Goal: Task Accomplishment & Management: Use online tool/utility

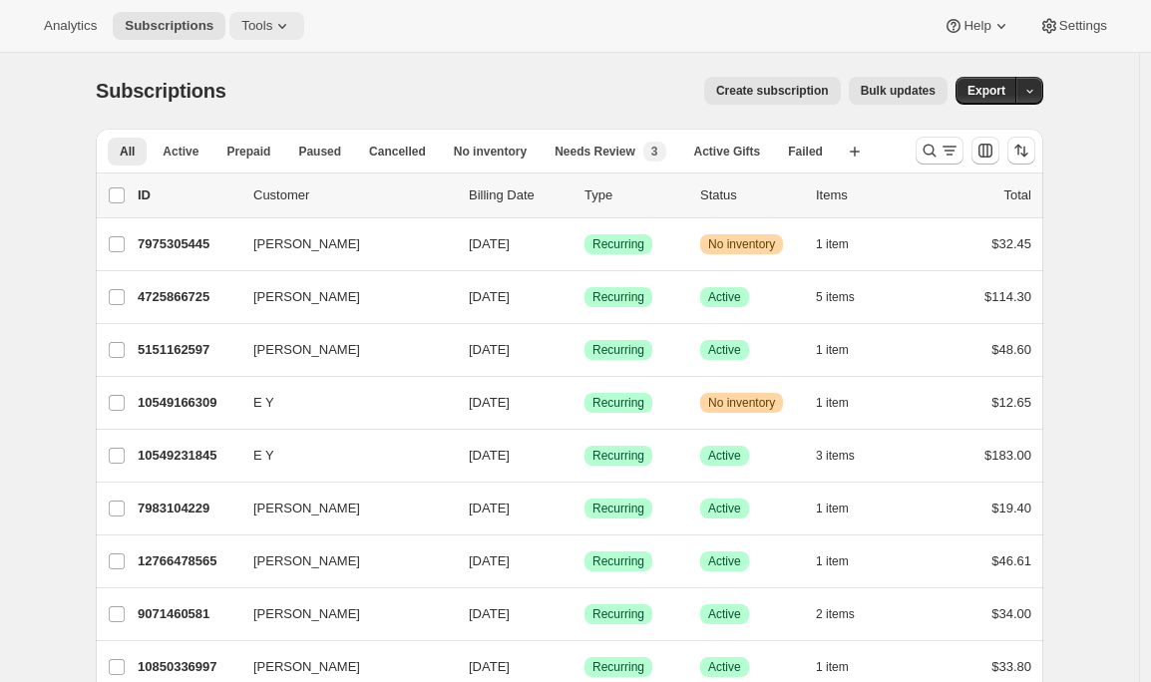
click at [279, 35] on icon at bounding box center [282, 26] width 20 height 20
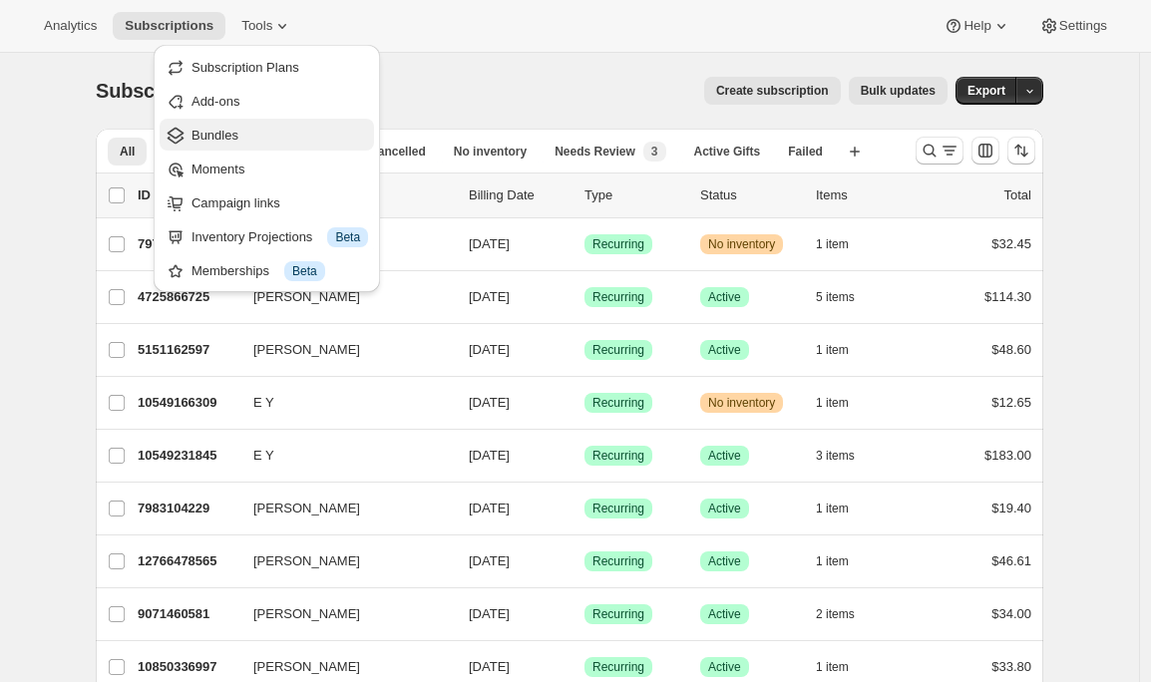
click at [227, 141] on span "Bundles" at bounding box center [214, 135] width 47 height 15
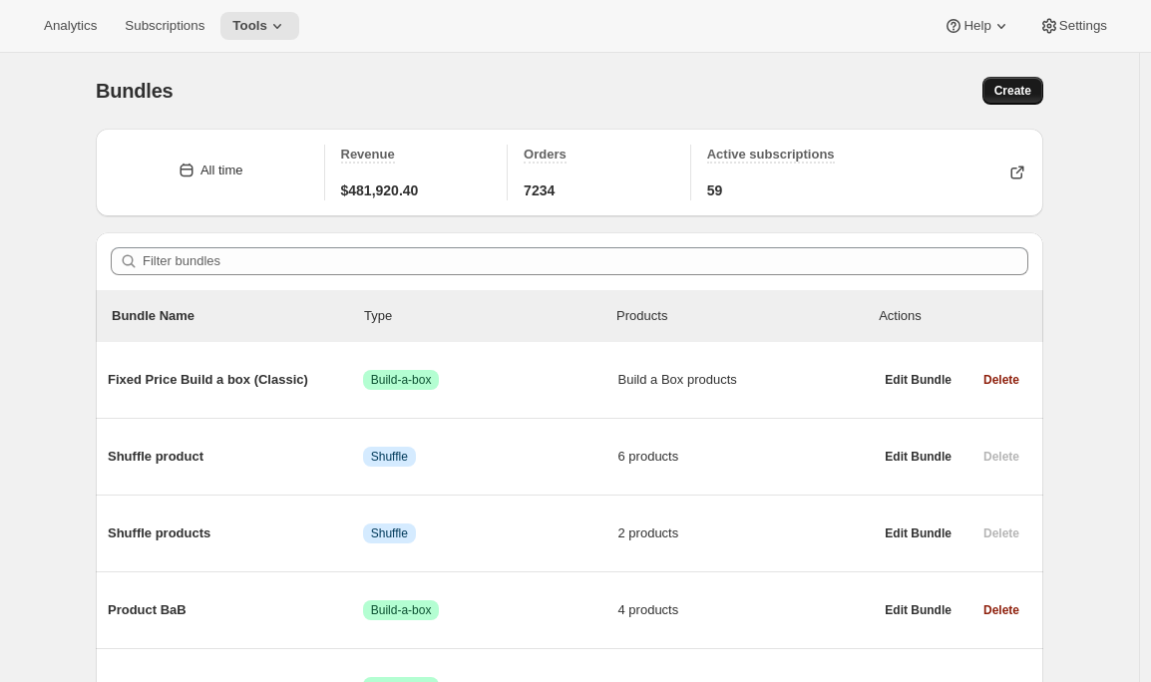
click at [1023, 93] on span "Create" at bounding box center [1012, 91] width 37 height 16
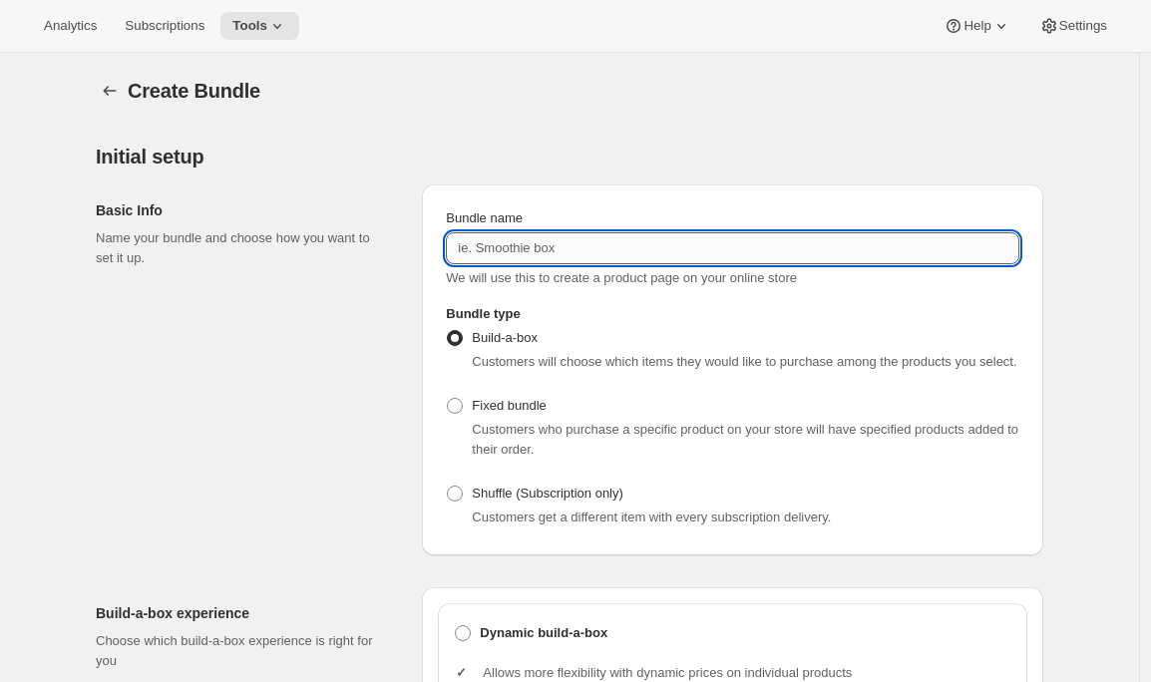
click at [613, 253] on input "Bundle name" at bounding box center [732, 248] width 573 height 32
type input "Test sub discounts box"
click at [397, 464] on div "Basic Info Name your bundle and choose how you want to set it up." at bounding box center [251, 370] width 310 height 371
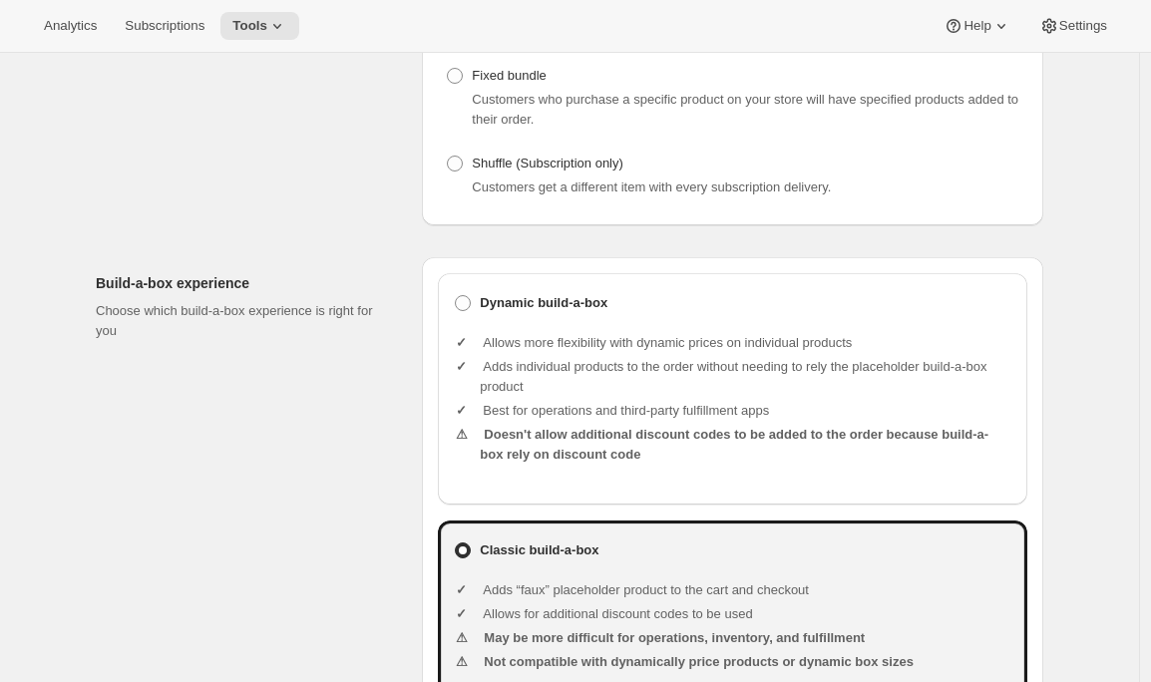
scroll to position [445, 0]
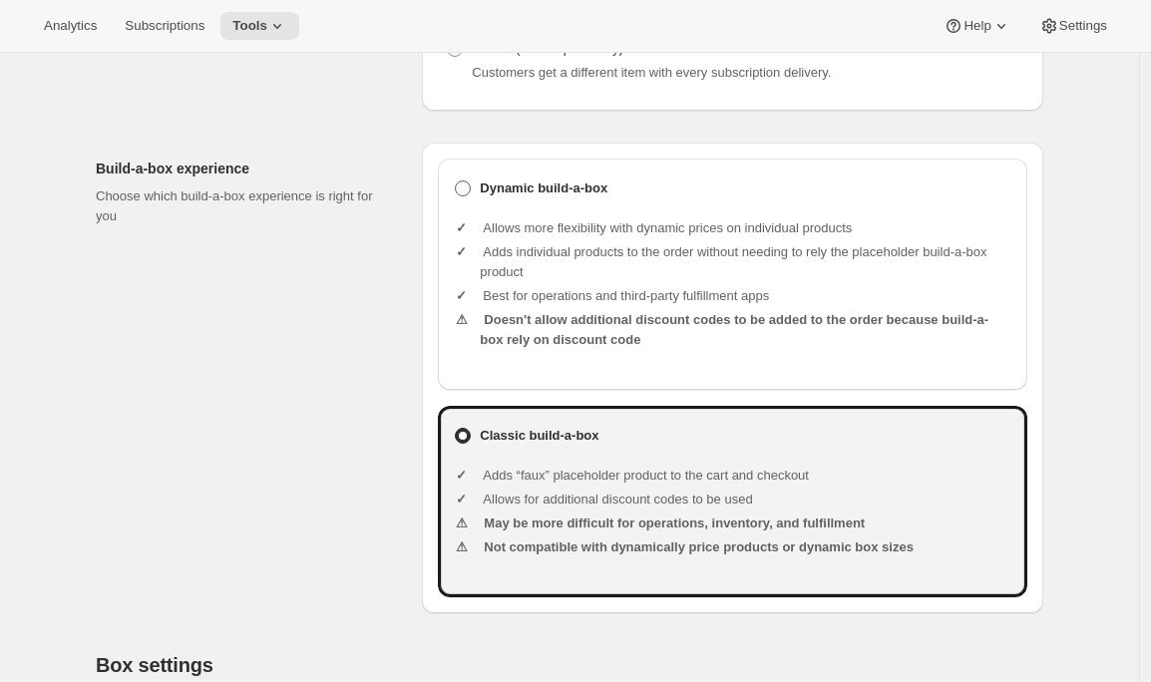
click at [590, 198] on b "Dynamic build-a-box" at bounding box center [544, 189] width 128 height 20
click at [456, 182] on input "Dynamic build-a-box" at bounding box center [455, 181] width 1 height 1
radio input "true"
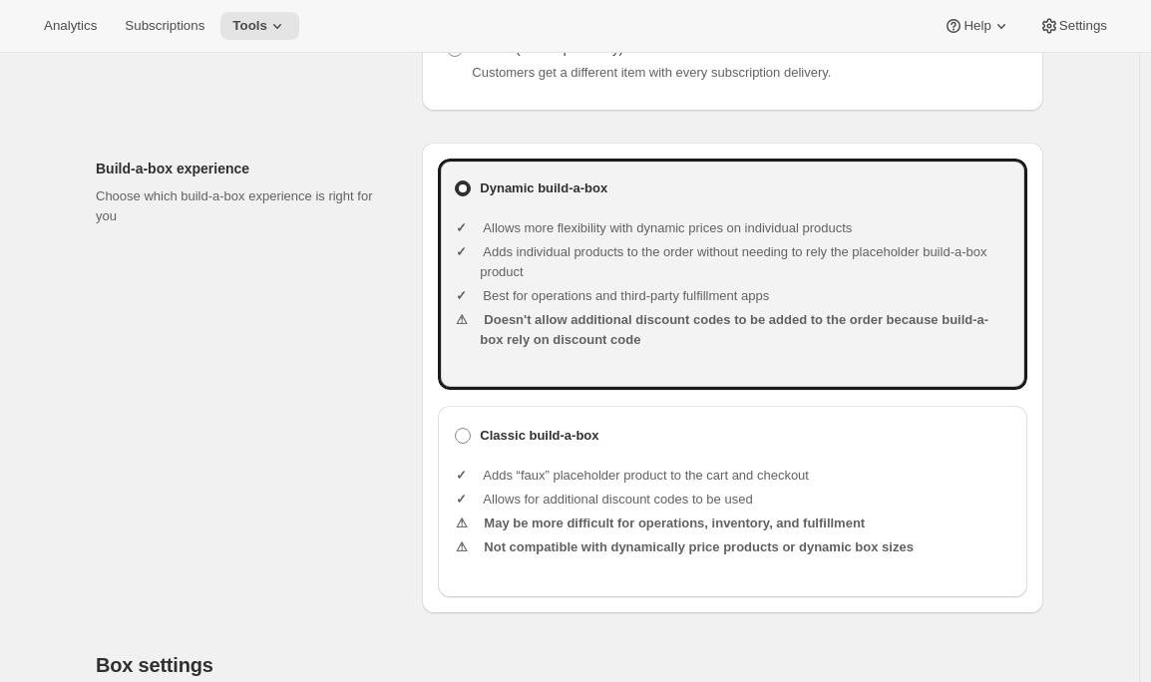
scroll to position [1037, 0]
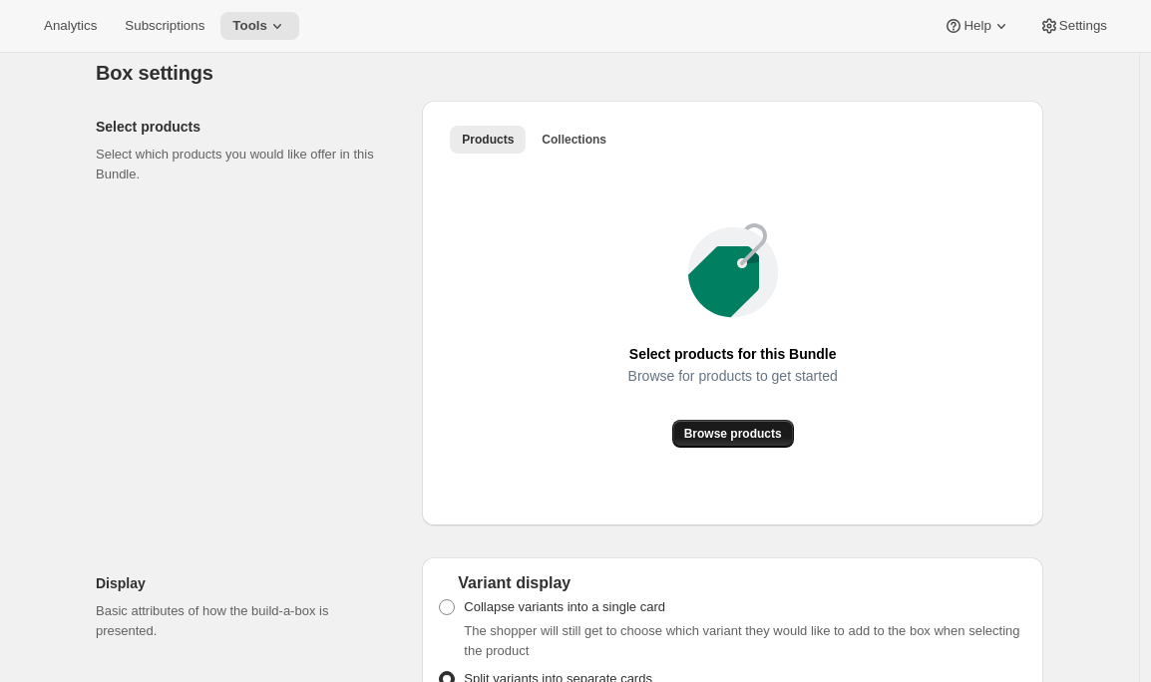
click at [717, 442] on span "Browse products" at bounding box center [733, 434] width 98 height 16
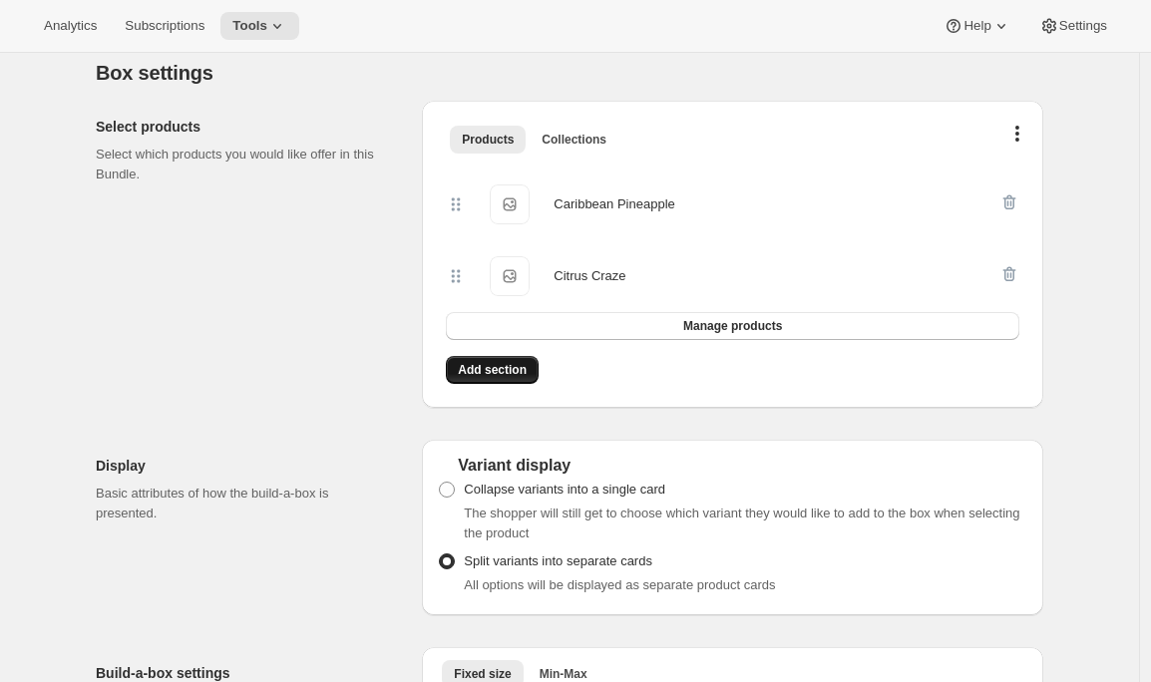
click at [493, 384] on button "Add section" at bounding box center [492, 370] width 93 height 28
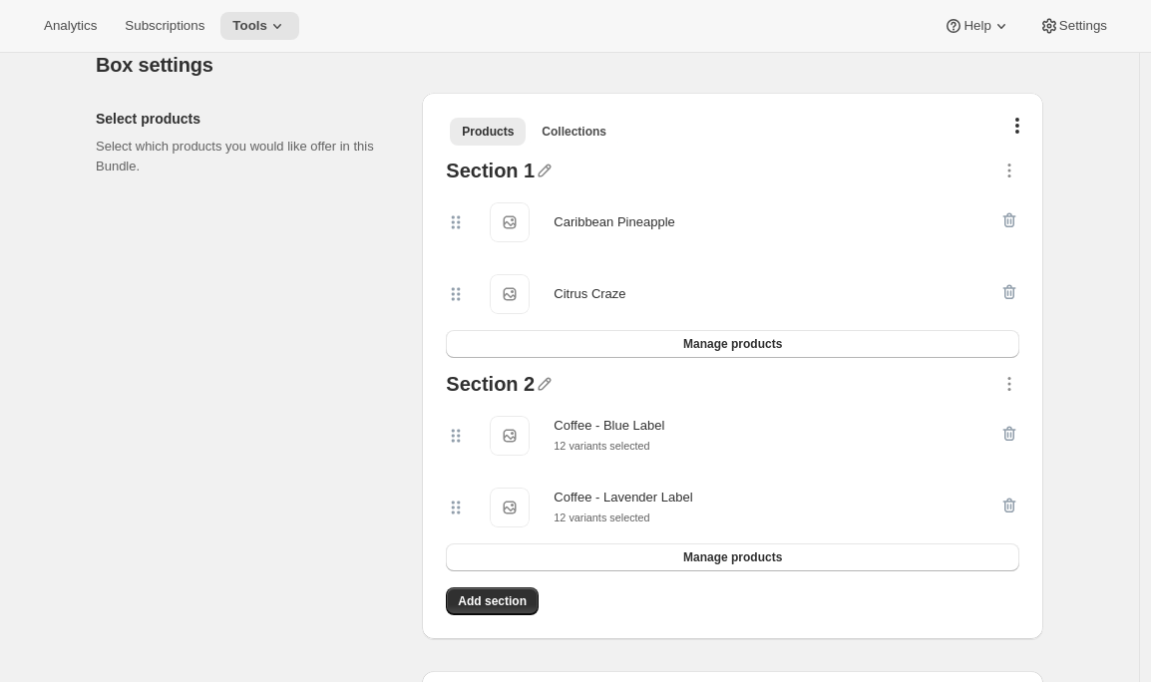
scroll to position [1047, 0]
click at [550, 179] on icon "button" at bounding box center [545, 169] width 20 height 20
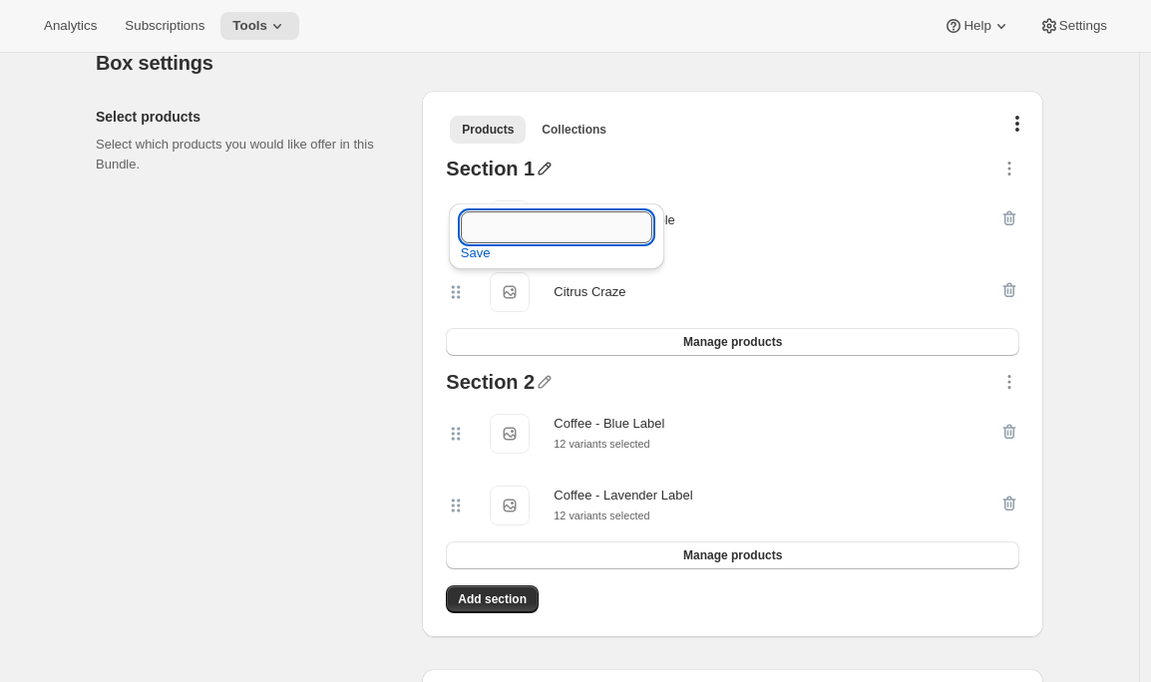
click at [514, 218] on input "text" at bounding box center [556, 227] width 191 height 32
type input "Smoothies"
click at [551, 392] on icon "button" at bounding box center [545, 382] width 20 height 20
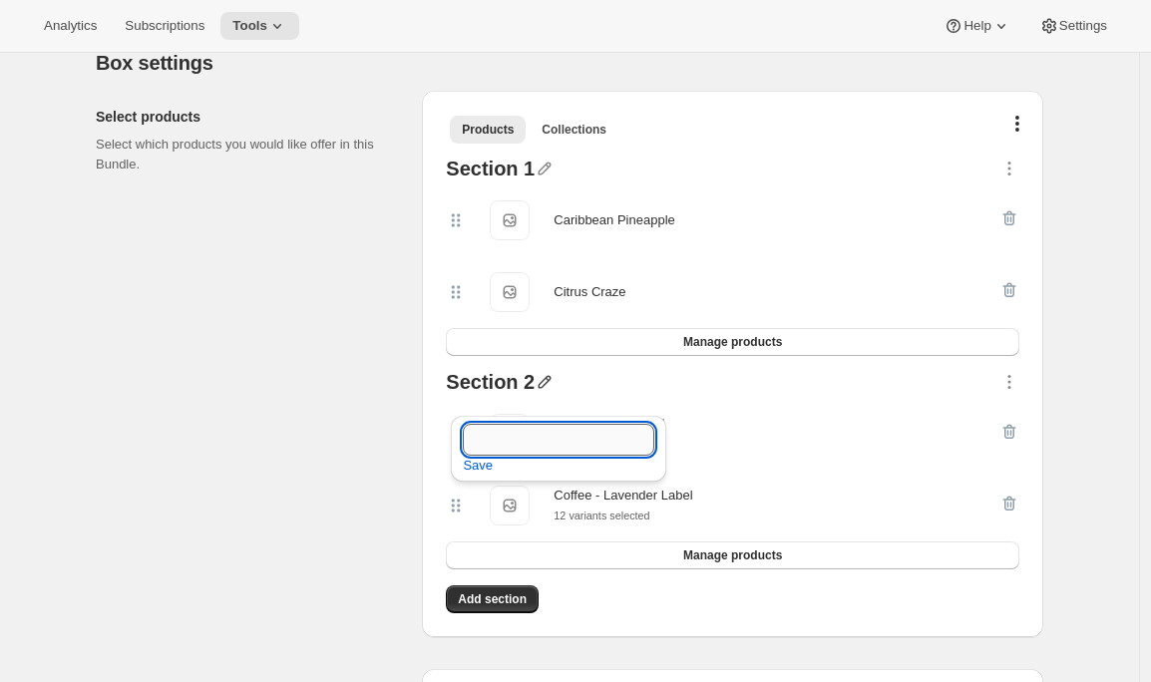
click at [528, 434] on input "text" at bounding box center [558, 440] width 191 height 32
type input "Coffee"
click at [482, 467] on span "Save" at bounding box center [478, 466] width 30 height 20
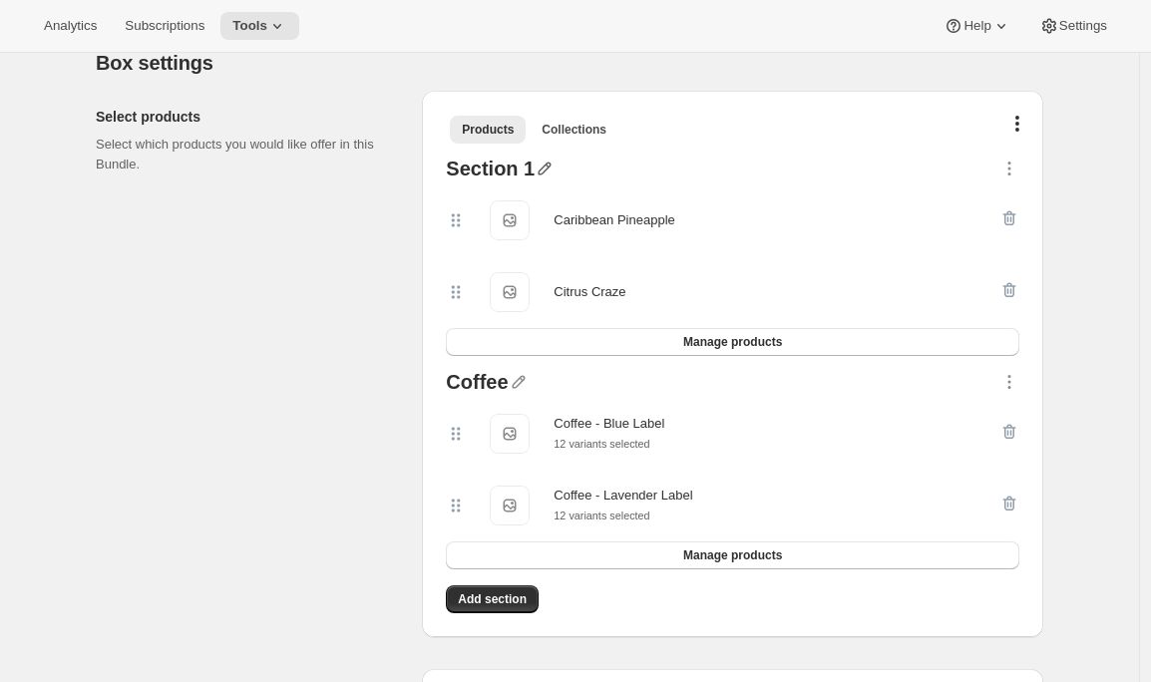
click at [544, 179] on icon "button" at bounding box center [545, 169] width 20 height 20
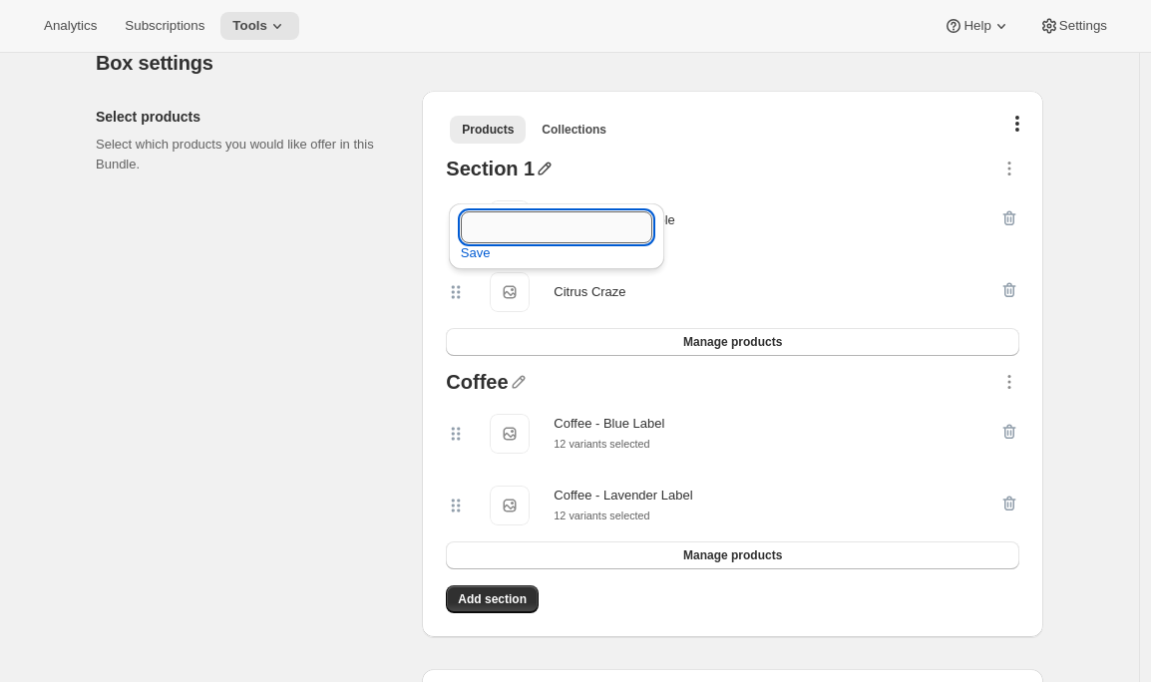
click at [491, 223] on input "text" at bounding box center [556, 227] width 191 height 32
type input "Smoothies"
click at [469, 251] on span "Save" at bounding box center [476, 253] width 30 height 20
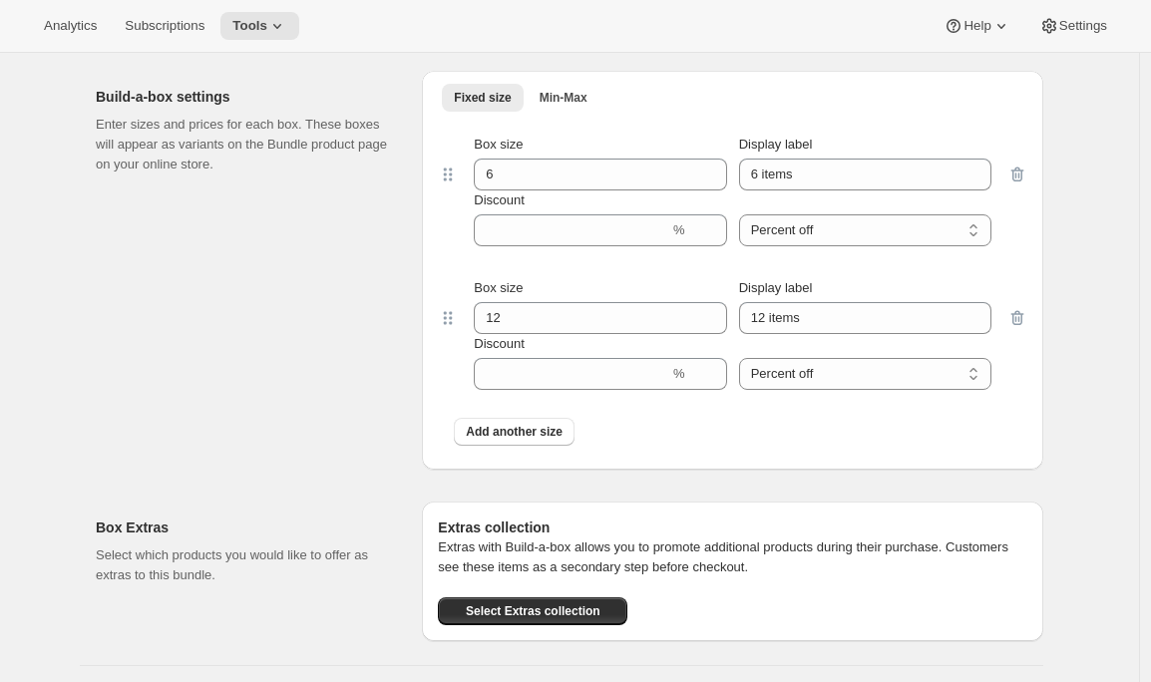
scroll to position [1878, 0]
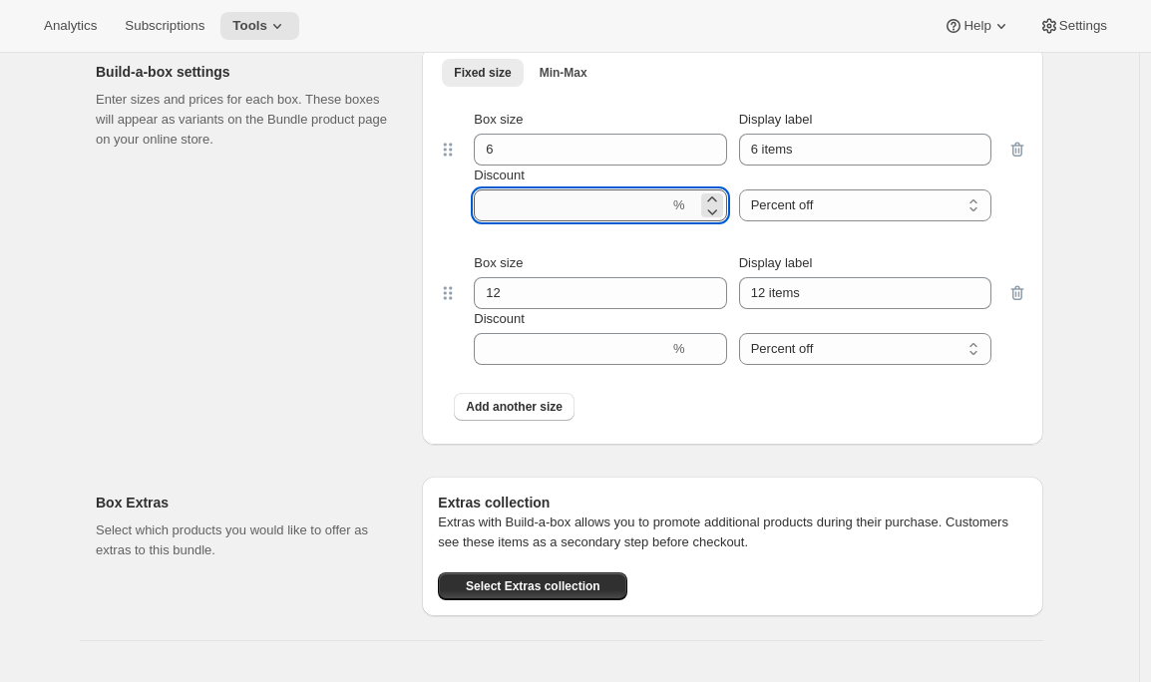
click at [593, 217] on input "Discount" at bounding box center [571, 205] width 195 height 32
type input "10"
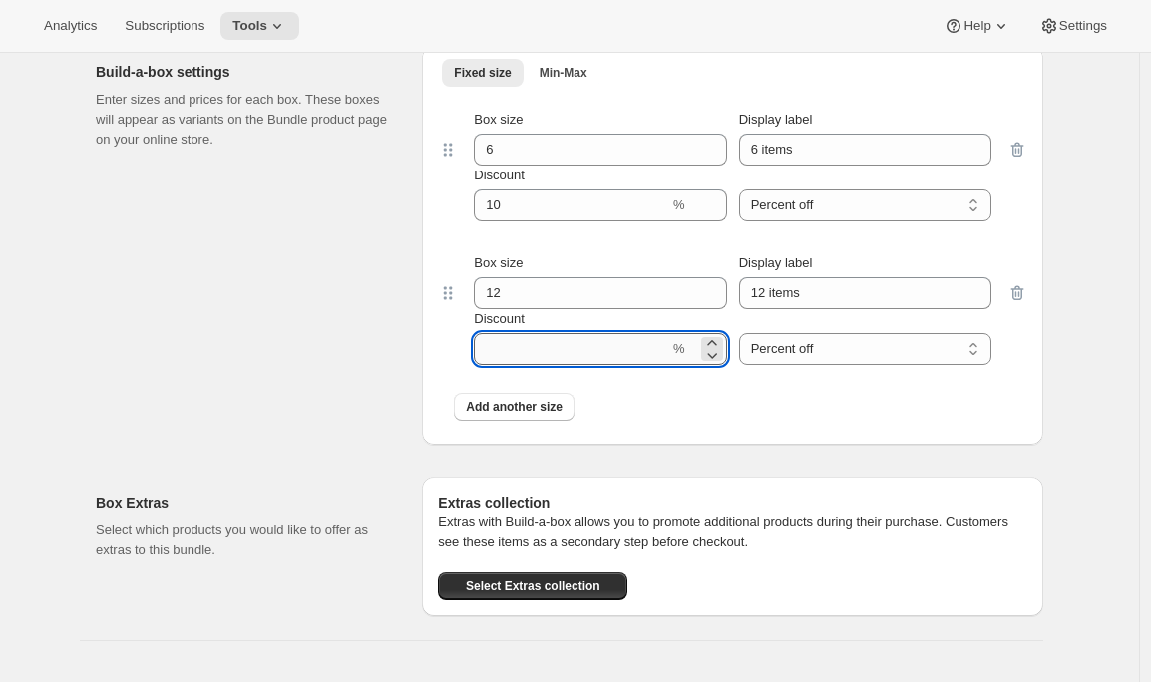
click at [559, 363] on input "Discount" at bounding box center [571, 349] width 195 height 32
type input "15"
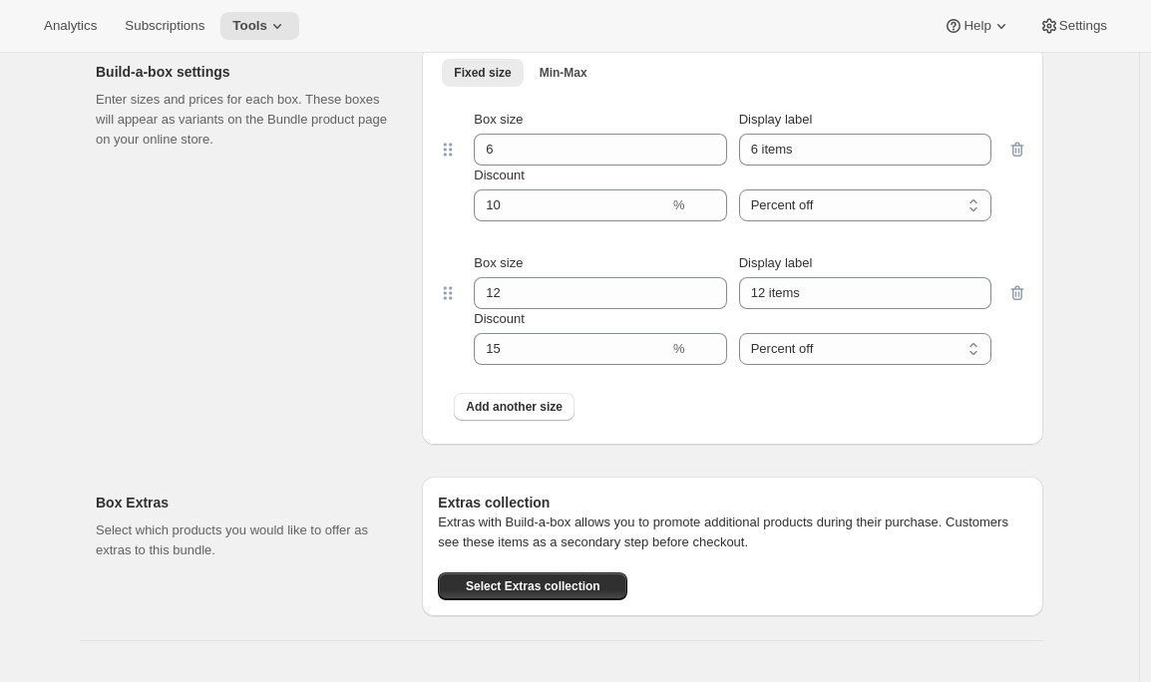
click at [309, 313] on div "Build-a-box settings Enter sizes and prices for each box. These boxes will appe…" at bounding box center [251, 245] width 310 height 399
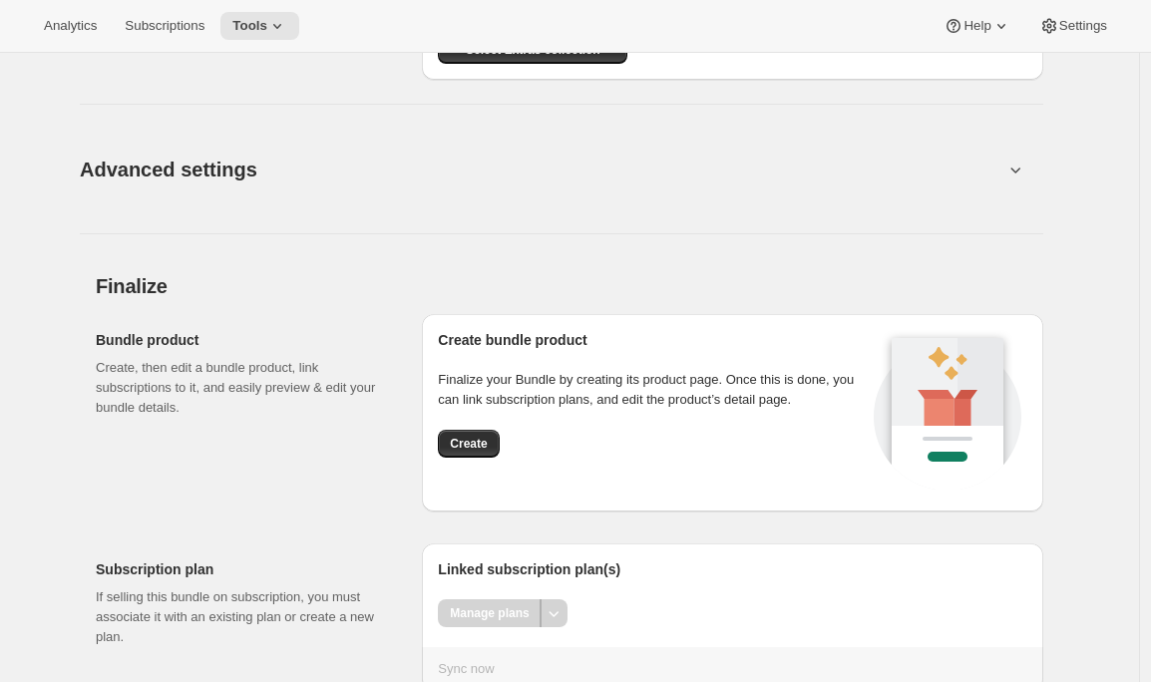
scroll to position [2471, 0]
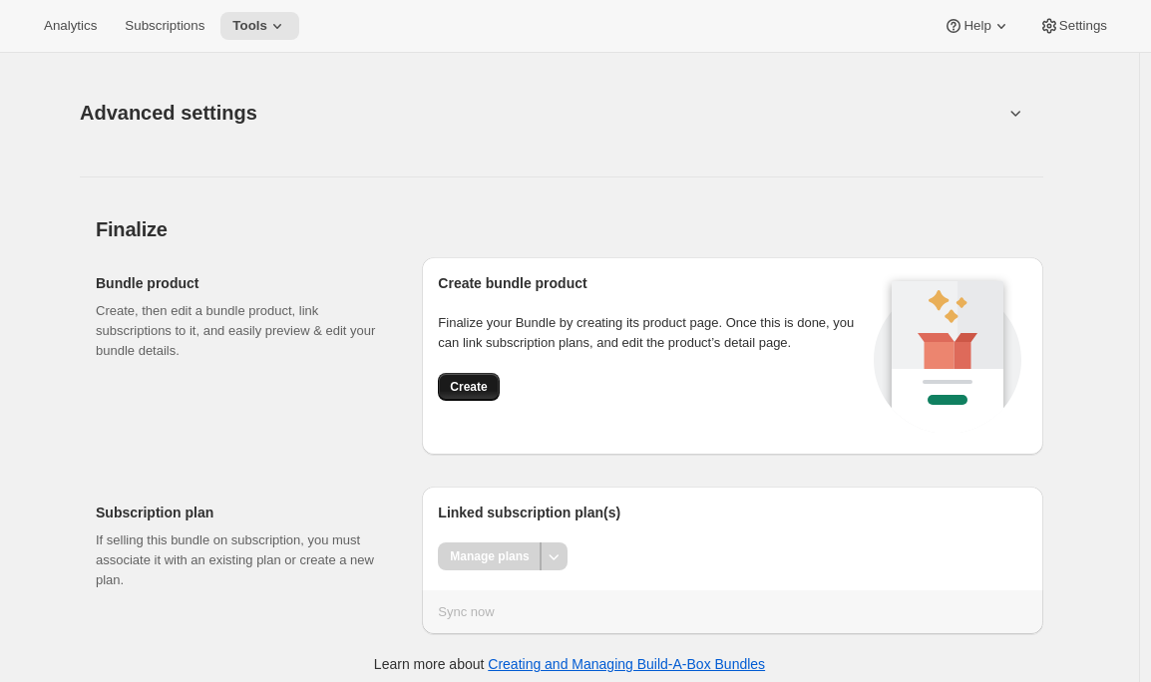
click at [468, 401] on button "Create" at bounding box center [468, 387] width 61 height 28
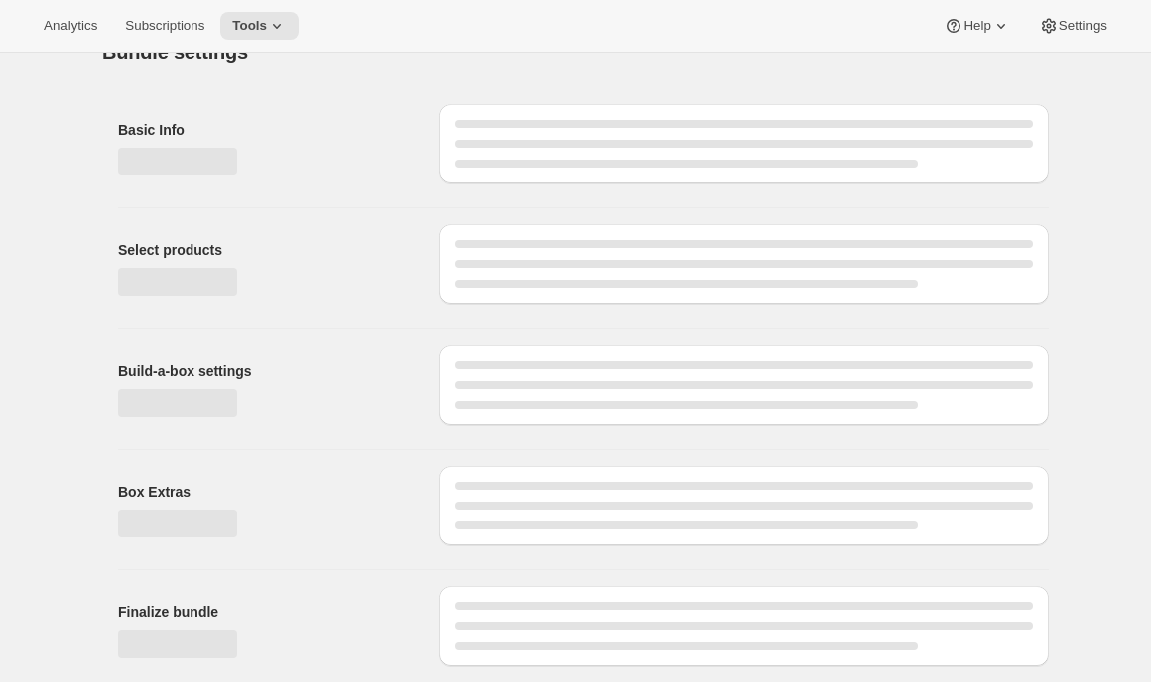
scroll to position [37, 0]
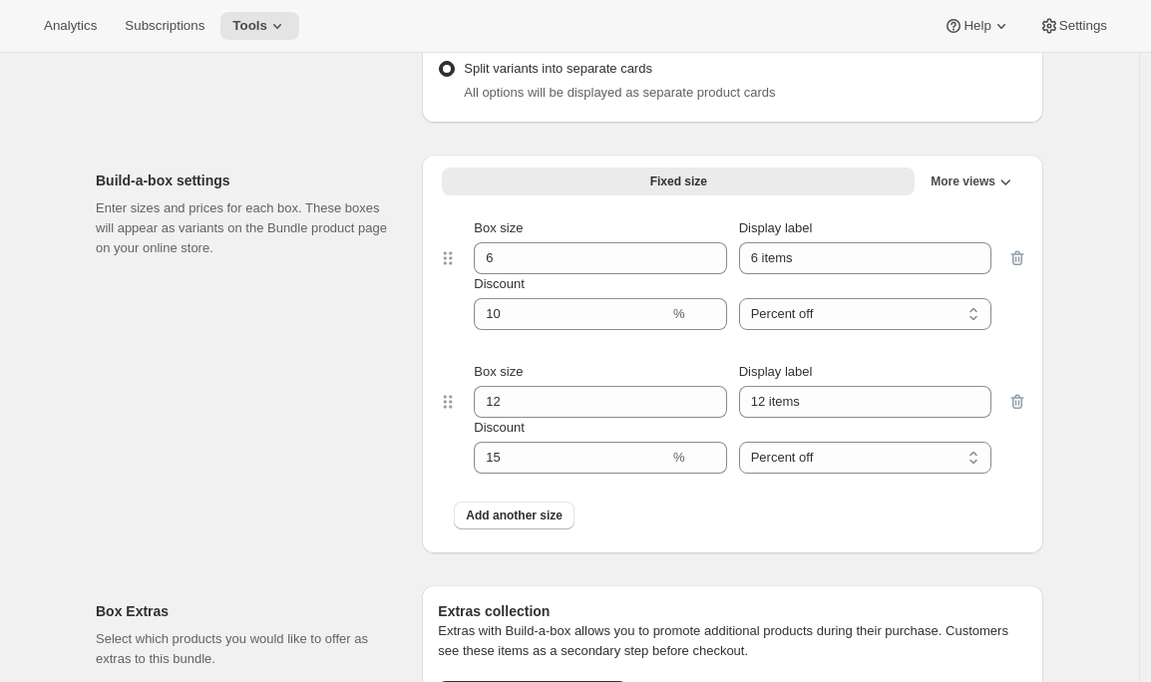
scroll to position [1916, 0]
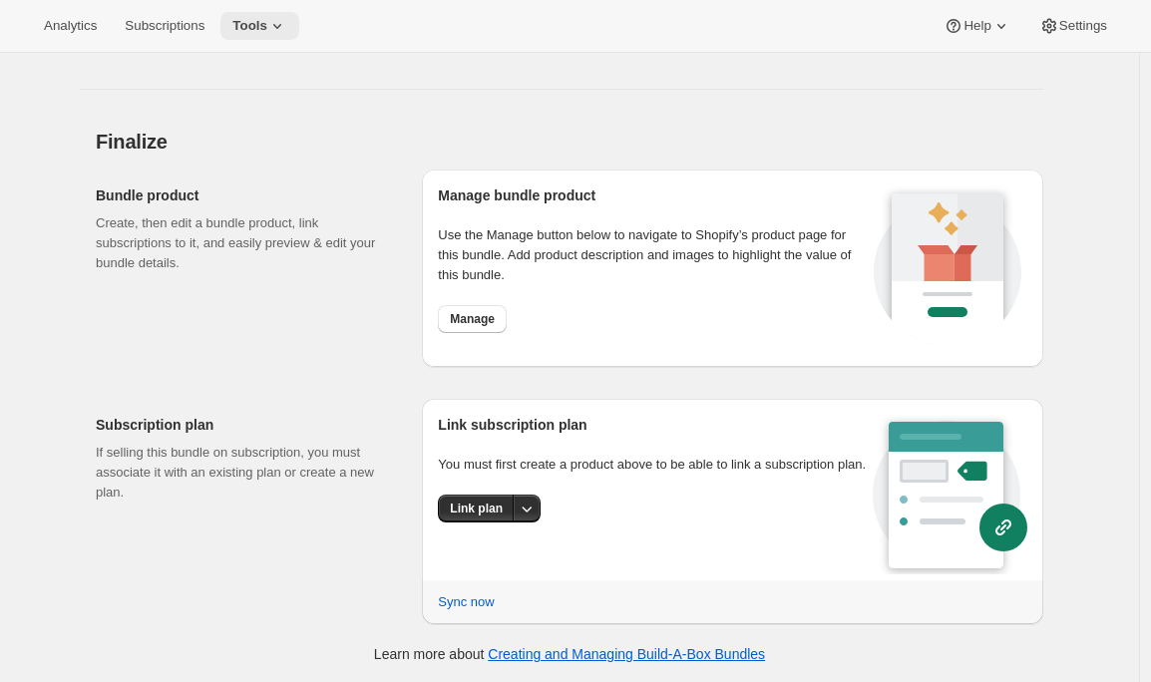
click at [275, 23] on icon at bounding box center [277, 26] width 20 height 20
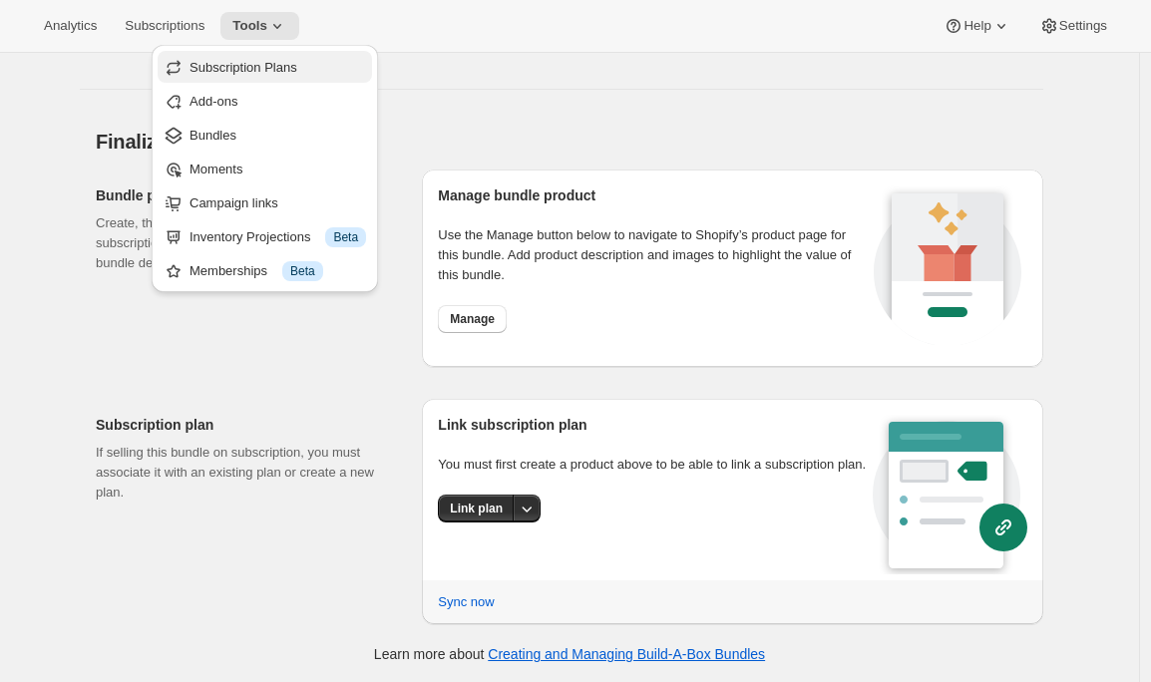
click at [275, 60] on span "Subscription Plans" at bounding box center [243, 67] width 108 height 15
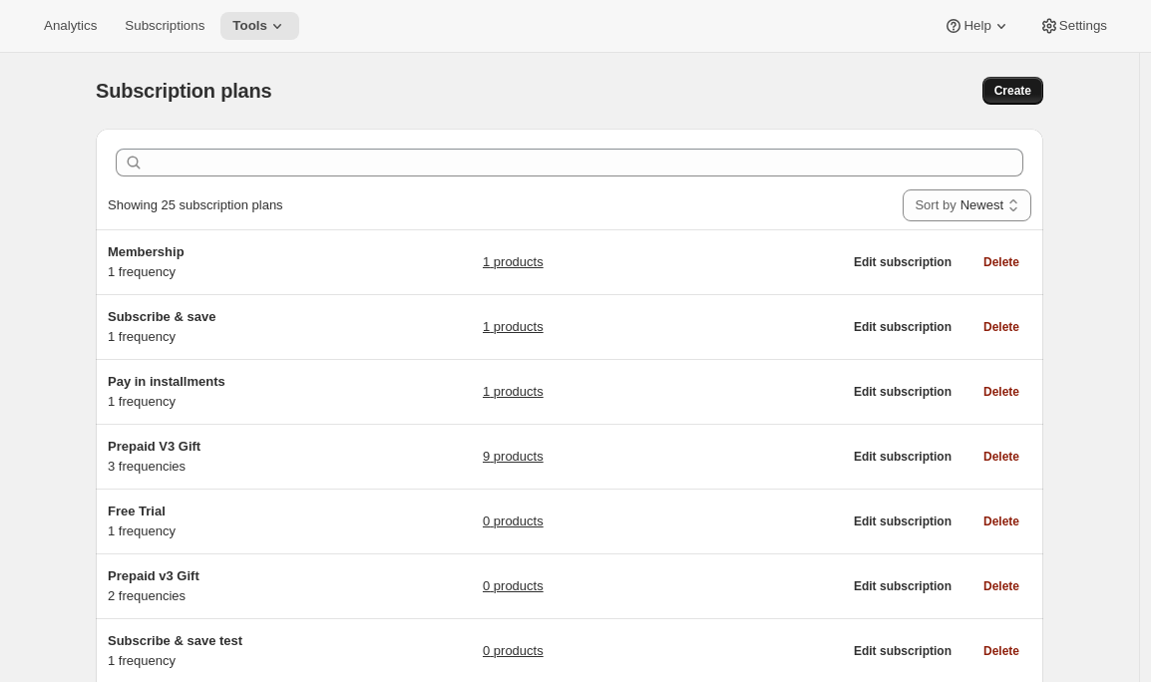
click at [1031, 88] on span "Create" at bounding box center [1012, 91] width 37 height 16
select select "WEEK"
select select "MONTH"
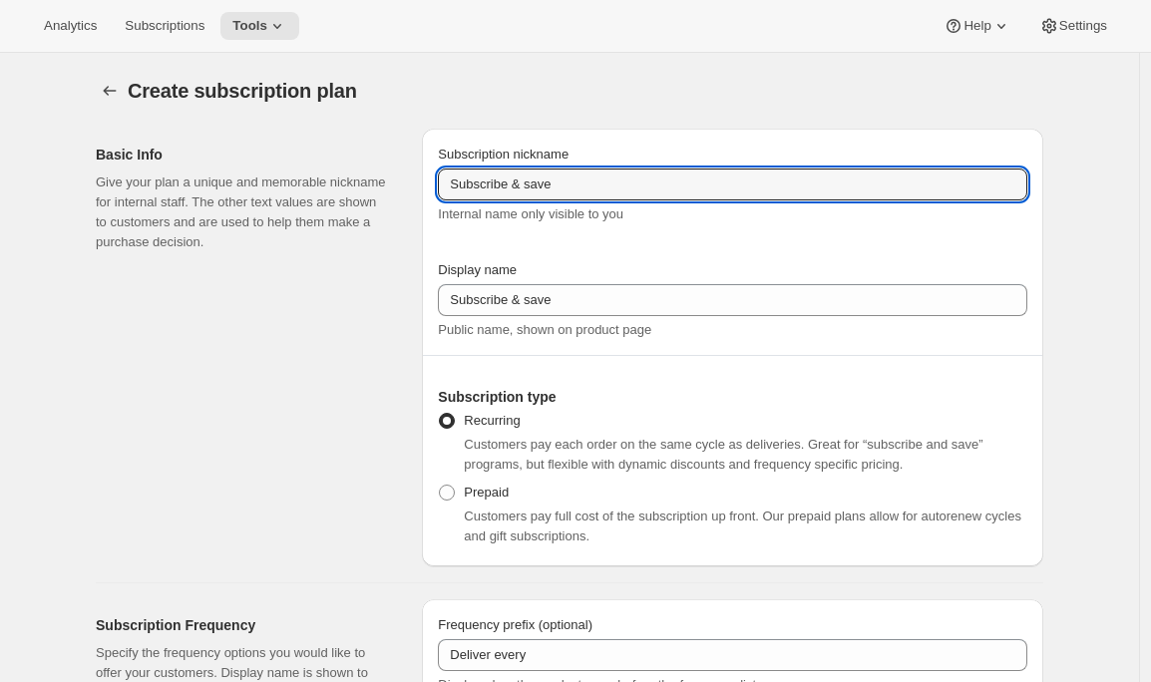
drag, startPoint x: 599, startPoint y: 181, endPoint x: 400, endPoint y: 165, distance: 200.1
click at [400, 165] on div "Basic Info Give your plan a unique and memorable nickname for internal staff. T…" at bounding box center [561, 340] width 963 height 454
drag, startPoint x: 687, startPoint y: 186, endPoint x: 380, endPoint y: 180, distance: 307.2
click at [380, 180] on div "Basic Info Give your plan a unique and memorable nickname for internal staff. T…" at bounding box center [561, 340] width 963 height 454
type input "test bundle discounts - plan 1"
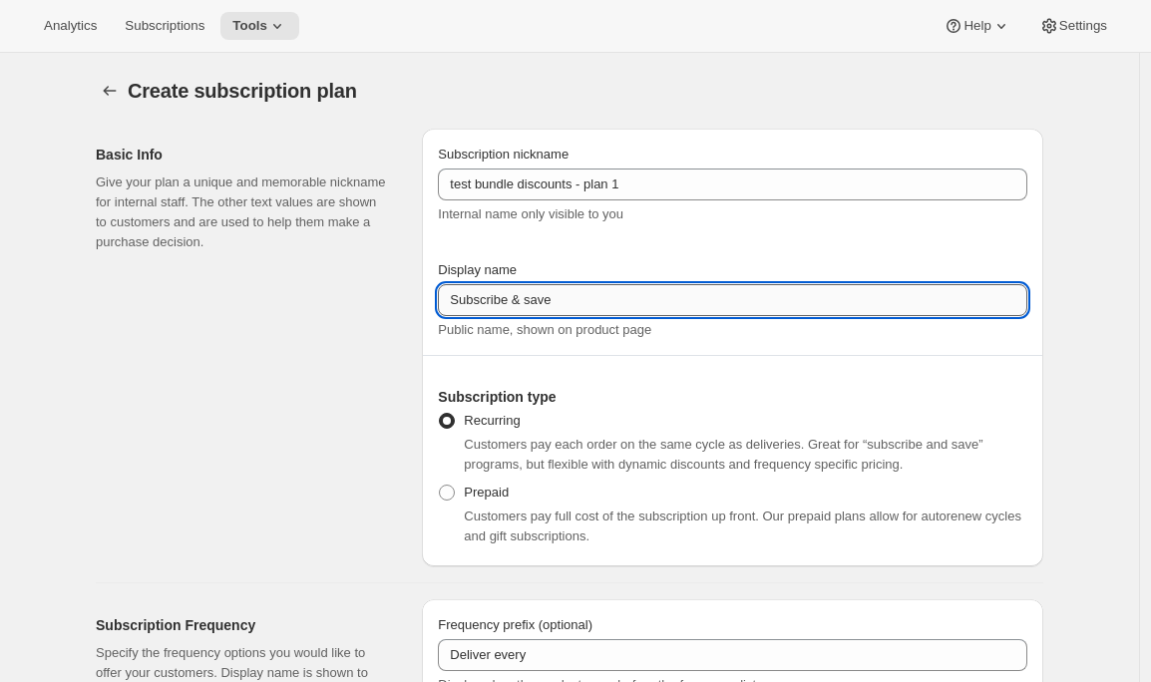
click at [491, 293] on input "Subscribe & save" at bounding box center [732, 300] width 589 height 32
paste input "test bundle discounts - plan 1"
type input "test bundle discounts - plan 1"
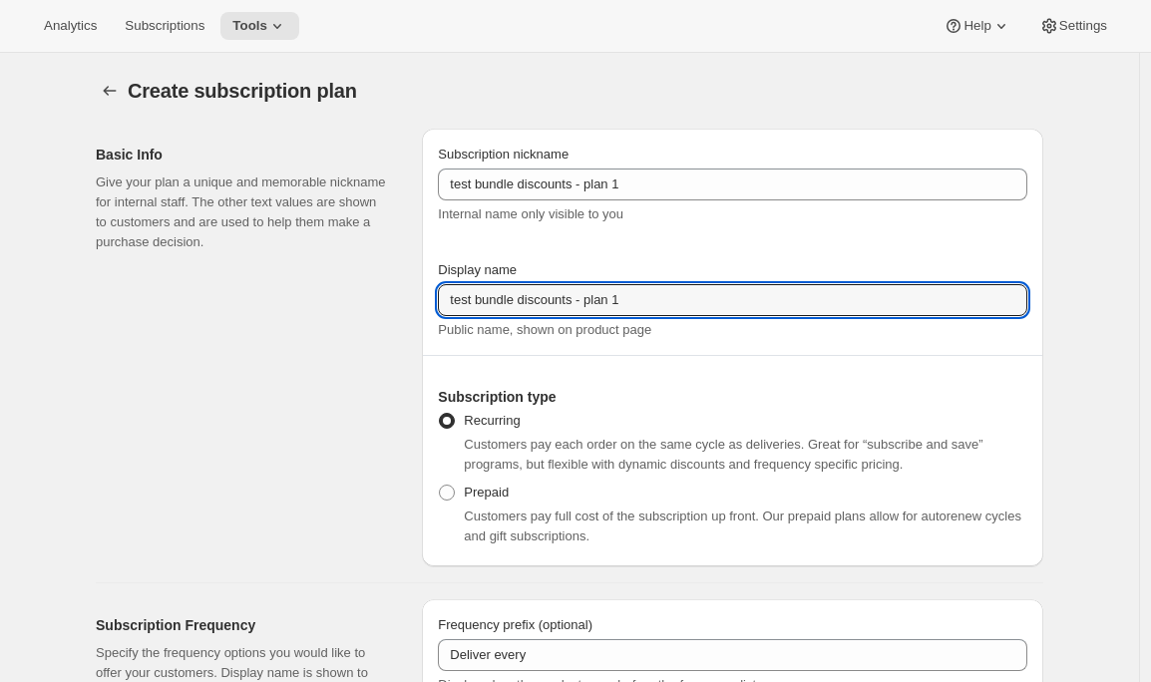
click at [330, 485] on div "Basic Info Give your plan a unique and memorable nickname for internal staff. T…" at bounding box center [251, 348] width 310 height 438
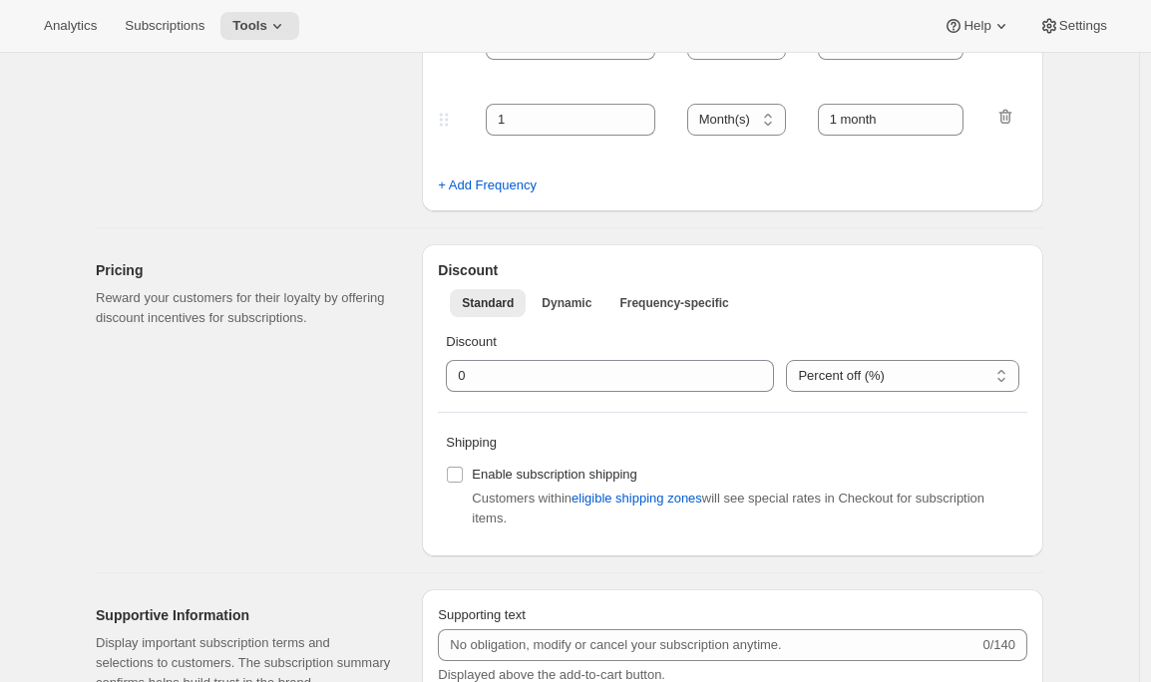
scroll to position [878, 0]
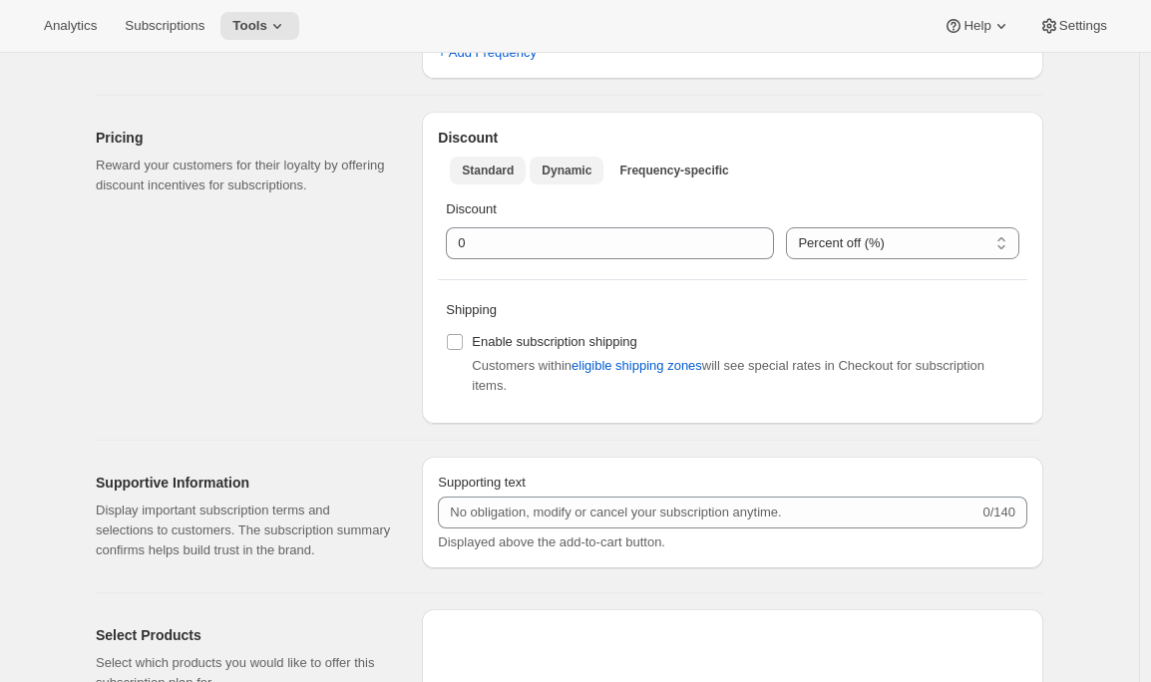
click at [578, 164] on span "Dynamic" at bounding box center [567, 171] width 50 height 16
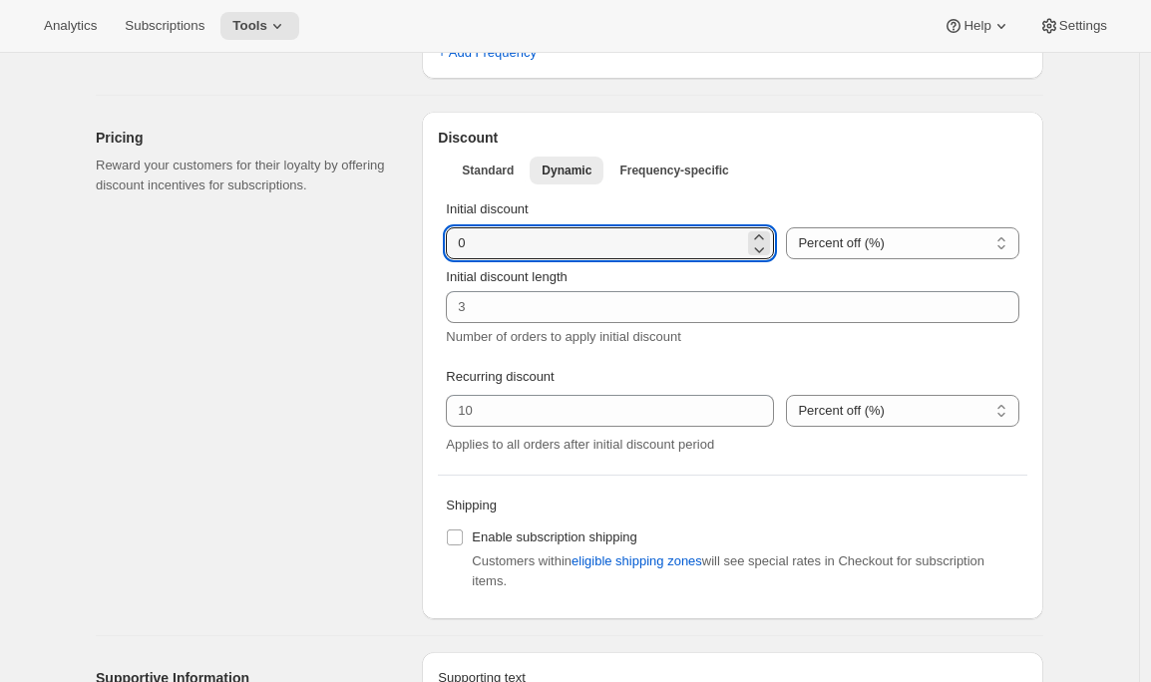
drag, startPoint x: 495, startPoint y: 245, endPoint x: 414, endPoint y: 245, distance: 80.8
click at [414, 245] on div "Pricing Reward your customers for their loyalty by offering discount incentives…" at bounding box center [561, 358] width 963 height 524
type input "15"
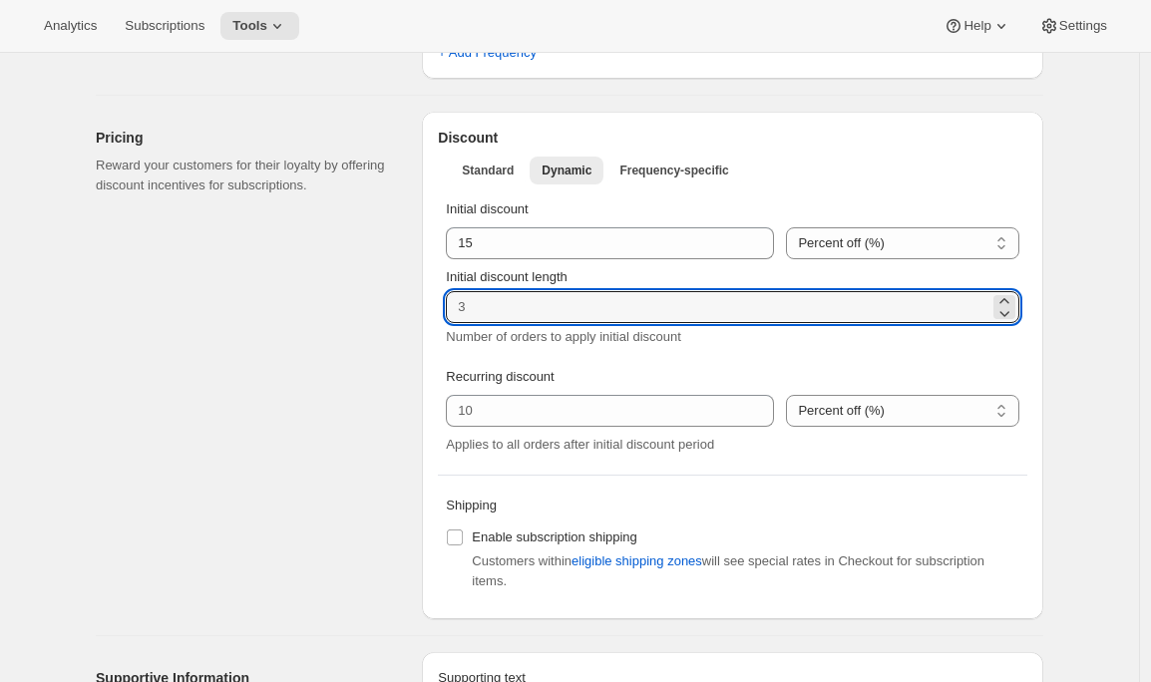
drag, startPoint x: 477, startPoint y: 307, endPoint x: 426, endPoint y: 308, distance: 50.9
click at [426, 308] on div "Pricing Reward your customers for their loyalty by offering discount incentives…" at bounding box center [561, 358] width 963 height 524
type input "1"
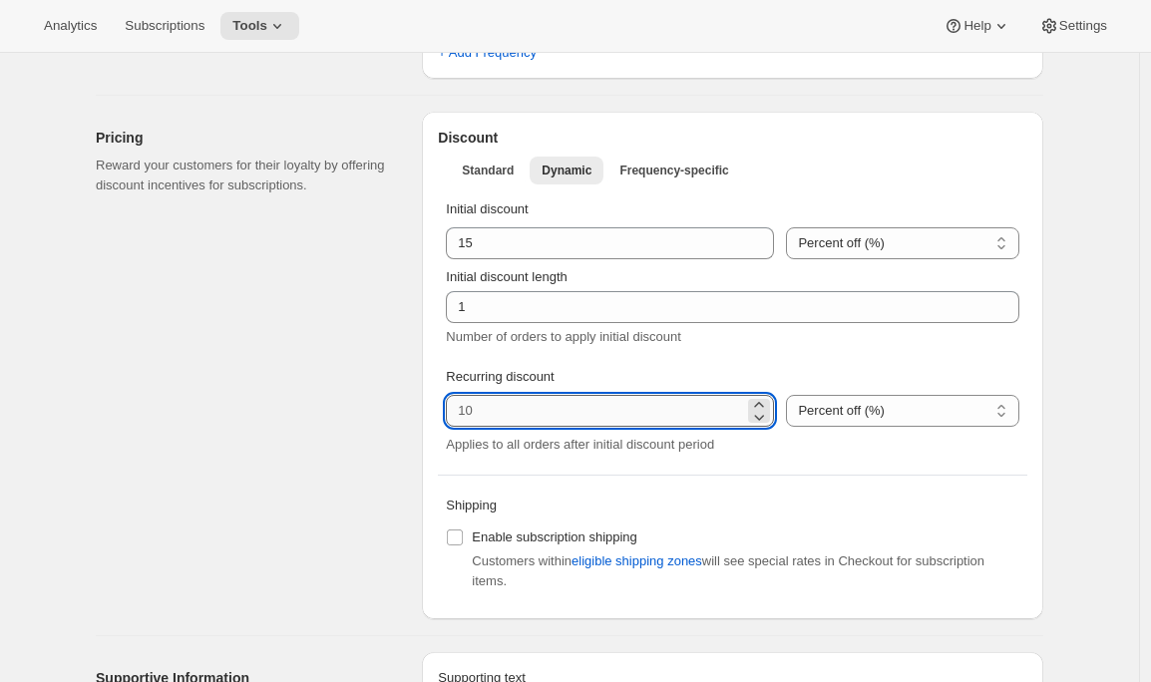
click at [504, 416] on input "integer" at bounding box center [595, 411] width 298 height 32
type input "0"
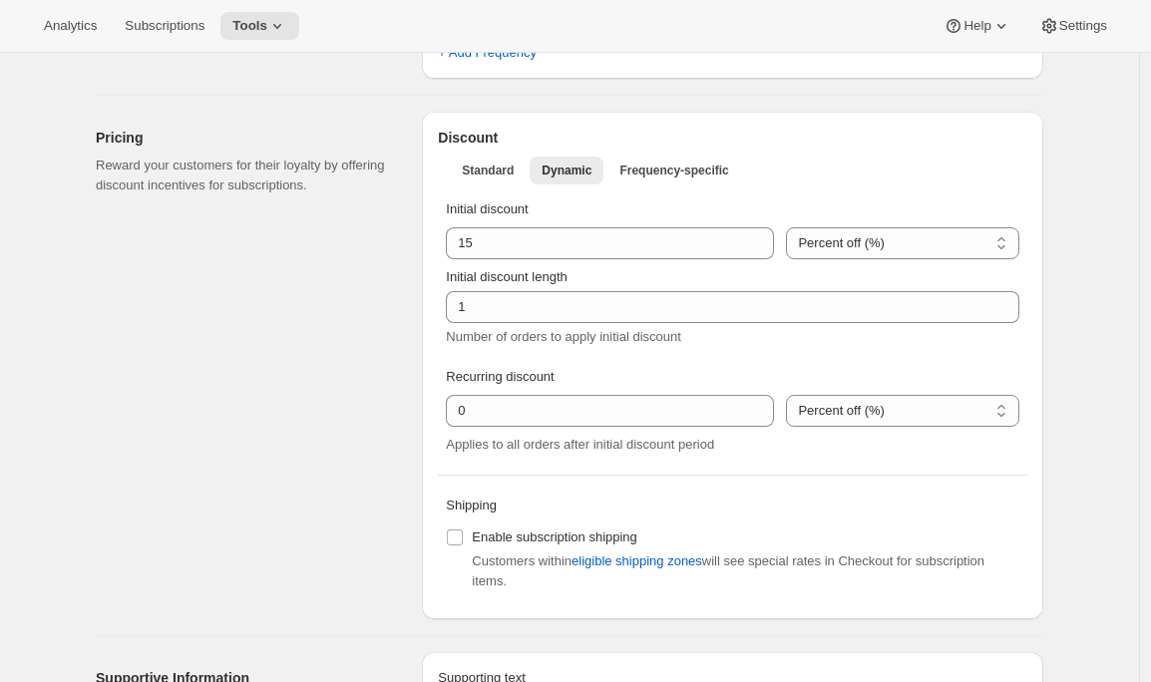
click at [306, 450] on div "Pricing Reward your customers for their loyalty by offering discount incentives…" at bounding box center [251, 366] width 310 height 508
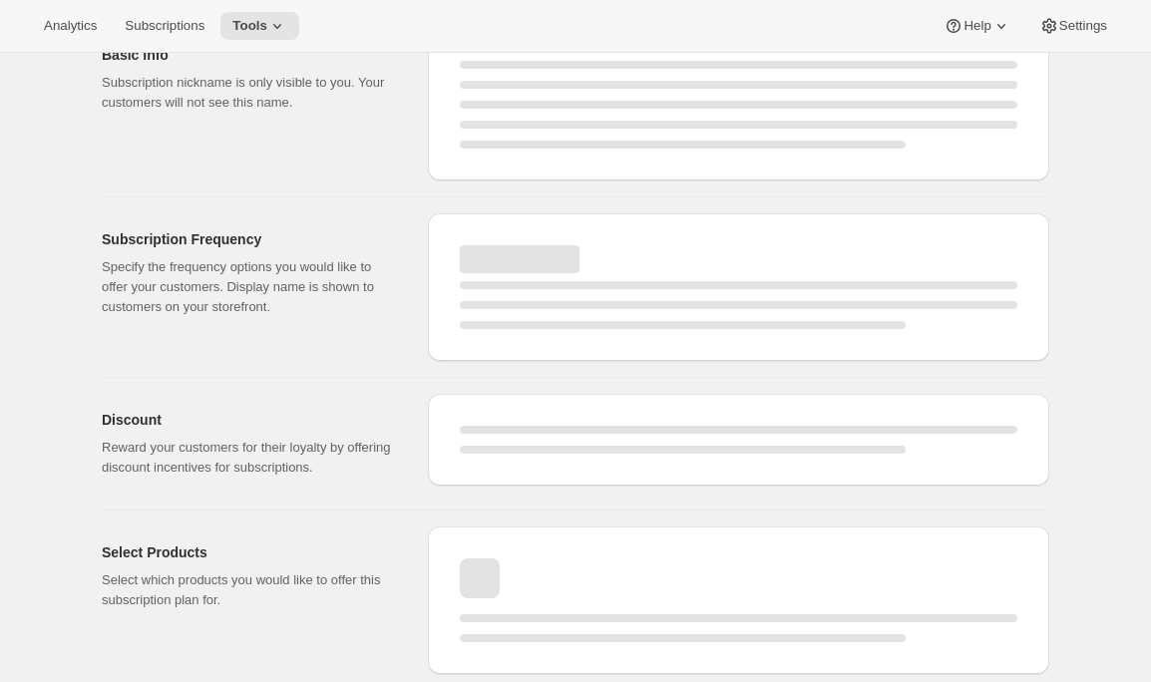
scroll to position [0, 0]
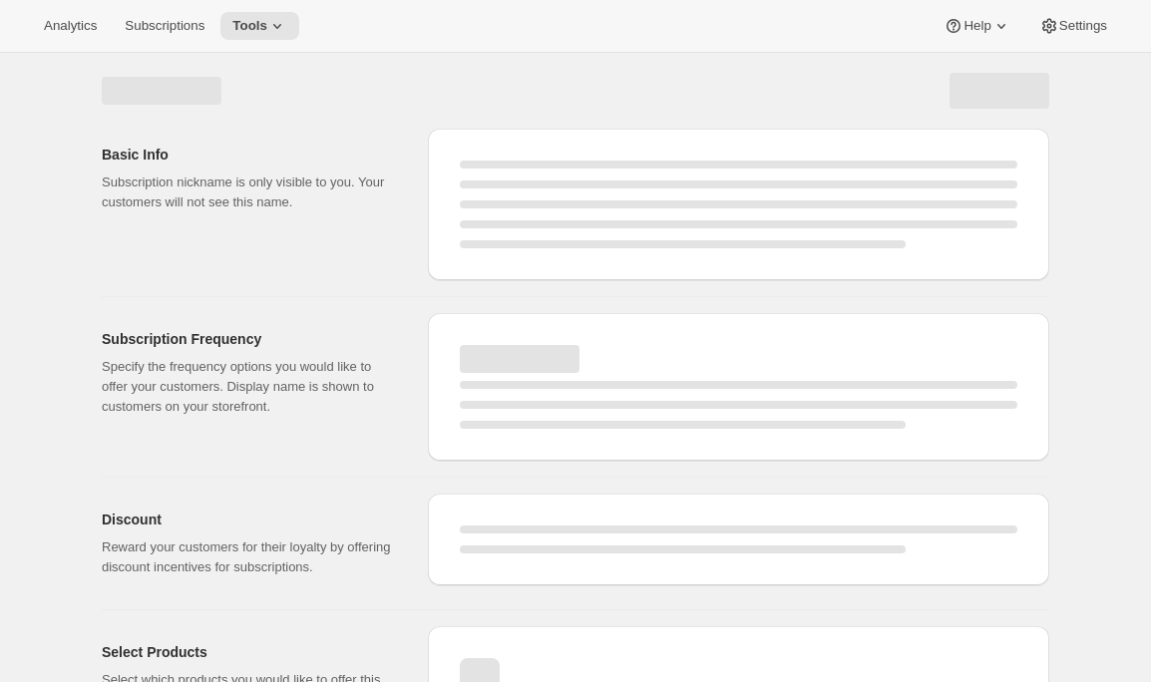
select select "WEEK"
select select "MONTH"
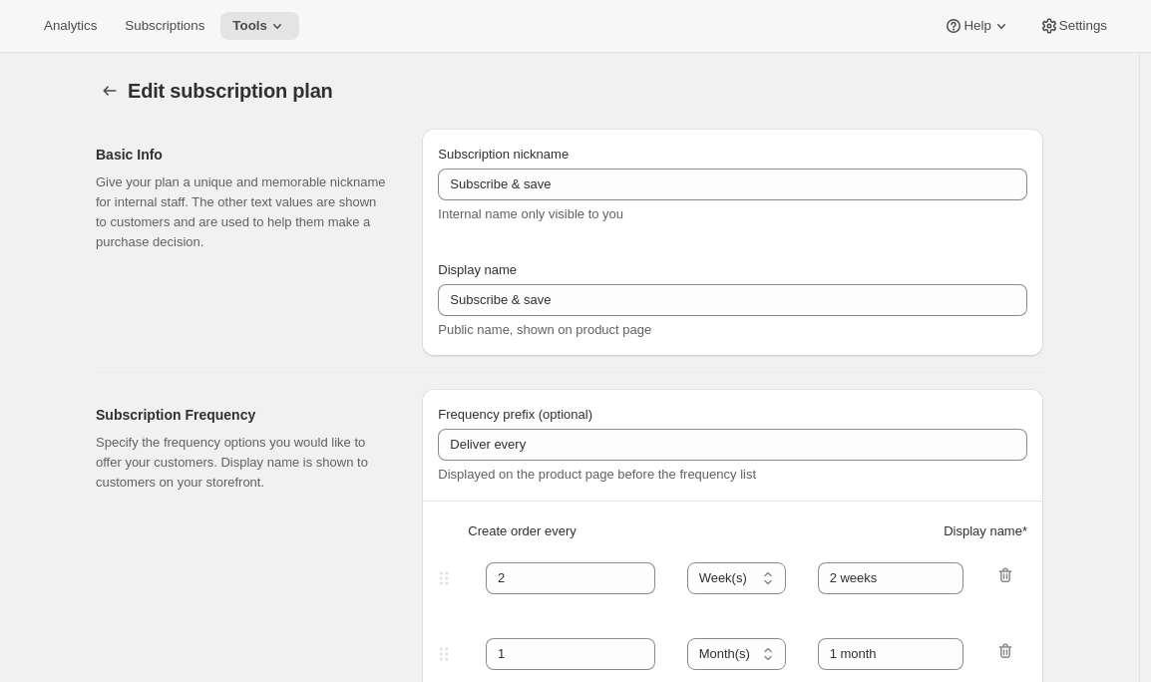
type input "test bundle discounts - plan 1"
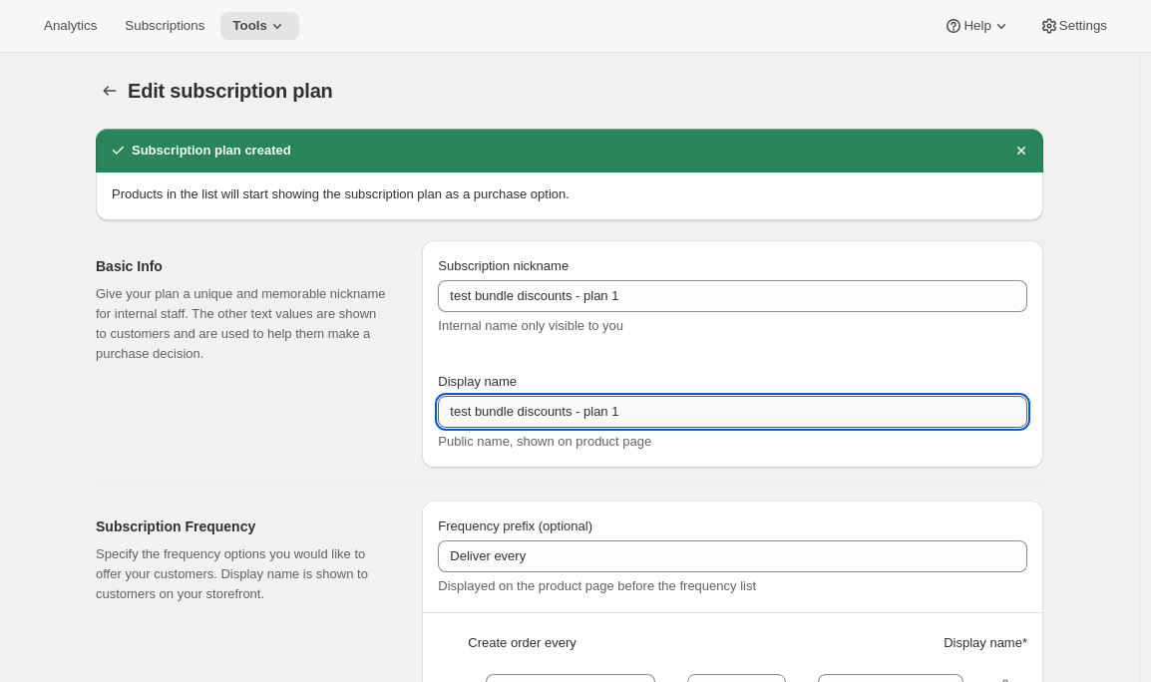
click at [535, 412] on input "test bundle discounts - plan 1" at bounding box center [732, 412] width 589 height 32
click at [112, 89] on icon "Subscription plans" at bounding box center [110, 91] width 20 height 20
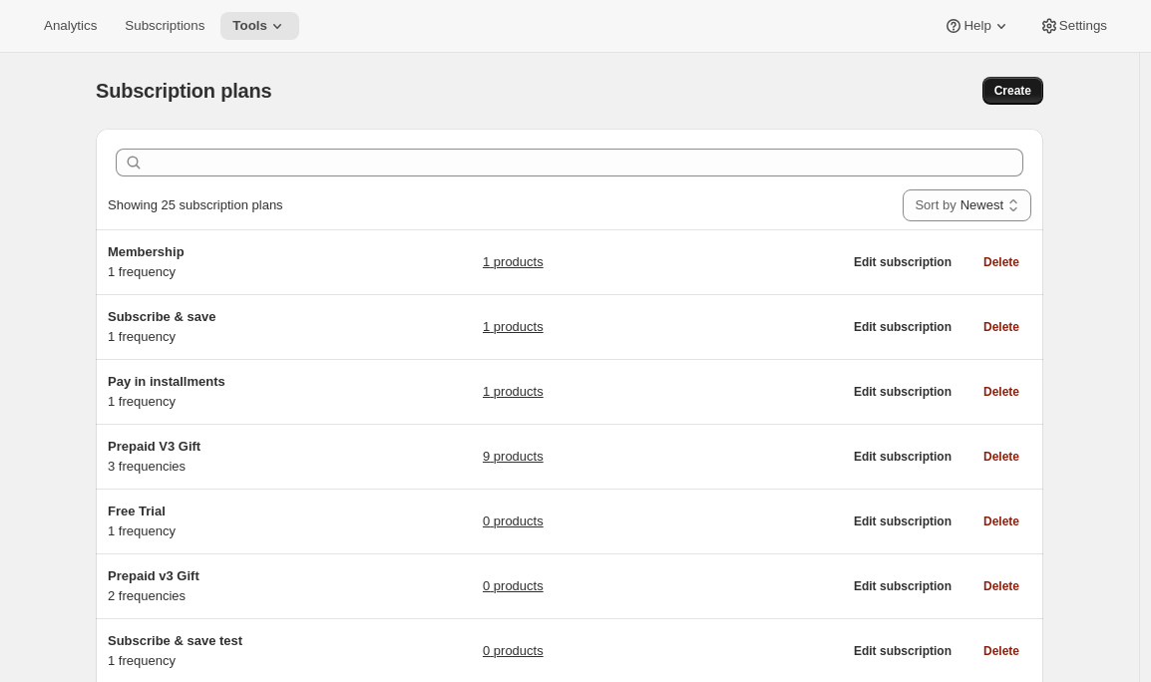
click at [1017, 95] on span "Create" at bounding box center [1012, 91] width 37 height 16
select select "WEEK"
select select "MONTH"
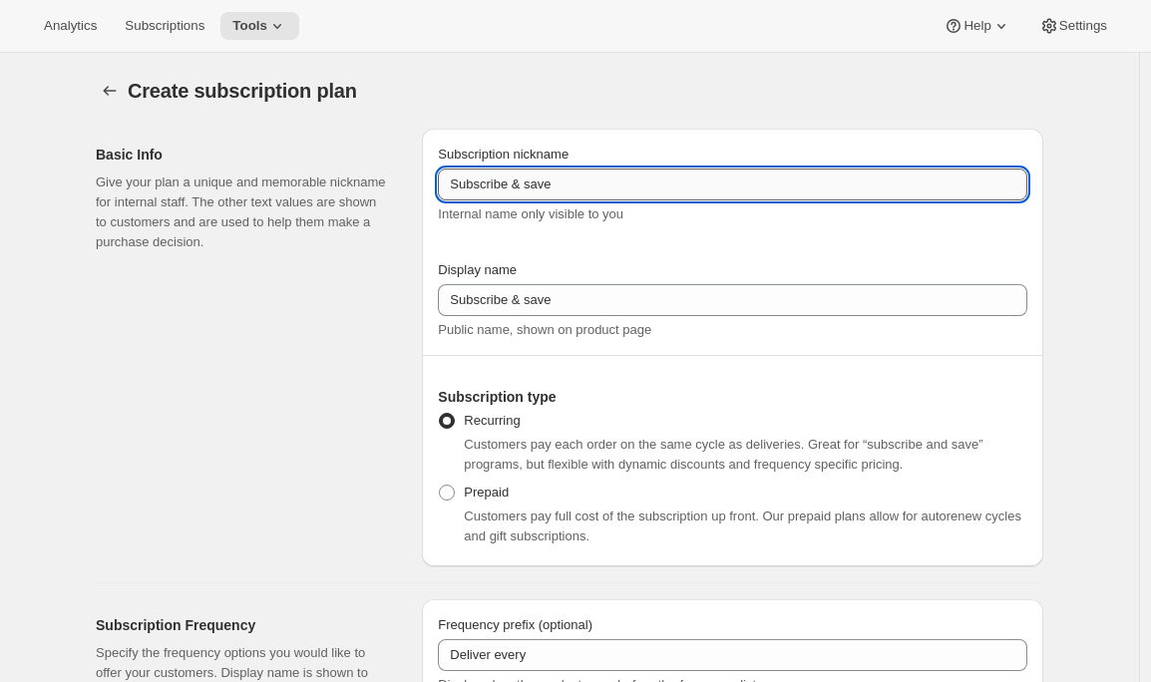
click at [649, 187] on input "Subscribe & save" at bounding box center [732, 185] width 589 height 32
paste input "test bundle discounts - plan 1"
click at [606, 180] on input "Subscribe & save" at bounding box center [732, 185] width 589 height 32
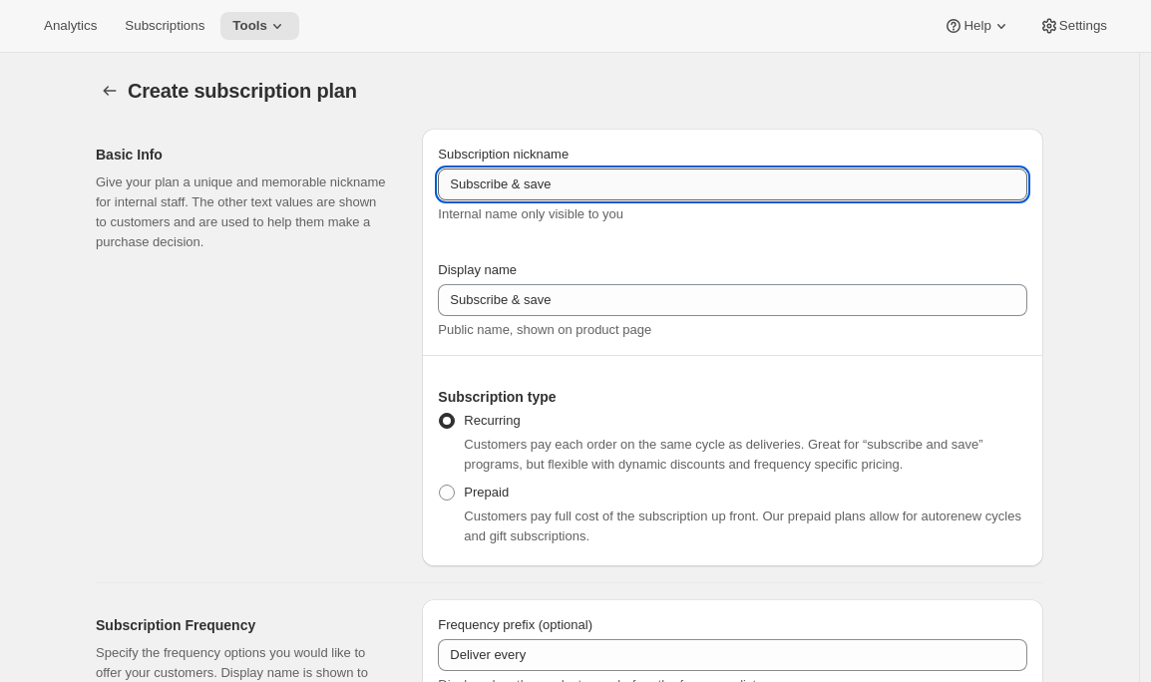
paste input "test bundle discounts - plan 1"
type input "test bundle discounts - plan 2"
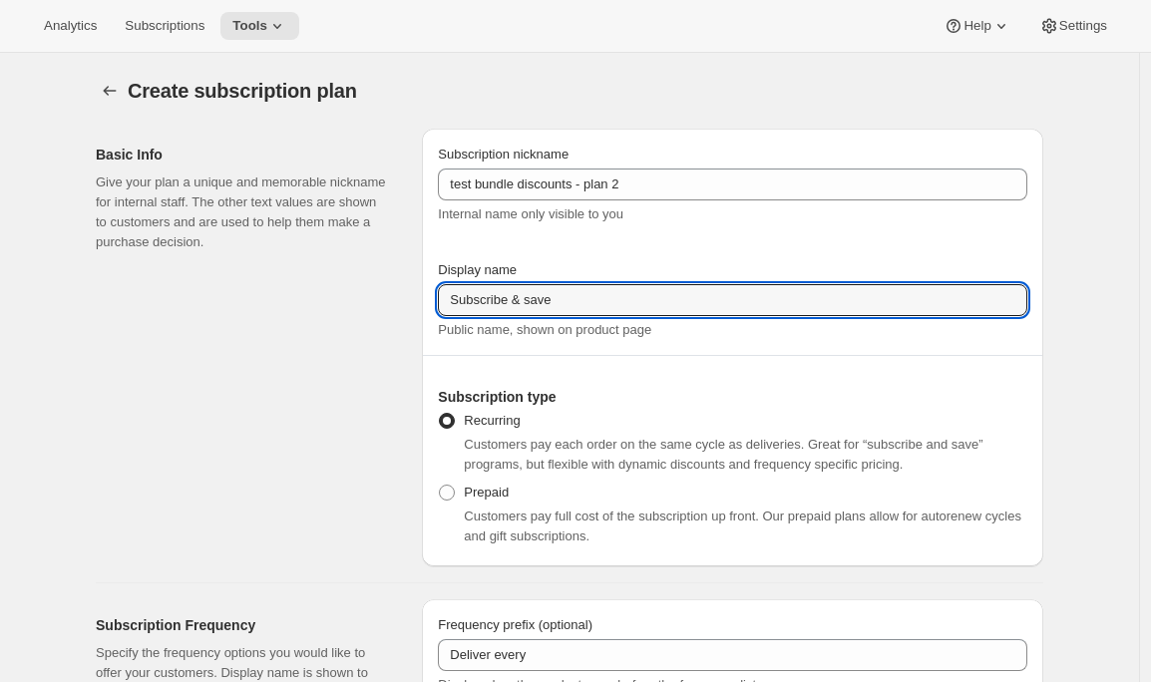
drag, startPoint x: 601, startPoint y: 296, endPoint x: 332, endPoint y: 298, distance: 269.3
click at [332, 298] on div "Basic Info Give your plan a unique and memorable nickname for internal staff. T…" at bounding box center [561, 340] width 963 height 454
paste input "test bundle discounts - plan 1"
type input "test bundle discounts - plan 2"
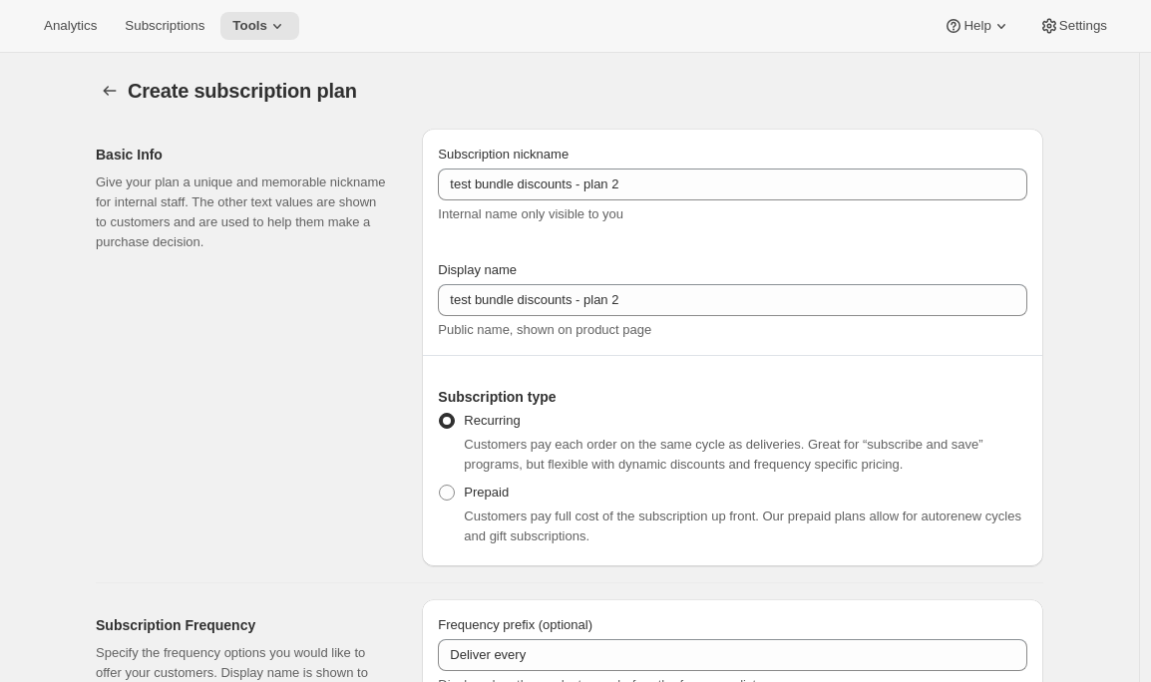
click at [299, 294] on div "Basic Info Give your plan a unique and memorable nickname for internal staff. T…" at bounding box center [251, 348] width 310 height 438
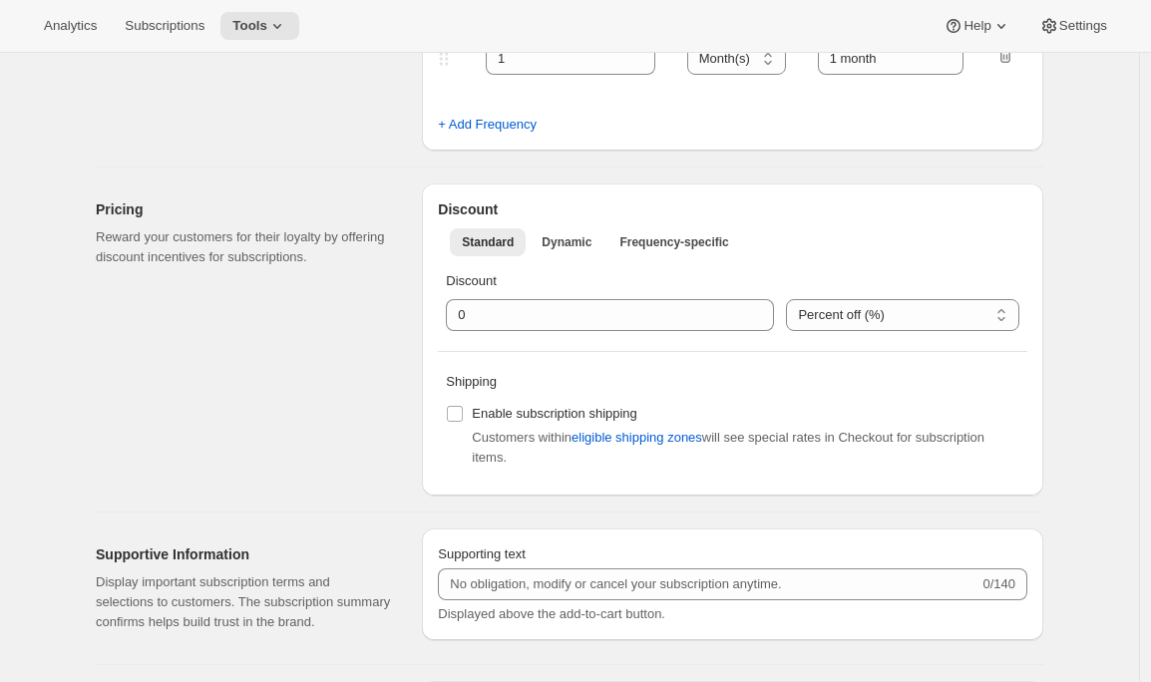
scroll to position [883, 0]
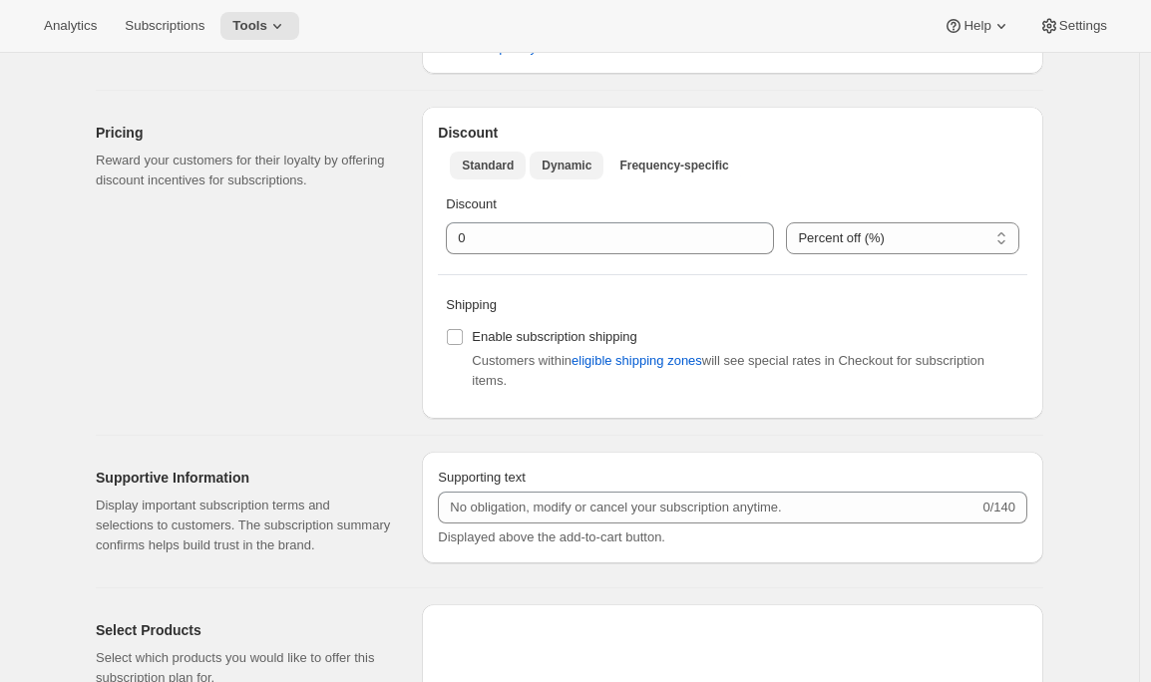
click at [566, 173] on span "Dynamic" at bounding box center [567, 166] width 50 height 16
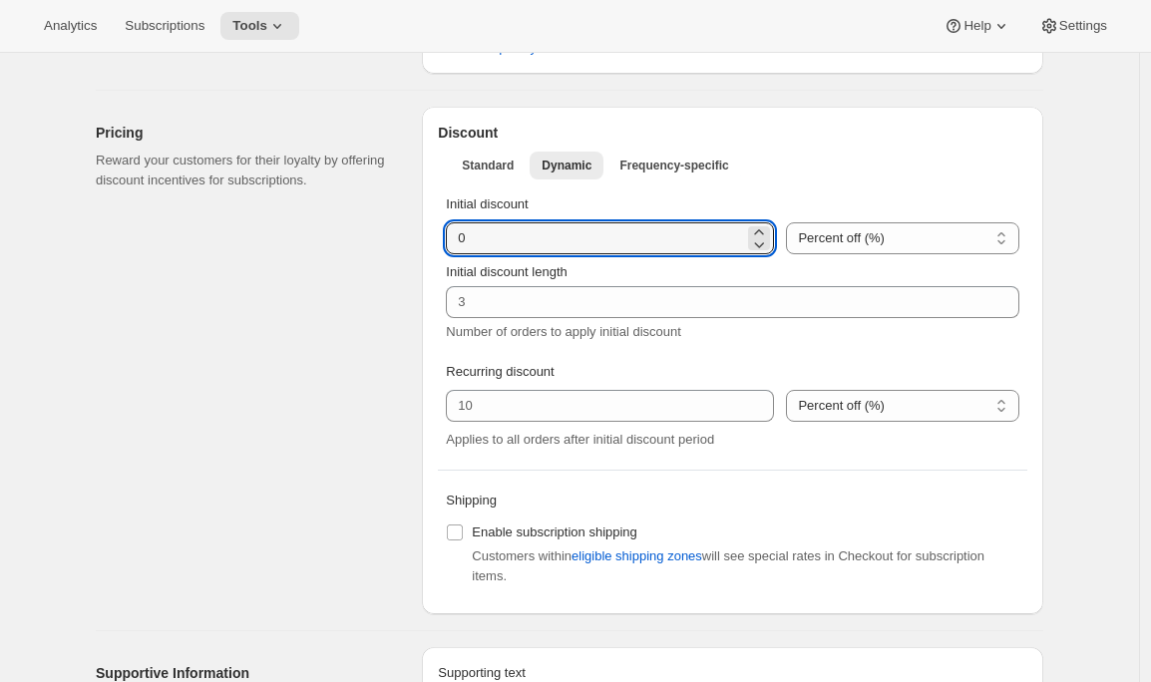
drag, startPoint x: 482, startPoint y: 245, endPoint x: 422, endPoint y: 245, distance: 59.8
click at [422, 245] on div "Pricing Reward your customers for their loyalty by offering discount incentives…" at bounding box center [561, 353] width 963 height 524
type input "20"
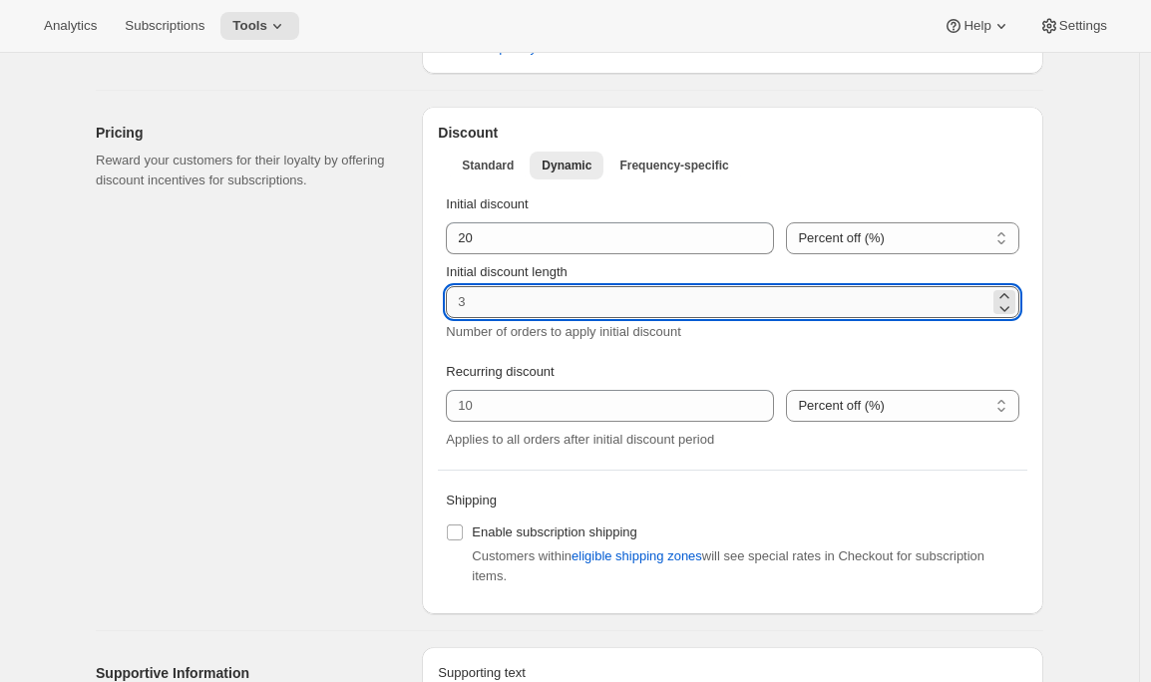
click at [481, 303] on input "Initial discount length" at bounding box center [718, 302] width 544 height 32
type input "1"
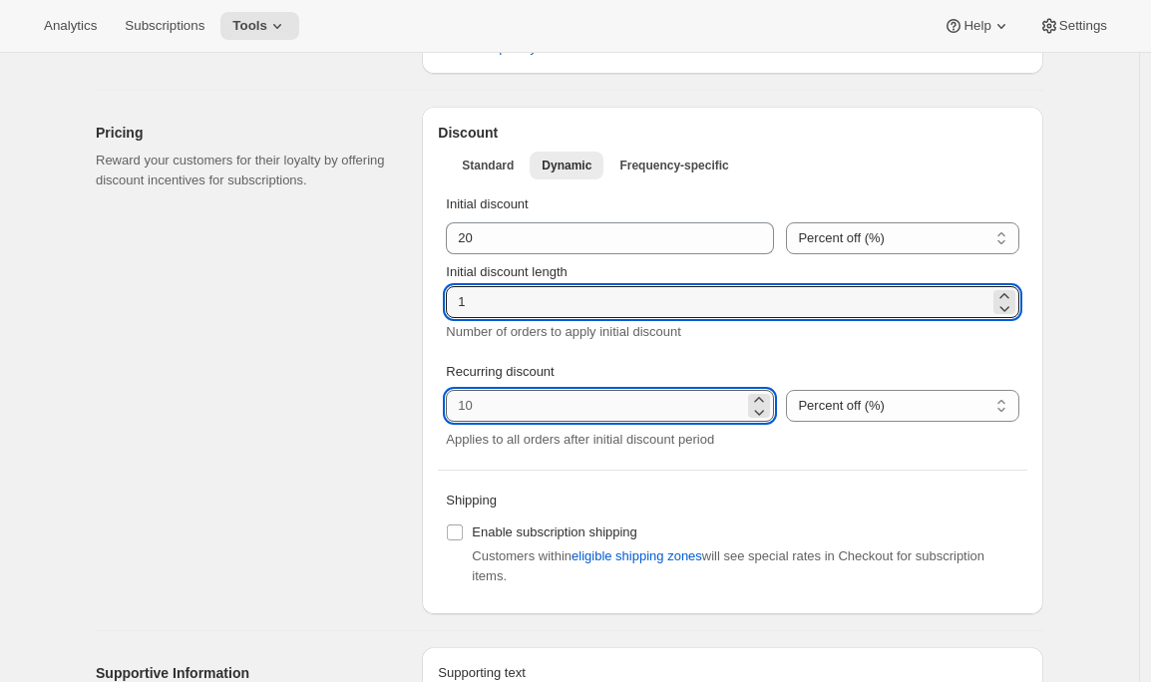
click at [491, 418] on input "integer" at bounding box center [595, 406] width 298 height 32
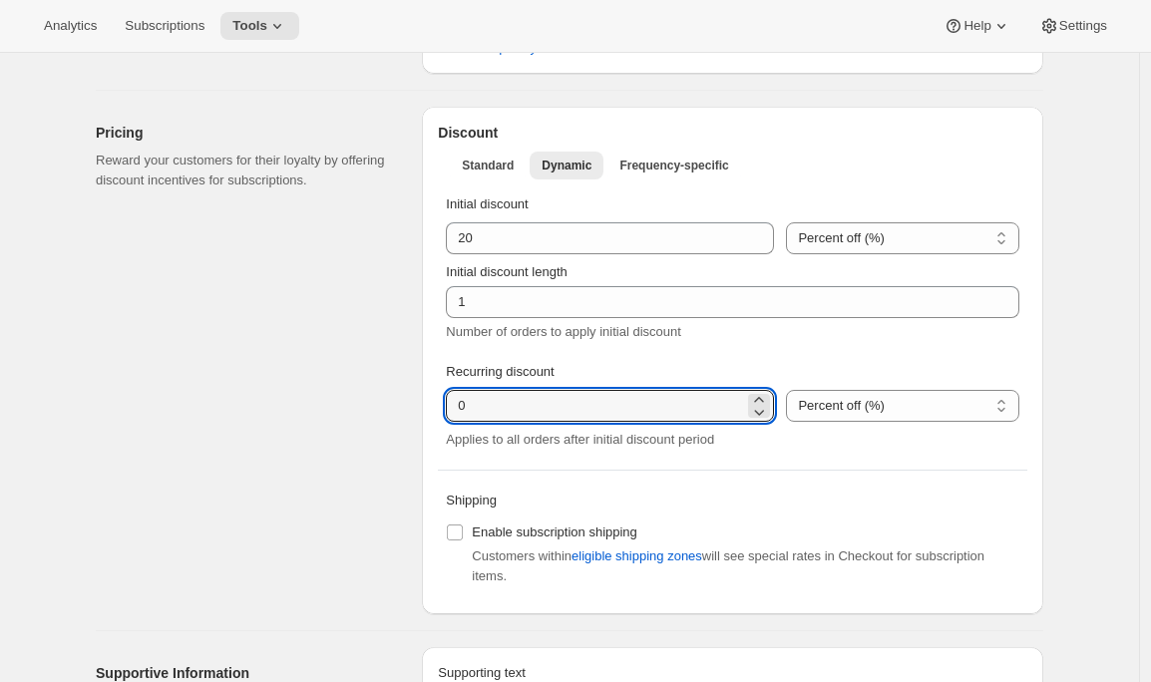
type input "0"
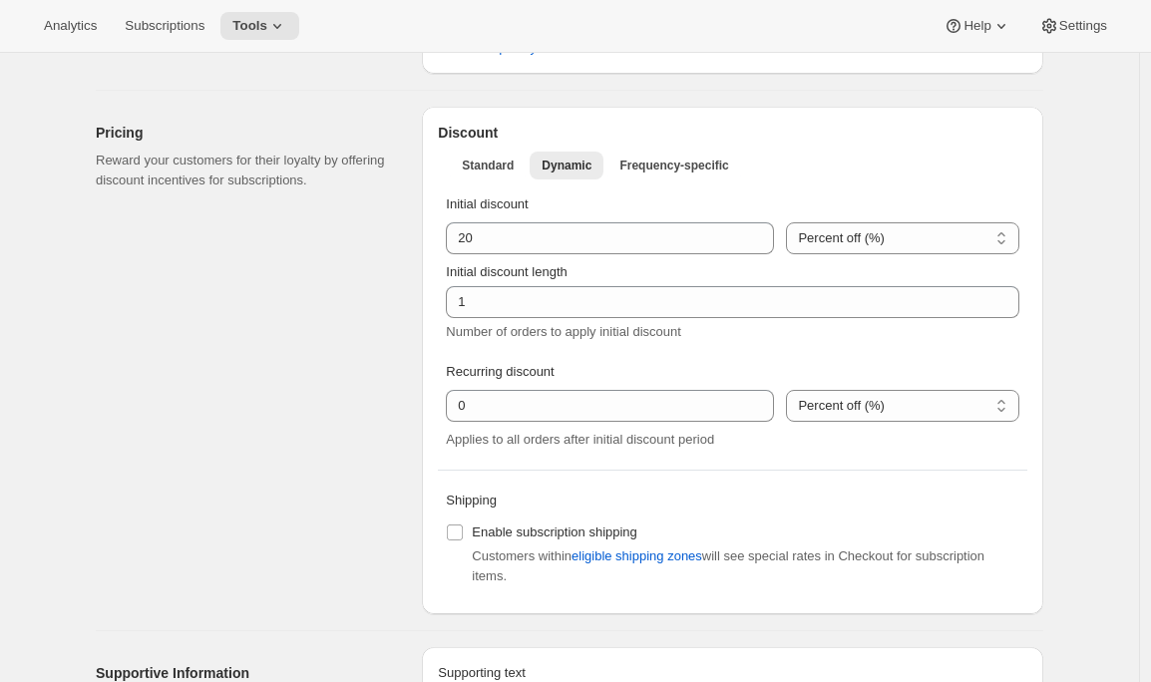
click at [355, 486] on div "Pricing Reward your customers for their loyalty by offering discount incentives…" at bounding box center [251, 361] width 310 height 508
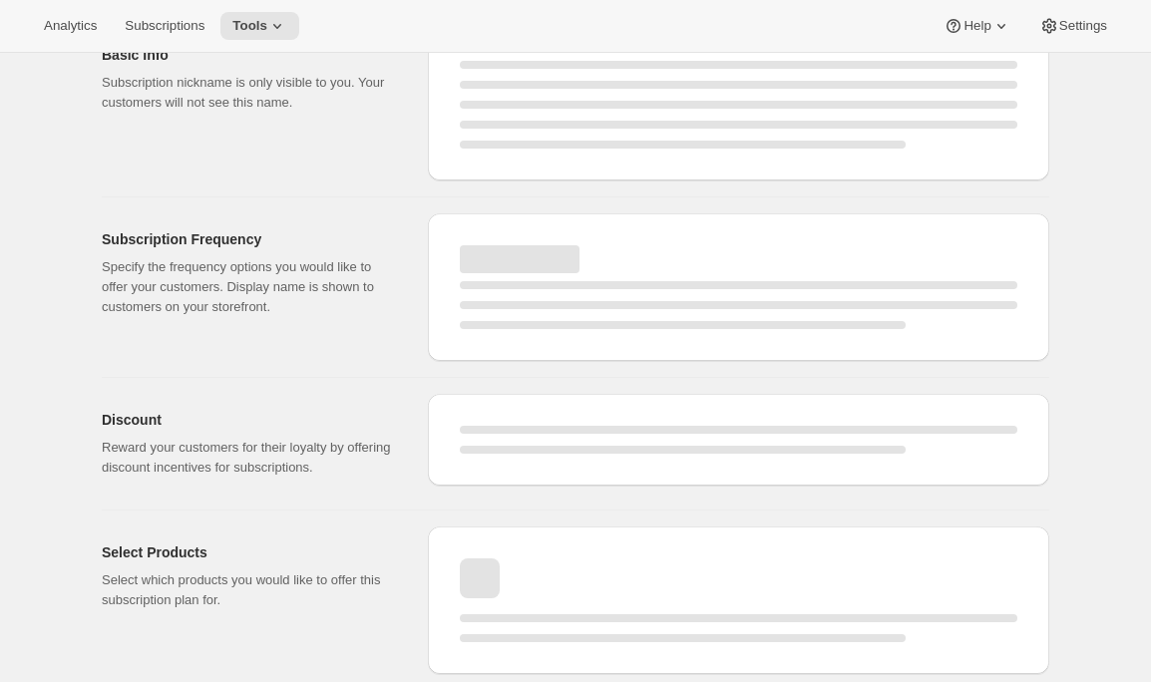
scroll to position [0, 0]
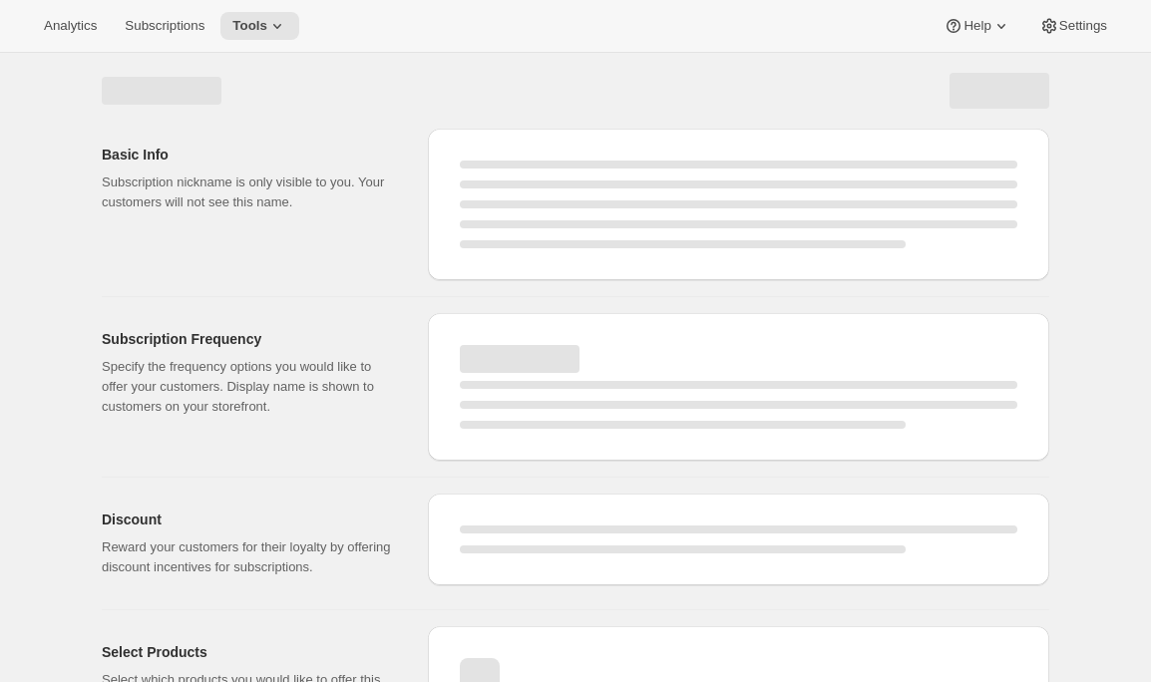
select select "WEEK"
select select "MONTH"
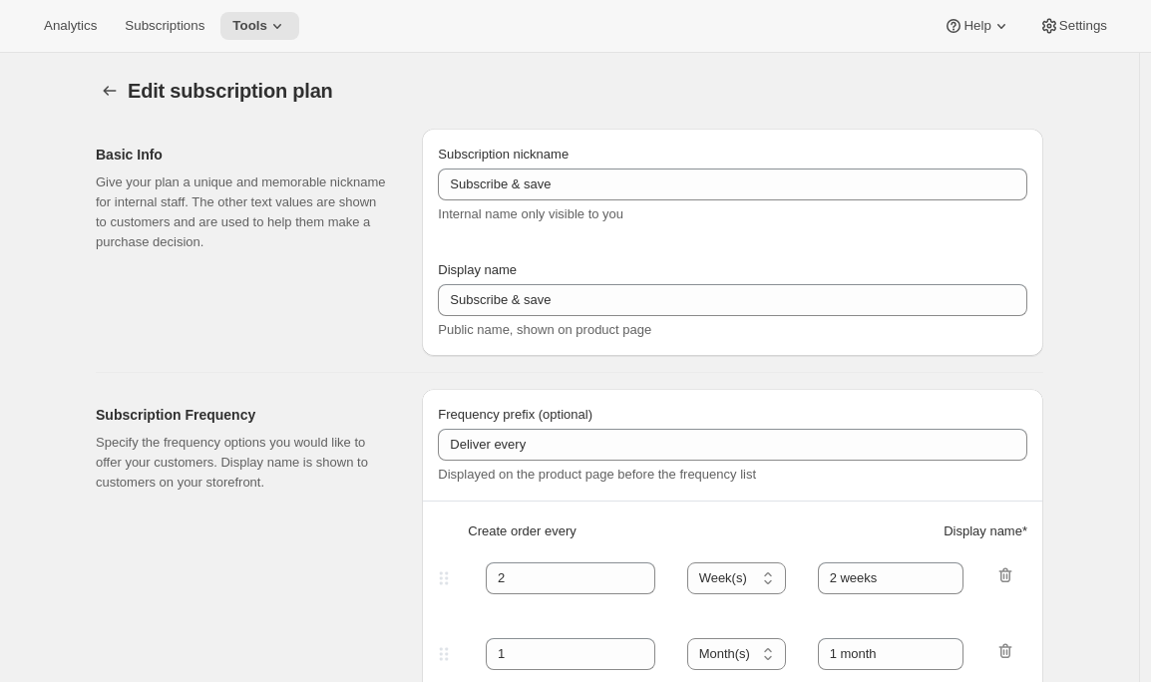
type input "test bundle discounts - plan 2"
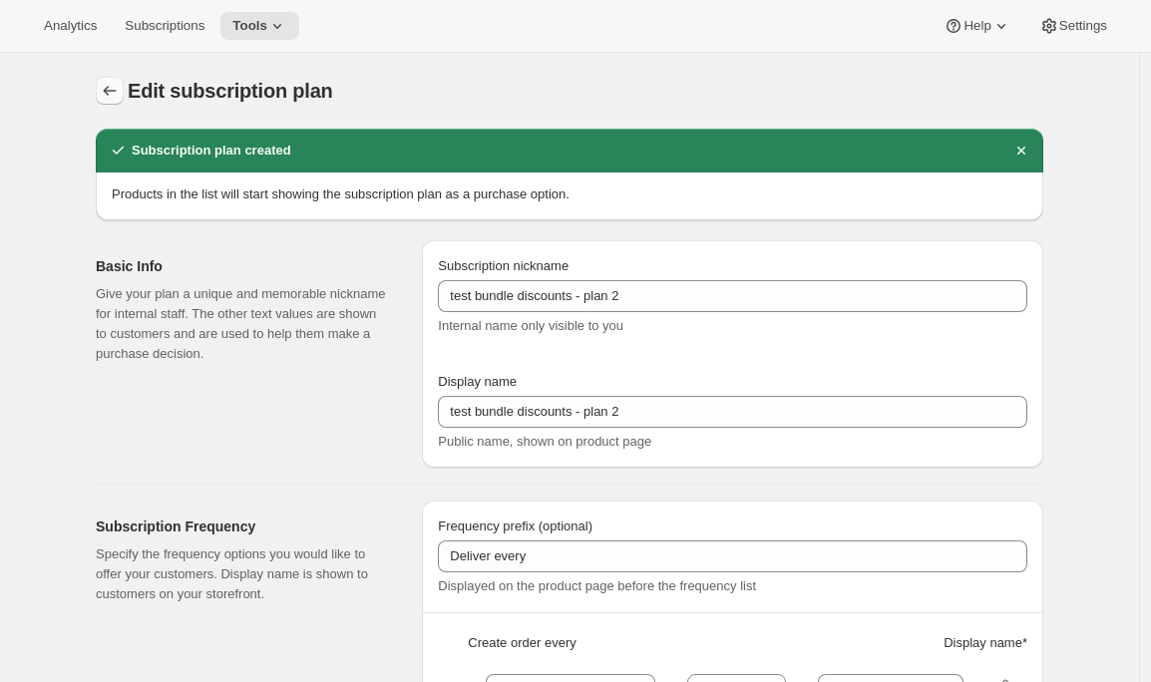
click at [108, 97] on icon "Subscription plans" at bounding box center [110, 91] width 20 height 20
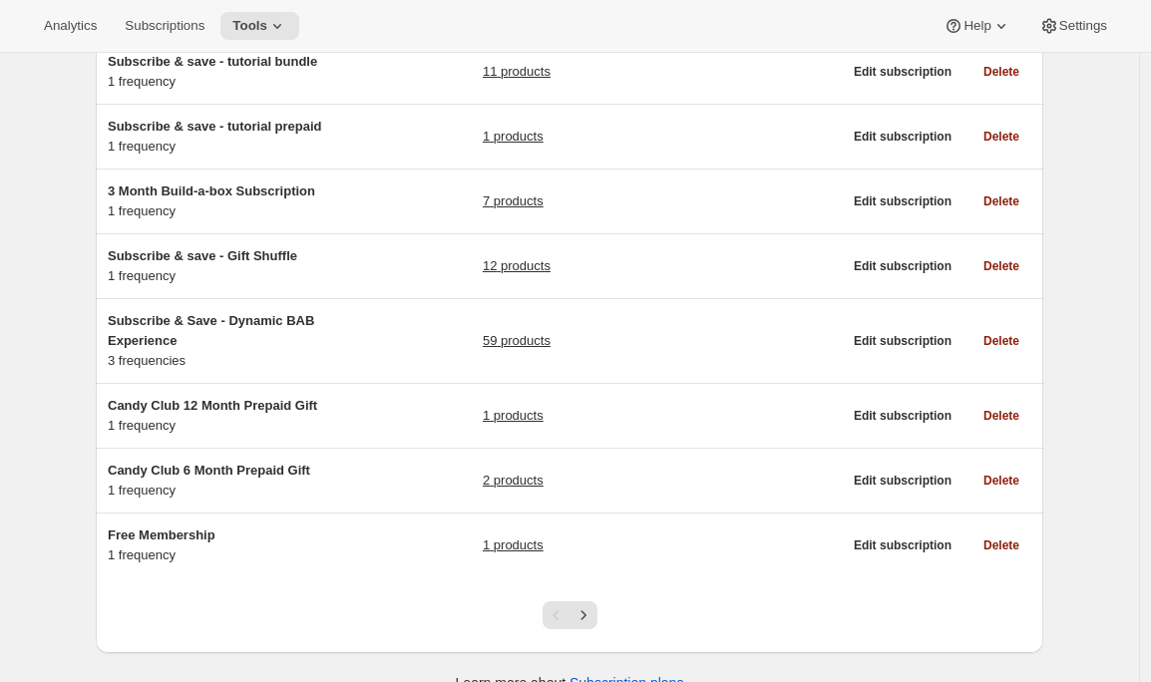
scroll to position [1323, 0]
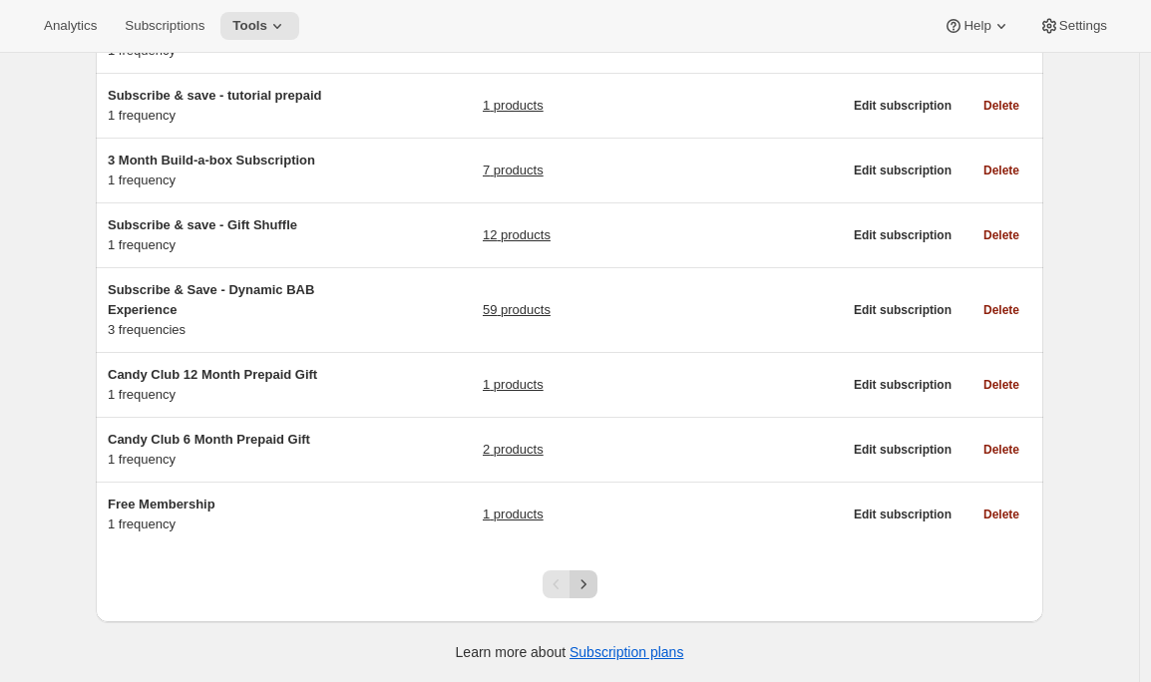
click at [597, 579] on button "Next" at bounding box center [583, 584] width 28 height 28
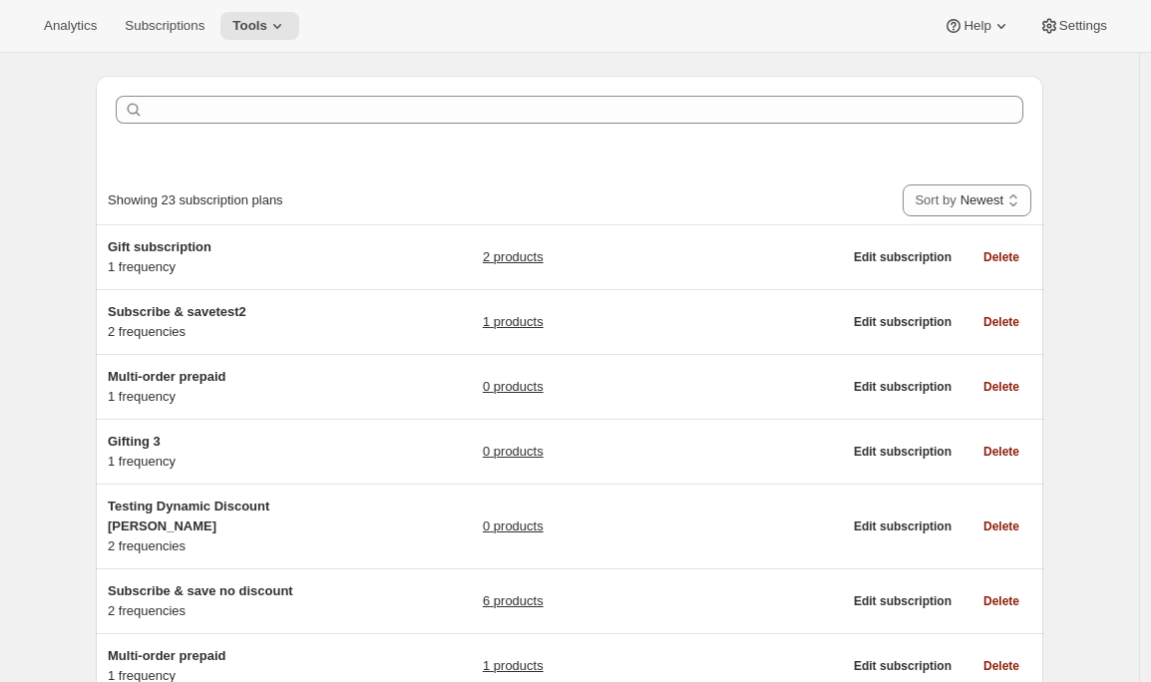
scroll to position [1174, 0]
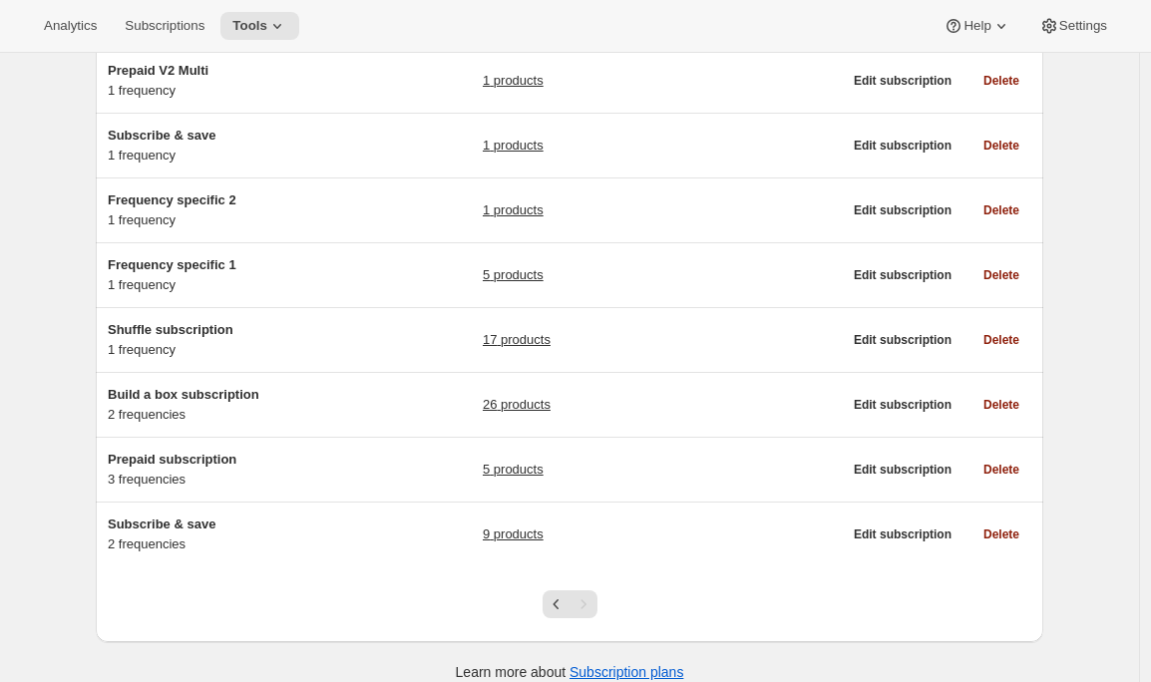
click at [589, 590] on div "Pagination" at bounding box center [583, 604] width 28 height 28
click at [562, 594] on icon "Previous" at bounding box center [557, 604] width 20 height 20
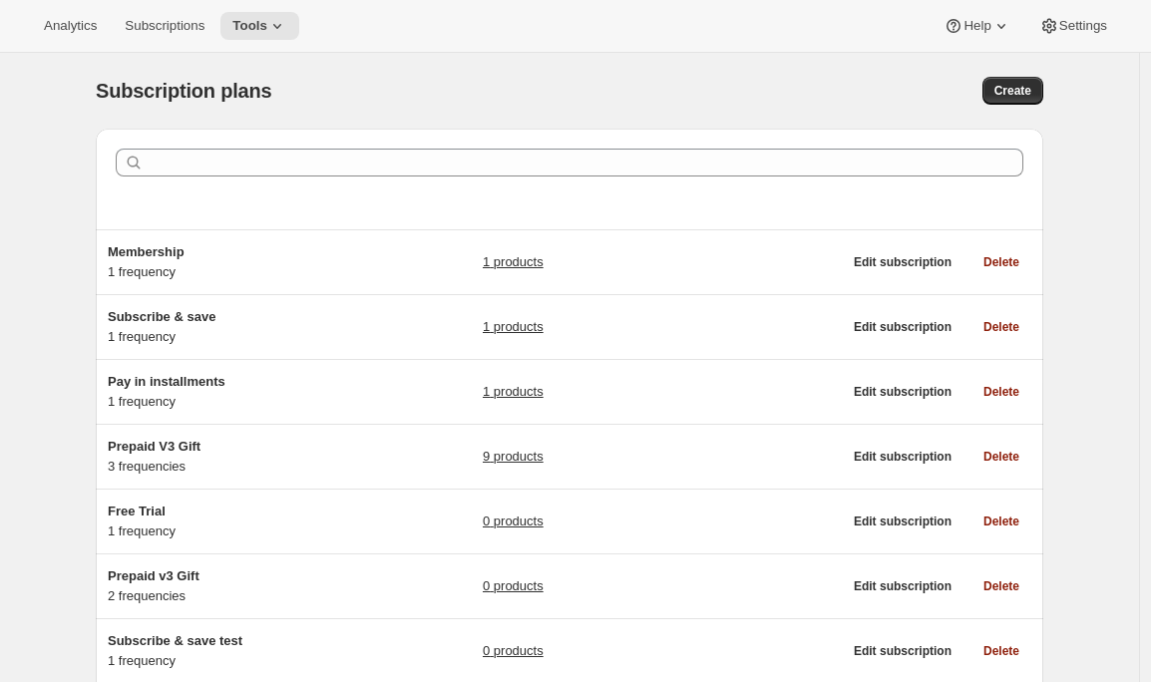
scroll to position [1323, 0]
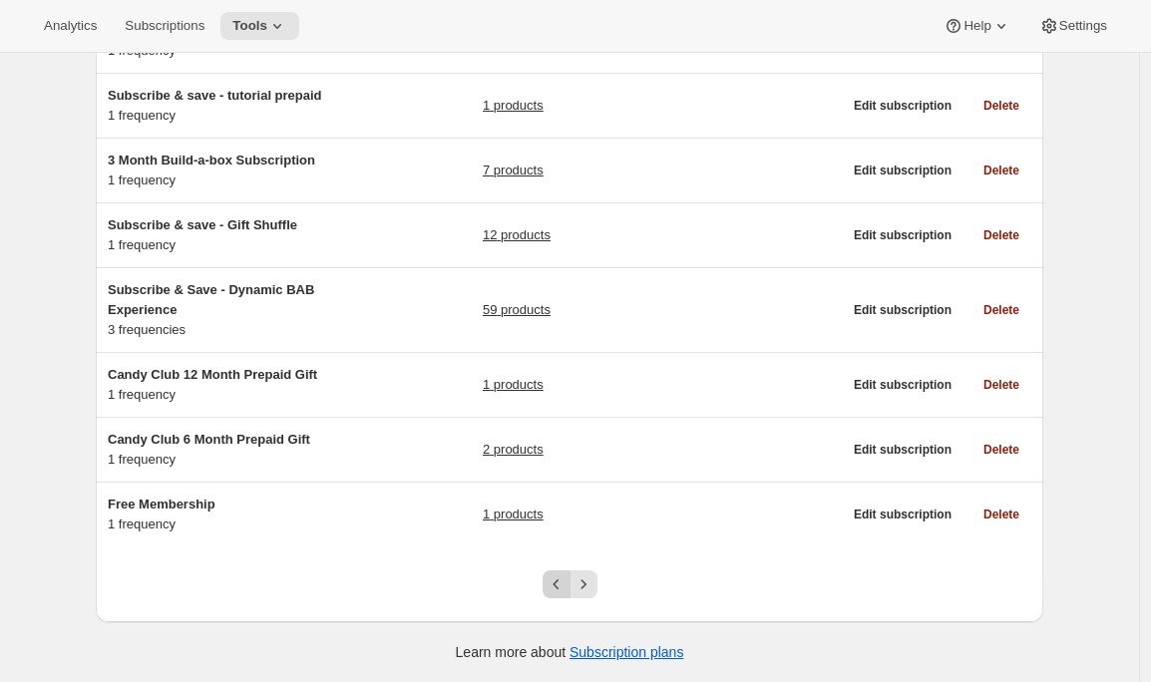
click at [562, 585] on icon "Previous" at bounding box center [557, 584] width 20 height 20
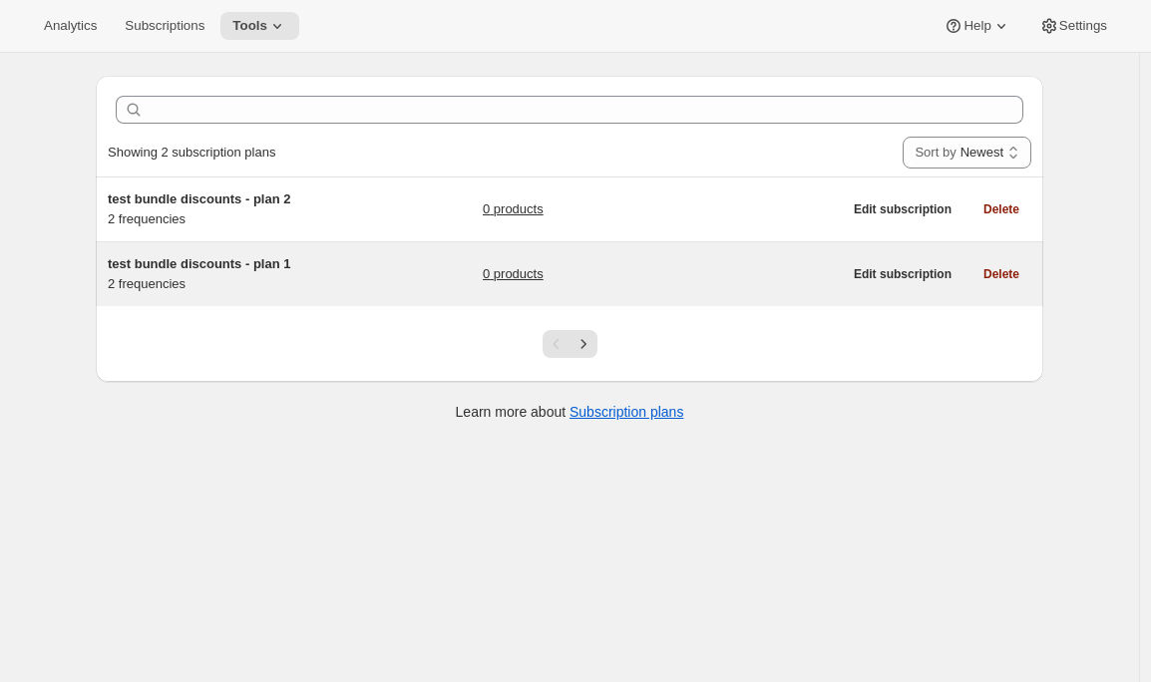
click at [335, 264] on h5 "test bundle discounts - plan 1" at bounding box center [232, 264] width 249 height 20
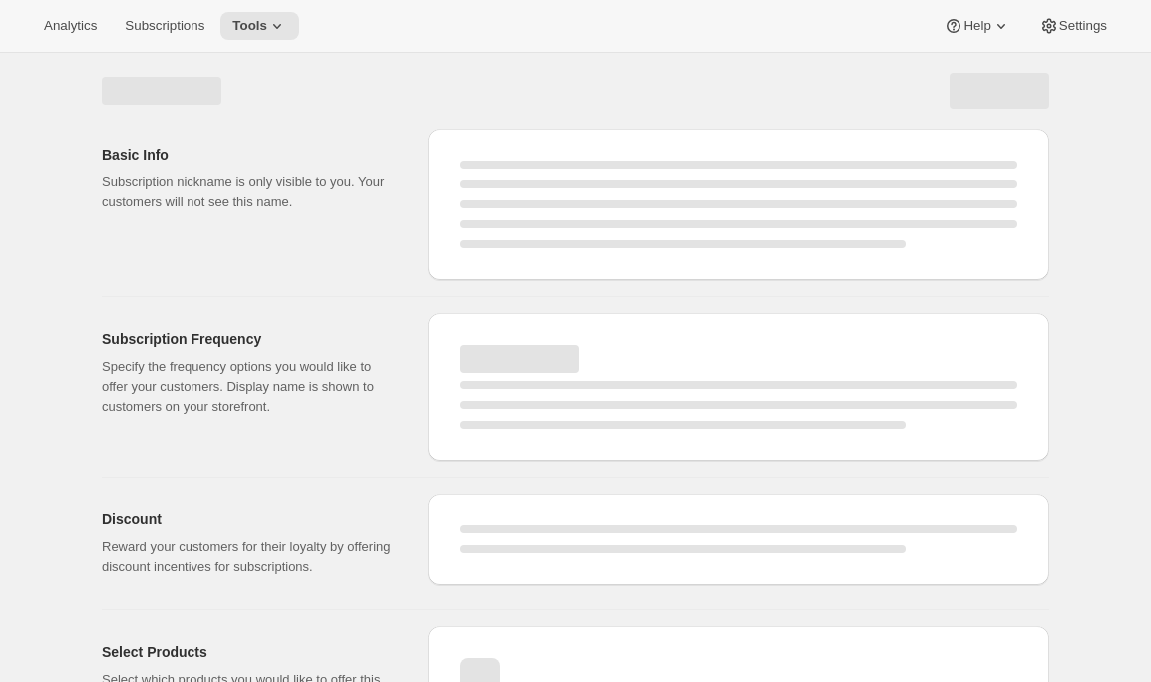
select select "WEEK"
select select "MONTH"
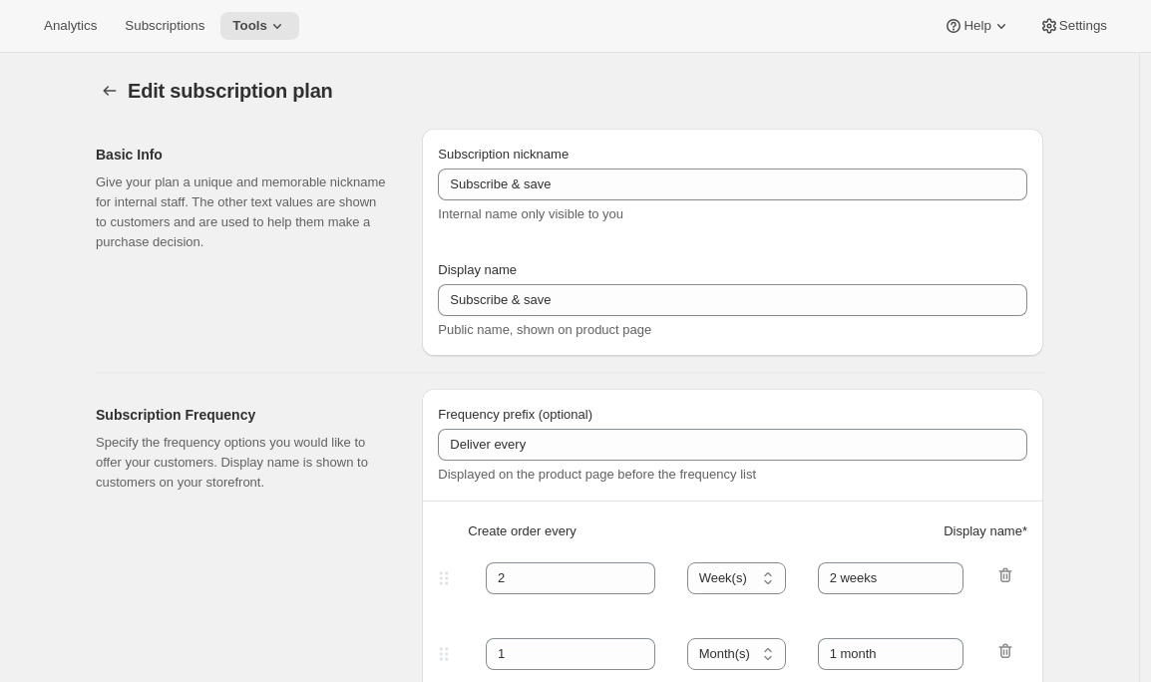
type input "test bundle discounts - plan 1"
click at [283, 23] on icon at bounding box center [277, 26] width 20 height 20
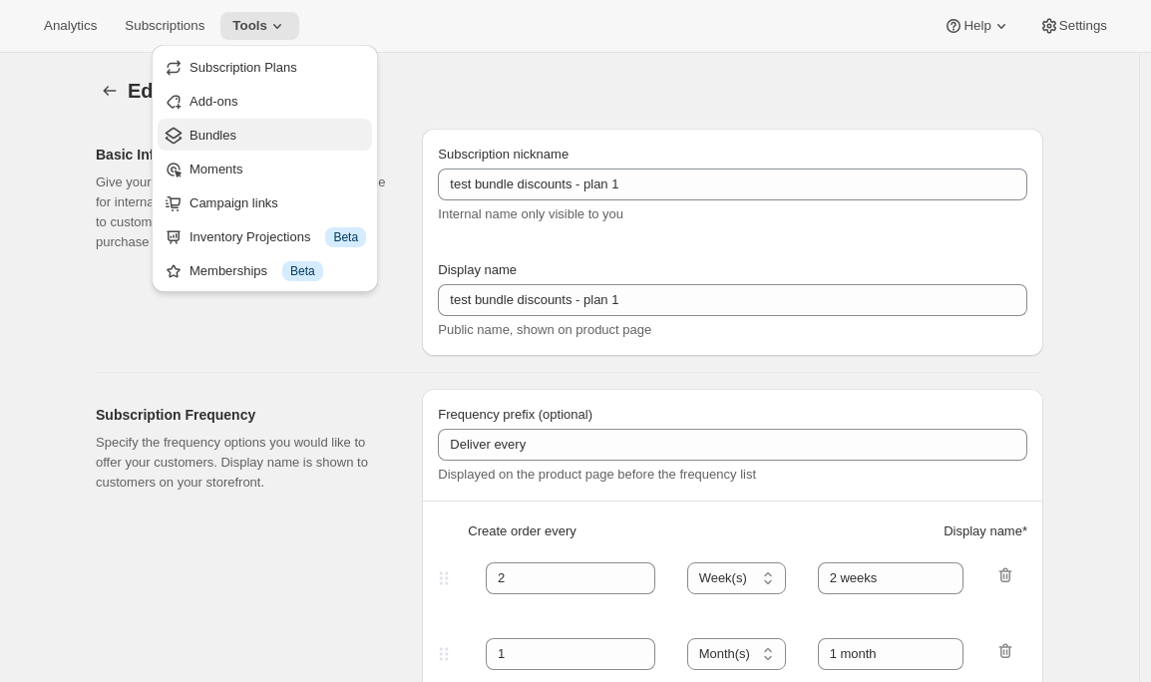
click at [250, 133] on span "Bundles" at bounding box center [277, 136] width 177 height 20
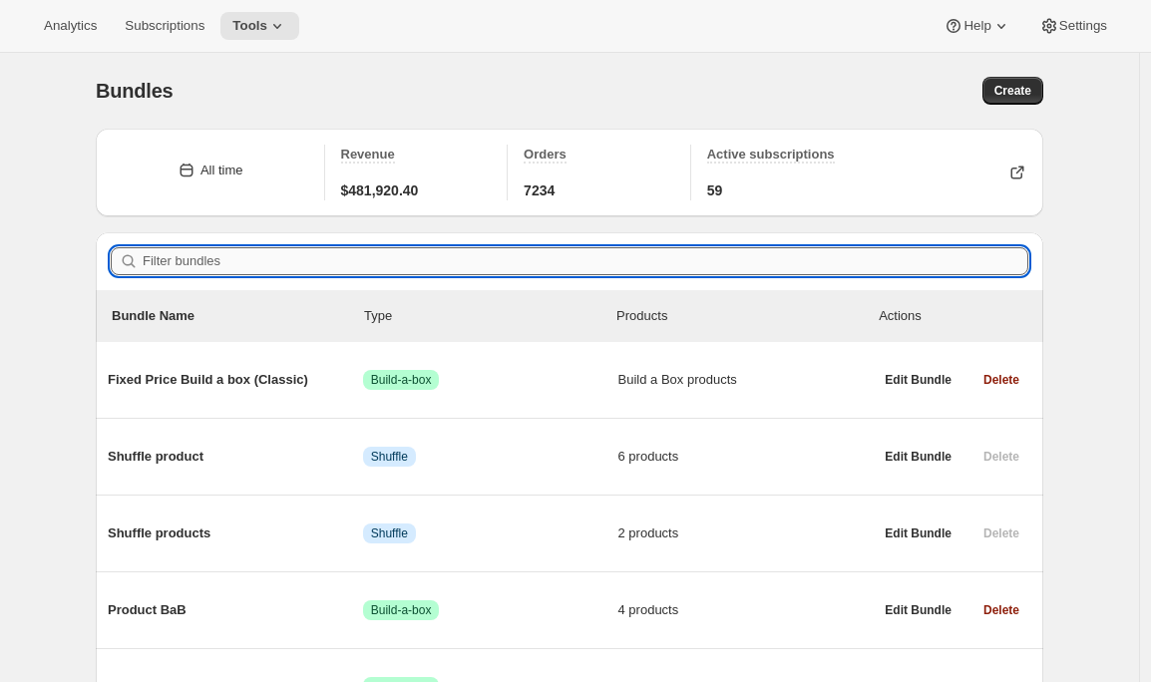
click at [270, 267] on input "Filter bundles" at bounding box center [586, 261] width 886 height 28
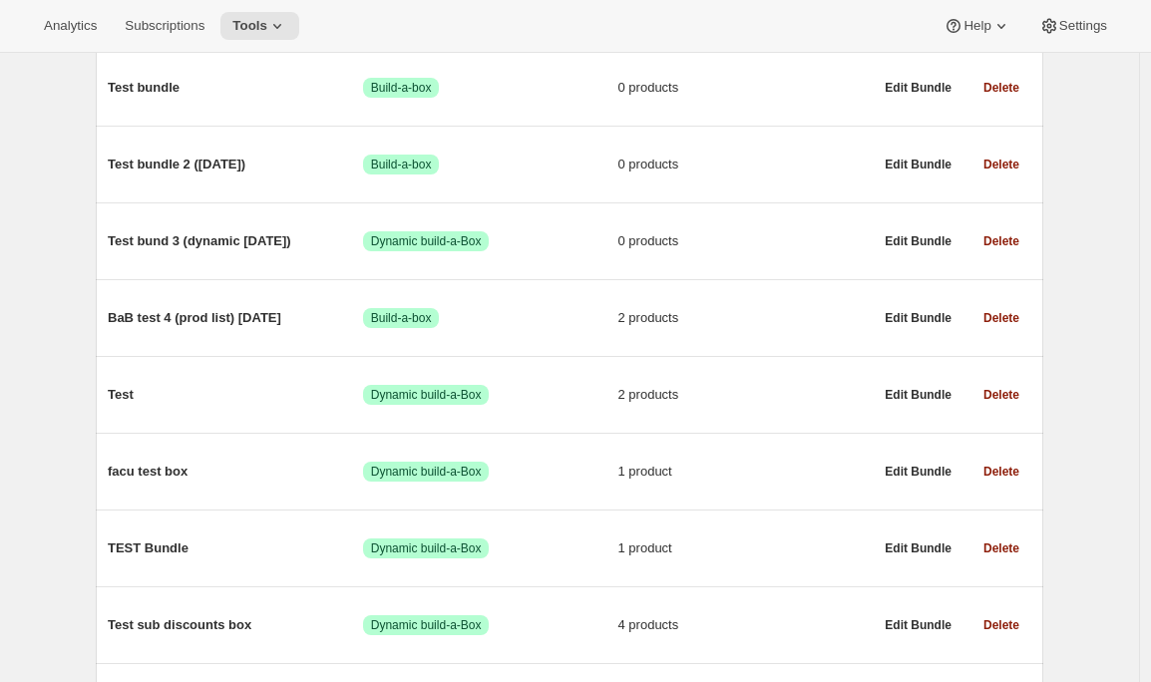
scroll to position [1744, 0]
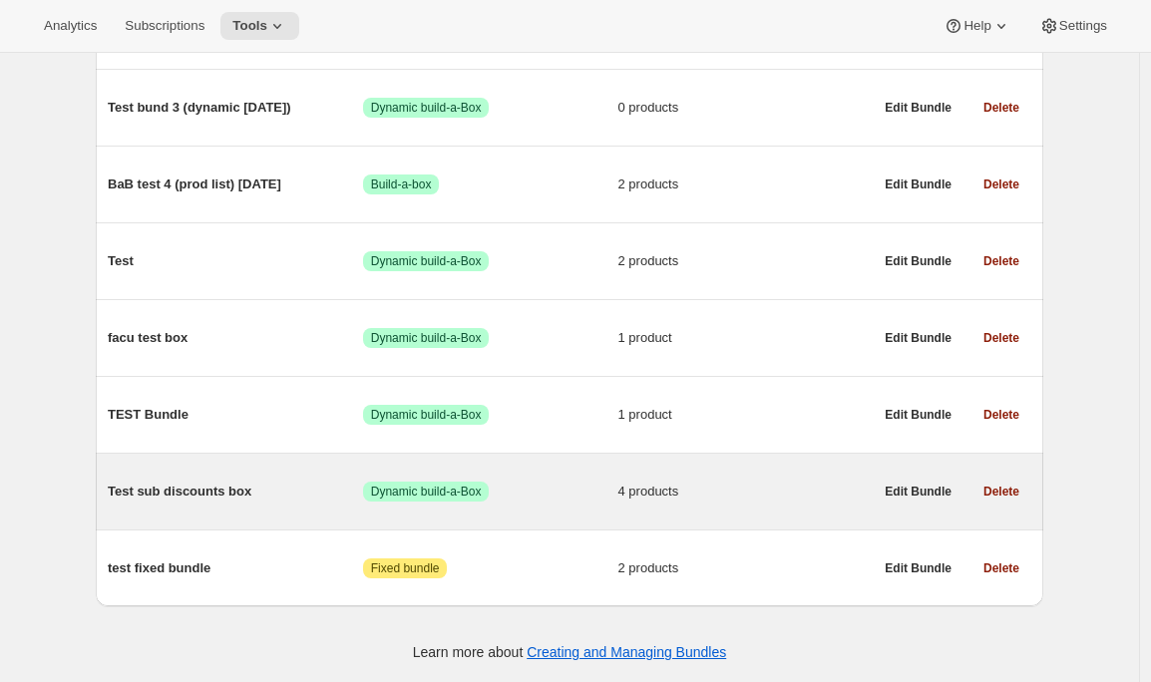
type input "test"
click at [264, 485] on span "Test sub discounts box" at bounding box center [235, 492] width 255 height 20
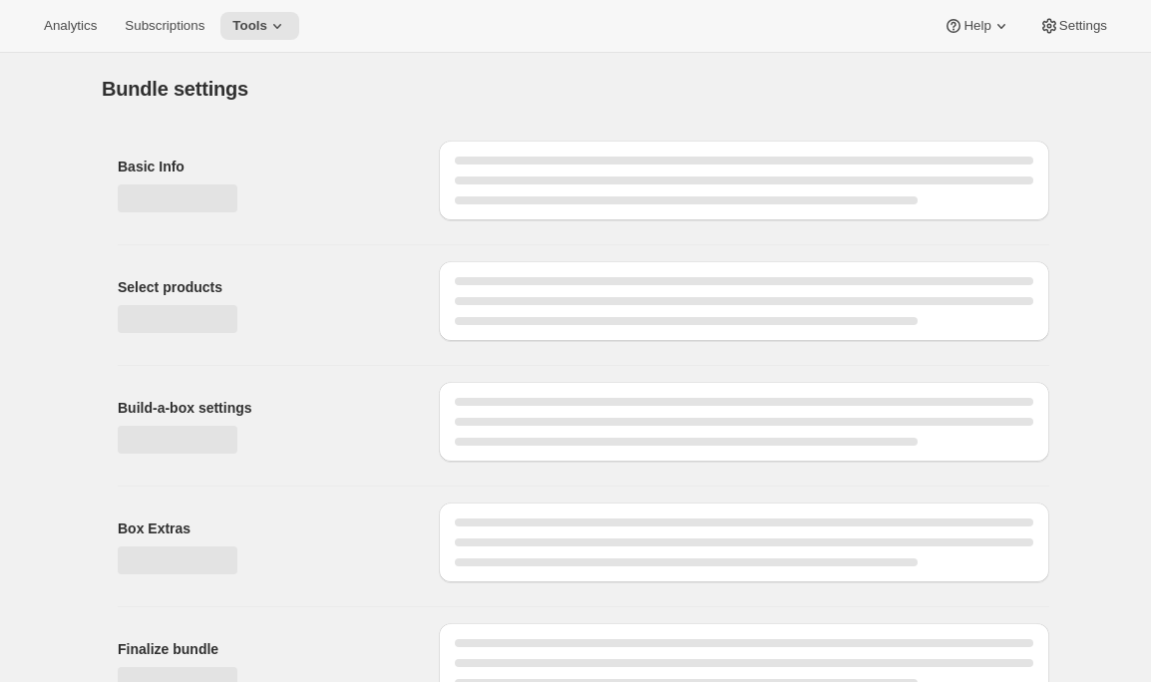
type input "Test sub discounts box"
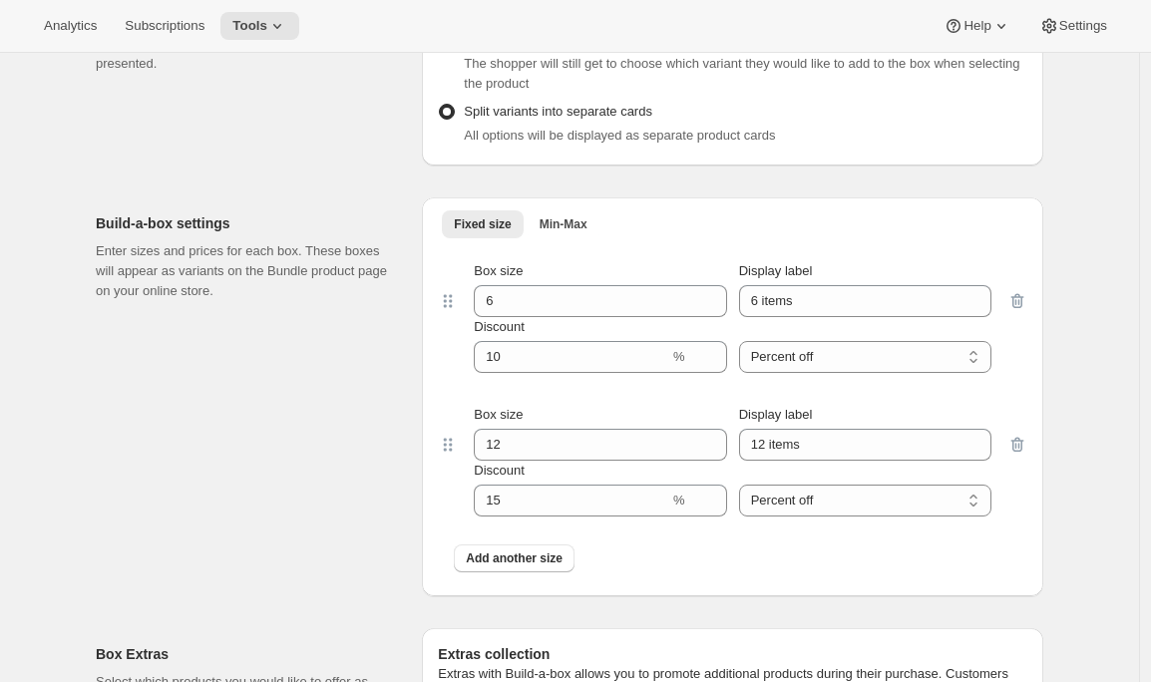
scroll to position [1126, 0]
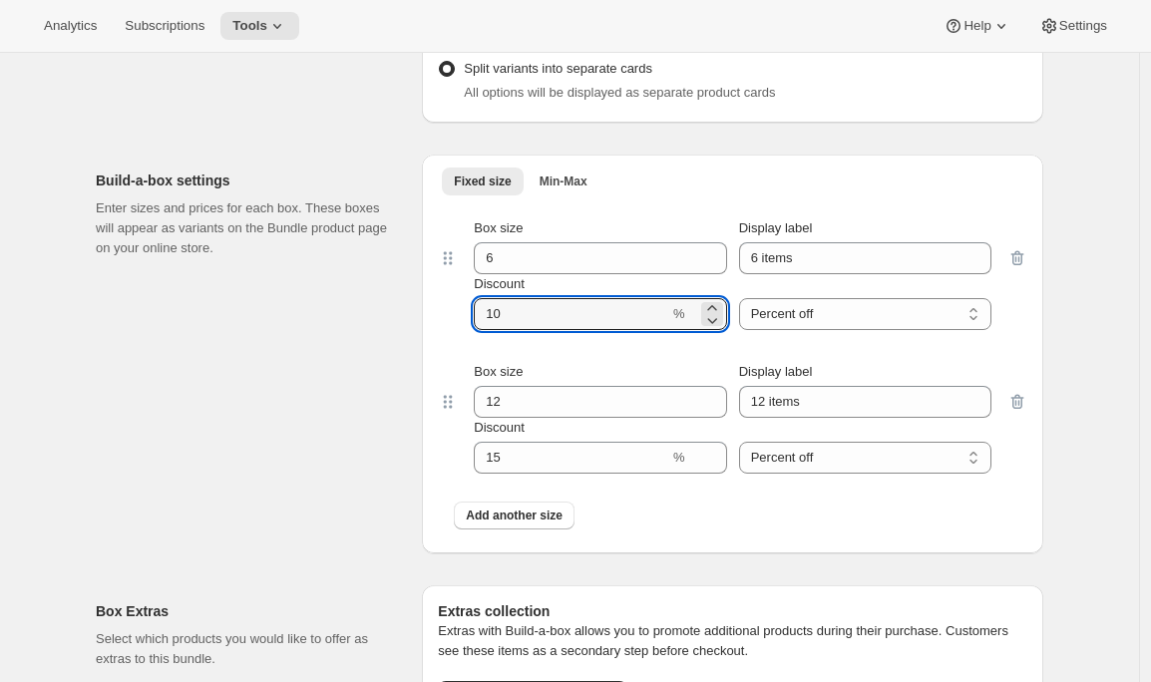
drag, startPoint x: 512, startPoint y: 316, endPoint x: 399, endPoint y: 313, distance: 112.7
click at [399, 313] on div "Build-a-box settings Enter sizes and prices for each box. These boxes will appe…" at bounding box center [569, 346] width 947 height 415
type input "0"
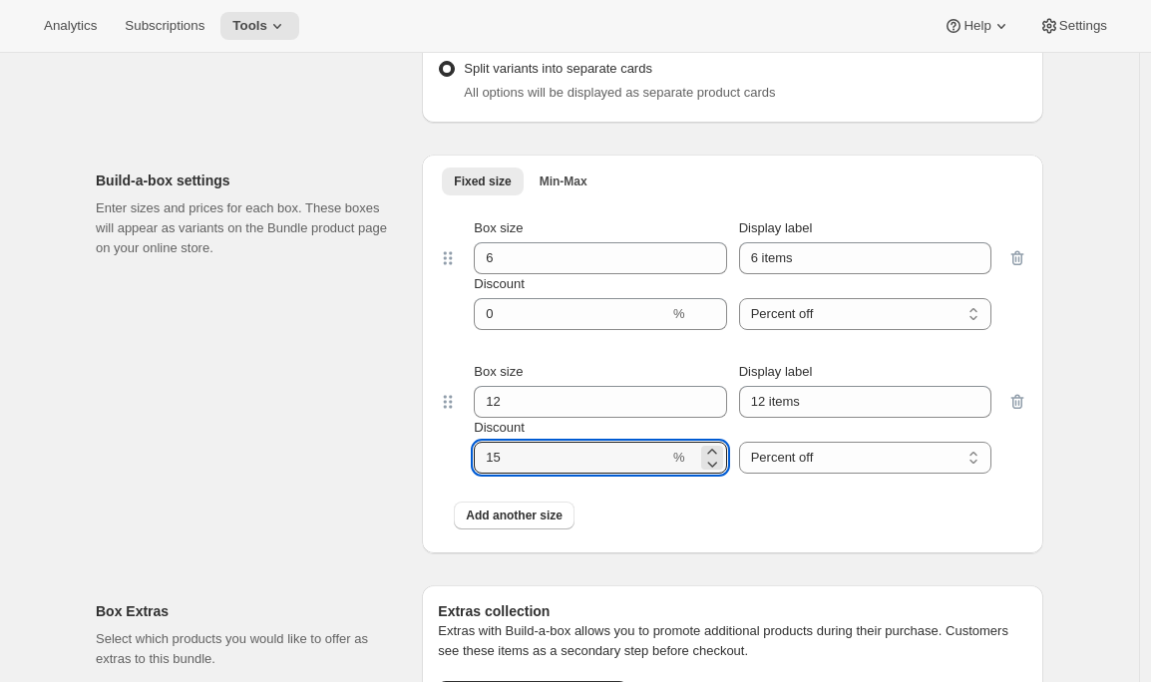
drag, startPoint x: 520, startPoint y: 464, endPoint x: 432, endPoint y: 463, distance: 87.8
click at [433, 463] on div "Fixed size Min-Max More views Fixed size Min-Max More views Box size 6 Display …" at bounding box center [732, 354] width 621 height 399
type input "0"
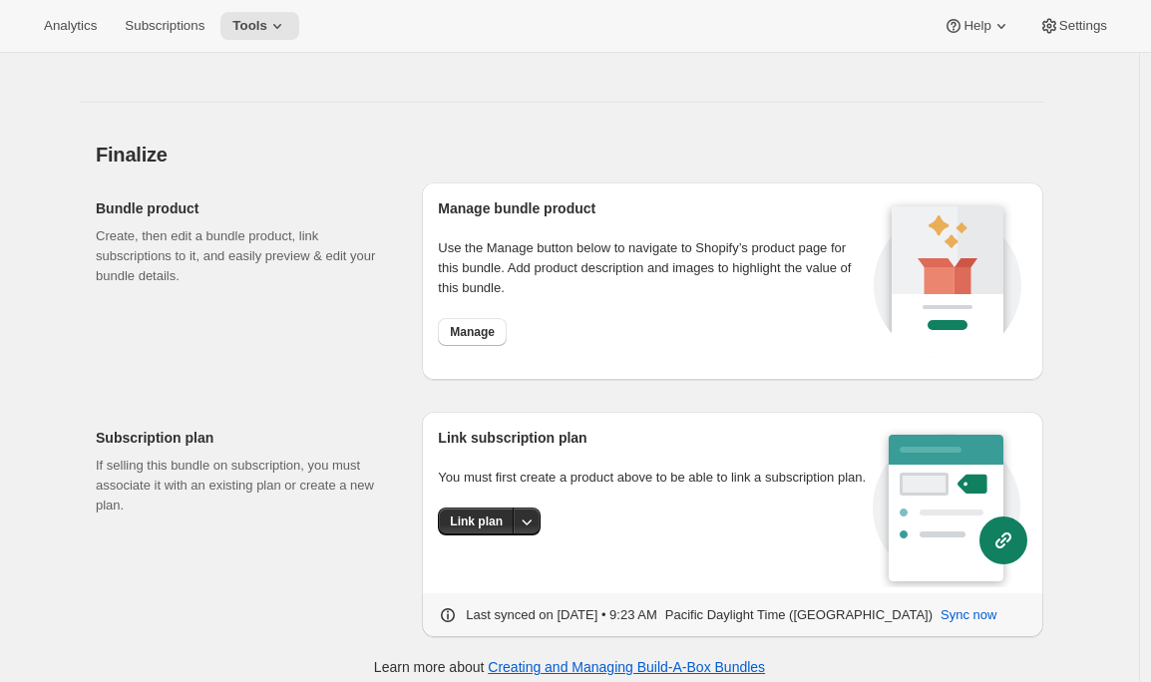
scroll to position [1915, 0]
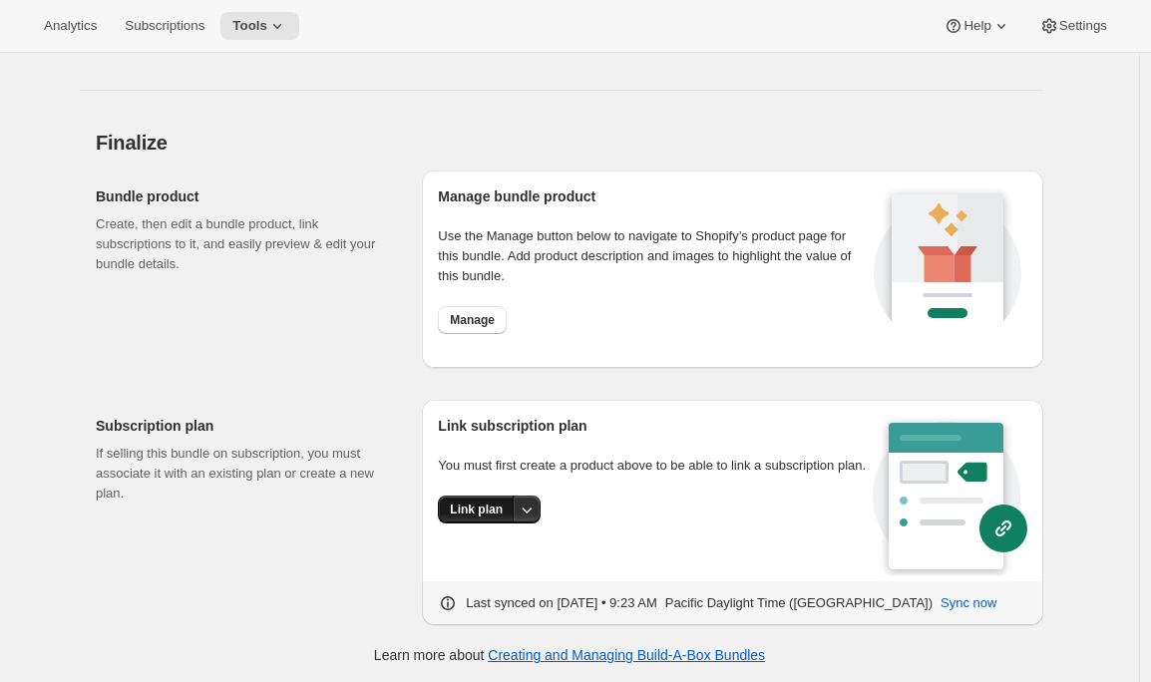
click at [493, 518] on span "Link plan" at bounding box center [476, 510] width 53 height 16
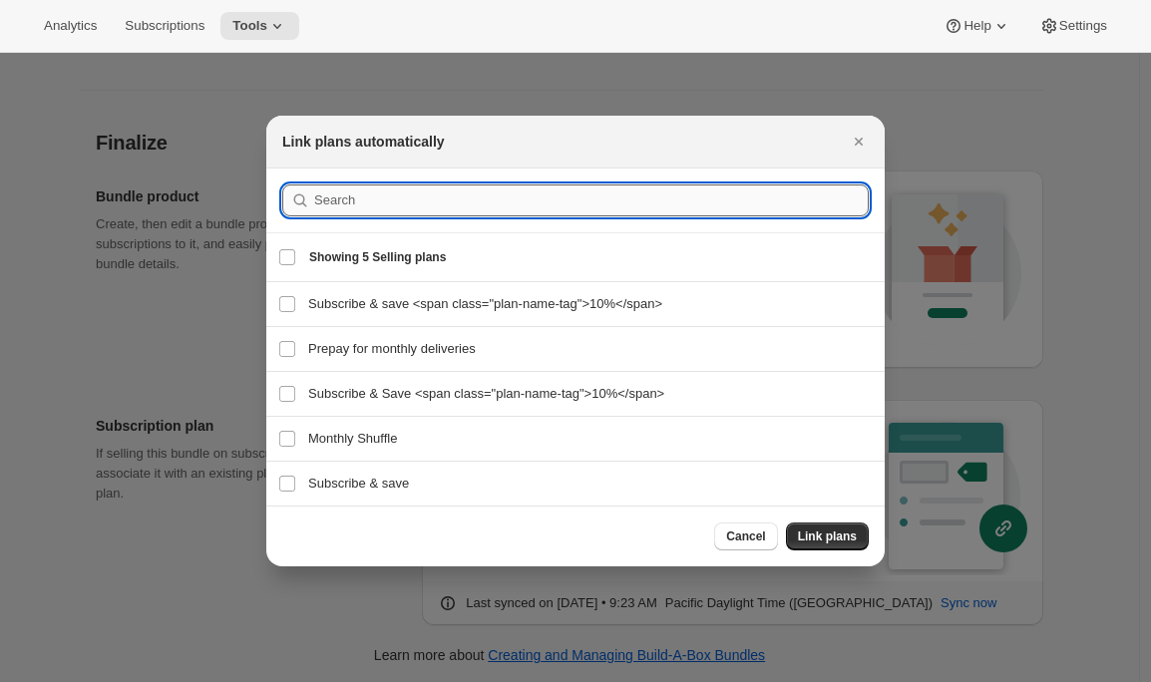
click at [421, 210] on input ":rll:" at bounding box center [591, 201] width 555 height 32
click at [329, 208] on input "test" at bounding box center [573, 201] width 519 height 32
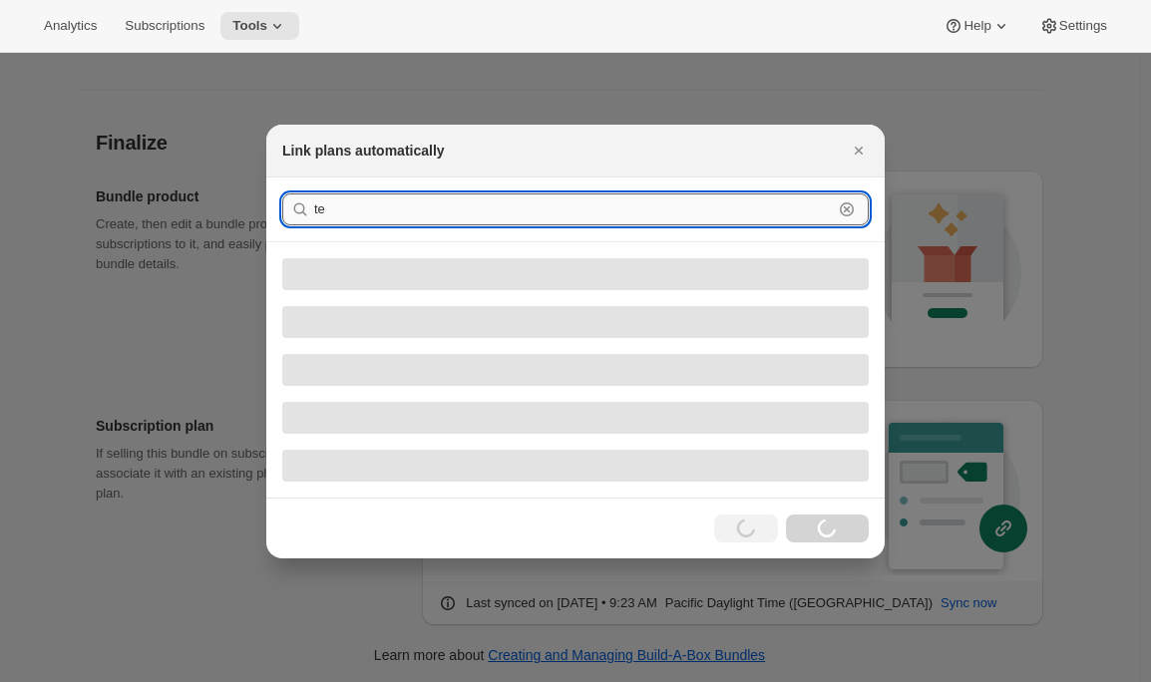
type input "t"
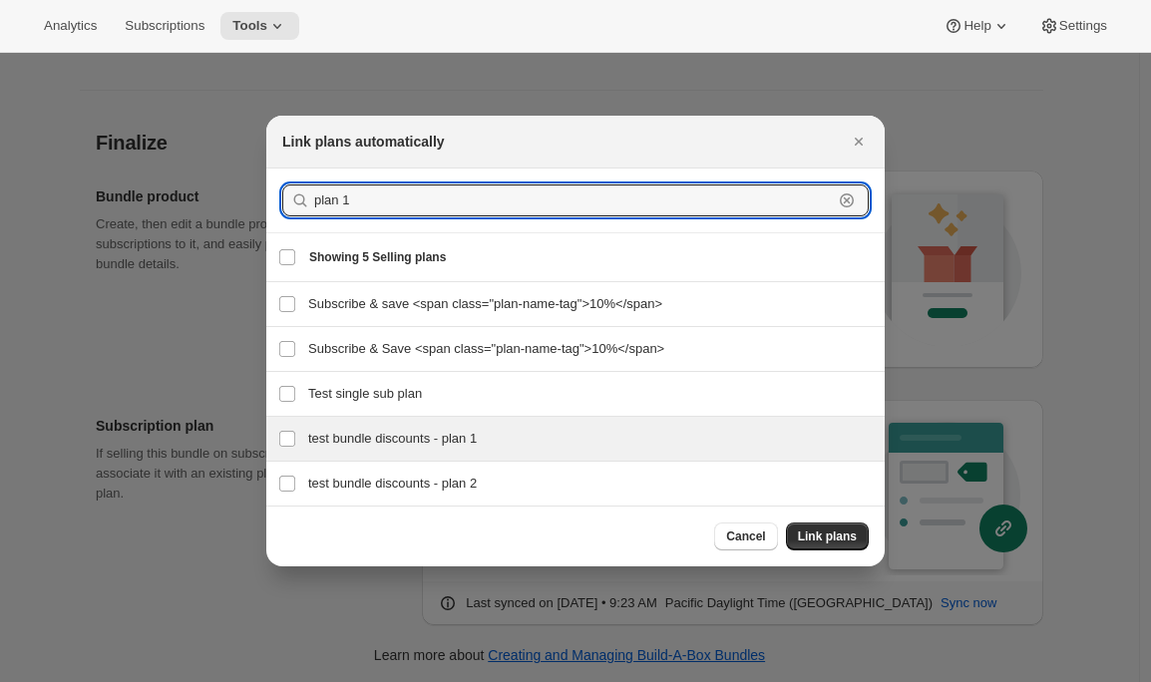
type input "plan 1"
click at [333, 435] on h3 "test bundle discounts - plan 1" at bounding box center [590, 439] width 564 height 20
checkbox input "true"
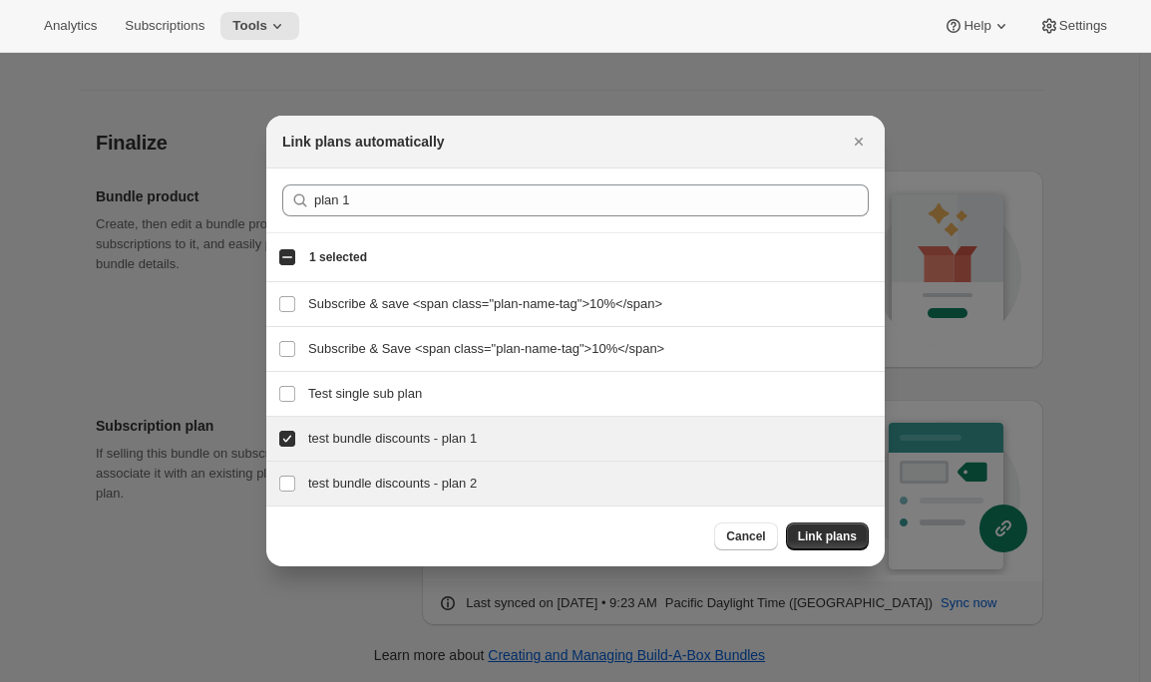
click at [321, 473] on div "test bundle discounts - plan 2 test bundle discounts - plan 2" at bounding box center [575, 484] width 618 height 44
click at [431, 477] on h3 "test bundle discounts - plan 2" at bounding box center [590, 484] width 564 height 20
checkbox input "false"
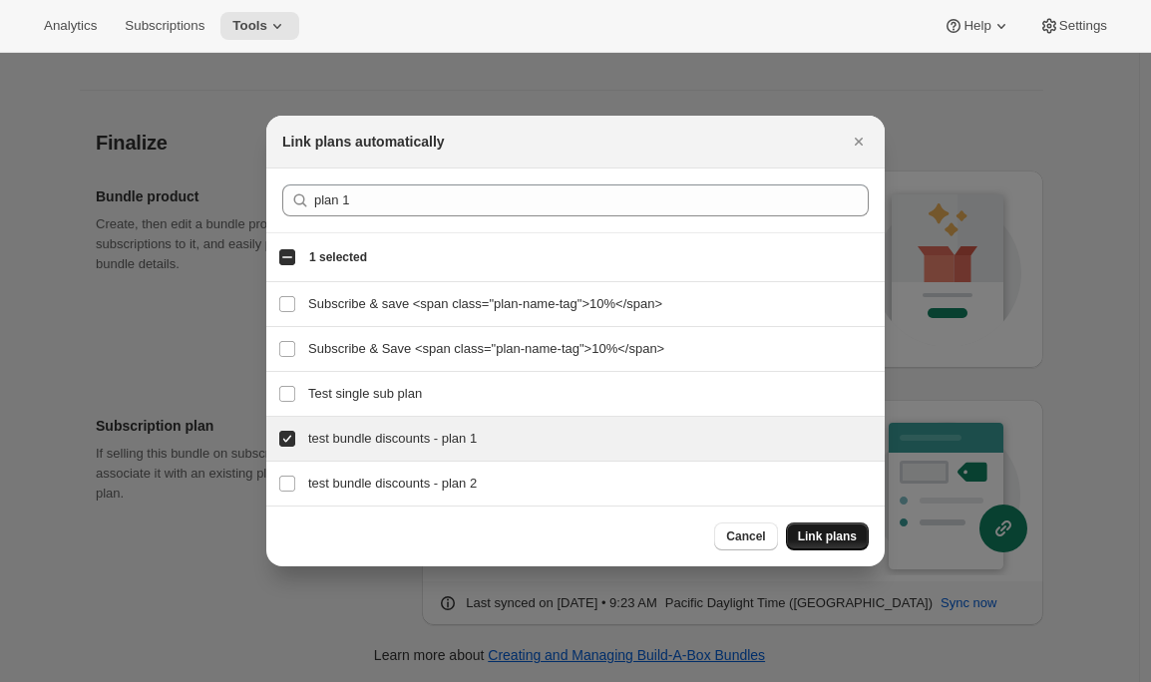
click at [827, 543] on span "Link plans" at bounding box center [827, 537] width 59 height 16
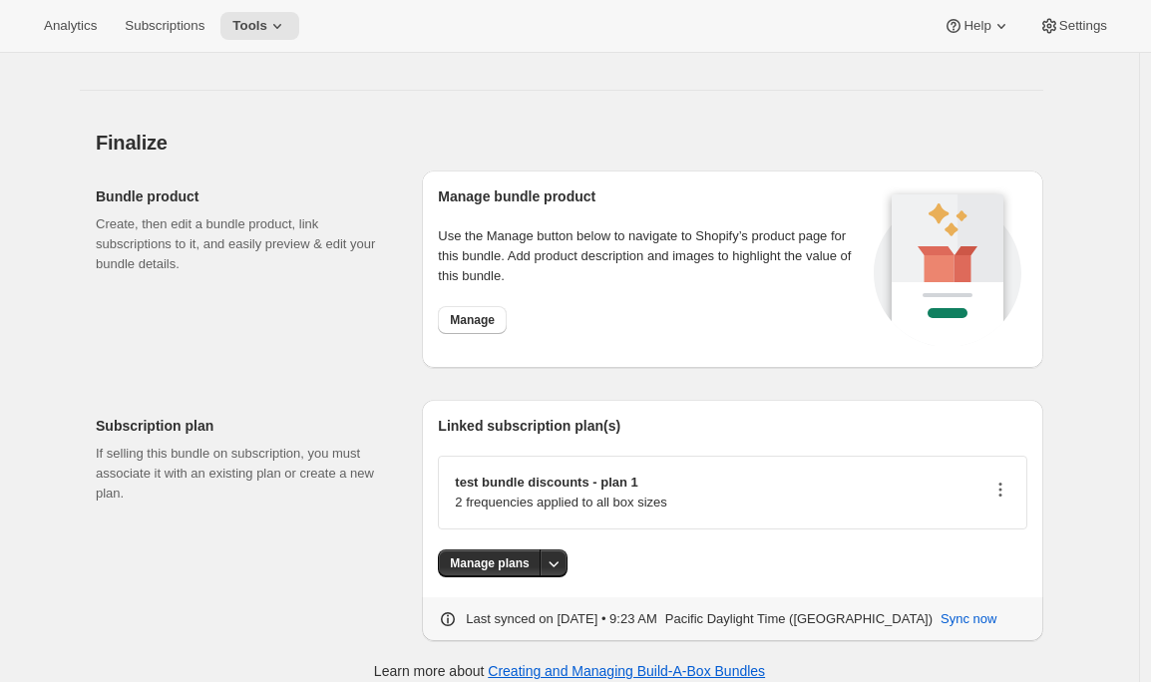
click at [1000, 491] on icon "button" at bounding box center [1000, 490] width 20 height 20
click at [994, 531] on span "Specify plans by box size" at bounding box center [1002, 526] width 146 height 15
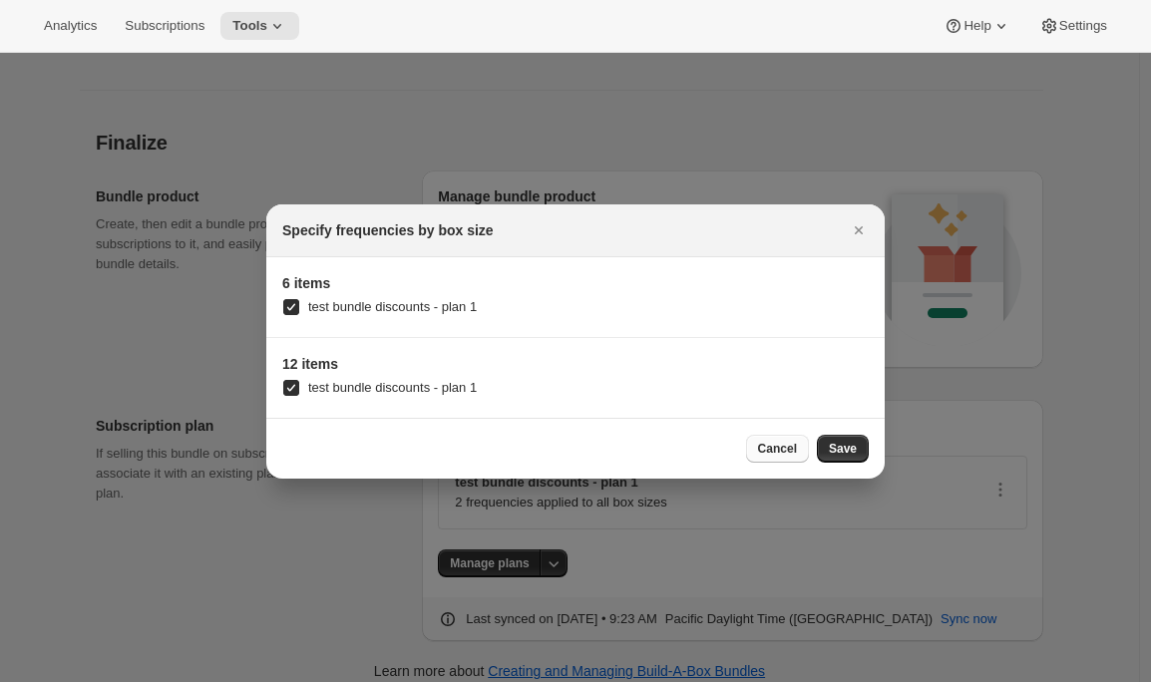
click at [766, 455] on span "Cancel" at bounding box center [777, 449] width 39 height 16
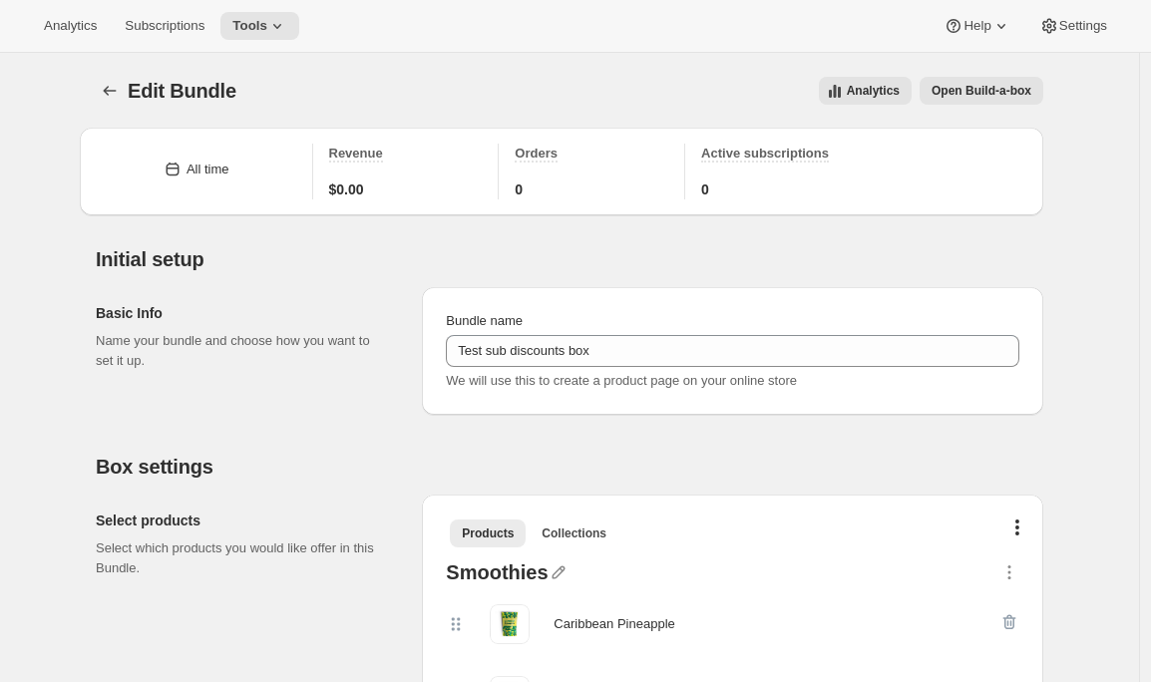
scroll to position [1915, 0]
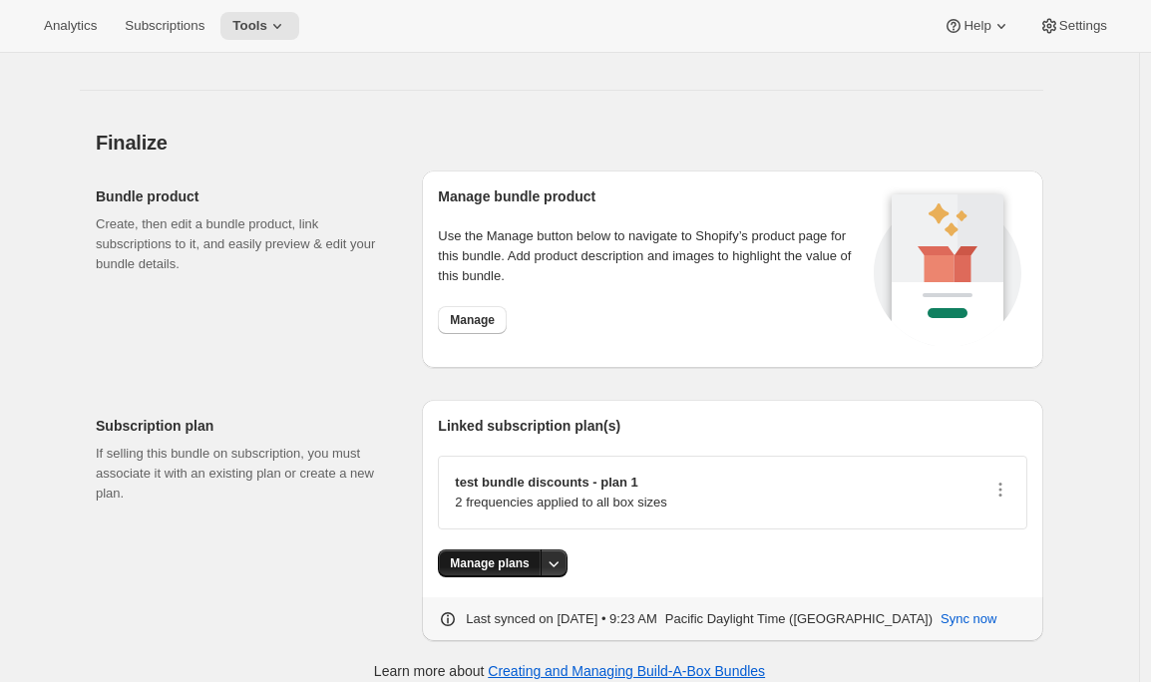
click at [505, 562] on span "Manage plans" at bounding box center [489, 564] width 79 height 16
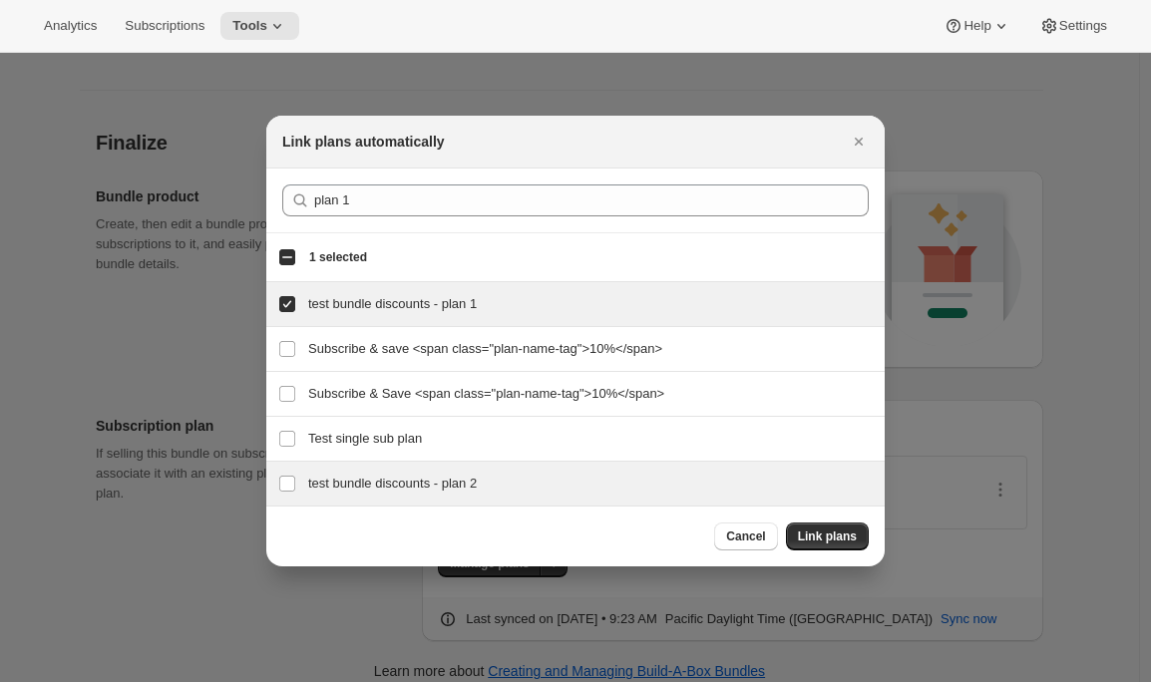
click at [360, 478] on h3 "test bundle discounts - plan 2" at bounding box center [590, 484] width 564 height 20
checkbox input "true"
click at [825, 538] on span "Link plans" at bounding box center [827, 537] width 59 height 16
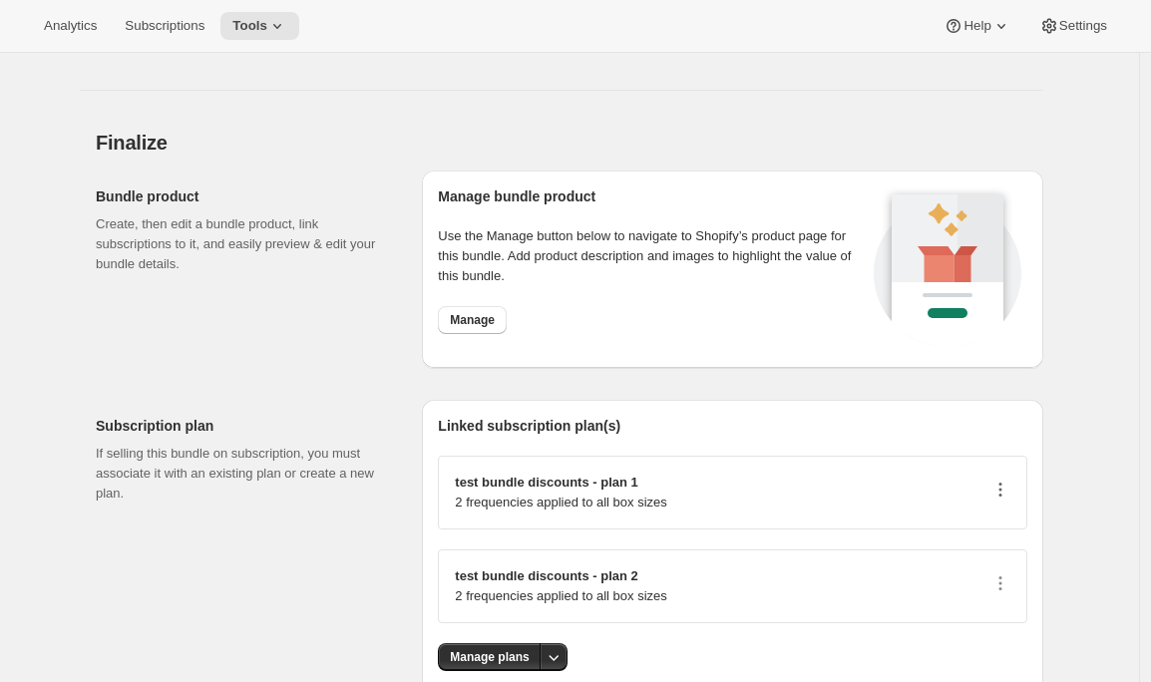
click at [1002, 485] on icon "button" at bounding box center [1000, 484] width 3 height 3
click at [973, 532] on span "Specify plans by box size" at bounding box center [1002, 526] width 146 height 15
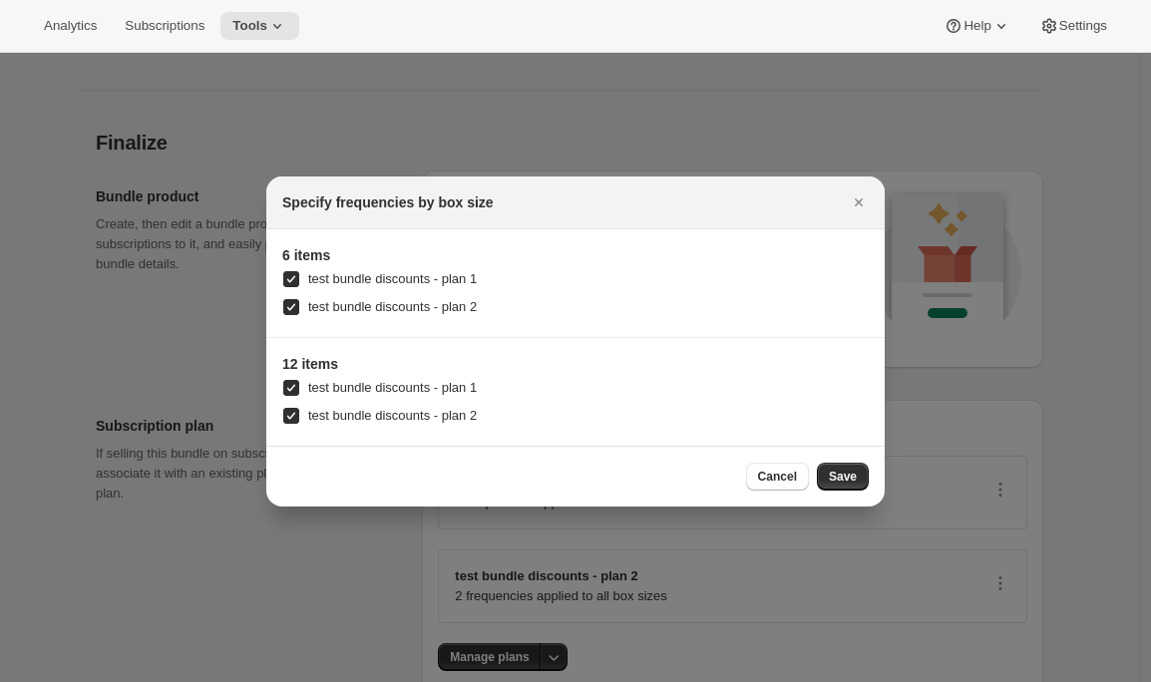
click at [381, 307] on span "test bundle discounts - plan 2" at bounding box center [392, 306] width 169 height 15
click at [299, 307] on input "test bundle discounts - plan 2" at bounding box center [291, 307] width 16 height 16
checkbox input "false"
click at [379, 385] on span "test bundle discounts - plan 1" at bounding box center [392, 387] width 169 height 15
click at [299, 385] on input "test bundle discounts - plan 1" at bounding box center [291, 388] width 16 height 16
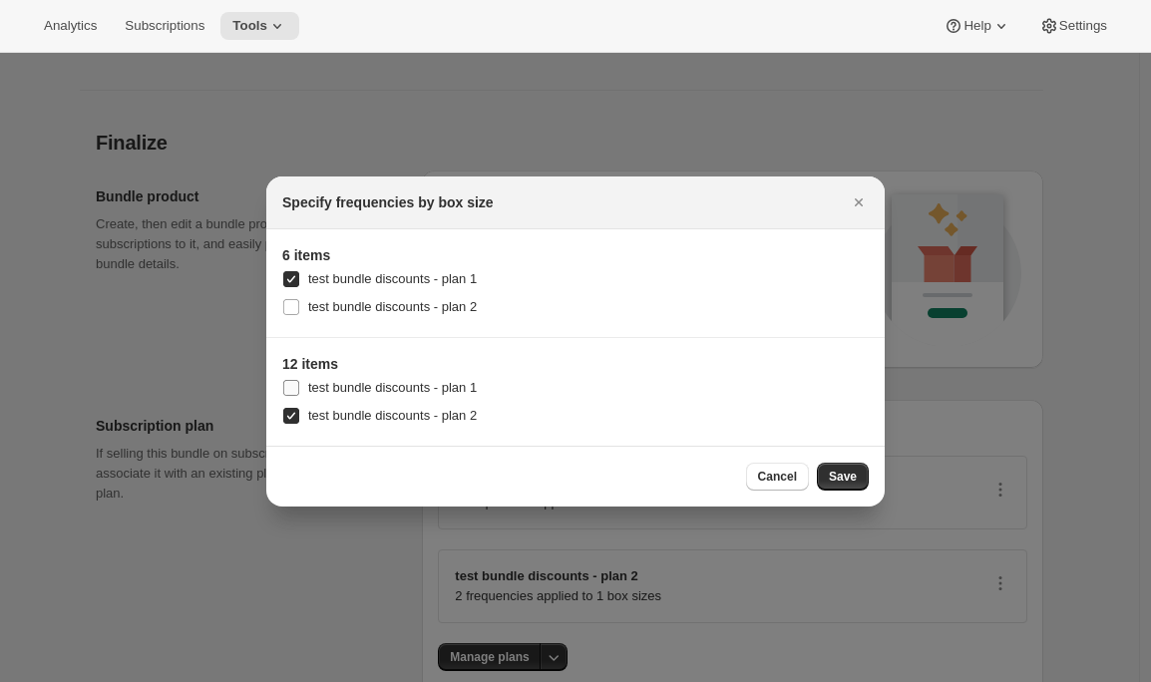
checkbox input "false"
click at [838, 472] on span "Save" at bounding box center [843, 477] width 28 height 16
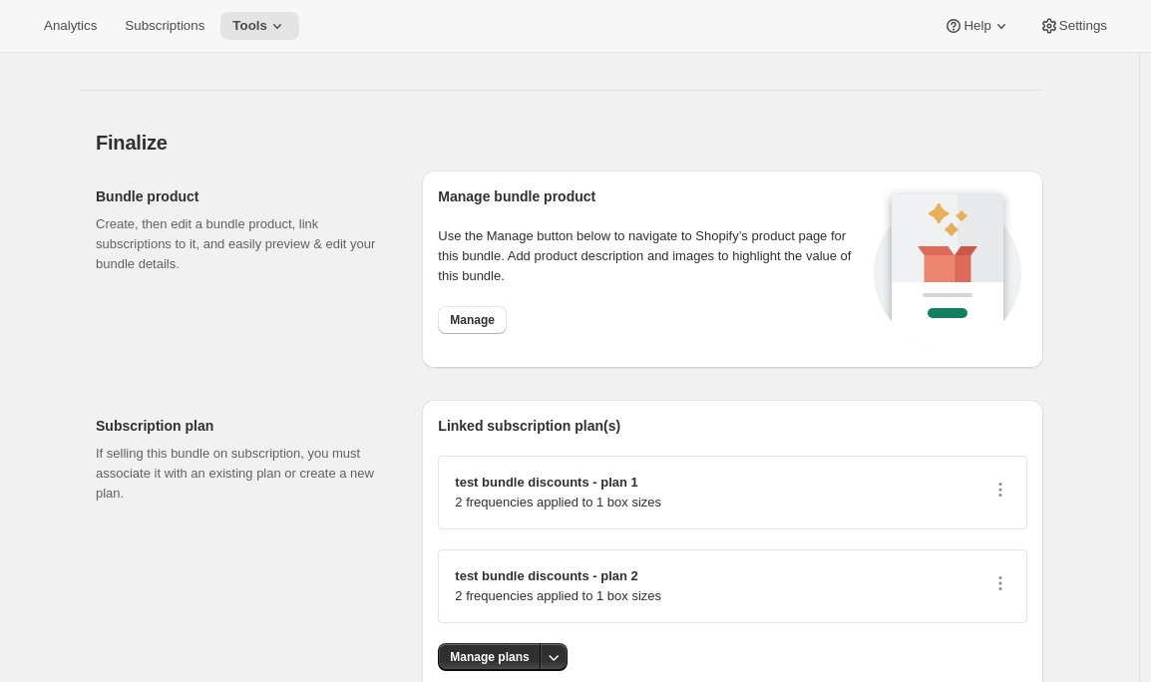
scroll to position [2027, 0]
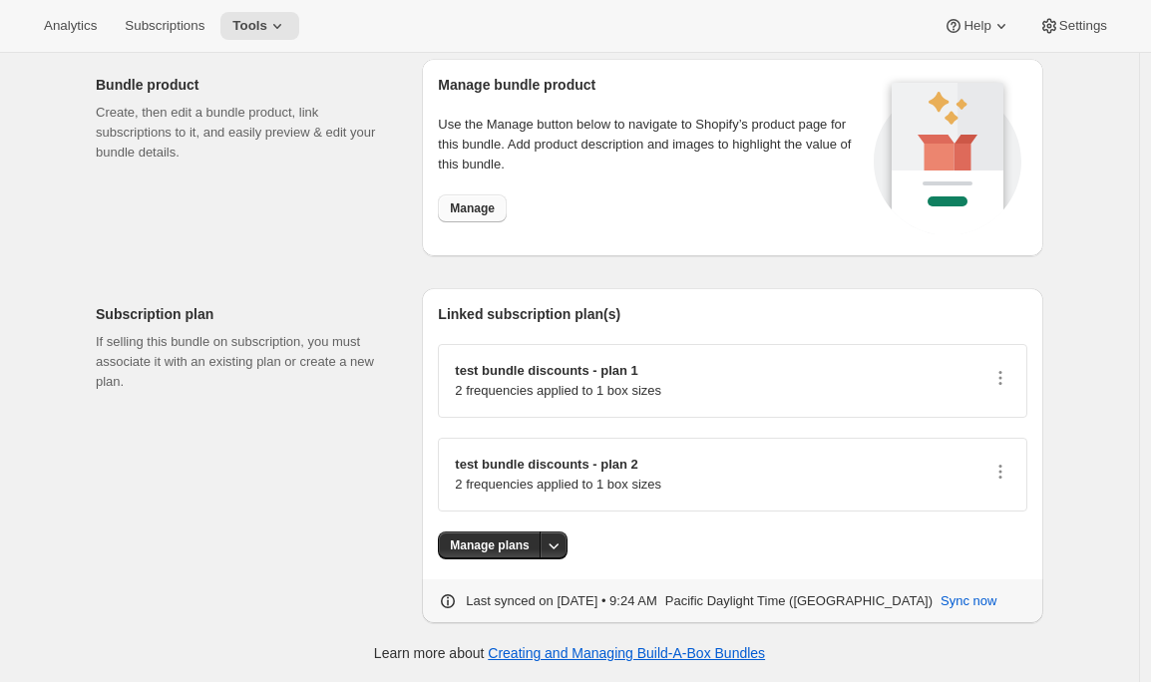
click at [477, 216] on button "Manage" at bounding box center [472, 208] width 69 height 28
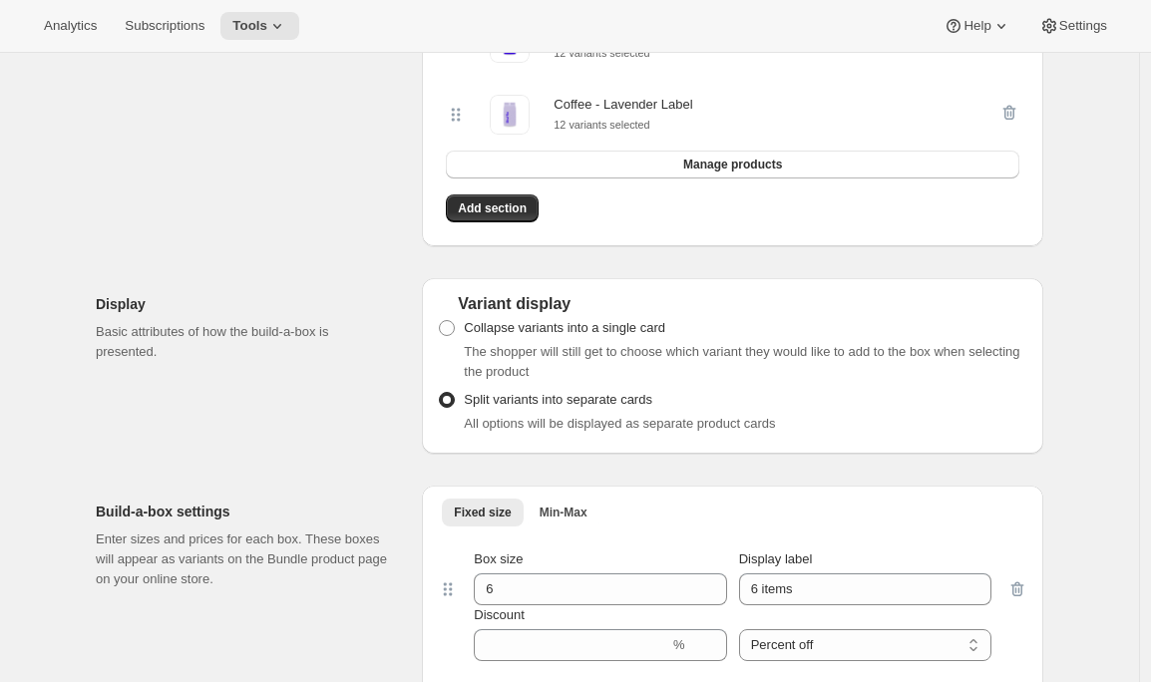
scroll to position [0, 0]
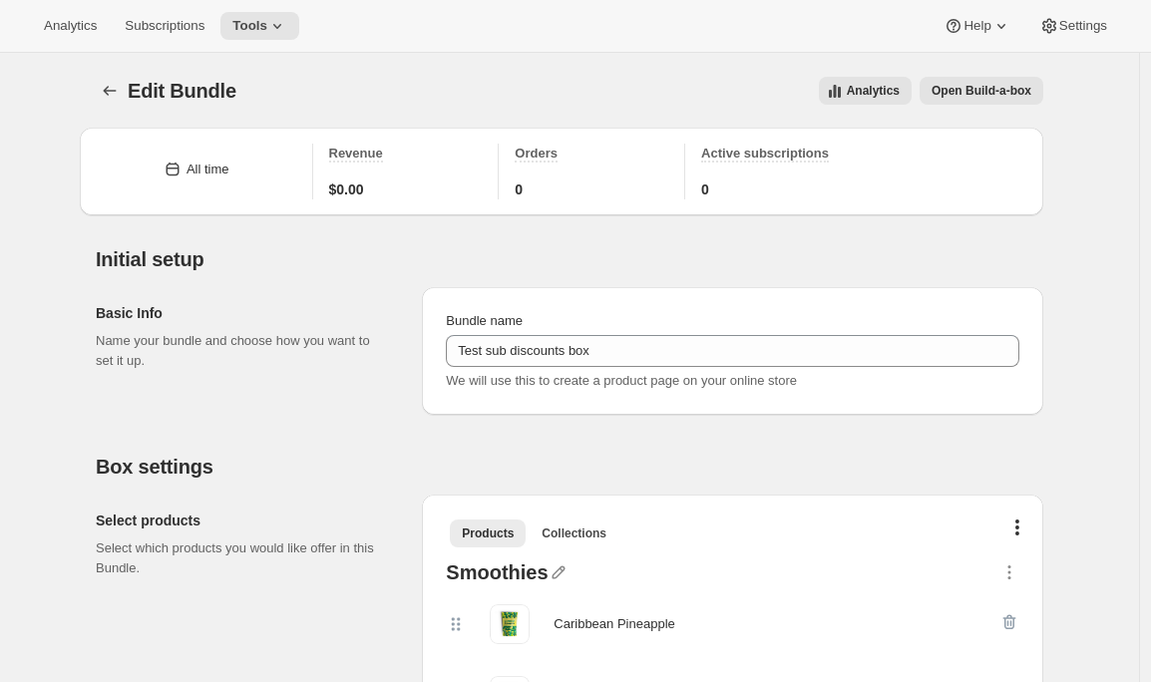
click at [974, 97] on span "Open Build-a-box" at bounding box center [982, 91] width 100 height 16
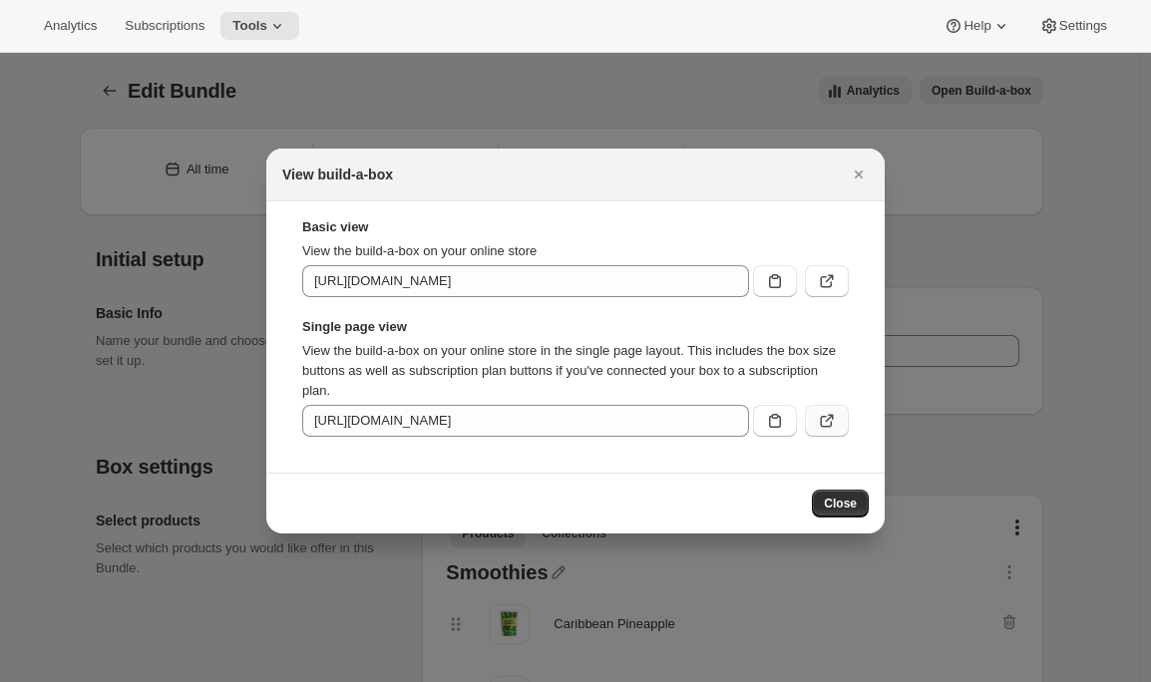
click at [827, 412] on icon ":rn0:" at bounding box center [827, 421] width 20 height 20
click at [851, 166] on icon "Close" at bounding box center [859, 175] width 20 height 20
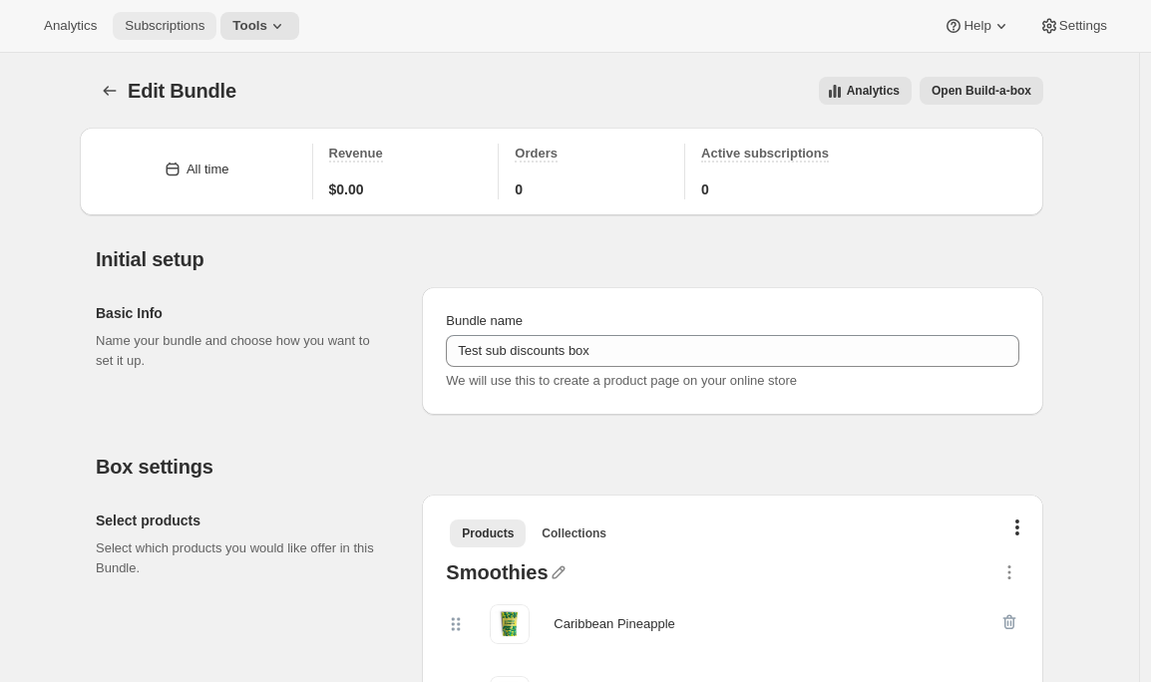
click at [187, 39] on button "Subscriptions" at bounding box center [165, 26] width 104 height 28
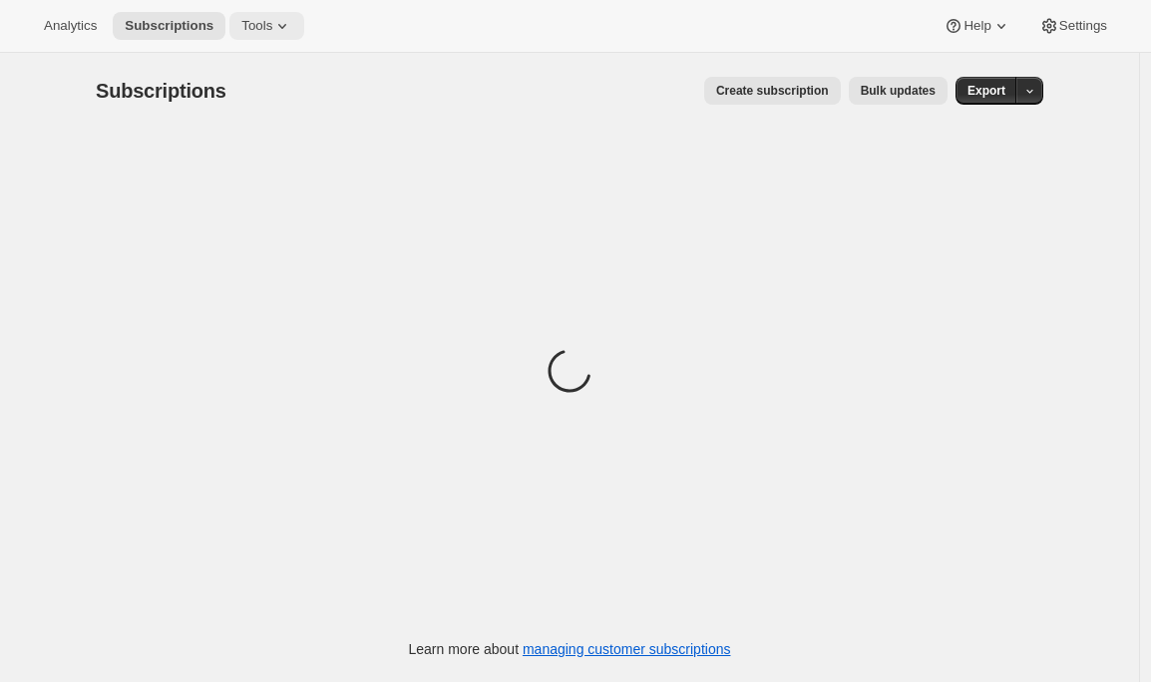
click at [282, 24] on icon at bounding box center [282, 26] width 20 height 20
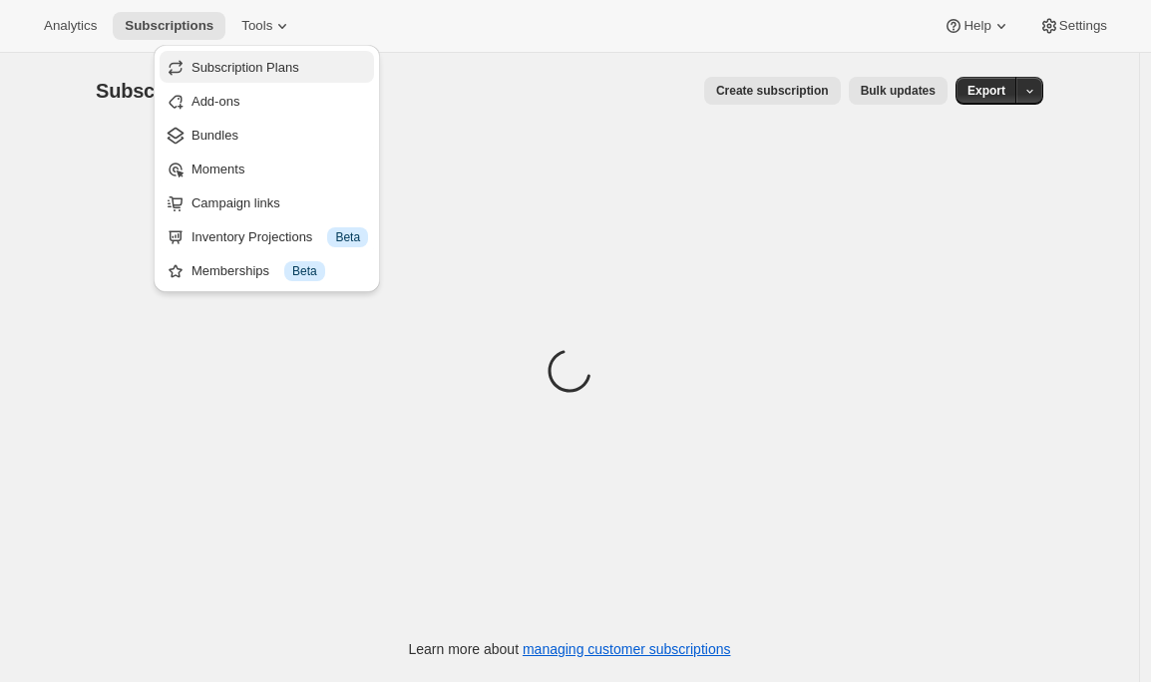
click at [282, 64] on span "Subscription Plans" at bounding box center [245, 67] width 108 height 15
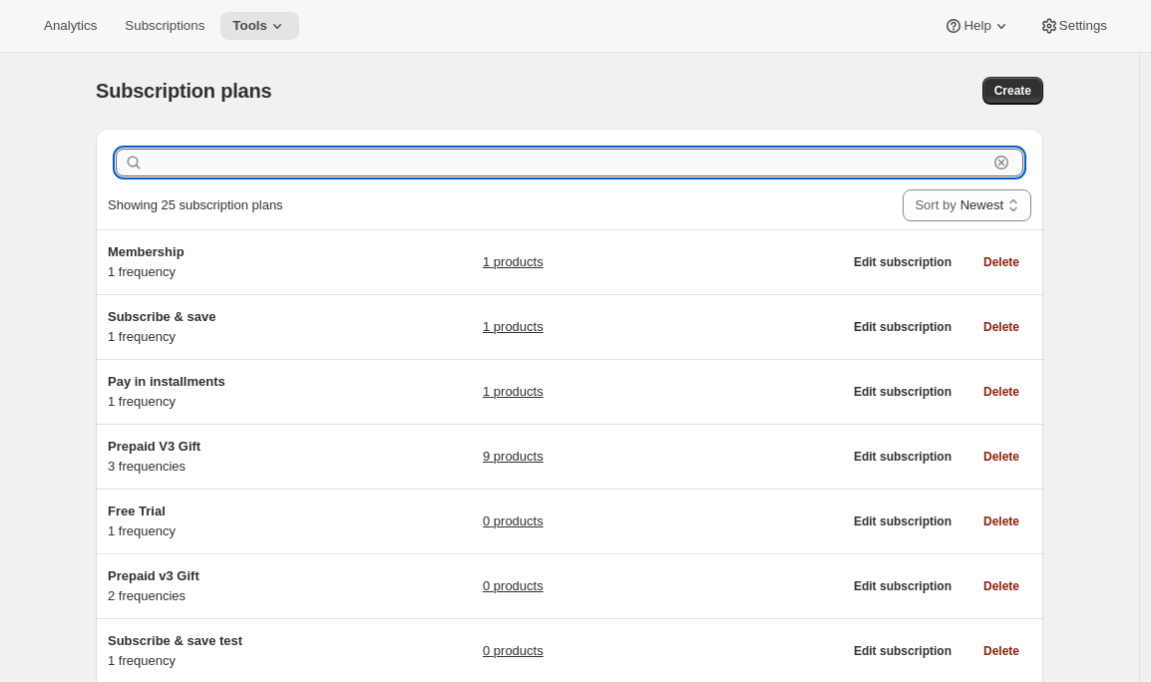
click at [252, 161] on input "text" at bounding box center [568, 163] width 840 height 28
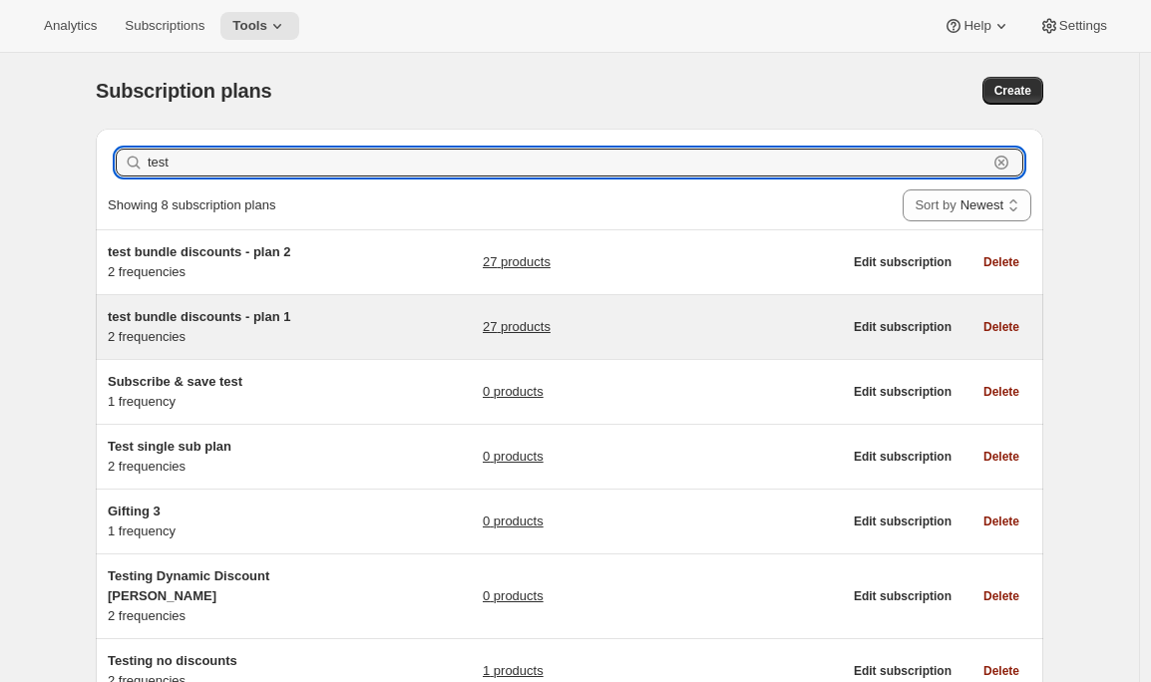
type input "test"
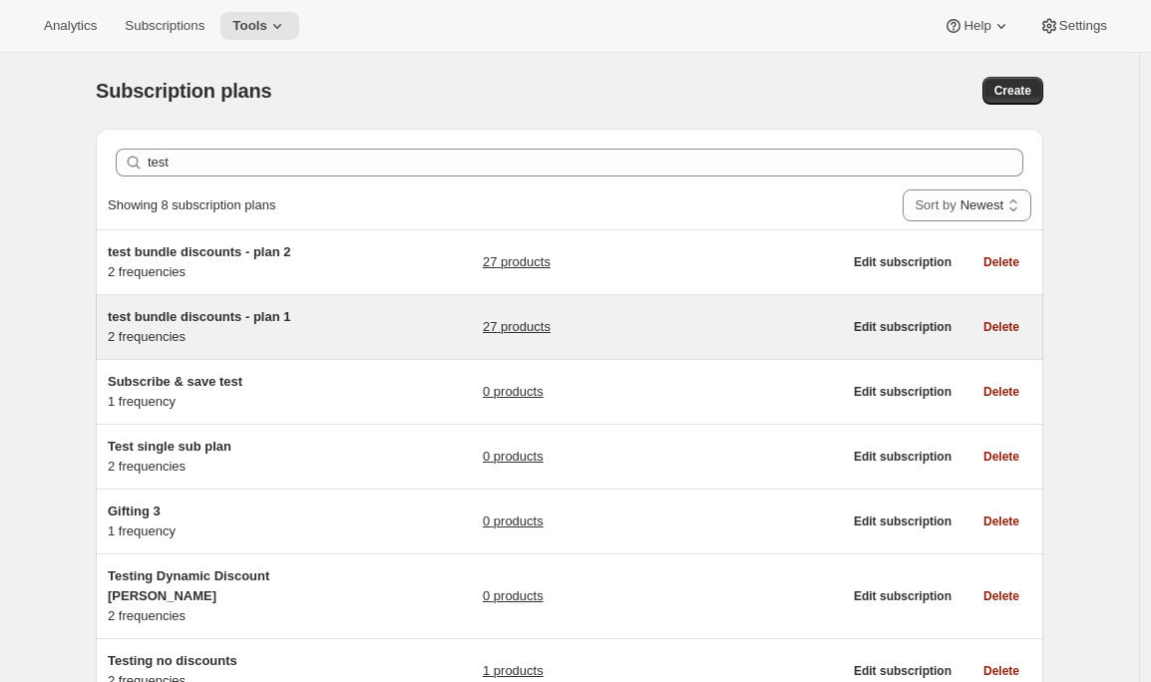
click at [327, 307] on h5 "test bundle discounts - plan 1" at bounding box center [232, 317] width 249 height 20
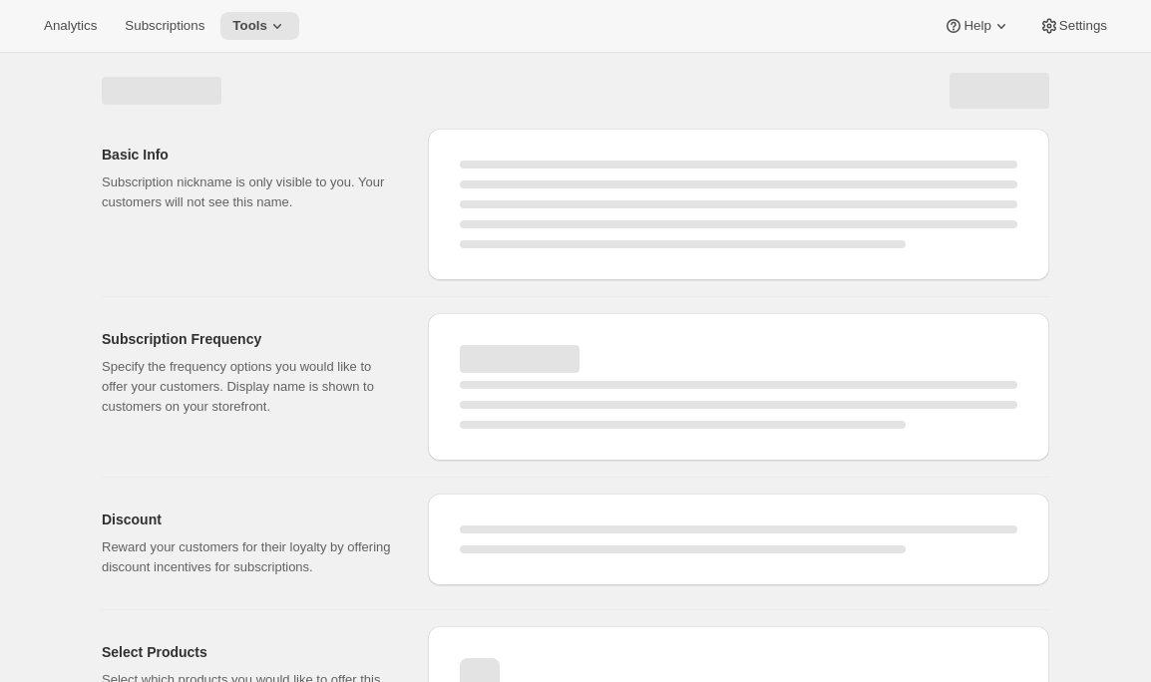
select select "WEEK"
select select "MONTH"
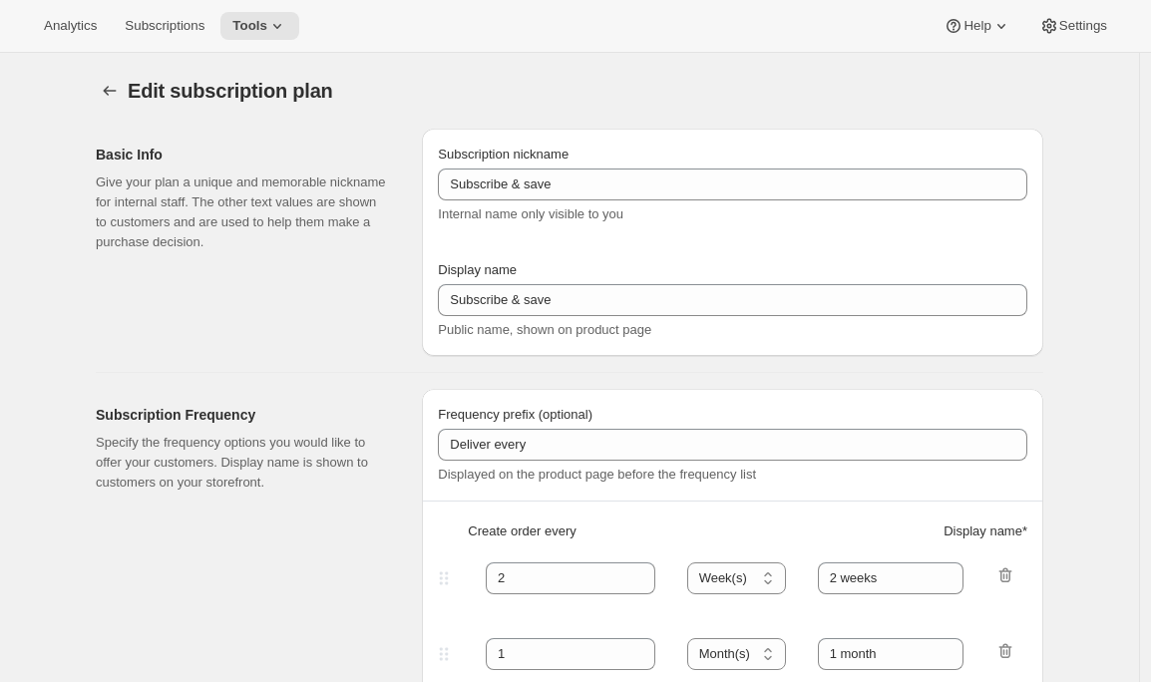
type input "test bundle discounts - plan 1"
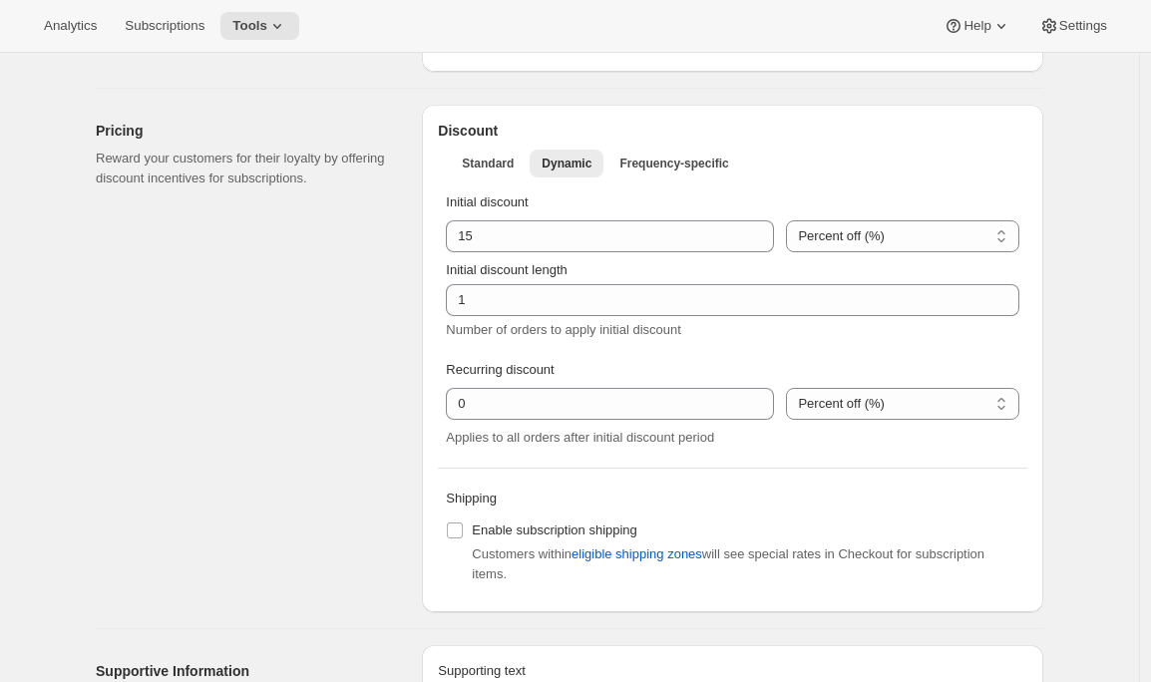
scroll to position [615, 0]
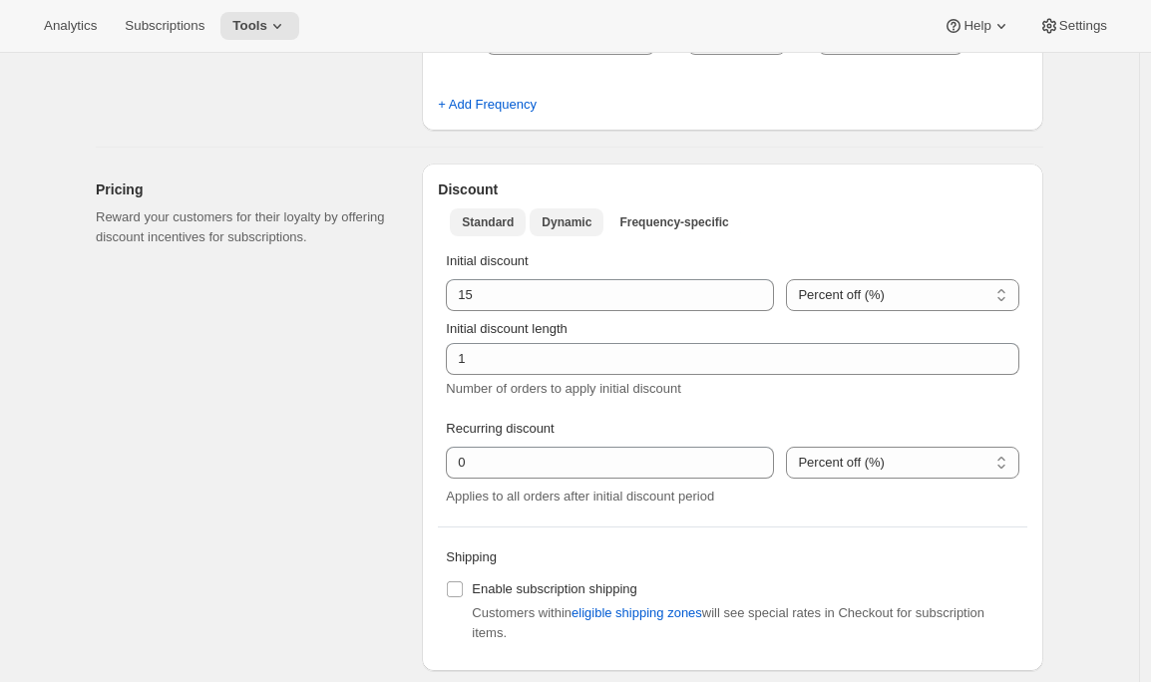
click at [486, 221] on span "Standard" at bounding box center [488, 222] width 52 height 16
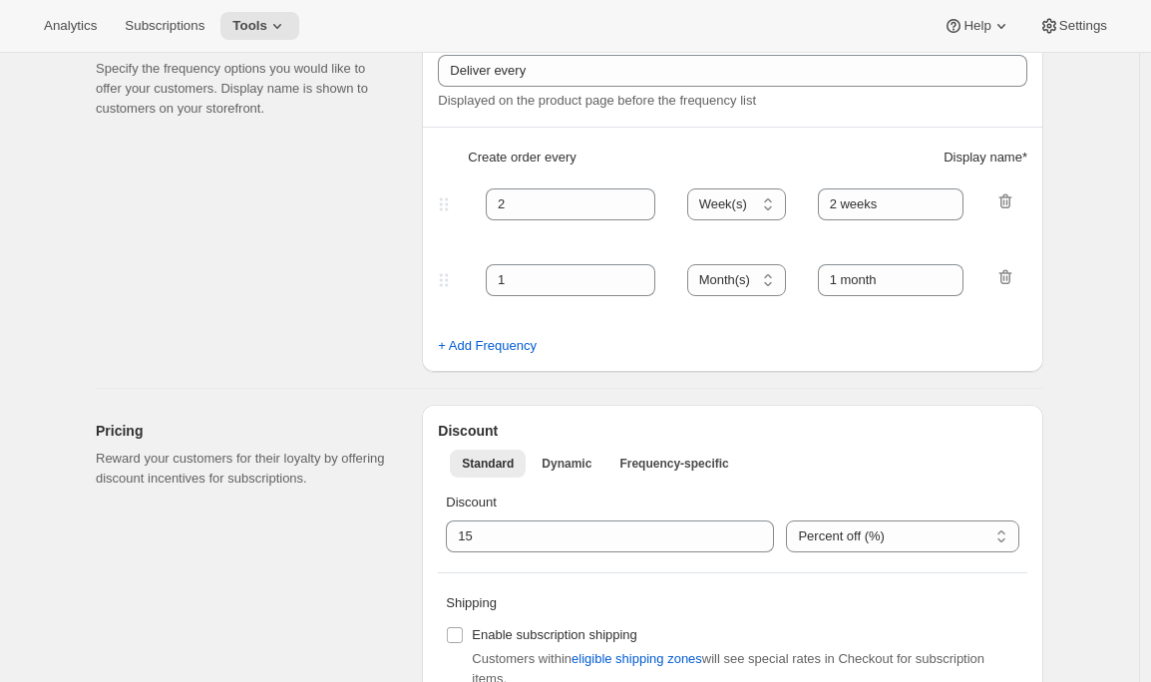
scroll to position [0, 0]
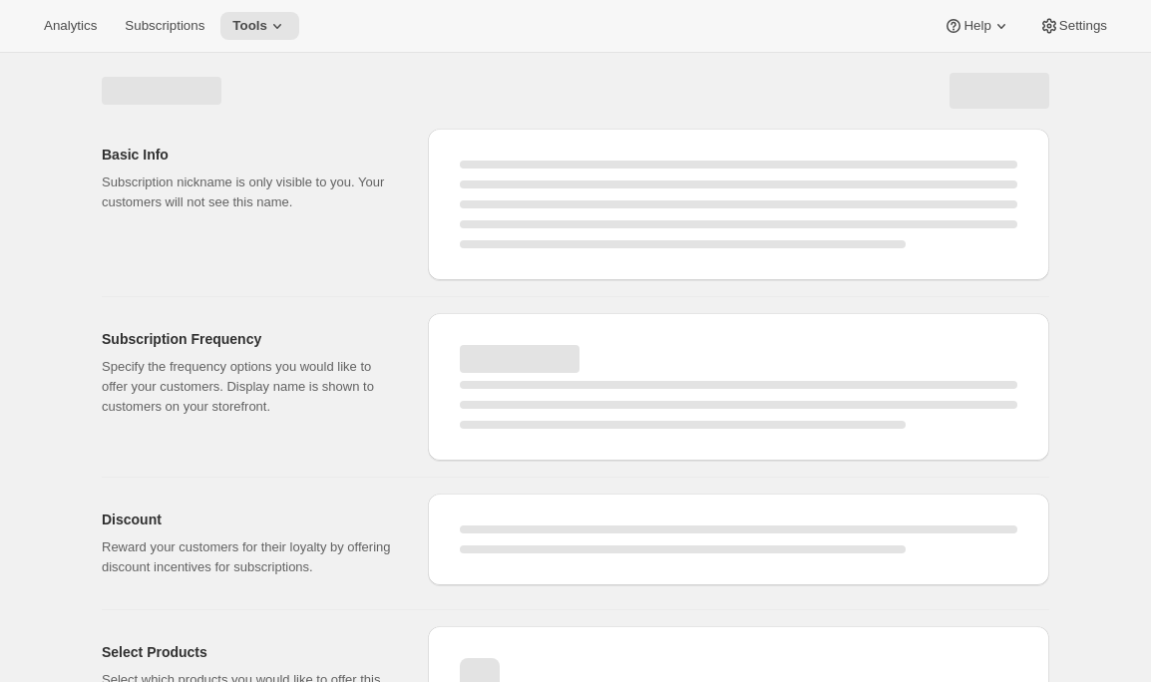
select select "WEEK"
select select "MONTH"
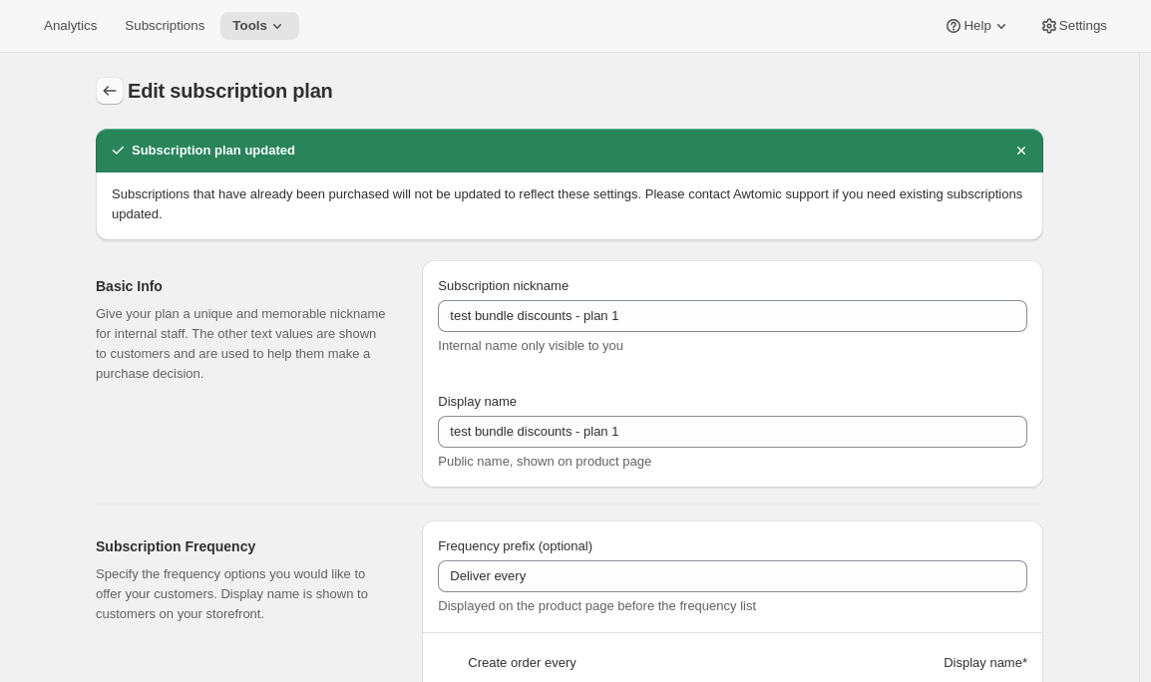
click at [113, 83] on icon "Subscription plans" at bounding box center [110, 91] width 20 height 20
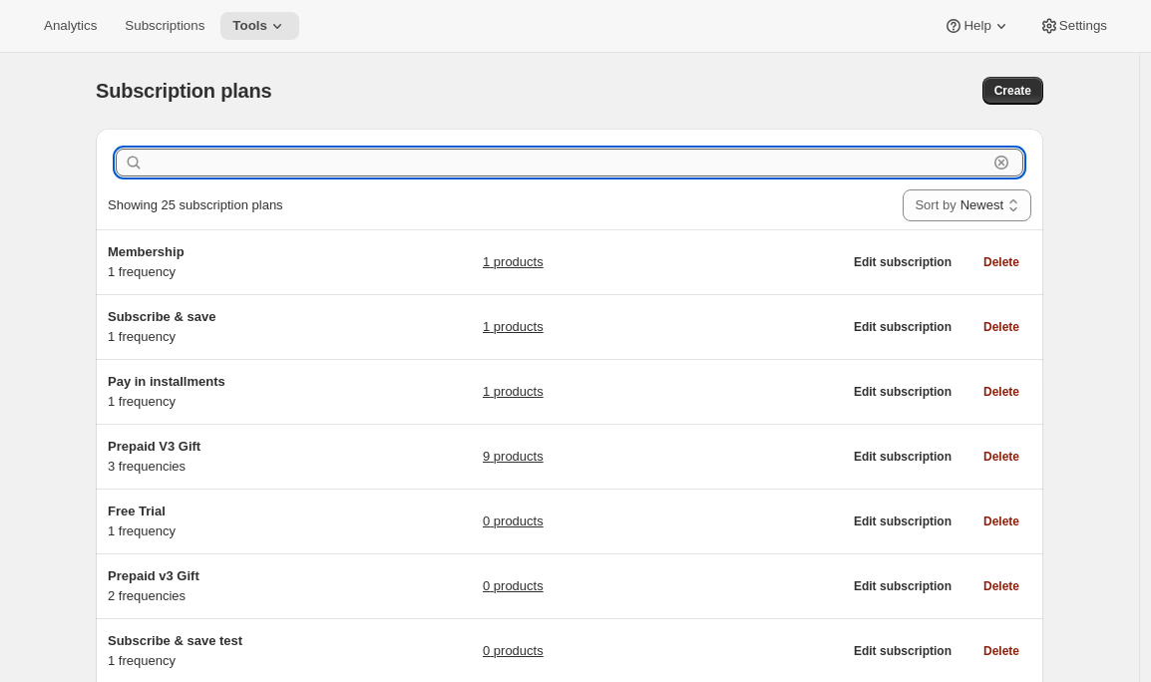
click at [434, 162] on input "text" at bounding box center [568, 163] width 840 height 28
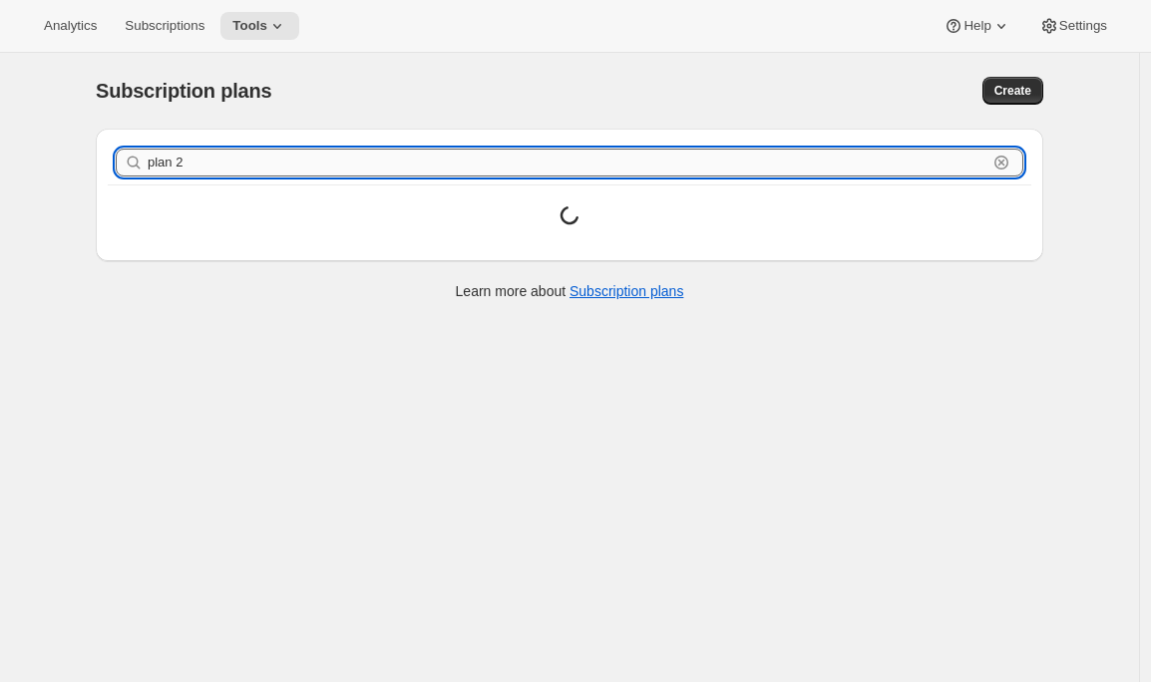
type input "plan 2"
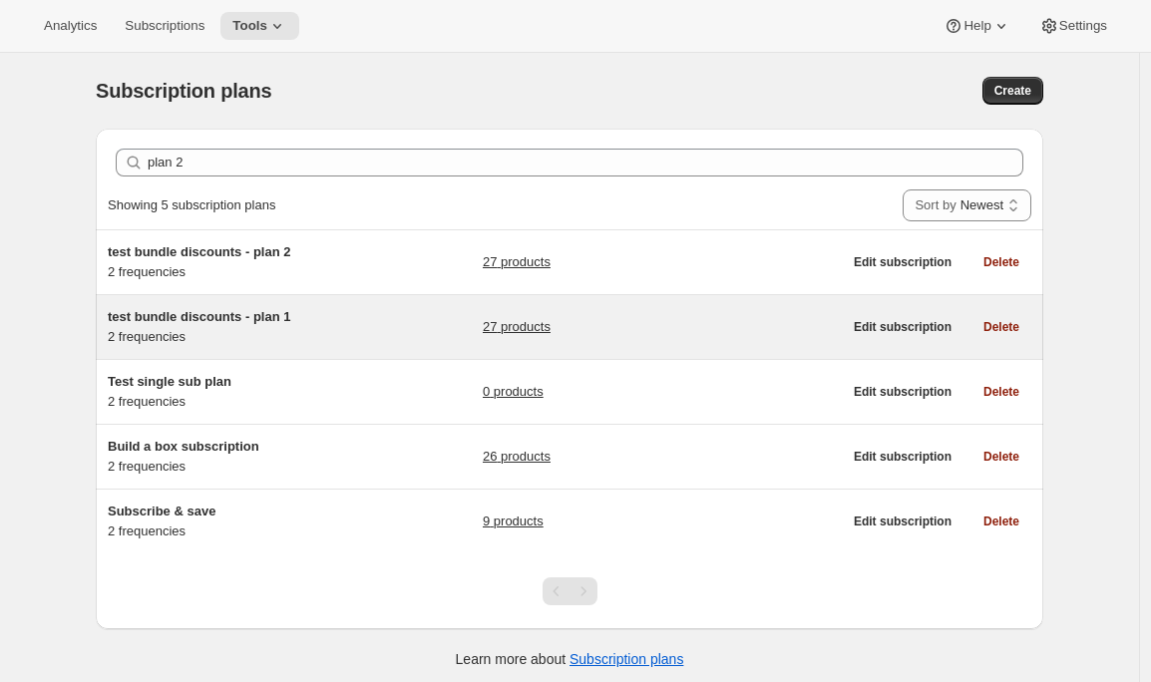
click at [248, 314] on span "test bundle discounts - plan 1" at bounding box center [199, 316] width 183 height 15
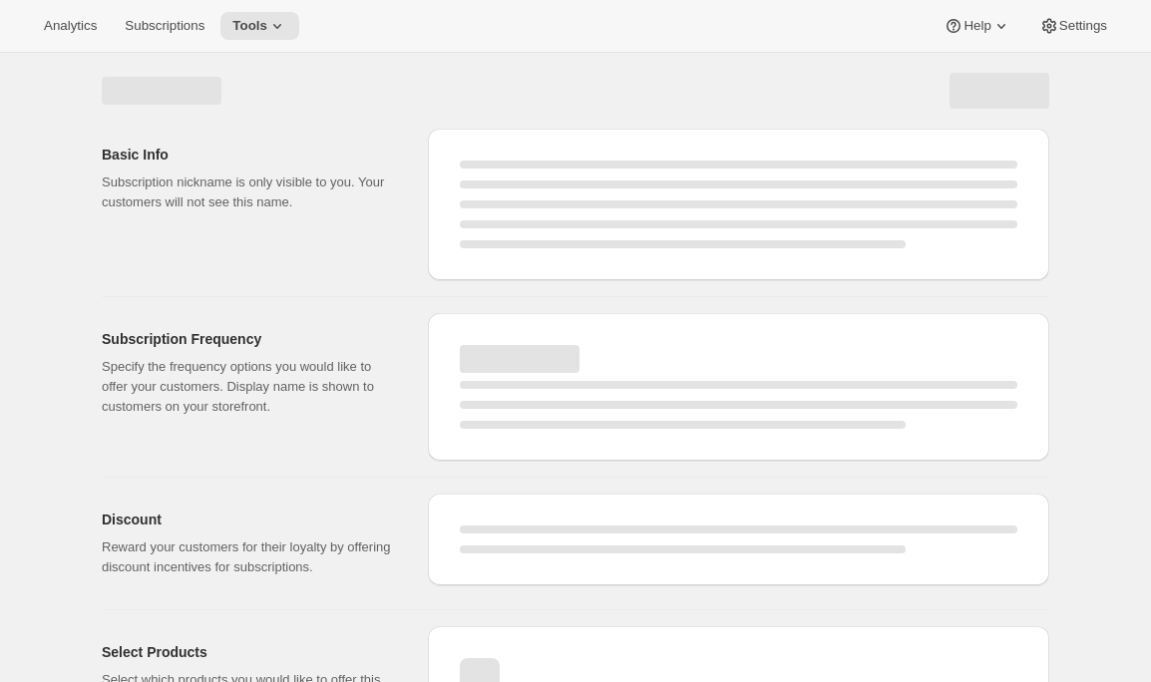
scroll to position [100, 0]
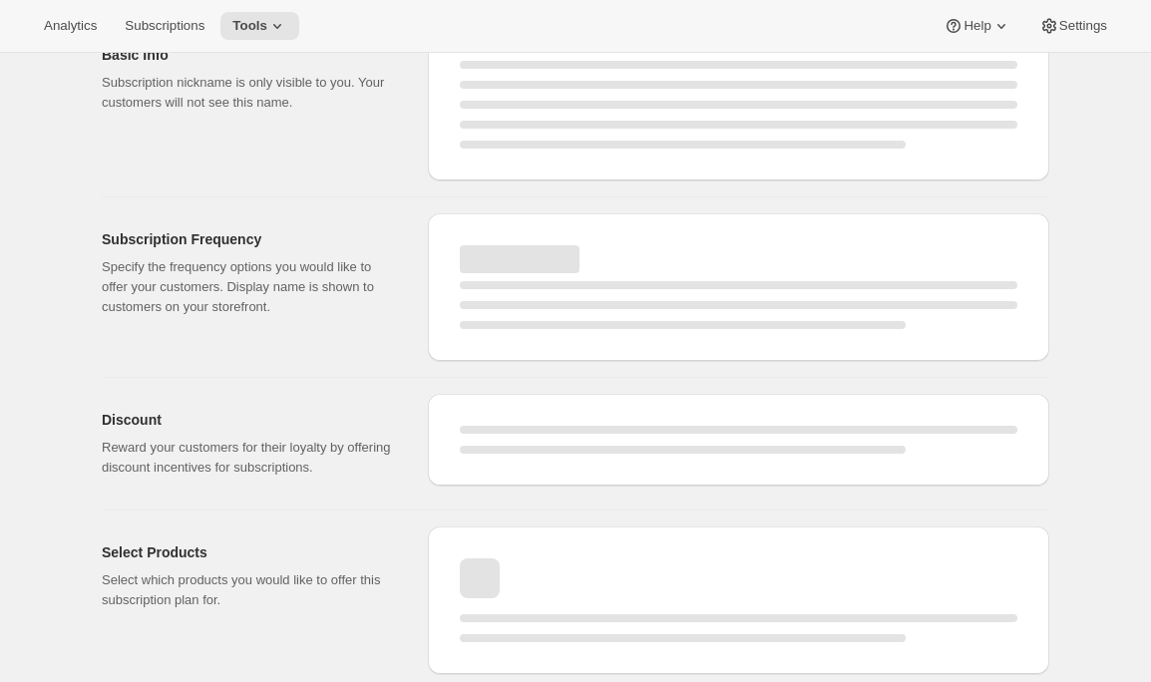
select select "WEEK"
select select "MONTH"
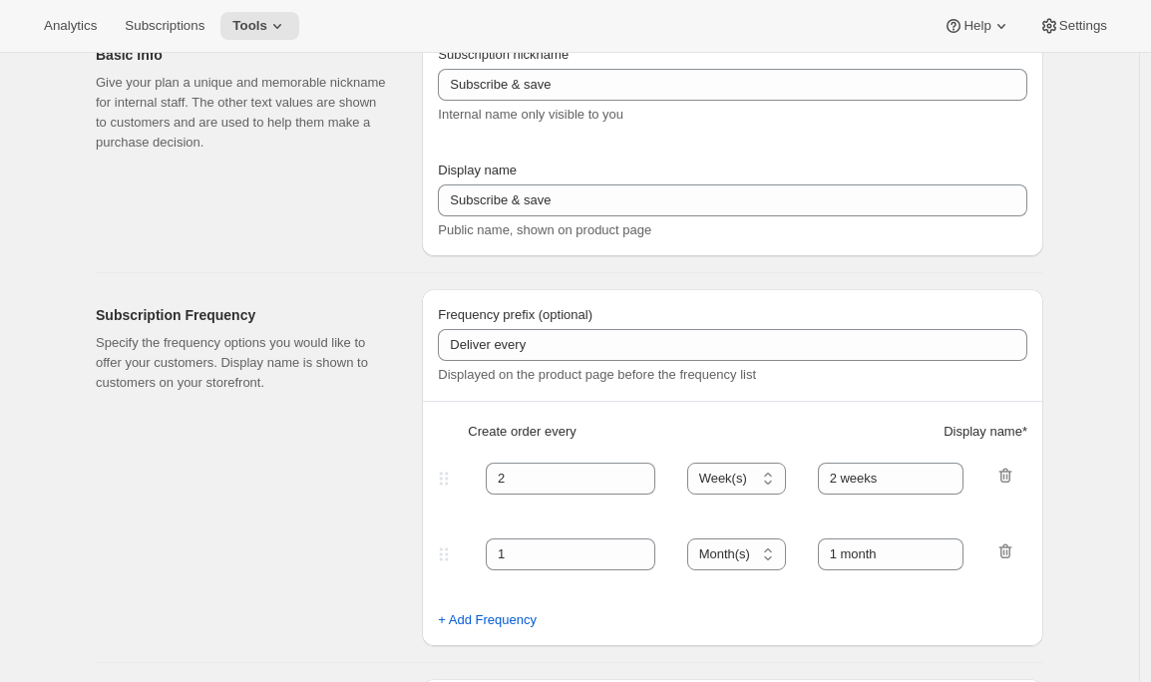
type input "test bundle discounts - plan 1"
type input "15"
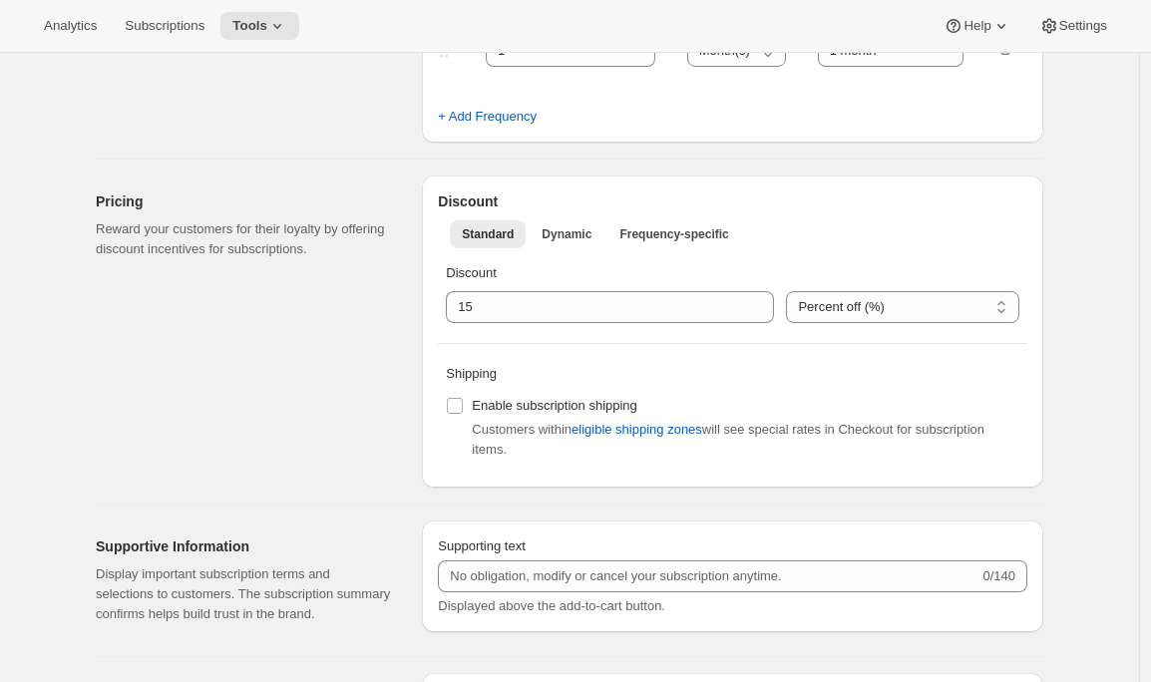
scroll to position [0, 0]
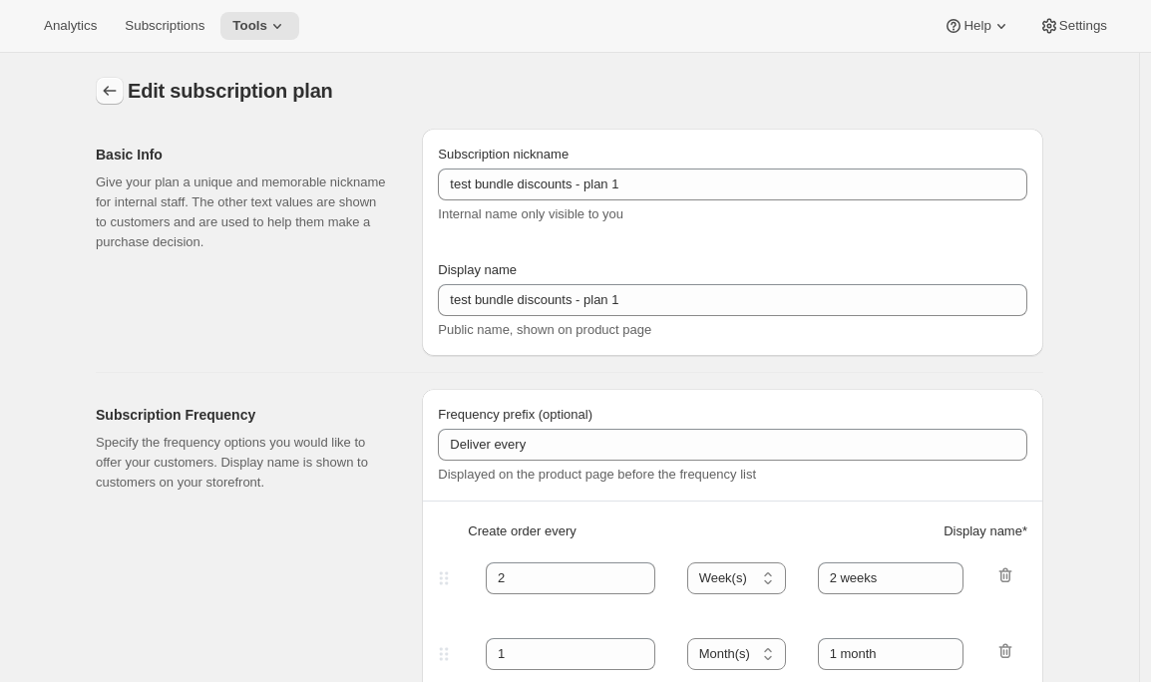
click at [113, 99] on icon "Subscription plans" at bounding box center [110, 91] width 20 height 20
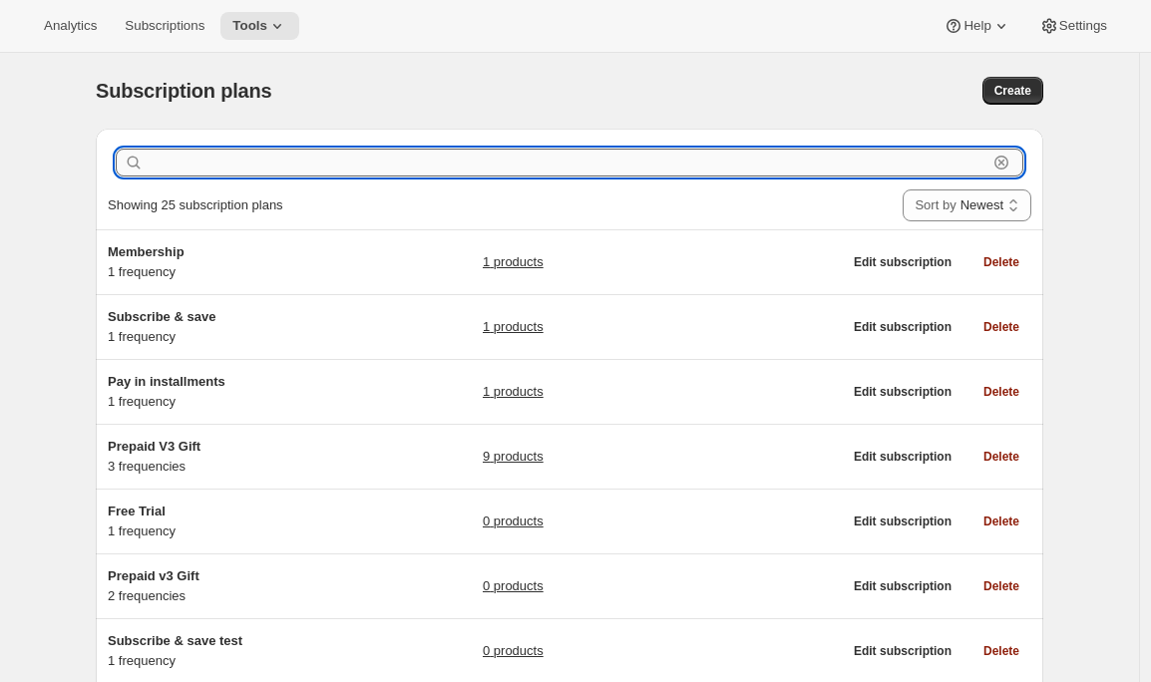
click at [319, 166] on input "text" at bounding box center [568, 163] width 840 height 28
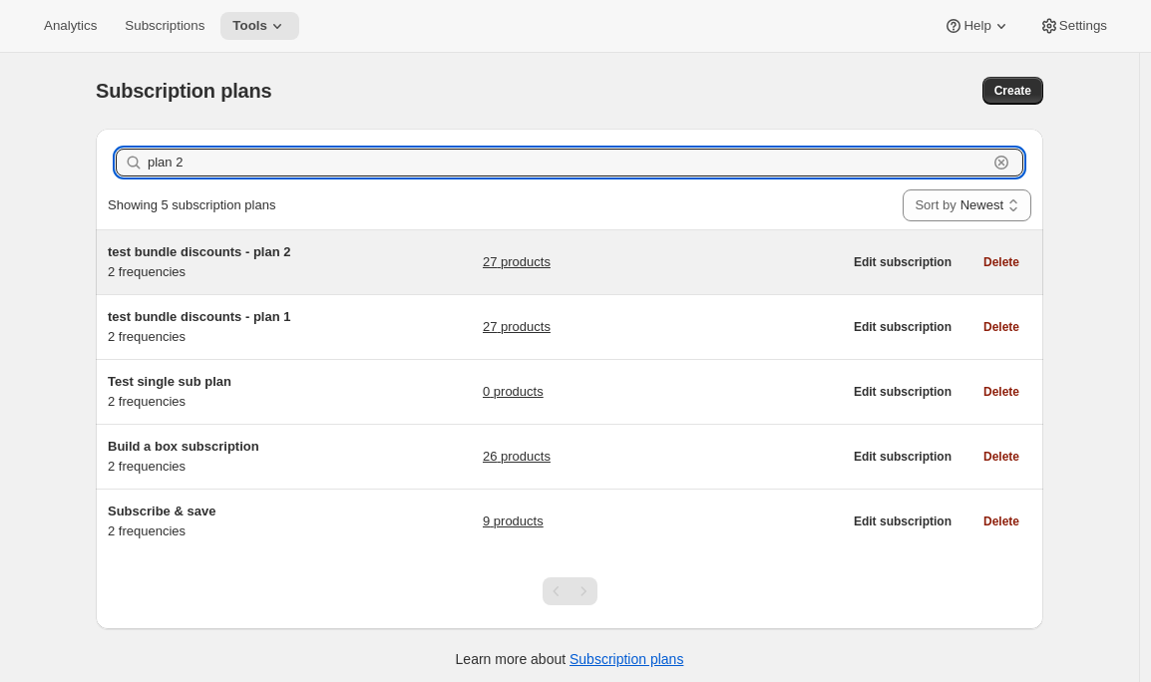
type input "plan 2"
click at [276, 249] on span "test bundle discounts - plan 2" at bounding box center [199, 251] width 183 height 15
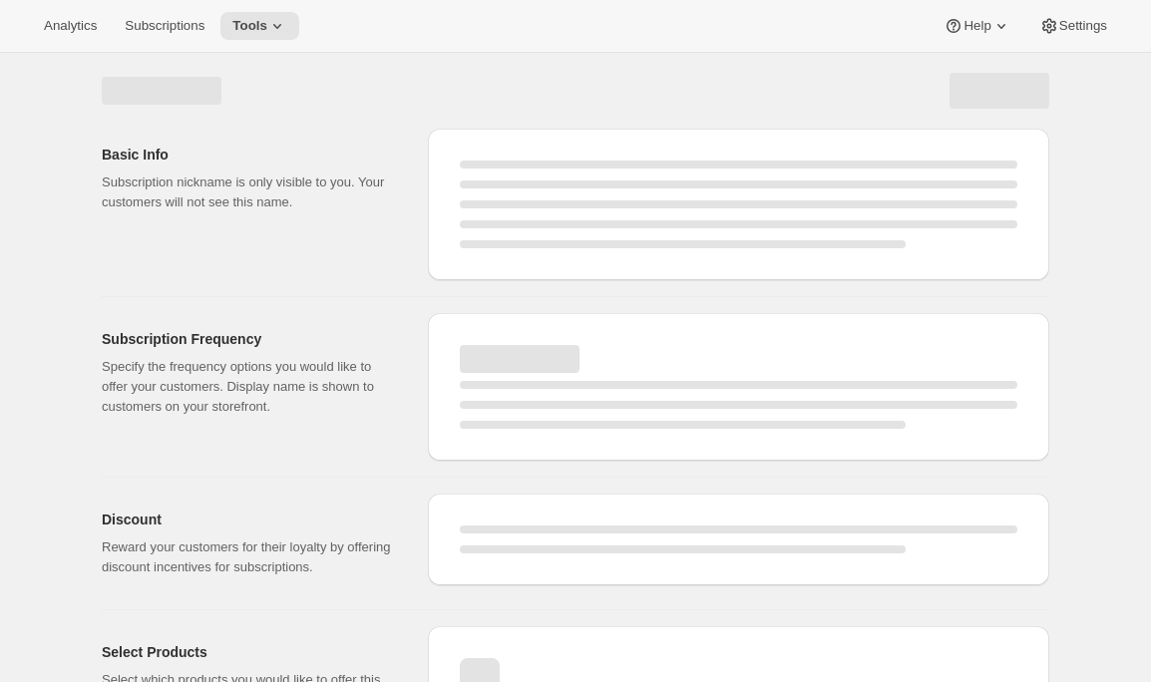
select select "WEEK"
select select "MONTH"
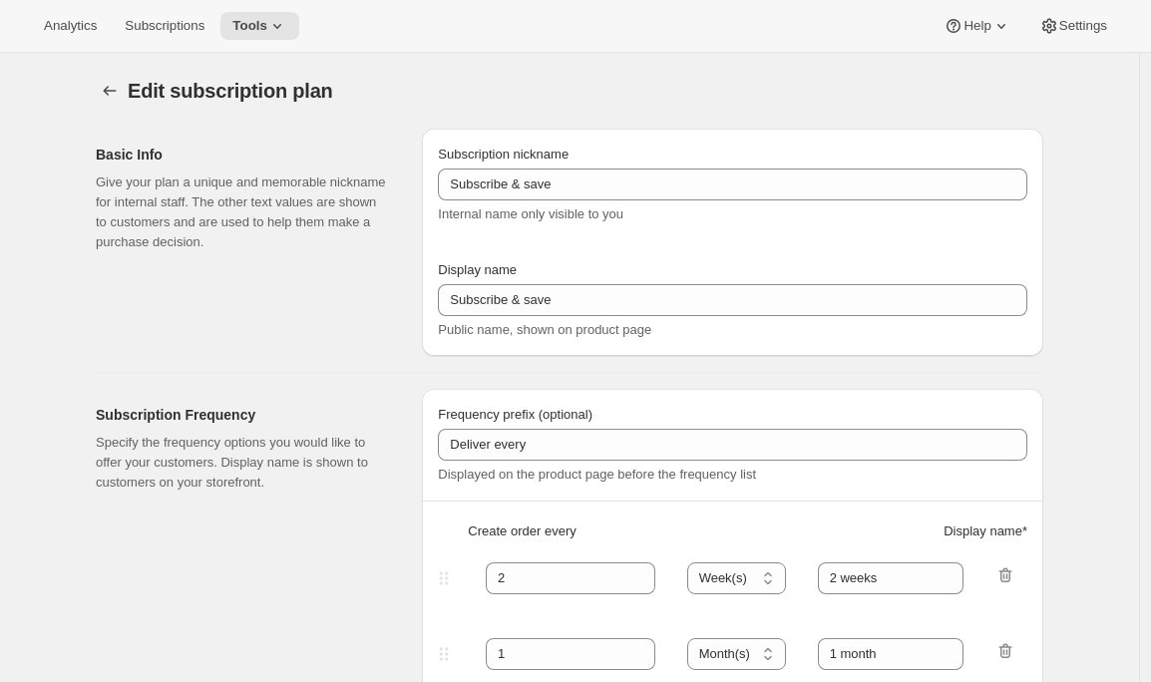
type input "test bundle discounts - plan 2"
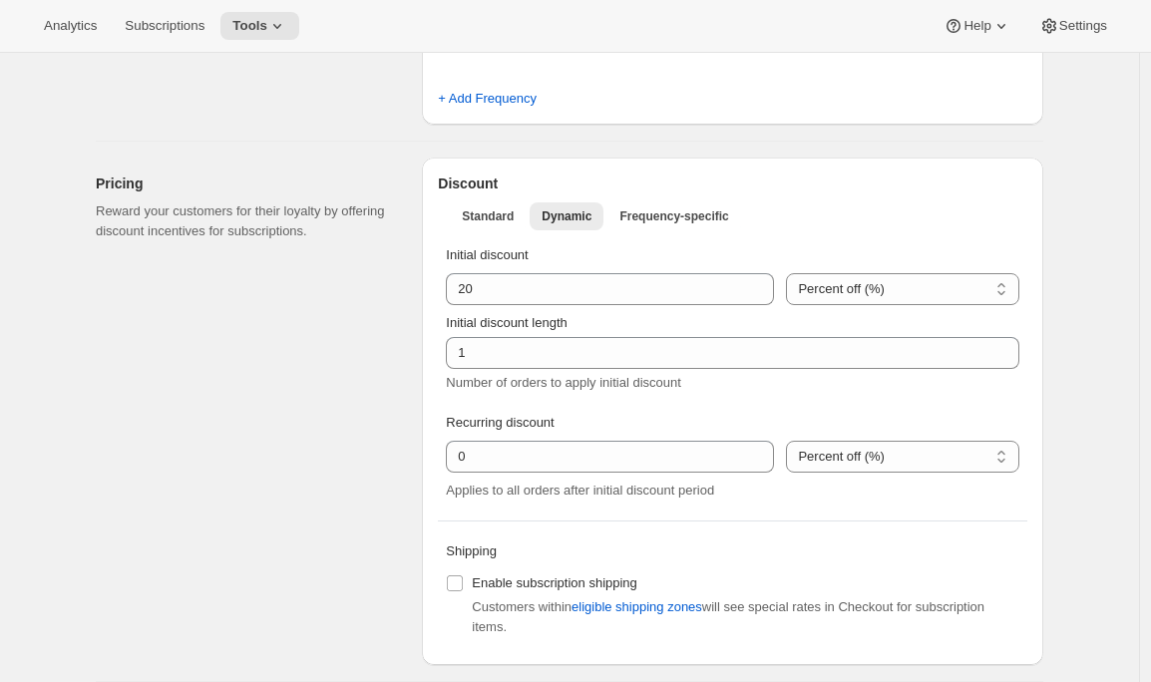
scroll to position [591, 0]
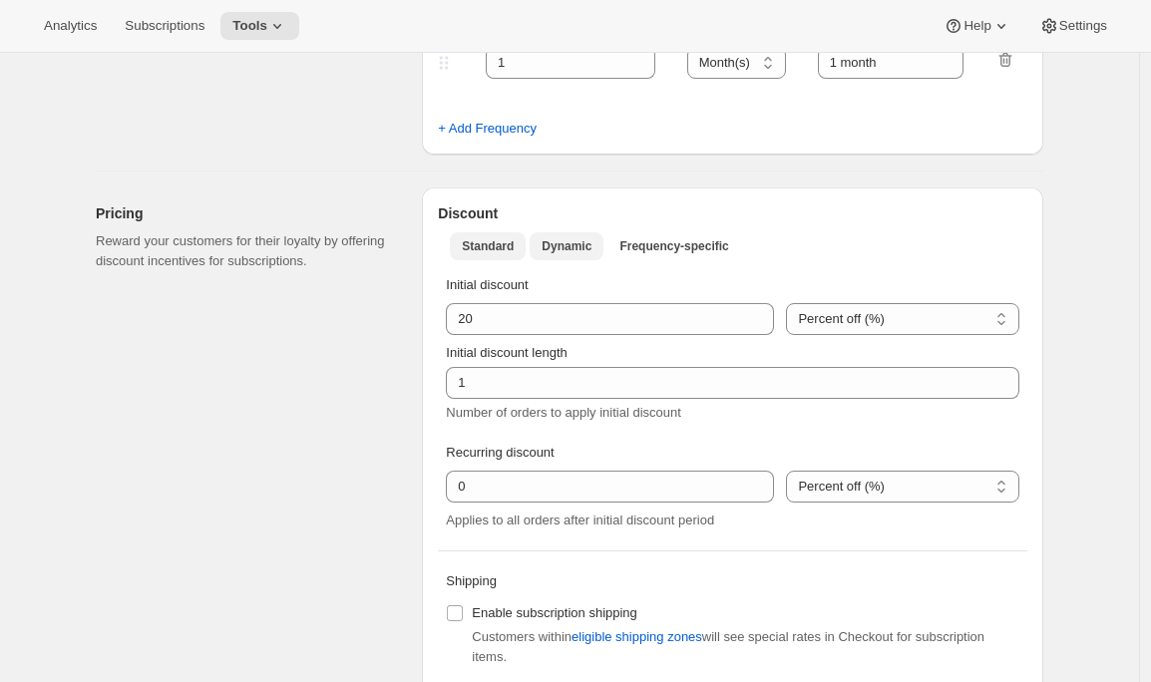
click at [474, 244] on span "Standard" at bounding box center [488, 246] width 52 height 16
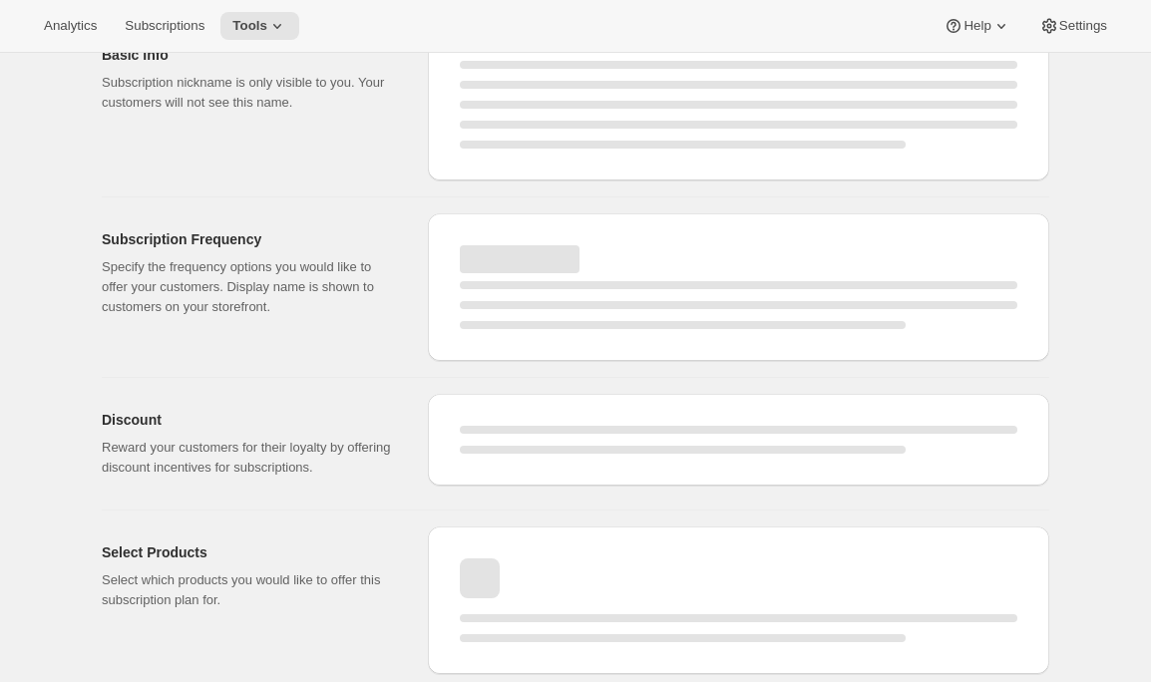
select select "WEEK"
select select "MONTH"
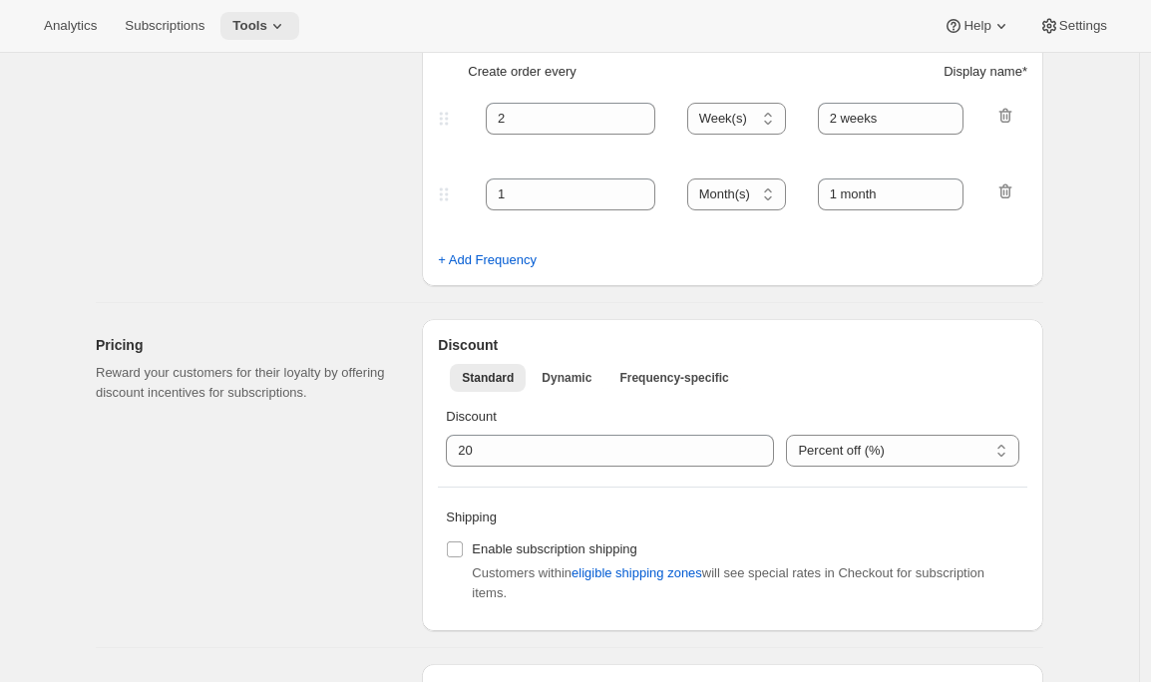
click at [278, 25] on icon at bounding box center [277, 26] width 20 height 20
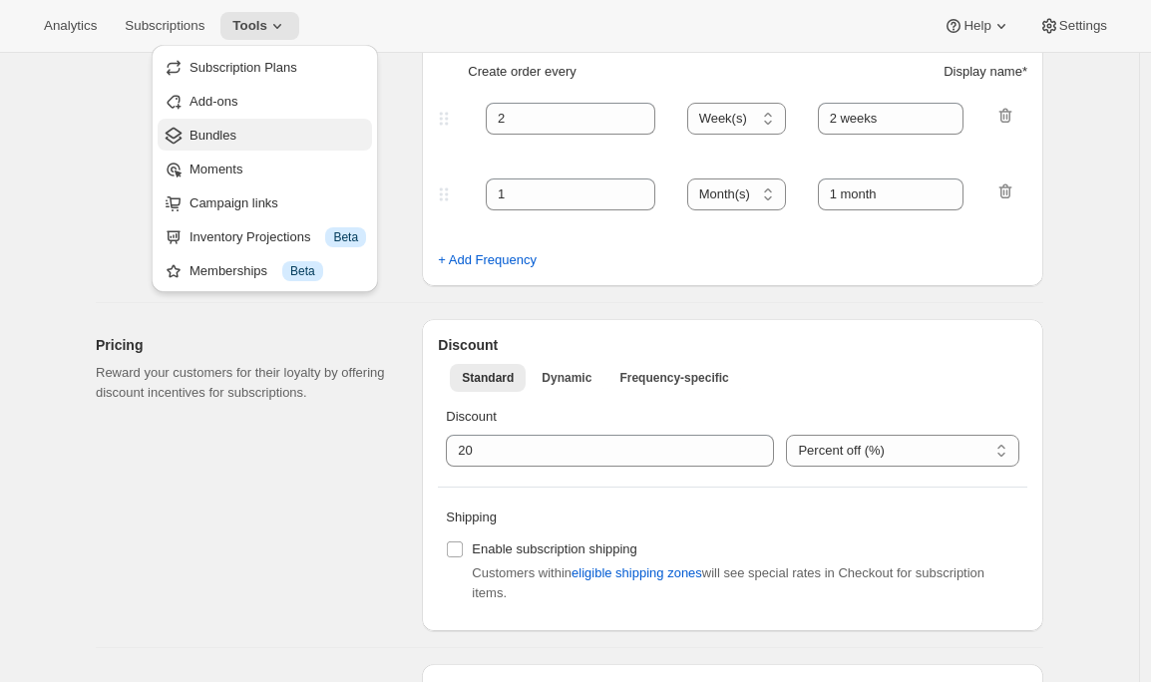
click at [241, 138] on span "Bundles" at bounding box center [277, 136] width 177 height 20
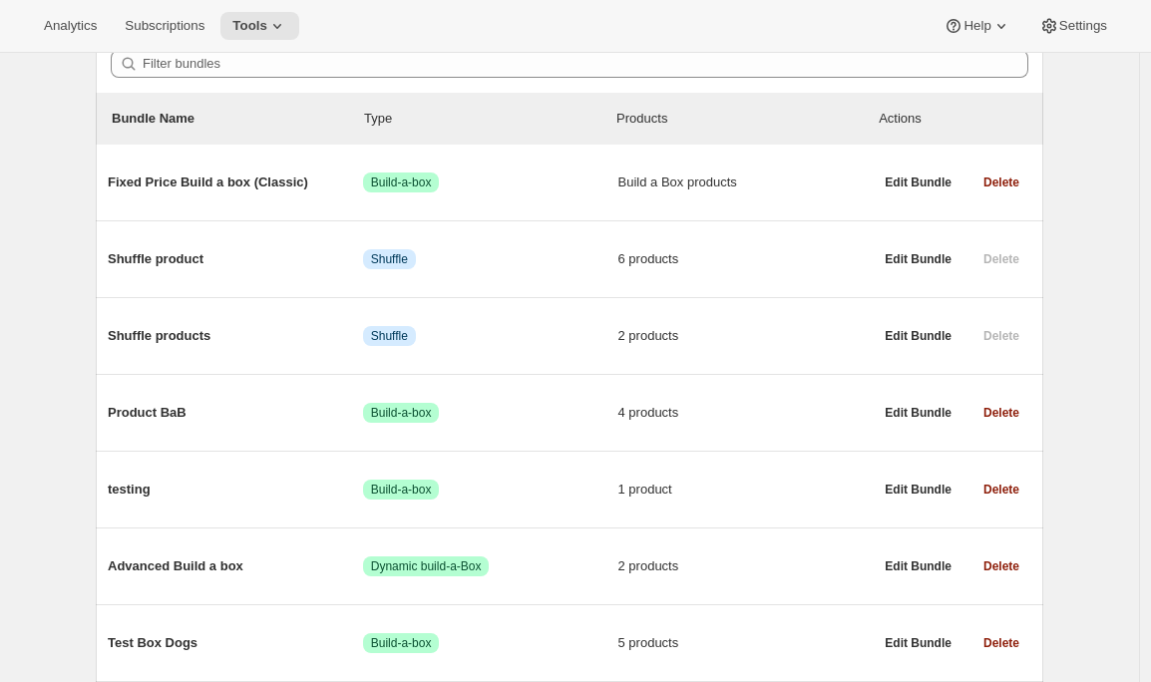
scroll to position [167, 0]
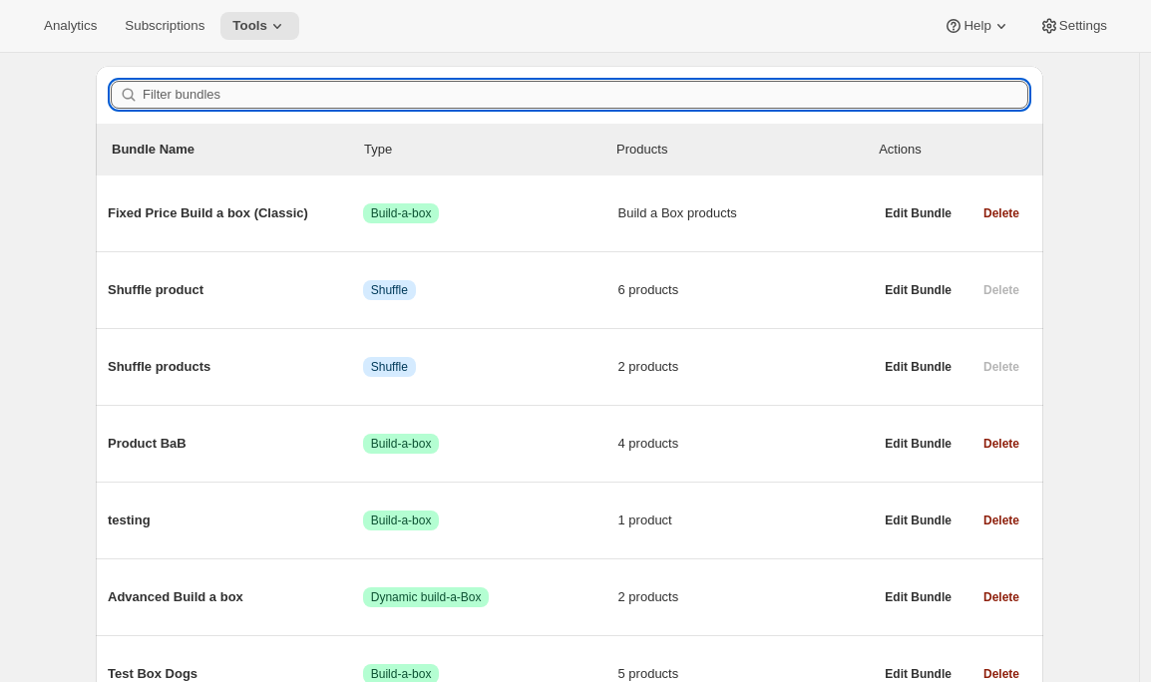
click at [569, 95] on input "Filter bundles" at bounding box center [586, 95] width 886 height 28
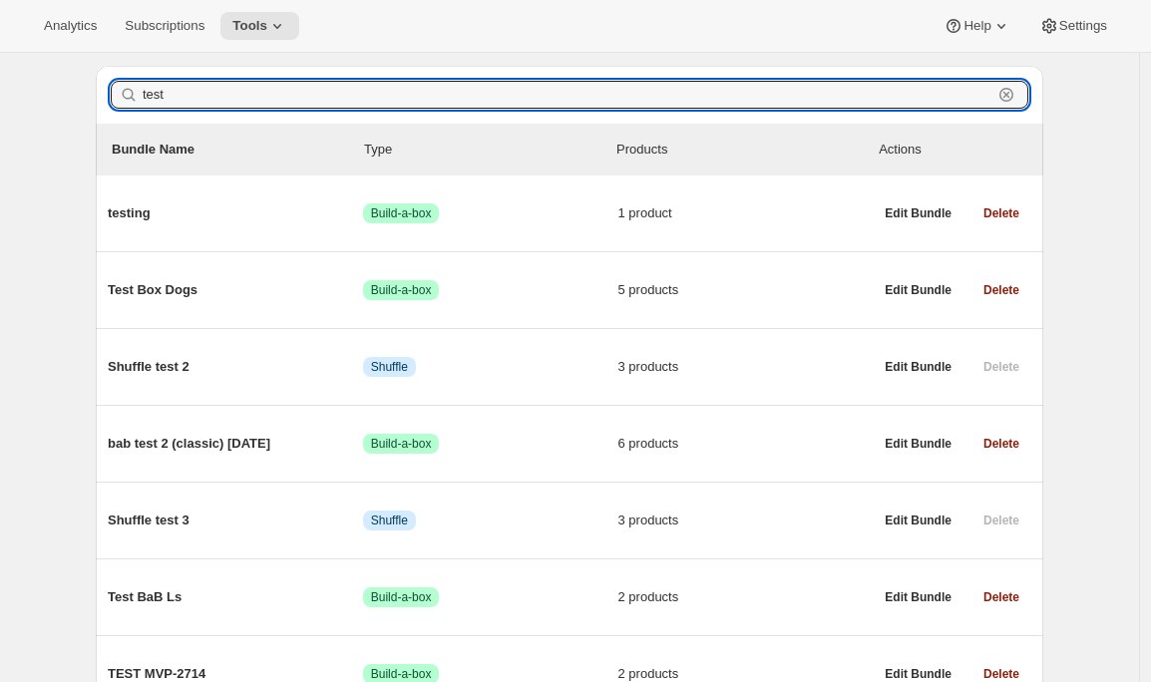
type input "test"
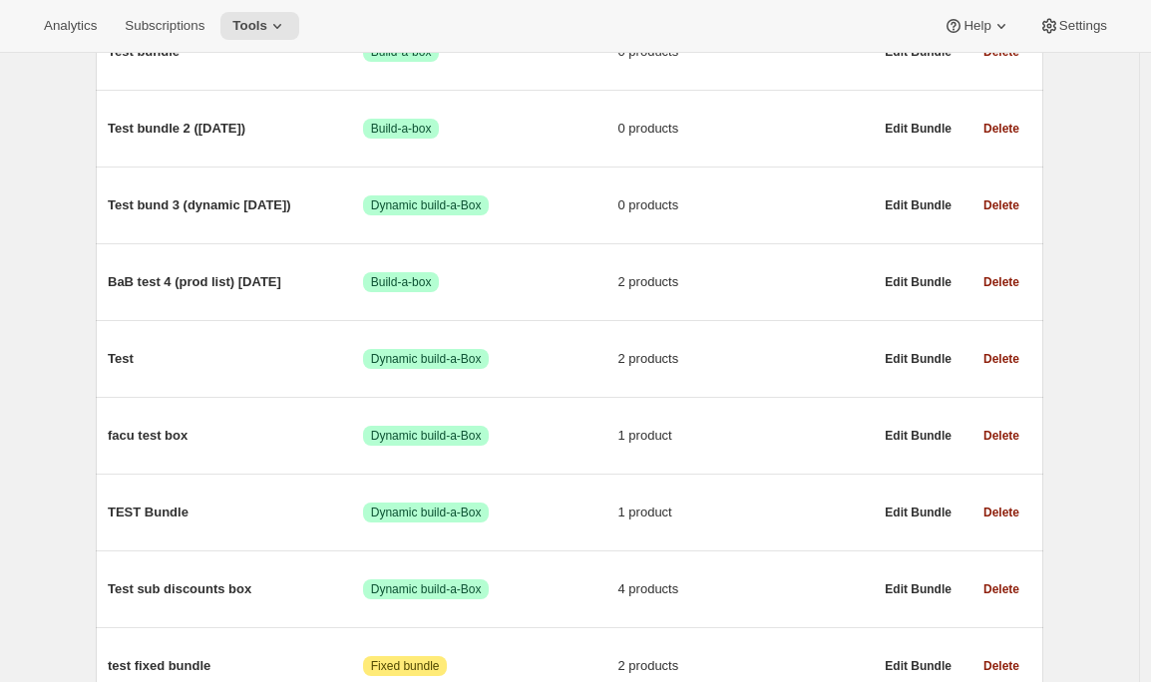
scroll to position [1744, 0]
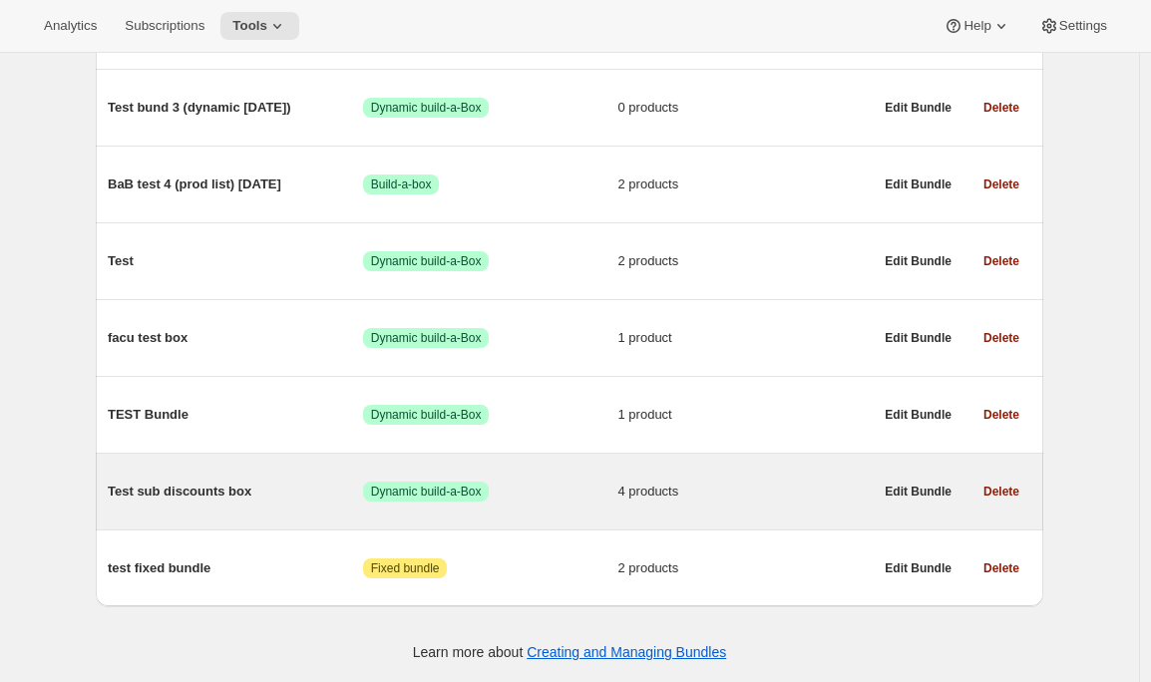
click at [205, 483] on span "Test sub discounts box" at bounding box center [235, 492] width 255 height 20
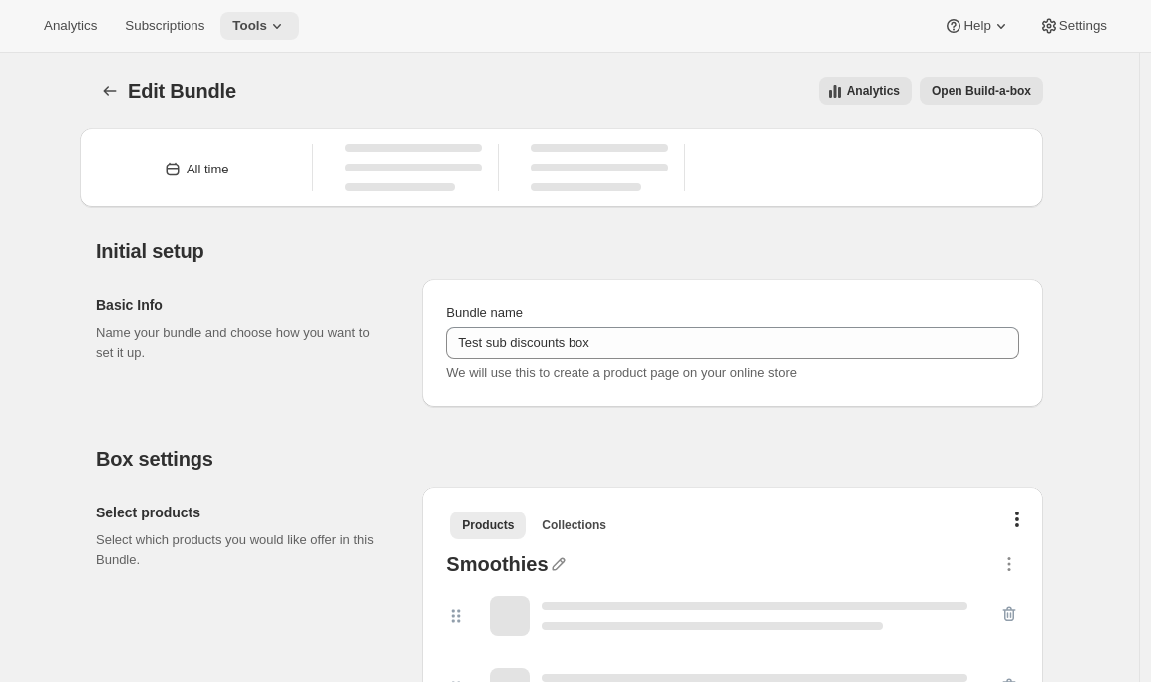
type input "Test sub discounts box"
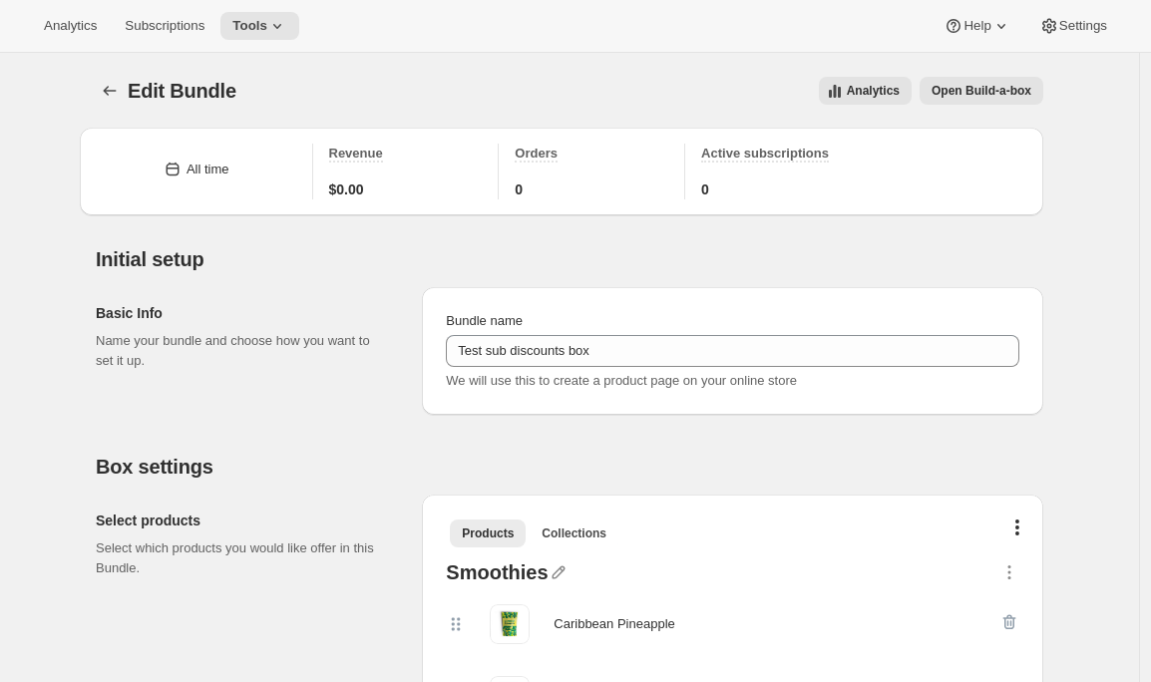
click at [995, 92] on span "Open Build-a-box" at bounding box center [982, 91] width 100 height 16
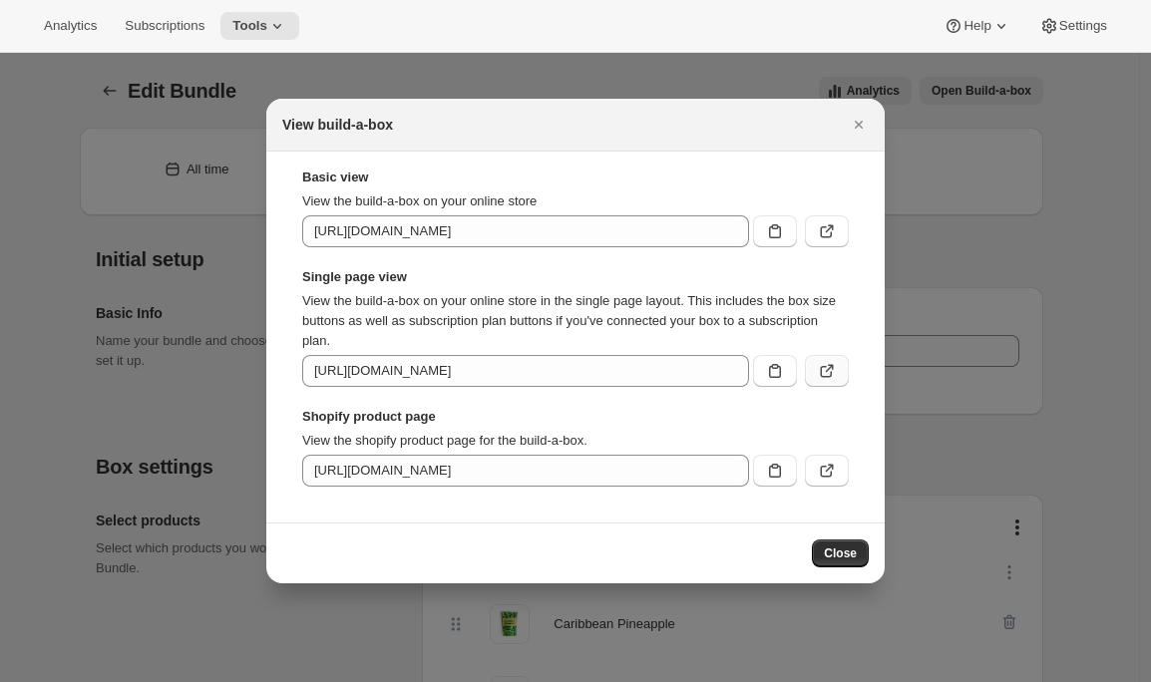
click at [822, 369] on icon ":r15r:" at bounding box center [827, 371] width 20 height 20
click at [868, 123] on icon "Close" at bounding box center [859, 125] width 20 height 20
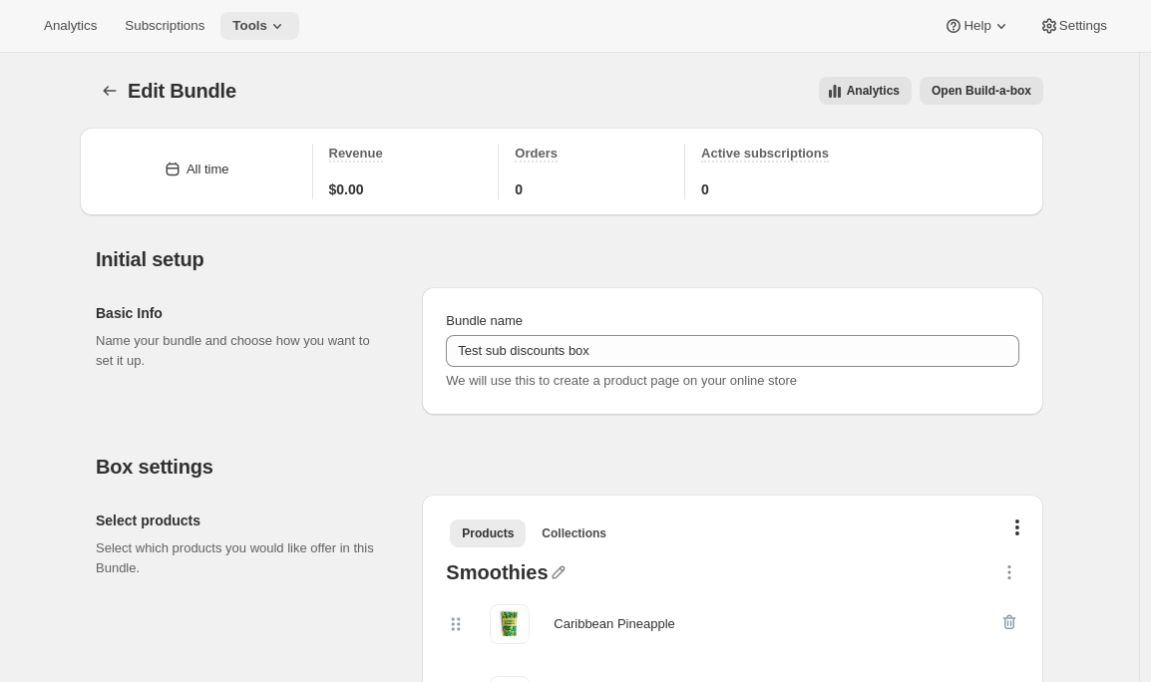
click at [287, 30] on icon at bounding box center [277, 26] width 20 height 20
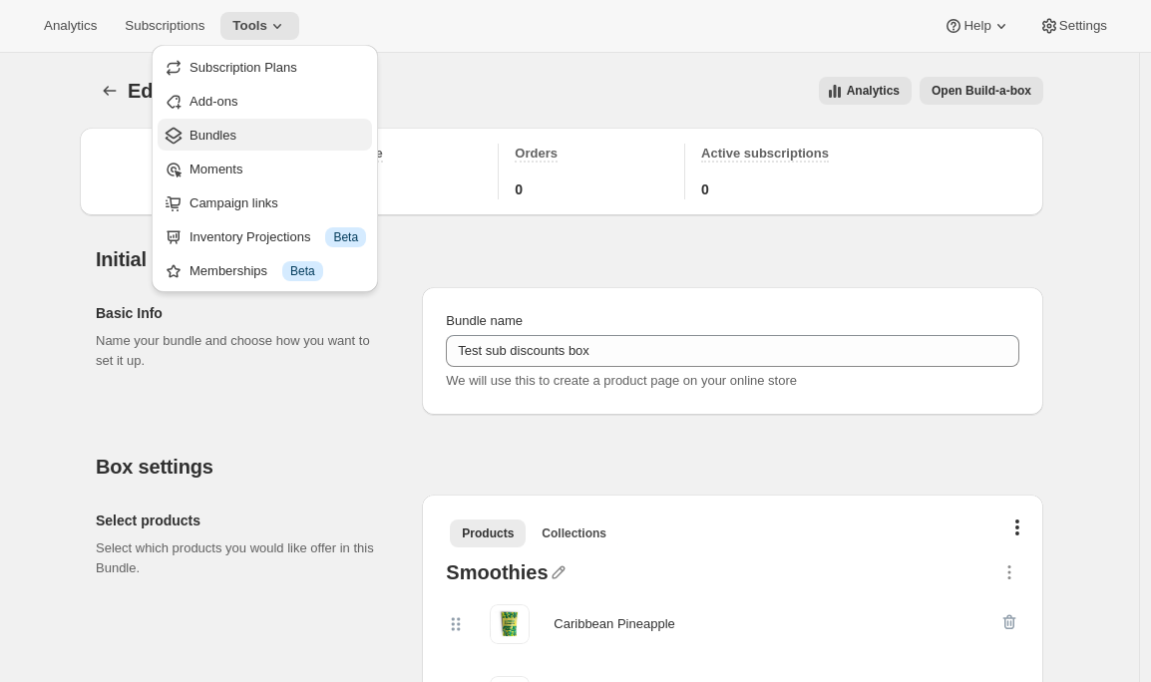
click at [230, 141] on span "Bundles" at bounding box center [212, 135] width 47 height 15
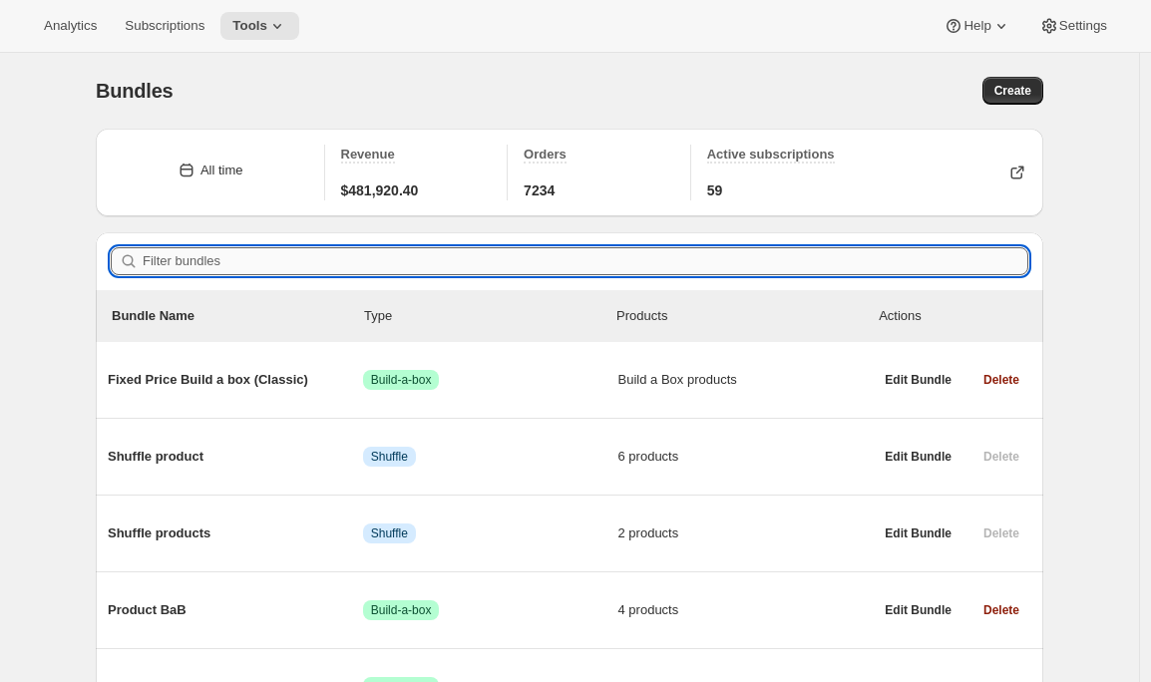
click at [308, 248] on input "Filter bundles" at bounding box center [586, 261] width 886 height 28
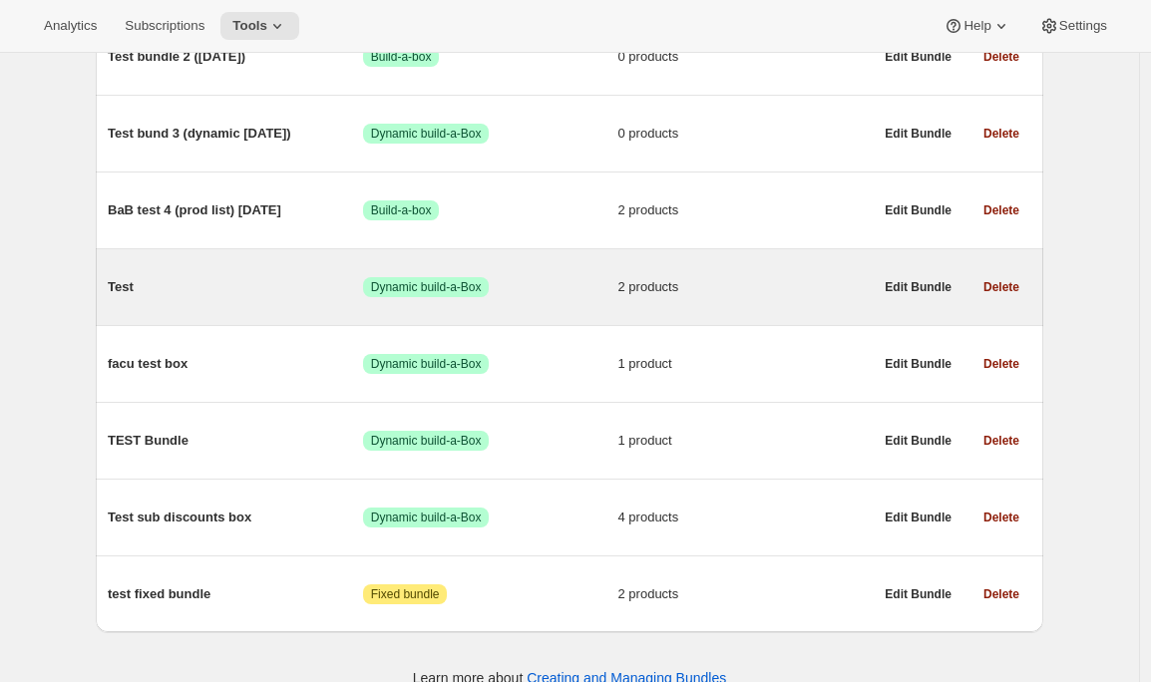
scroll to position [1647, 0]
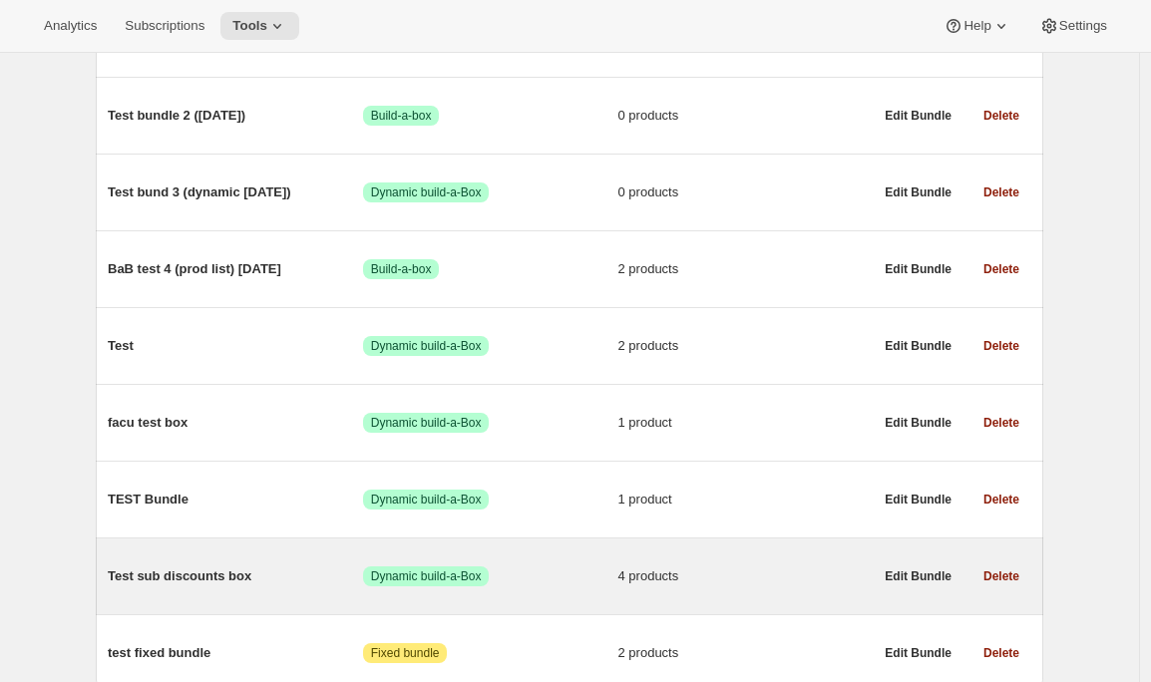
type input "test"
click at [160, 579] on span "Test sub discounts box" at bounding box center [235, 576] width 255 height 20
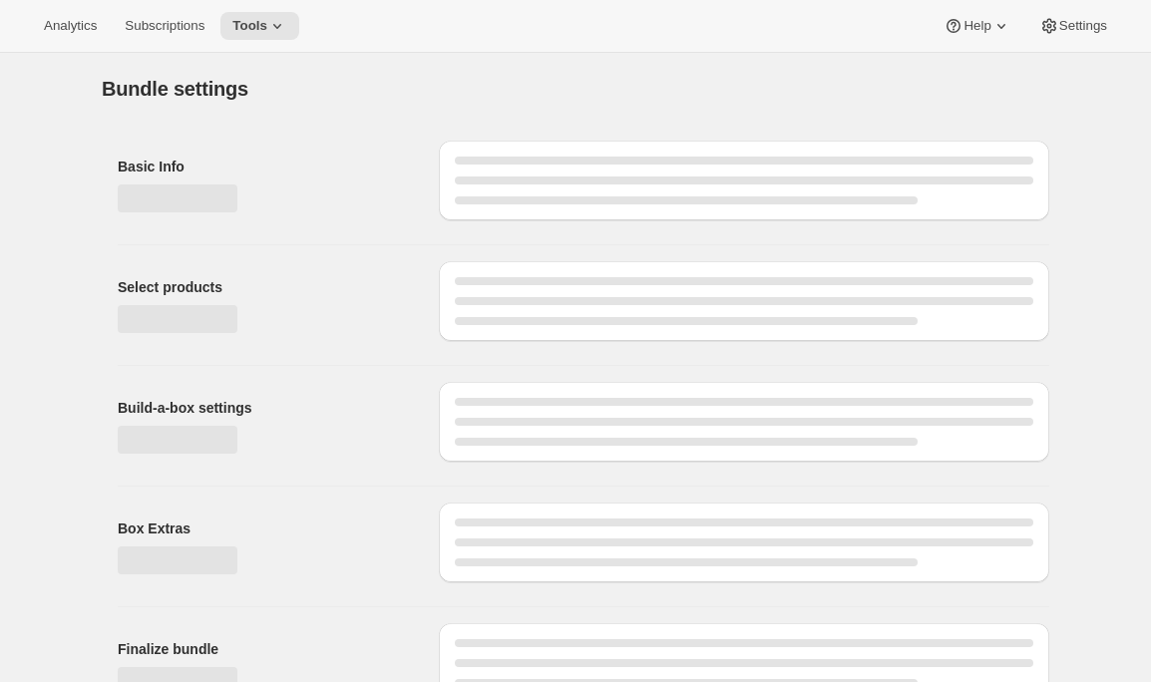
type input "Test sub discounts box"
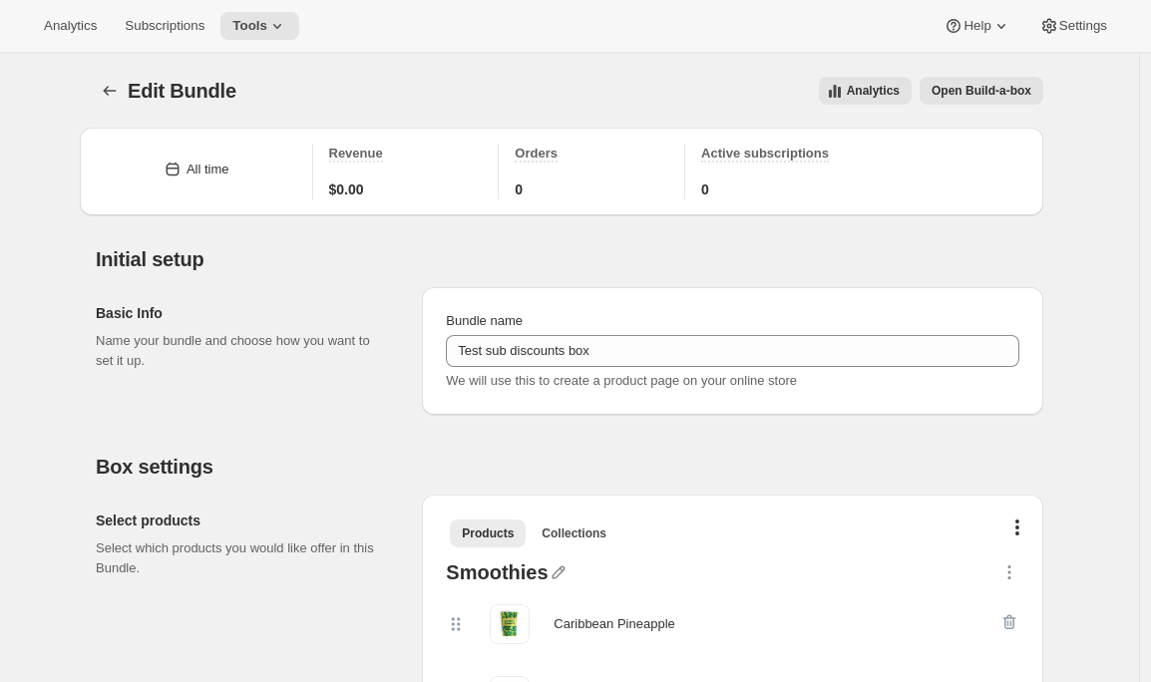
click at [997, 91] on span "Open Build-a-box" at bounding box center [982, 91] width 100 height 16
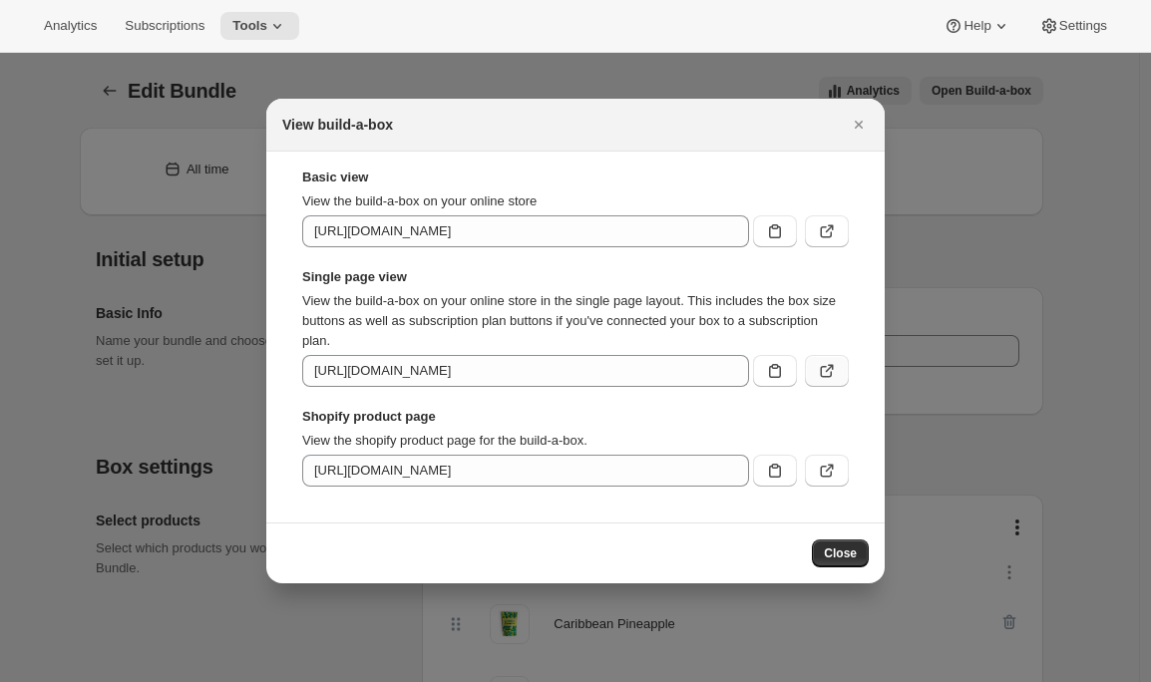
click at [828, 377] on icon ":r195:" at bounding box center [827, 372] width 12 height 12
click at [821, 359] on button ":r195:" at bounding box center [827, 371] width 44 height 32
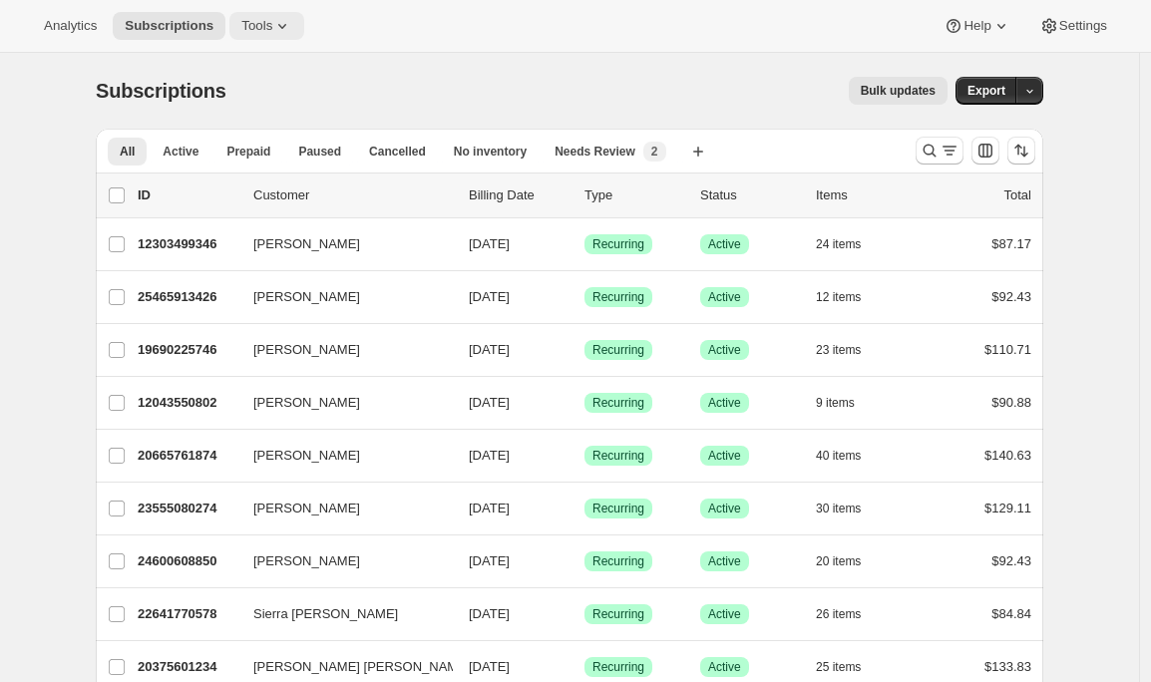
click at [288, 33] on icon at bounding box center [282, 26] width 20 height 20
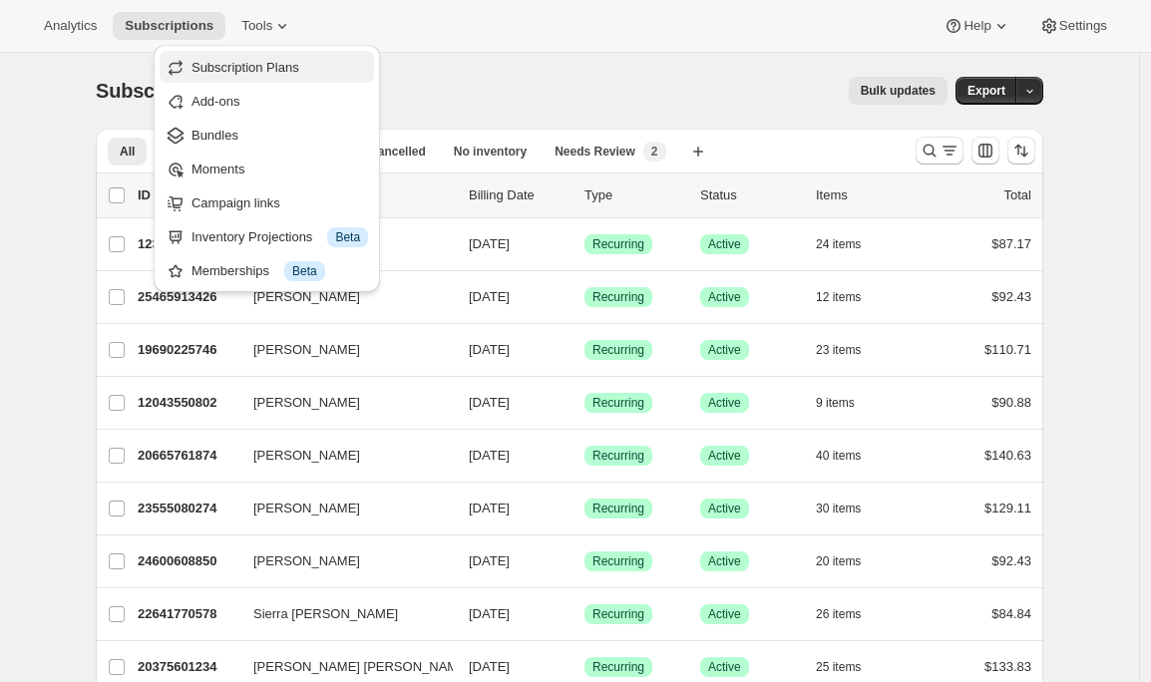
click at [274, 62] on span "Subscription Plans" at bounding box center [245, 67] width 108 height 15
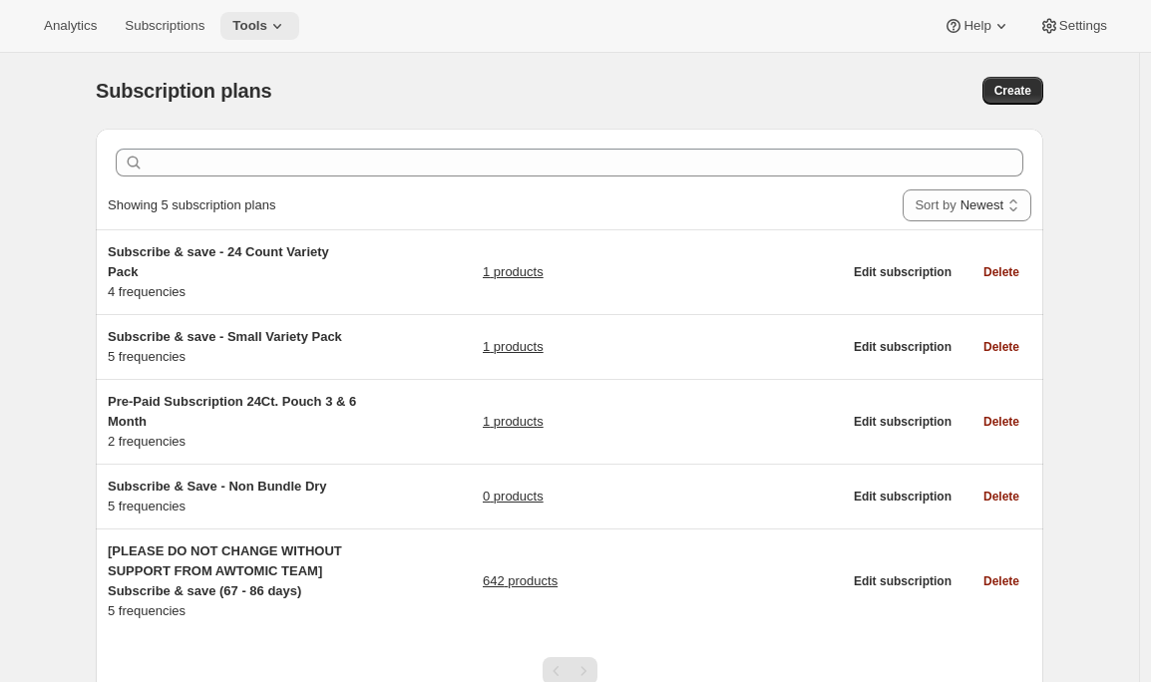
click at [281, 27] on icon at bounding box center [277, 26] width 20 height 20
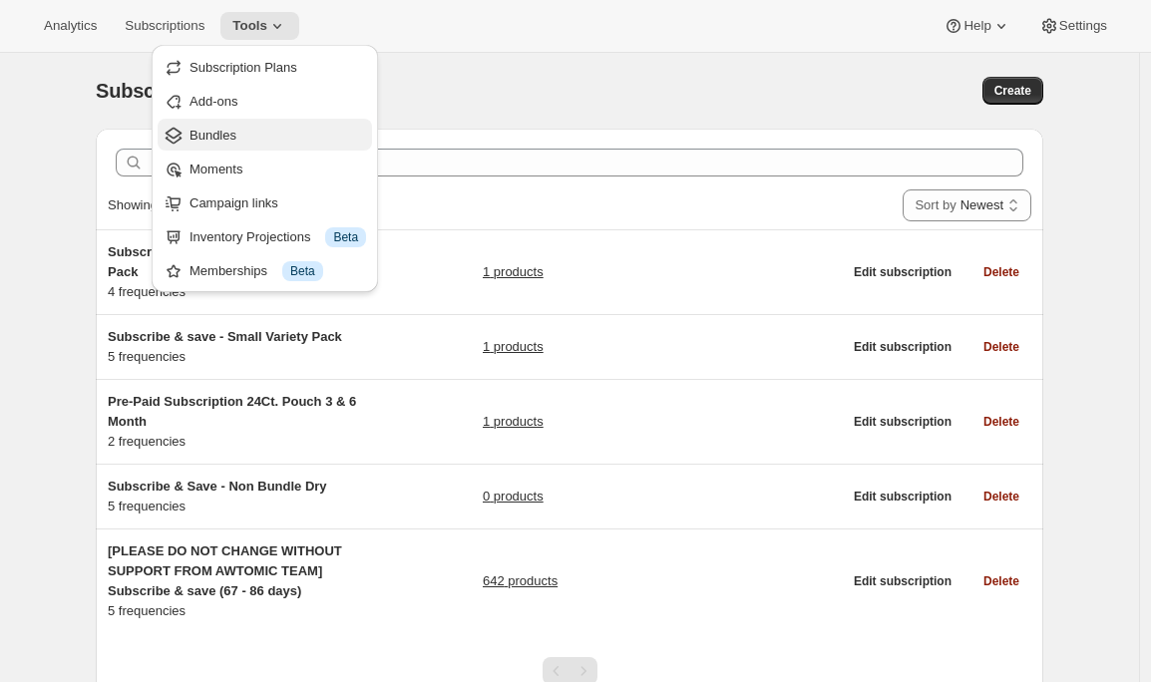
click at [233, 131] on span "Bundles" at bounding box center [212, 135] width 47 height 15
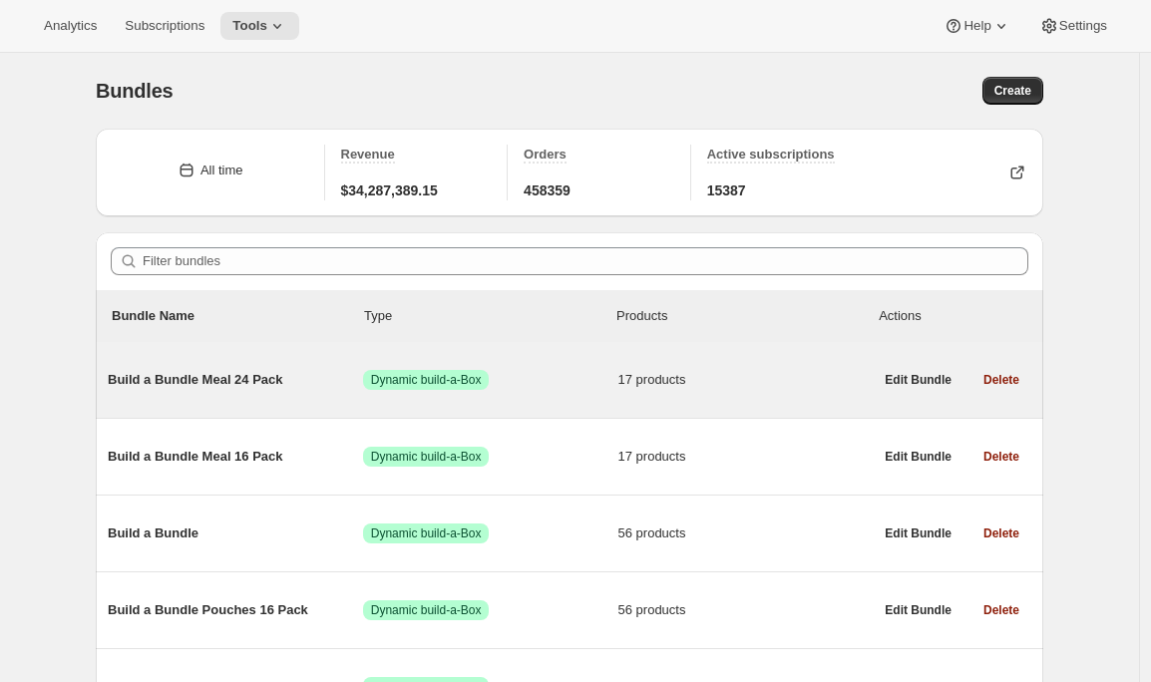
click at [246, 380] on span "Build a Bundle Meal 24 Pack" at bounding box center [235, 380] width 255 height 20
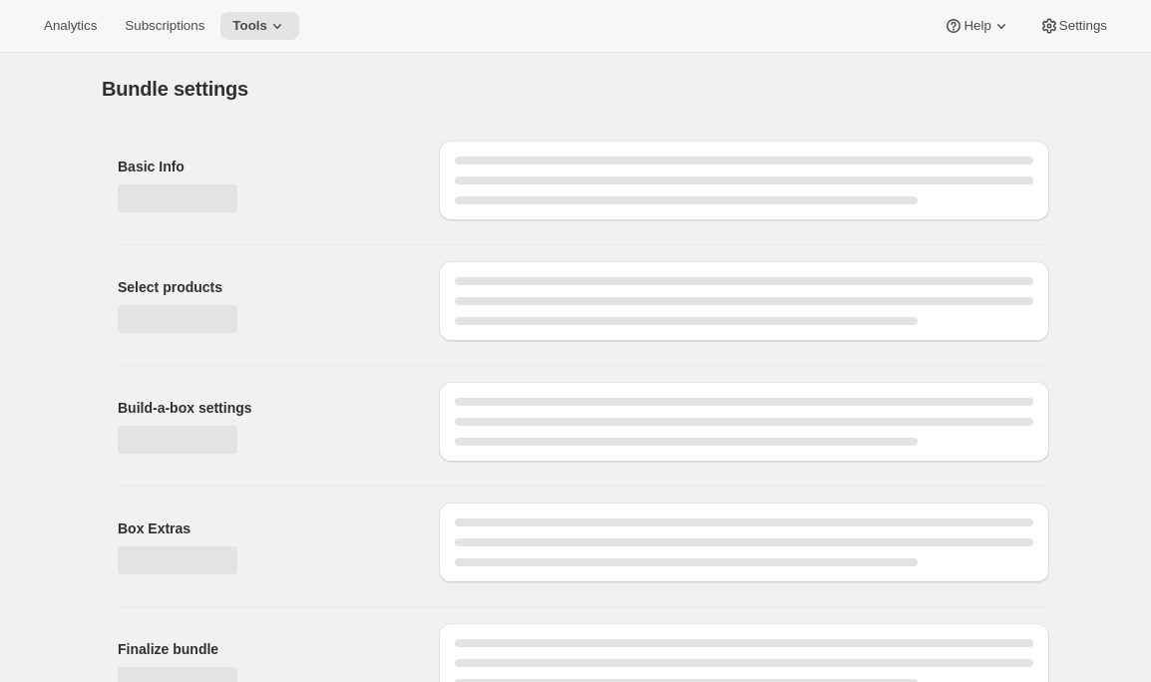
type input "Build a Bundle Meal 24 Pack"
checkbox input "true"
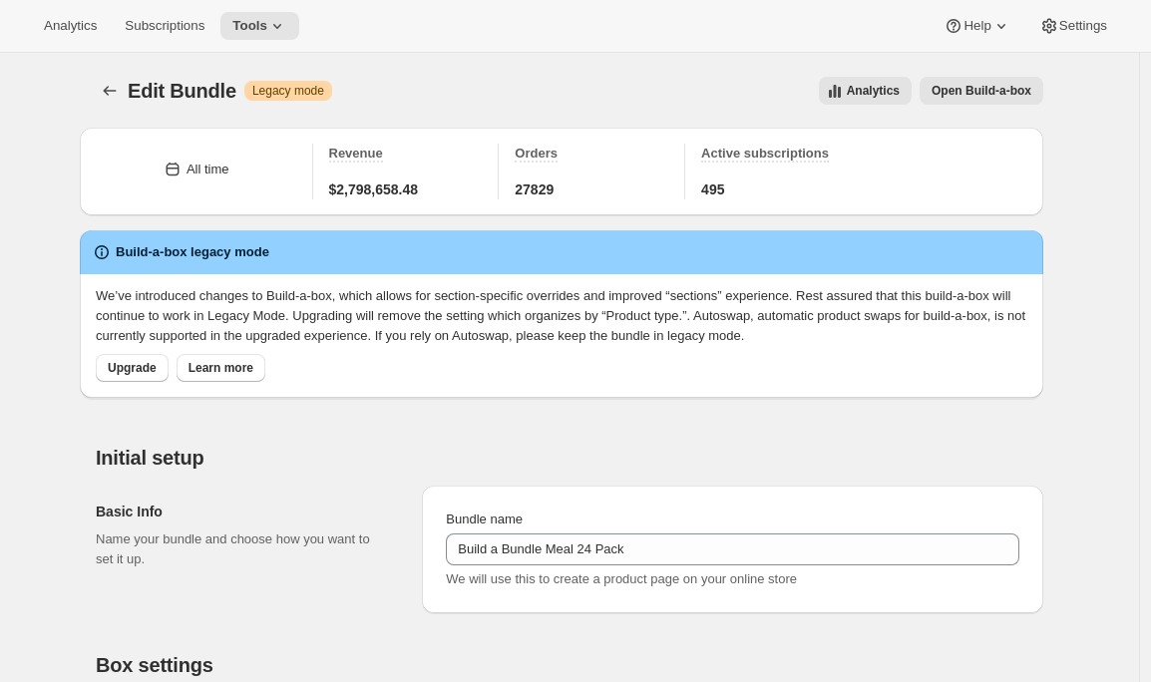
click at [107, 84] on icon "Bundles" at bounding box center [110, 91] width 20 height 20
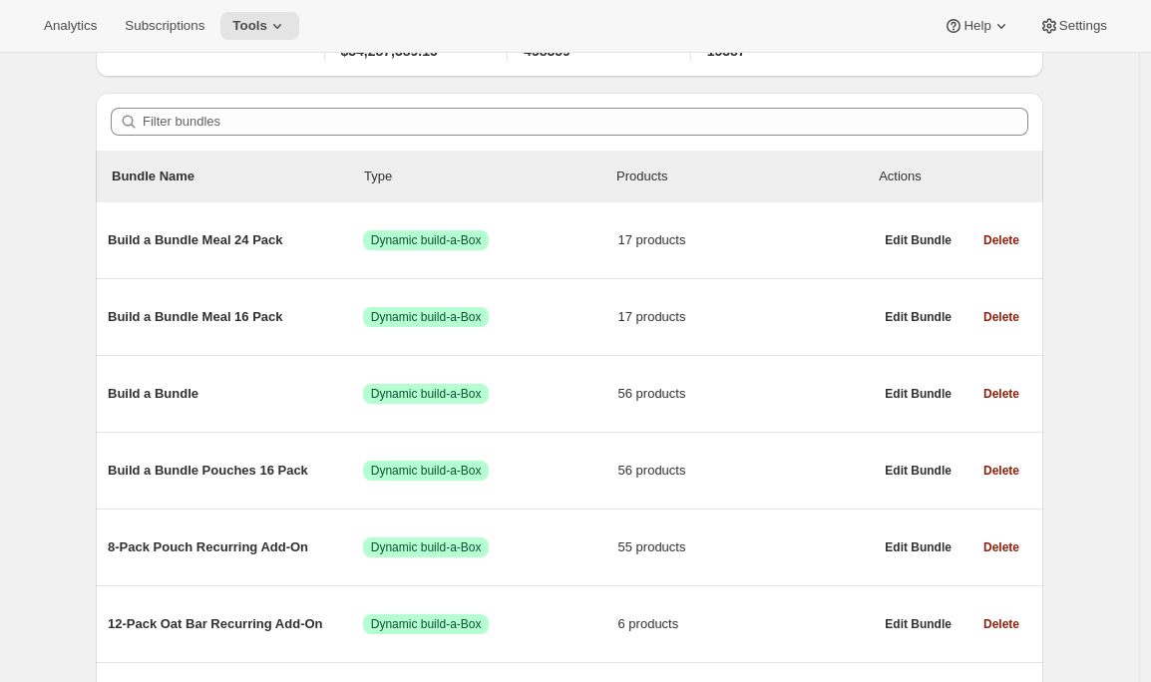
scroll to position [120, 0]
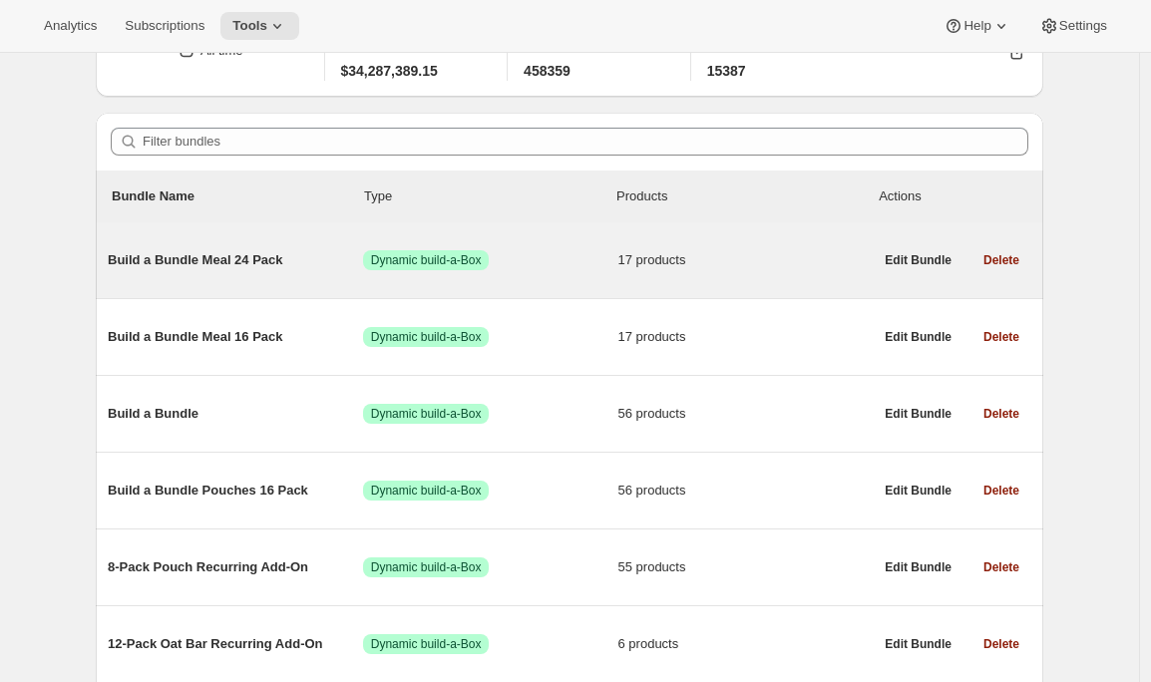
click at [260, 266] on span "Build a Bundle Meal 24 Pack" at bounding box center [235, 260] width 255 height 20
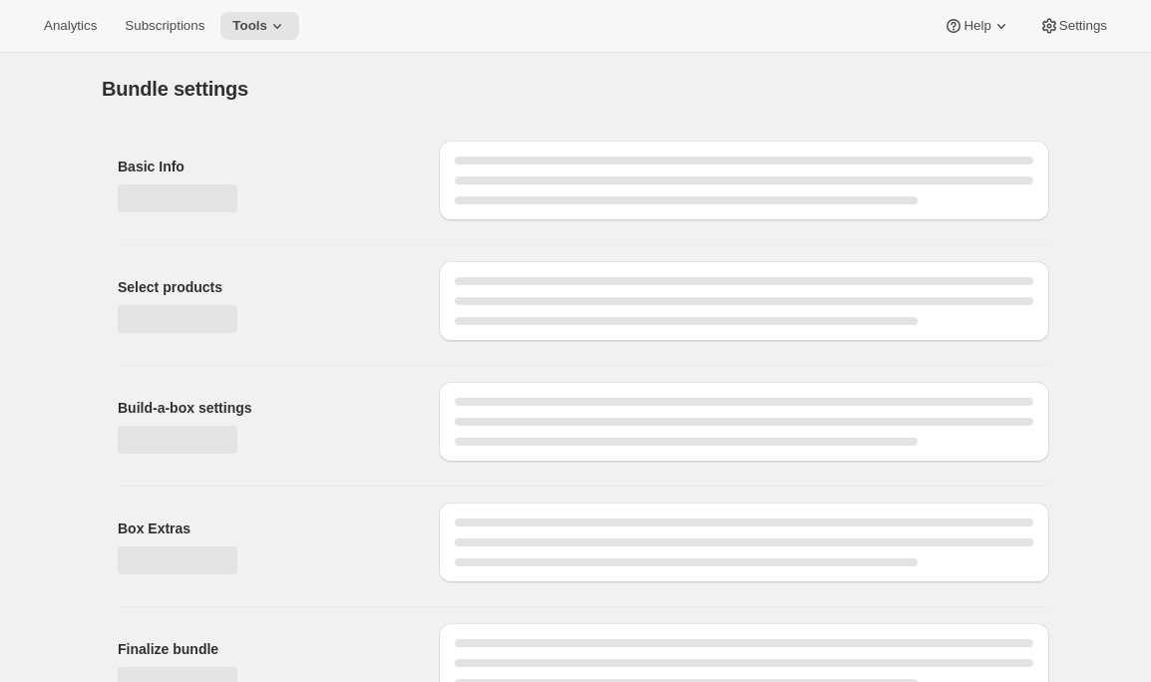
type input "Build a Bundle Meal 24 Pack"
checkbox input "true"
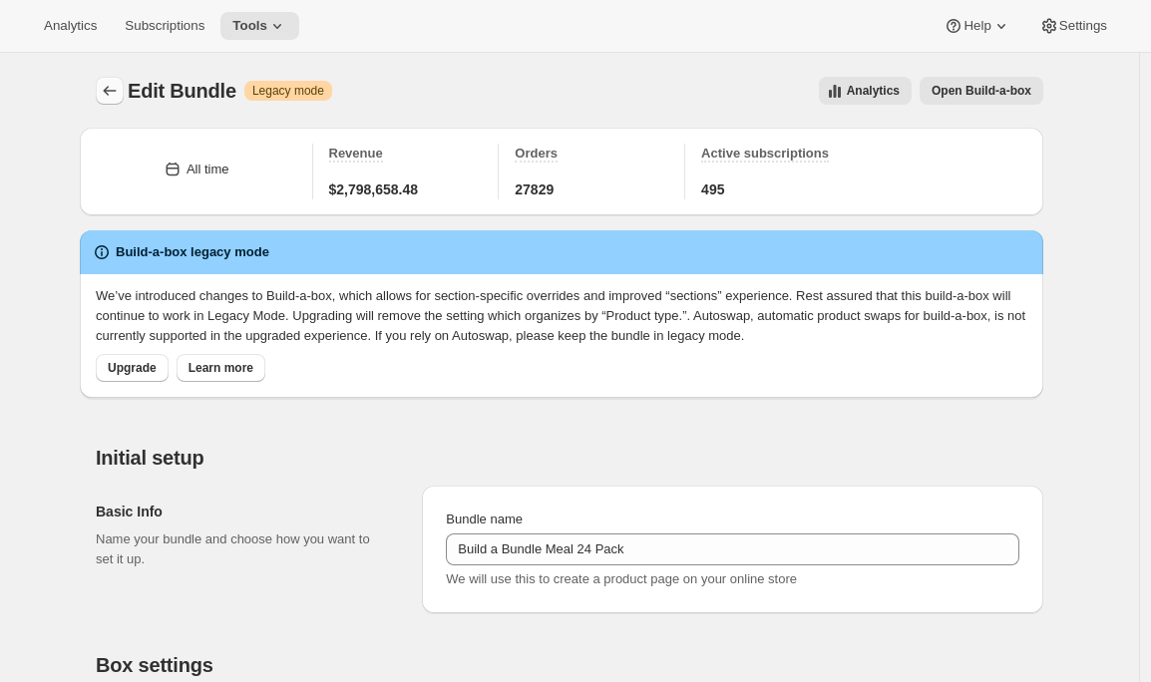
click at [112, 86] on icon "Bundles" at bounding box center [110, 91] width 20 height 20
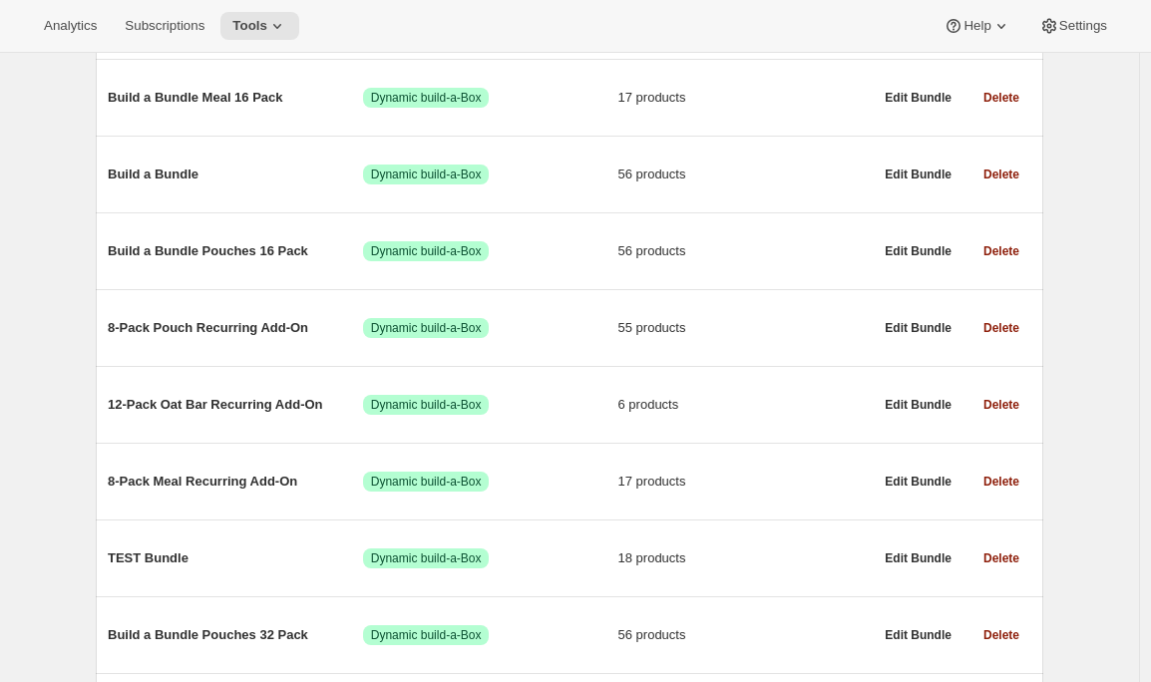
scroll to position [165, 0]
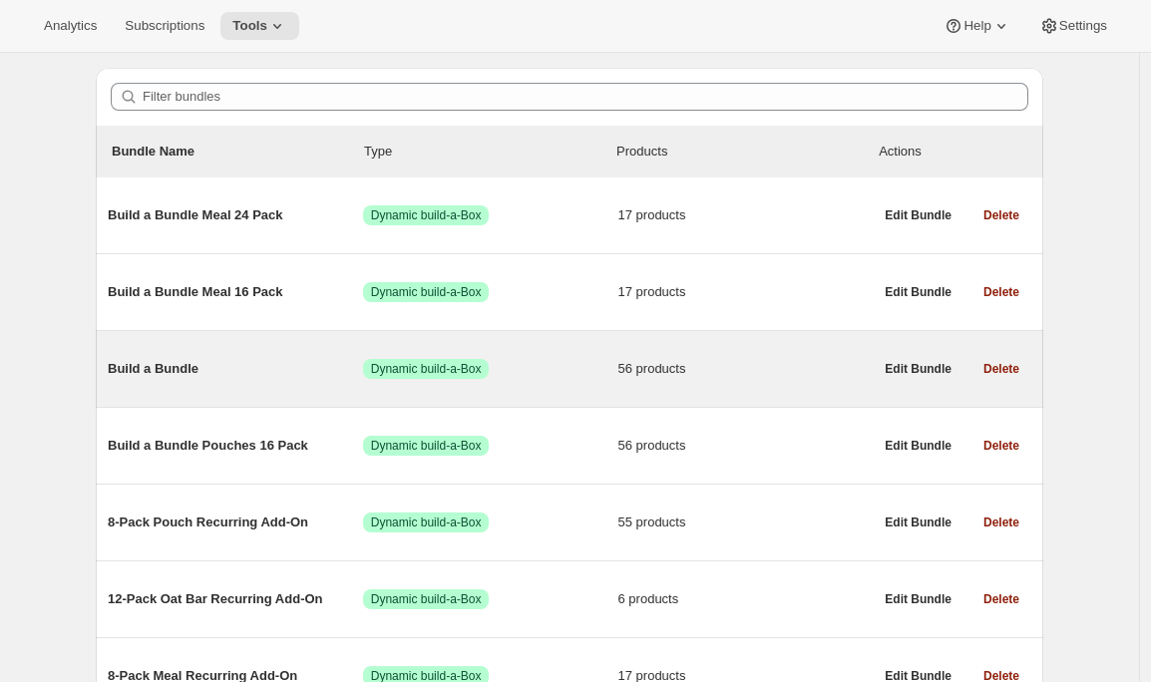
click at [229, 377] on span "Build a Bundle" at bounding box center [235, 369] width 255 height 20
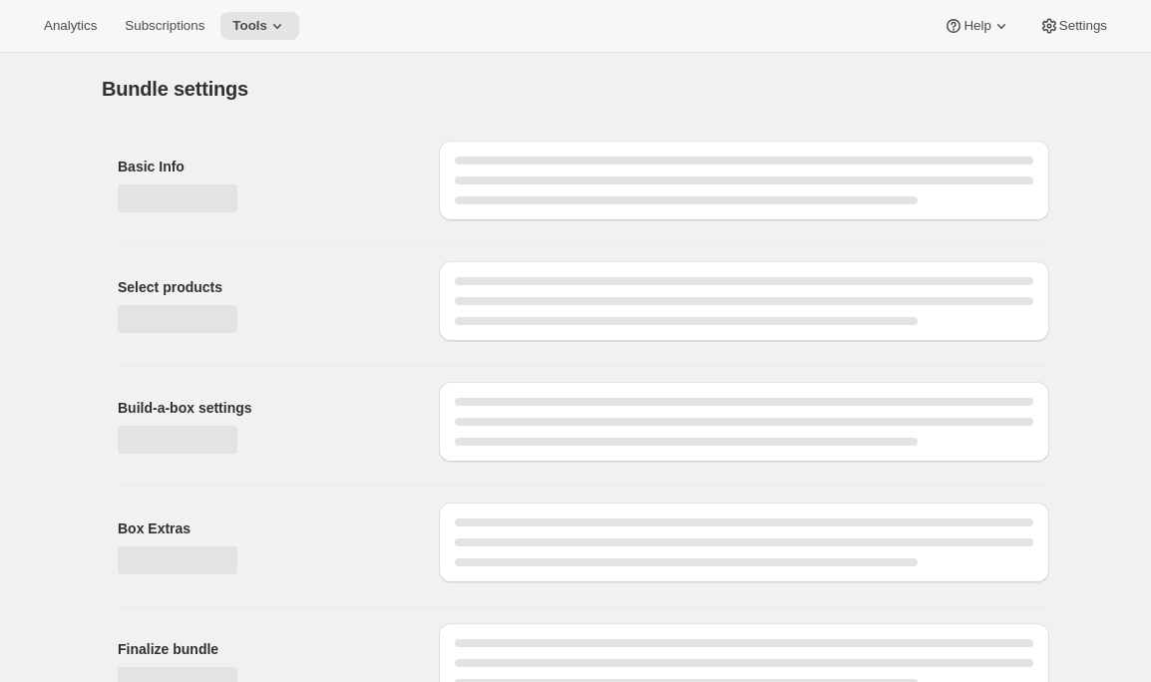
type input "Build a Bundle"
checkbox input "true"
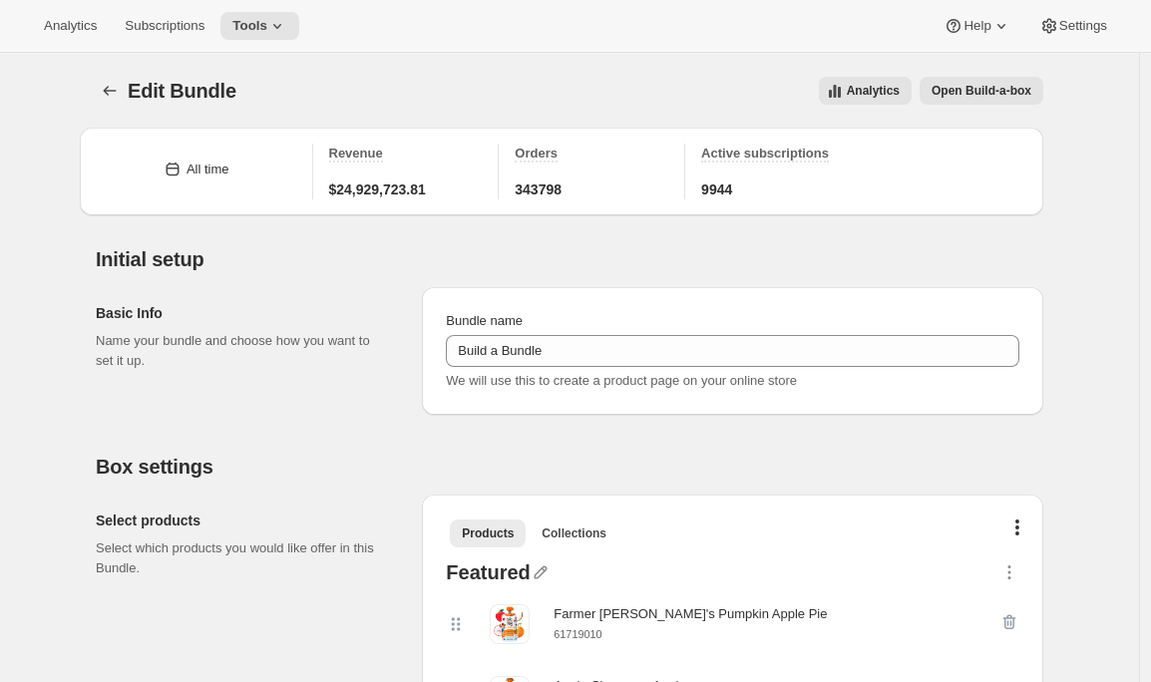
click at [885, 93] on span "Analytics" at bounding box center [873, 91] width 53 height 16
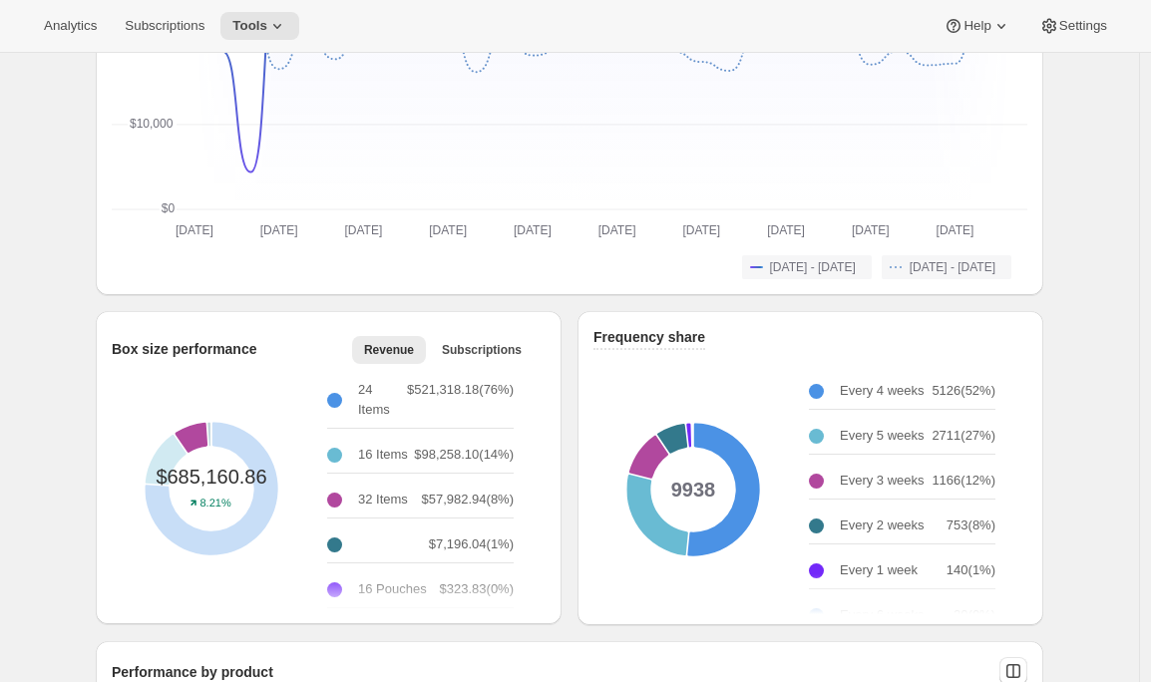
scroll to position [458, 0]
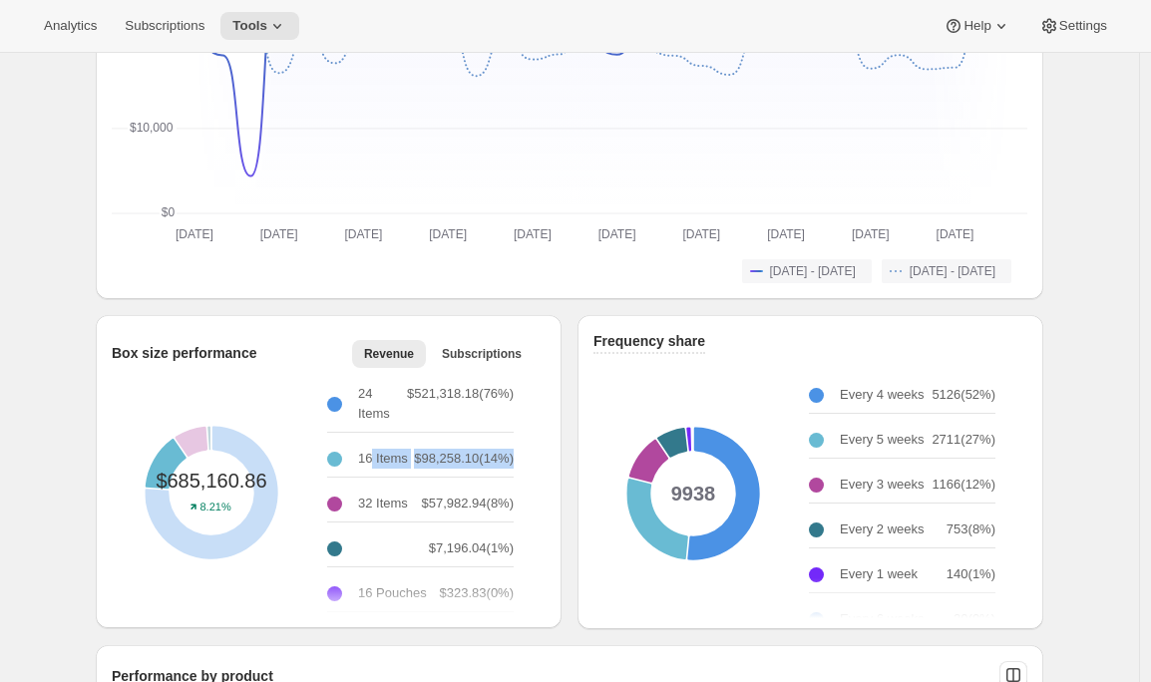
drag, startPoint x: 516, startPoint y: 479, endPoint x: 388, endPoint y: 481, distance: 127.7
click at [388, 481] on div "24 Items $521,318.18 ( 76 %) 16 Items $98,258.10 ( 14 %) 32 Items $57,982.94 ( …" at bounding box center [428, 492] width 202 height 249
click at [388, 469] on p "16 Items" at bounding box center [383, 459] width 50 height 20
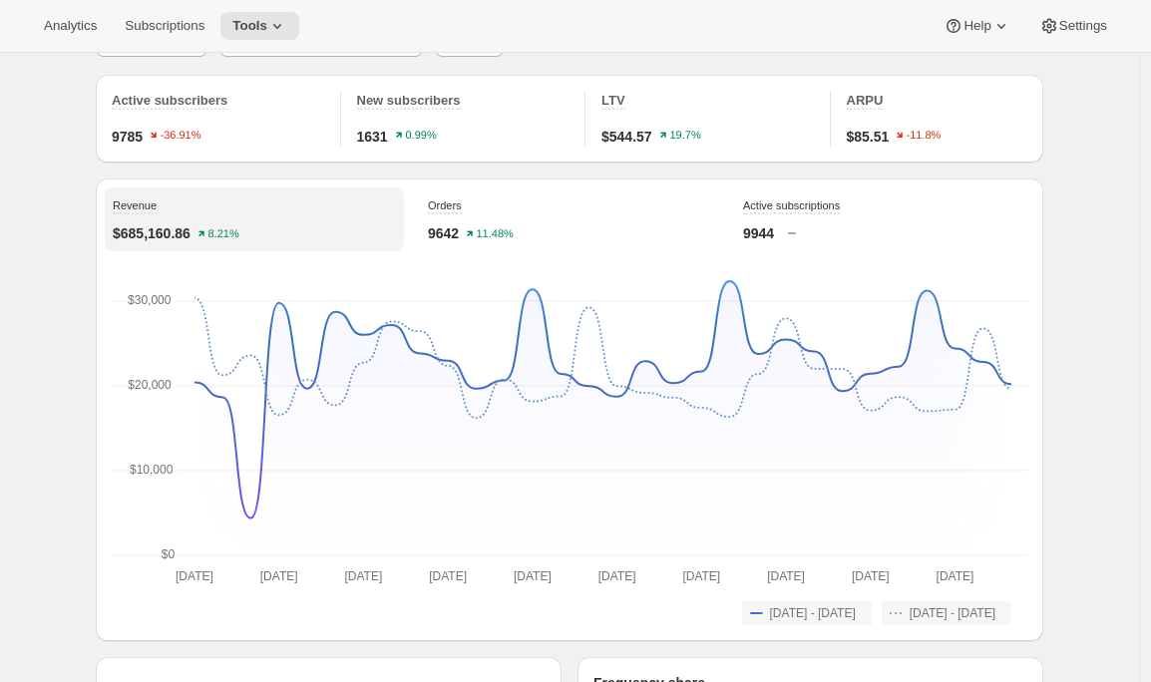
scroll to position [0, 0]
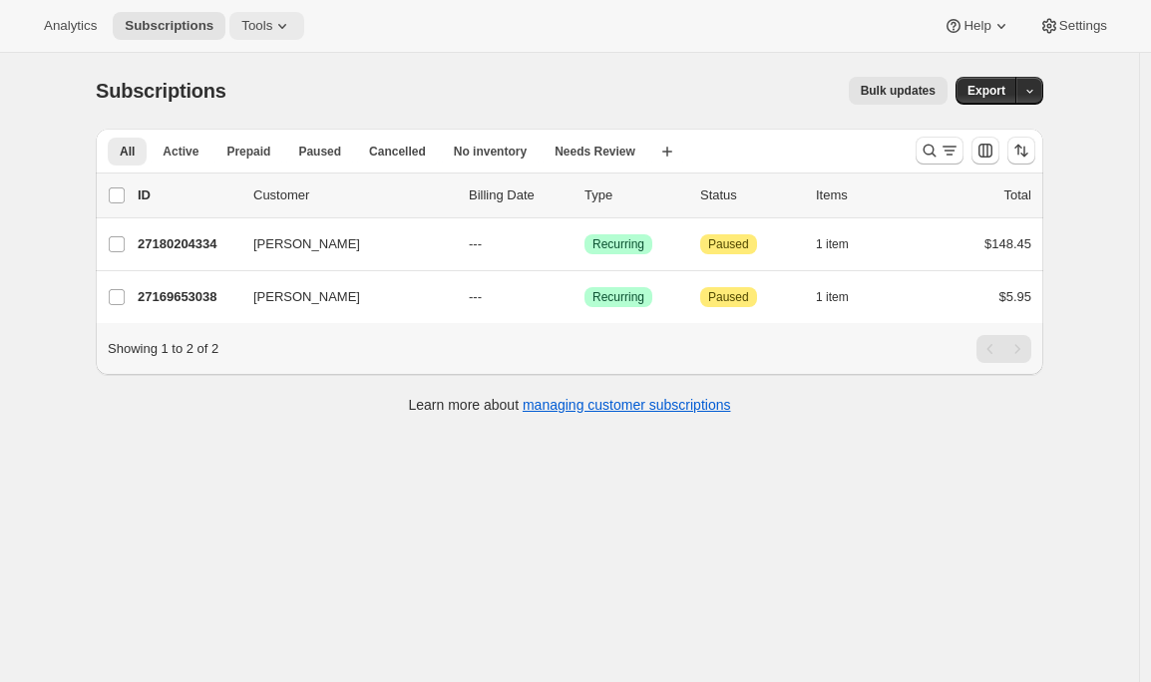
click at [285, 32] on icon at bounding box center [282, 26] width 20 height 20
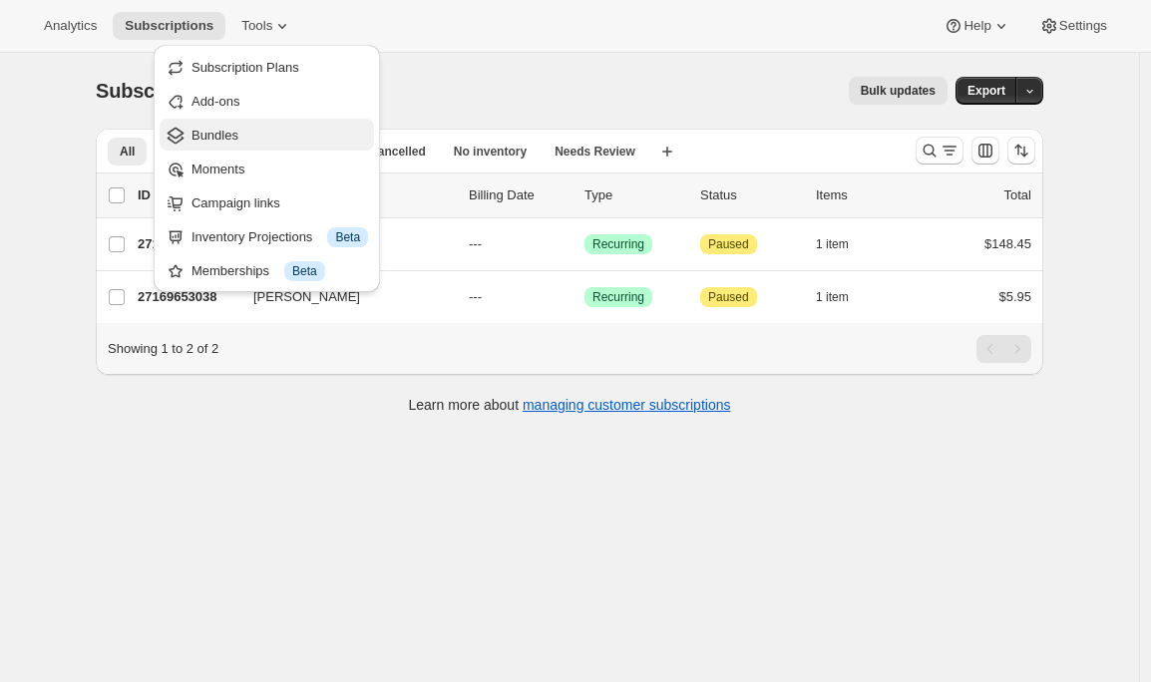
click at [247, 143] on span "Bundles" at bounding box center [279, 136] width 177 height 20
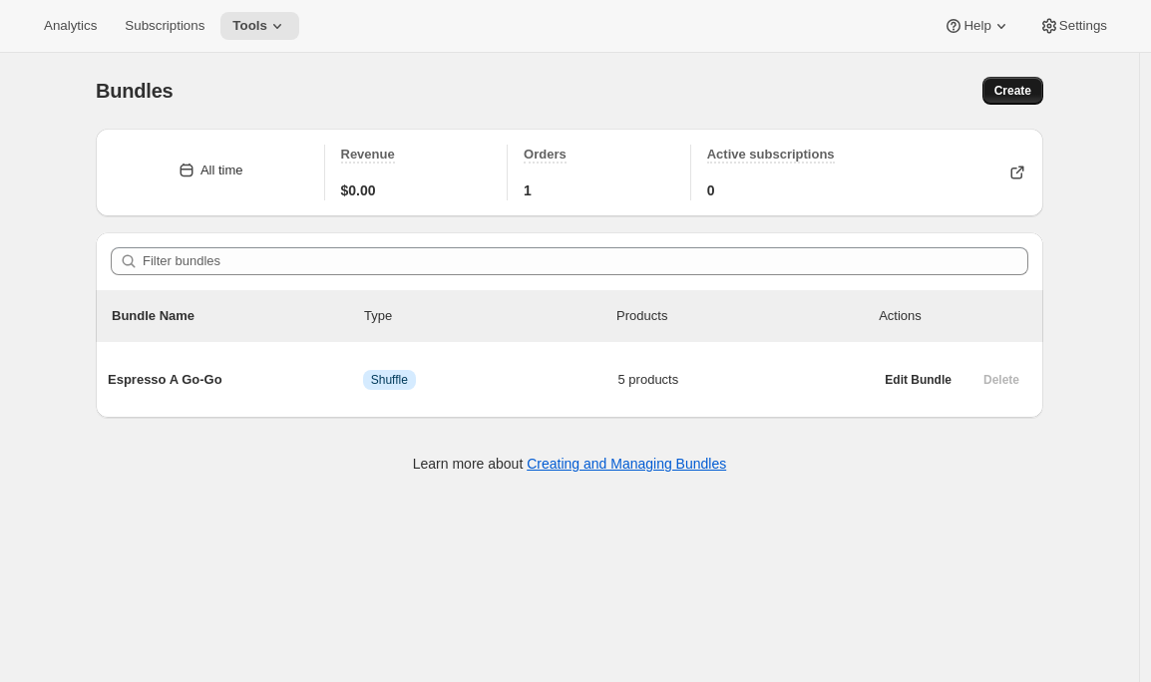
click at [1007, 90] on span "Create" at bounding box center [1012, 91] width 37 height 16
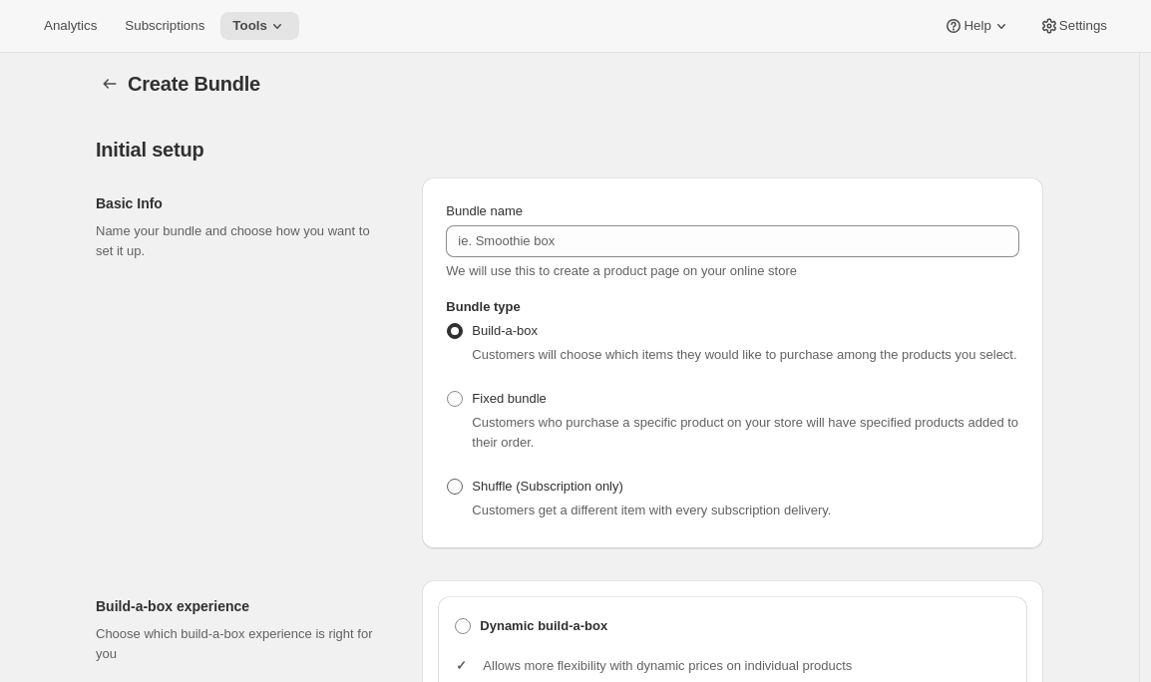
scroll to position [9, 0]
click at [557, 519] on div "Customers get a different item with every subscription delivery." at bounding box center [746, 509] width 548 height 20
click at [513, 492] on span "Shuffle (Subscription only)" at bounding box center [548, 484] width 152 height 15
click at [448, 478] on input "Shuffle (Subscription only)" at bounding box center [447, 477] width 1 height 1
radio input "true"
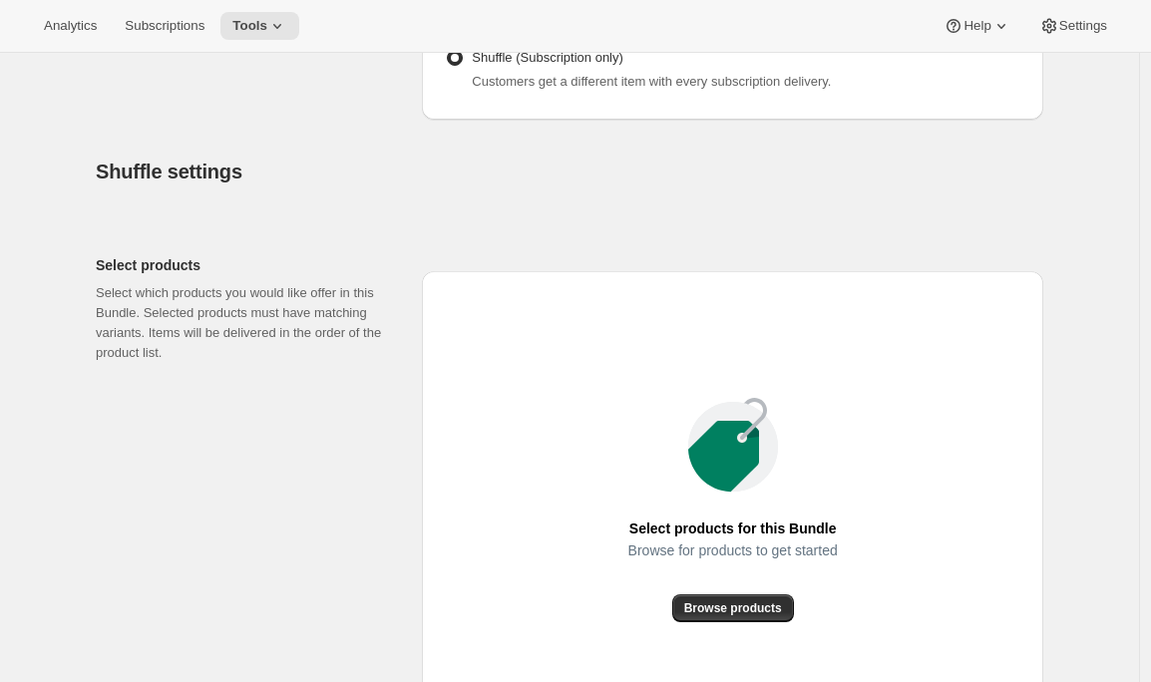
scroll to position [581, 0]
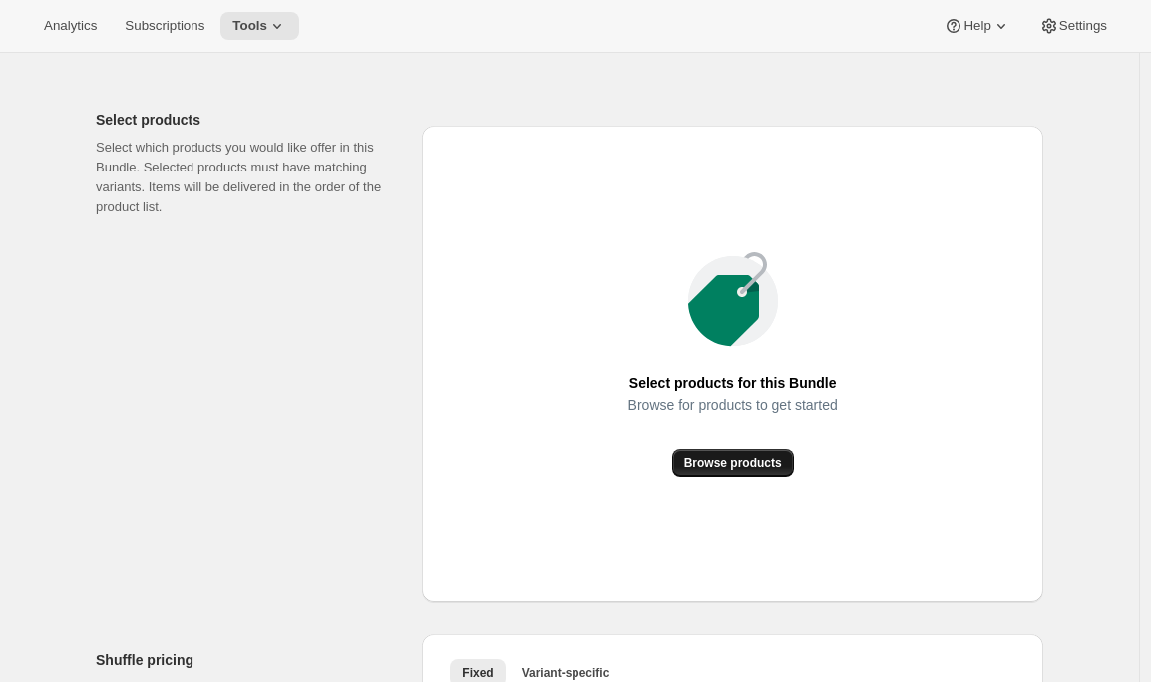
click at [690, 471] on span "Browse products" at bounding box center [733, 463] width 98 height 16
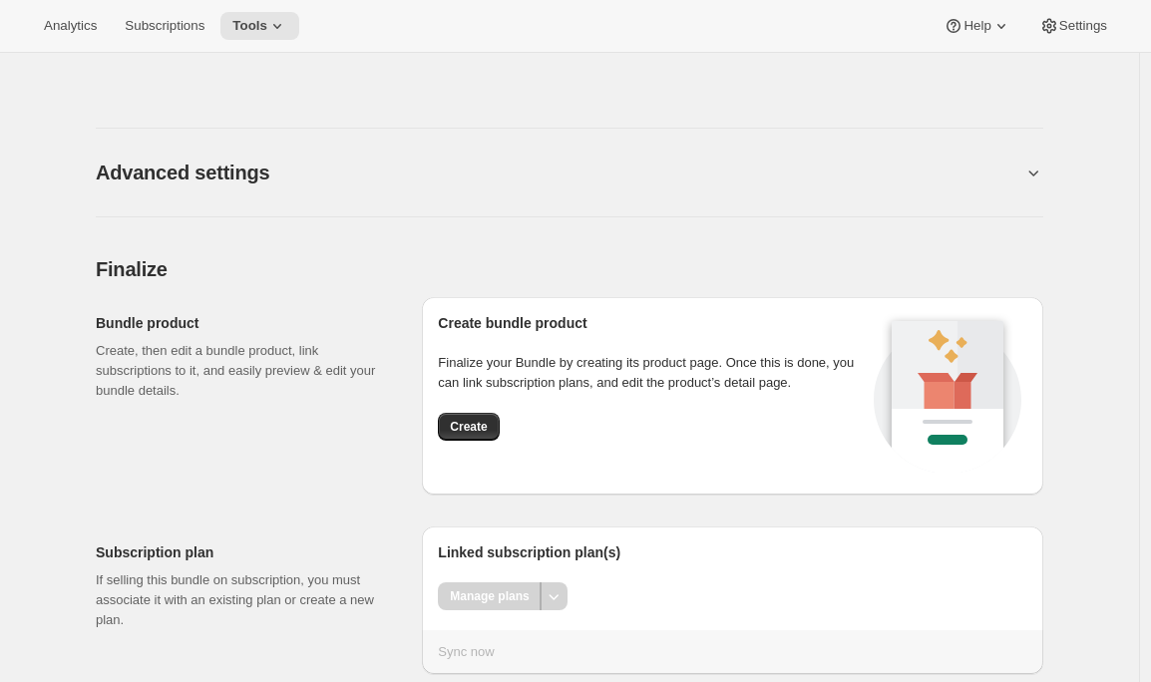
scroll to position [1375, 0]
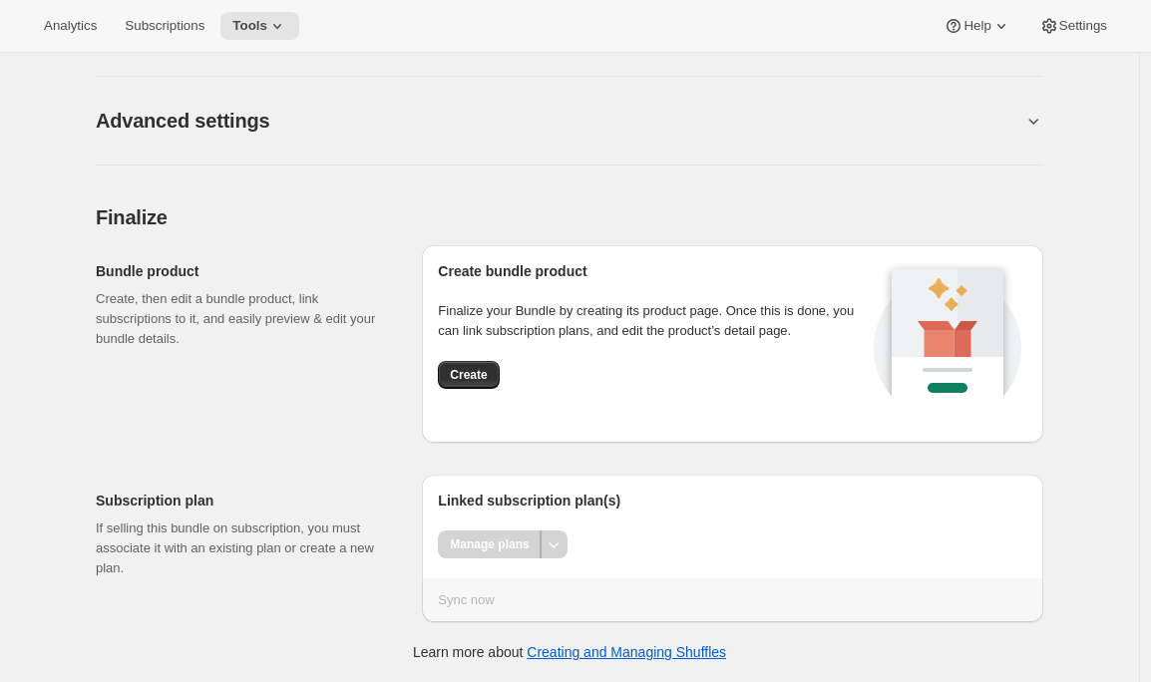
click at [185, 127] on h2 "Advanced settings" at bounding box center [183, 121] width 174 height 24
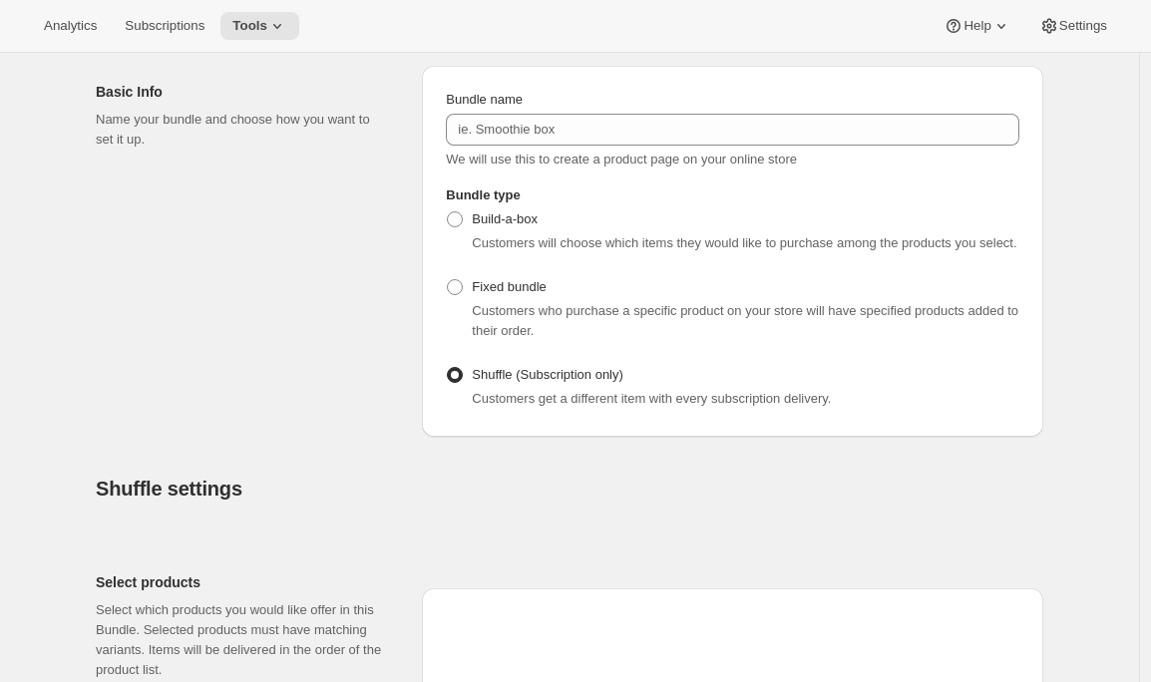
scroll to position [103, 0]
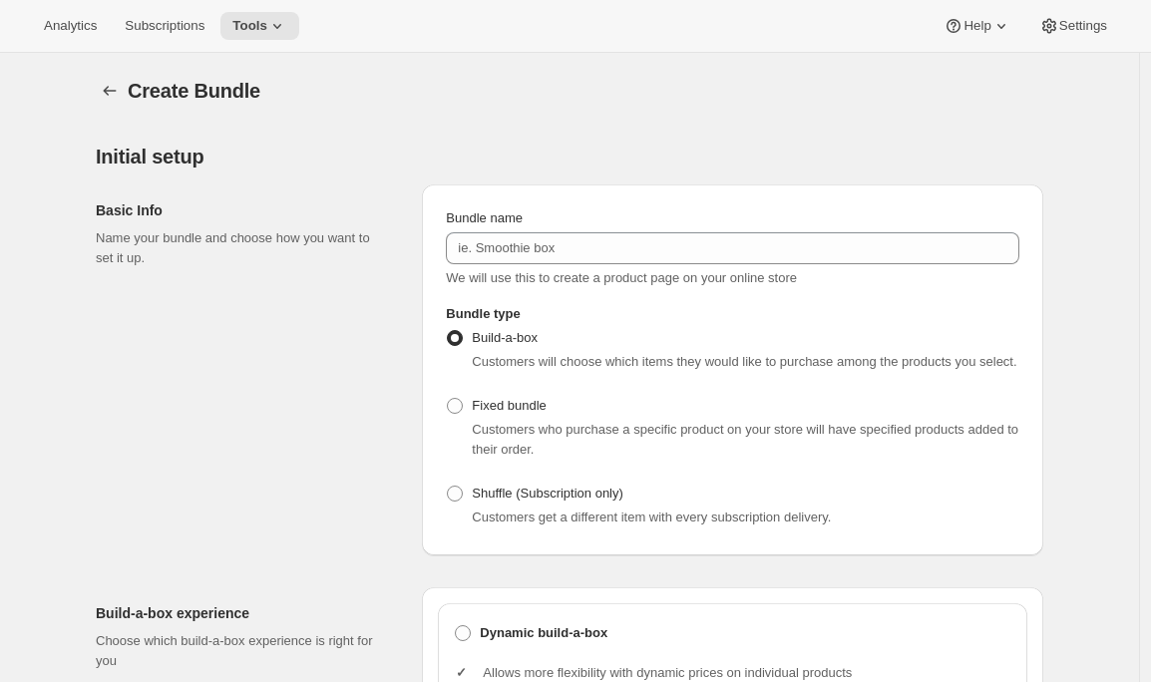
scroll to position [138, 0]
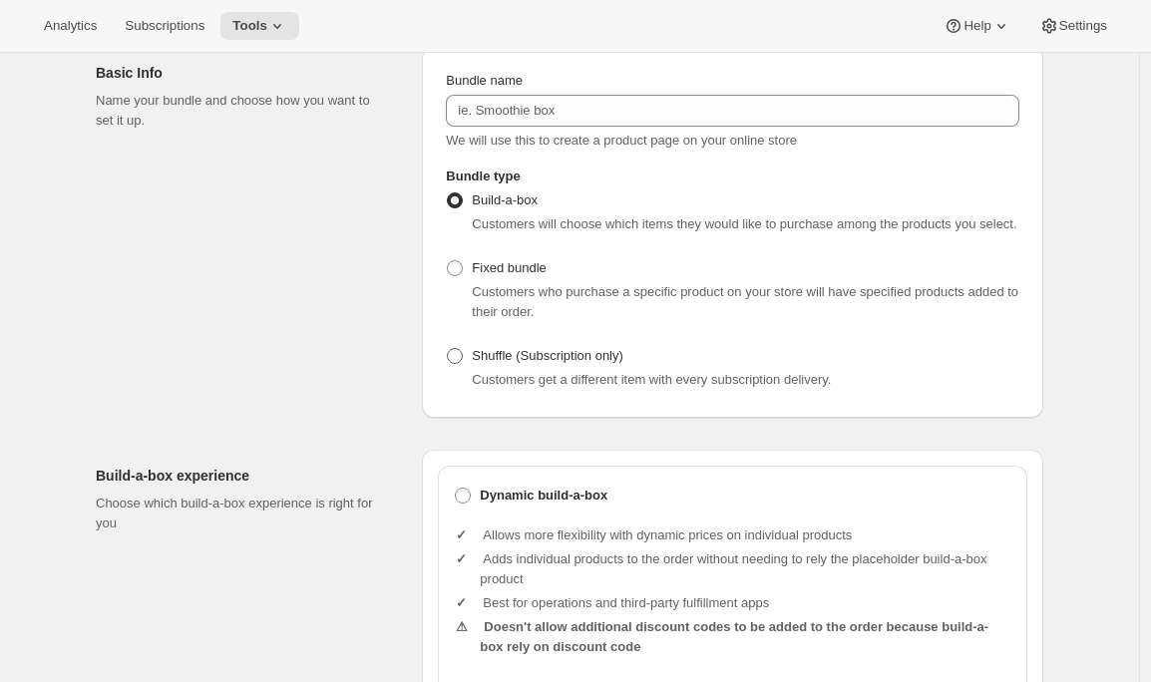
click at [491, 363] on span "Shuffle (Subscription only)" at bounding box center [548, 355] width 152 height 15
click at [448, 349] on input "Shuffle (Subscription only)" at bounding box center [447, 348] width 1 height 1
radio input "true"
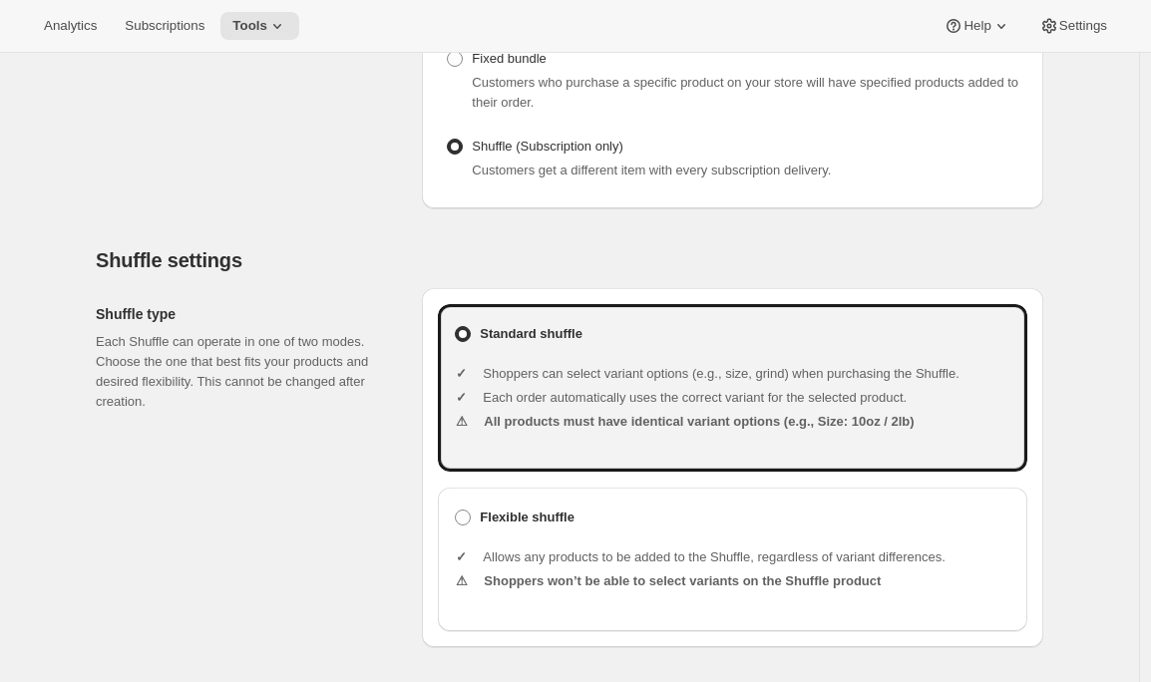
scroll to position [546, 0]
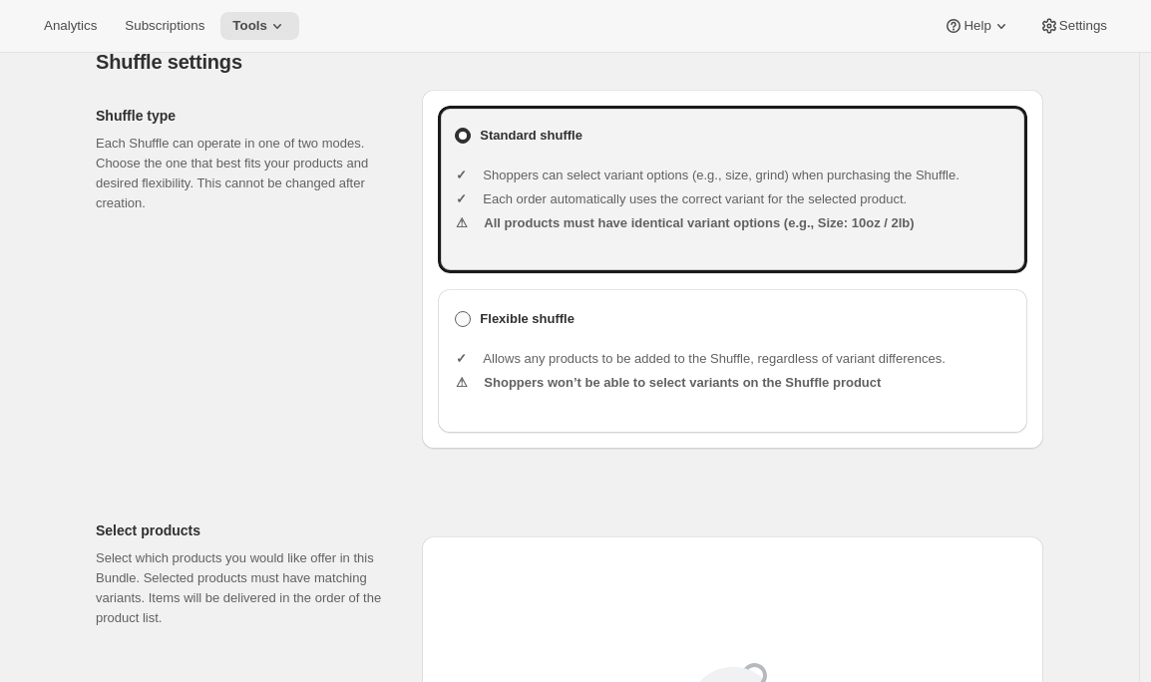
click at [535, 329] on b "Flexible shuffle" at bounding box center [527, 319] width 95 height 20
click at [456, 312] on input "Flexible shuffle" at bounding box center [455, 311] width 1 height 1
radio input "true"
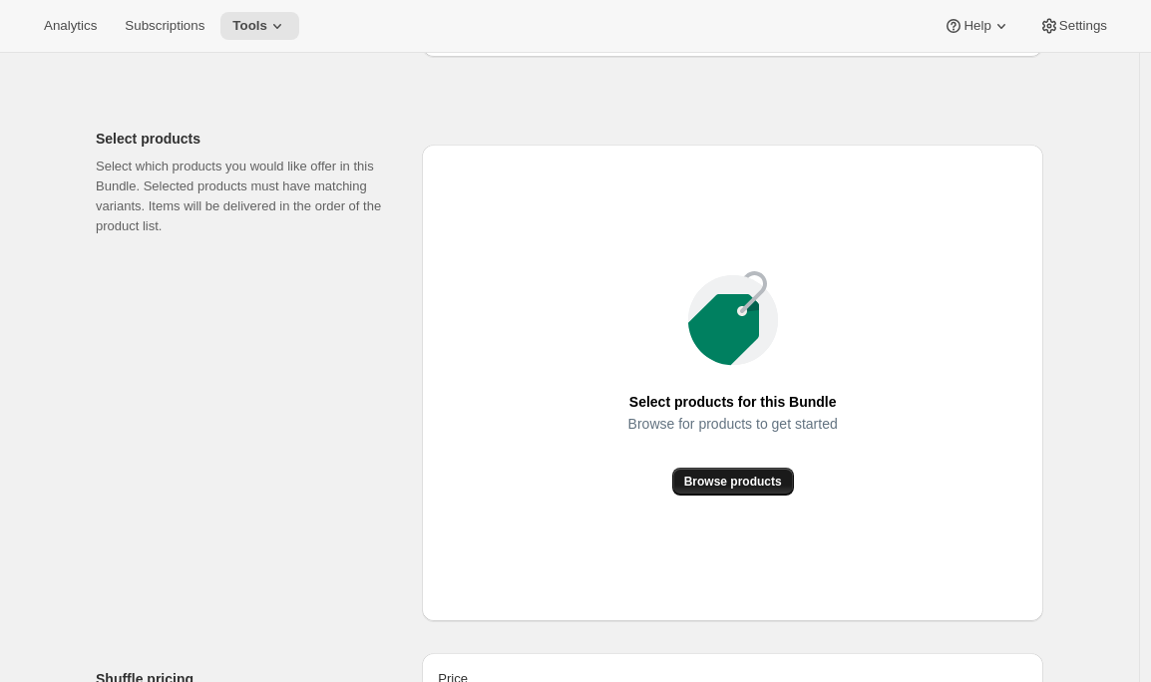
scroll to position [1049, 0]
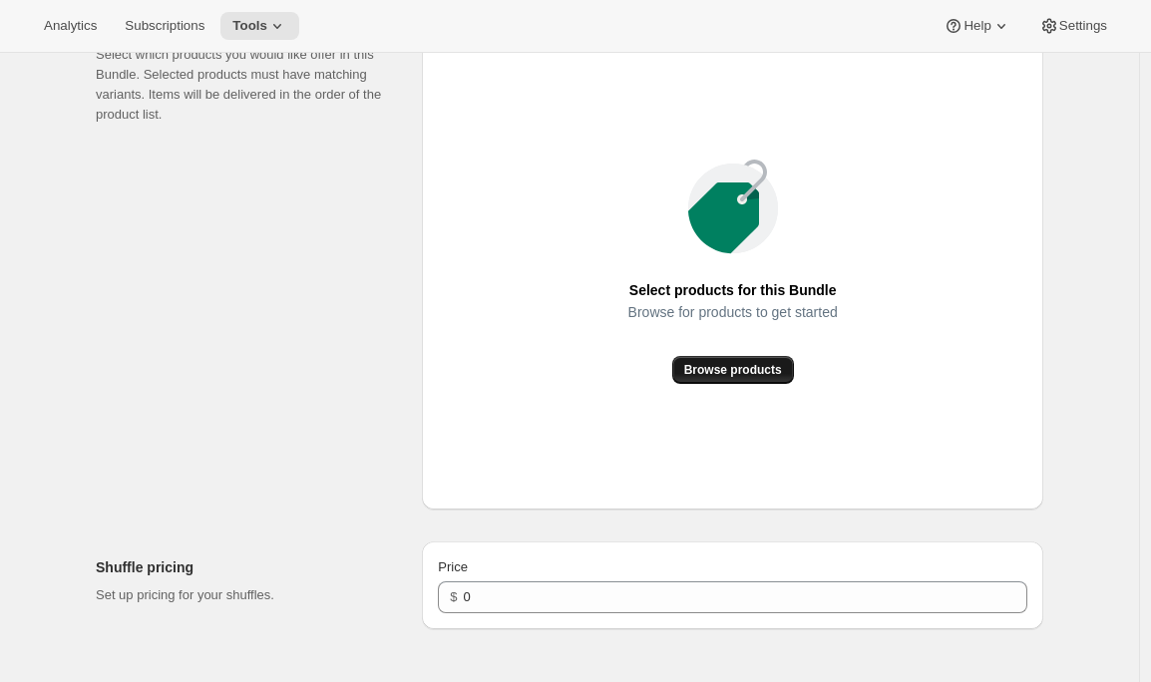
click at [721, 382] on button "Browse products" at bounding box center [733, 370] width 122 height 28
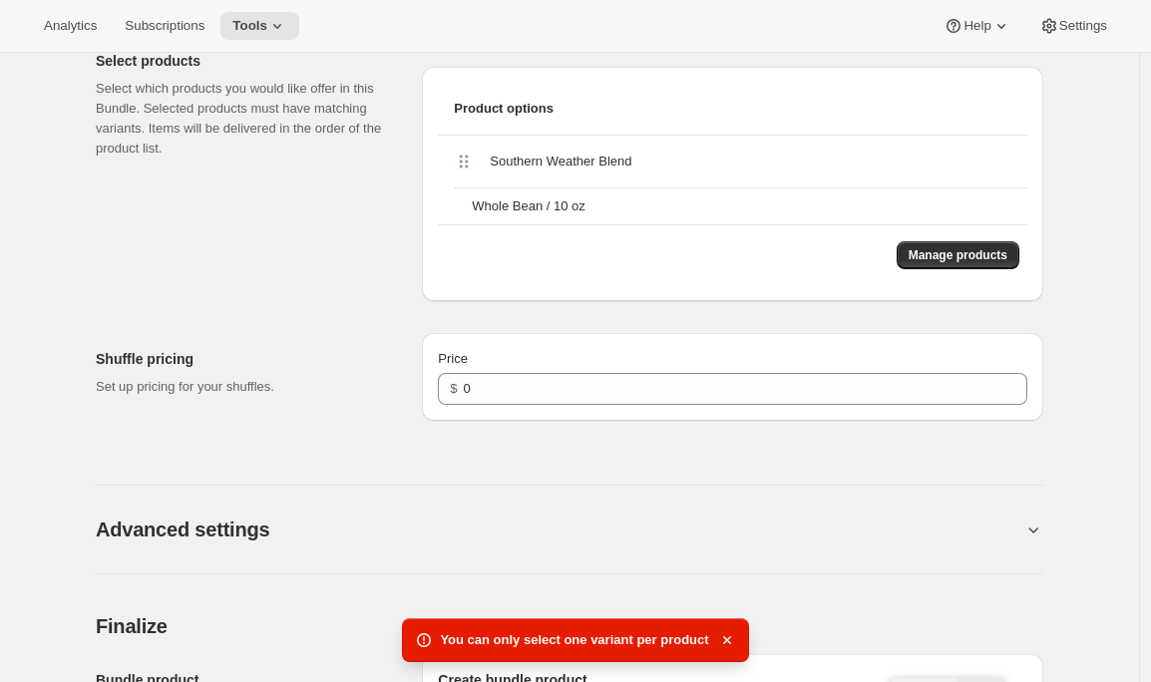
scroll to position [1006, 0]
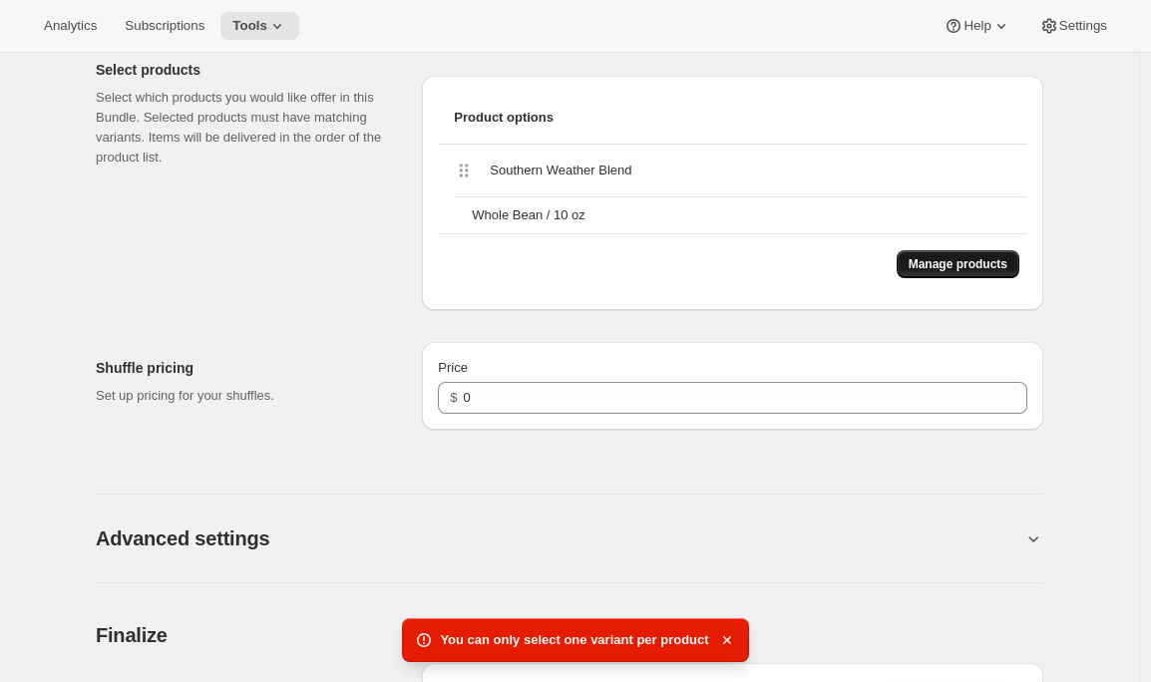
click at [964, 272] on span "Manage products" at bounding box center [958, 264] width 99 height 16
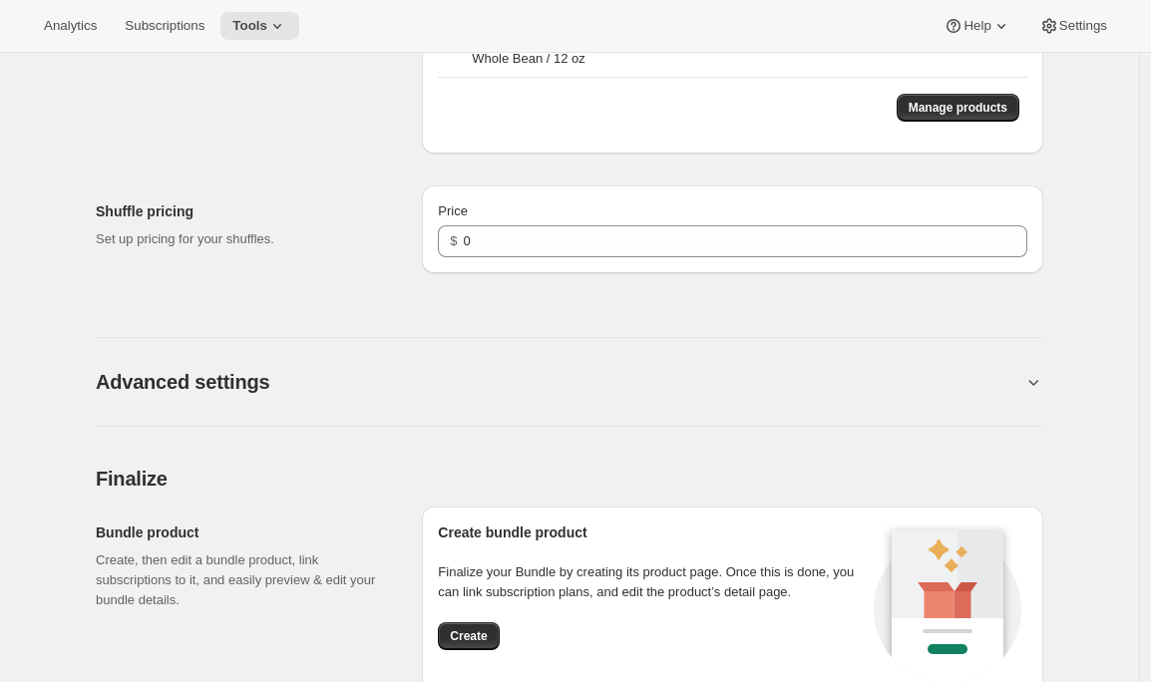
scroll to position [1974, 0]
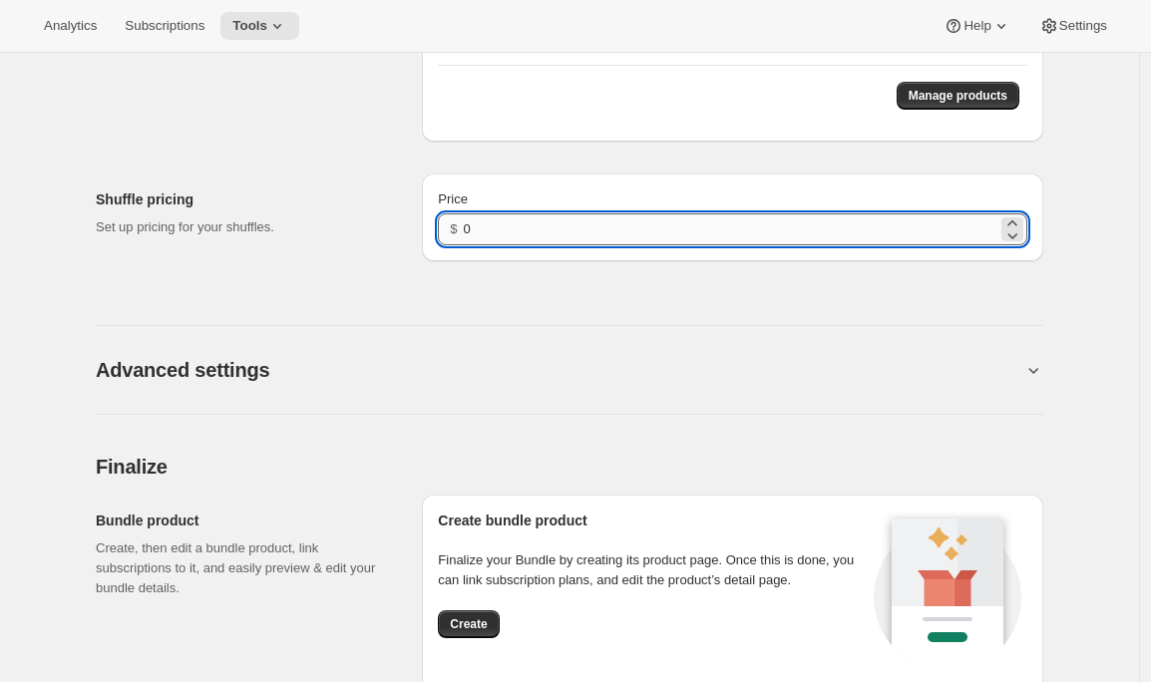
click at [493, 245] on input "0" at bounding box center [731, 229] width 534 height 32
drag, startPoint x: 495, startPoint y: 252, endPoint x: 467, endPoint y: 252, distance: 27.9
click at [467, 245] on div "$ 0" at bounding box center [732, 229] width 589 height 32
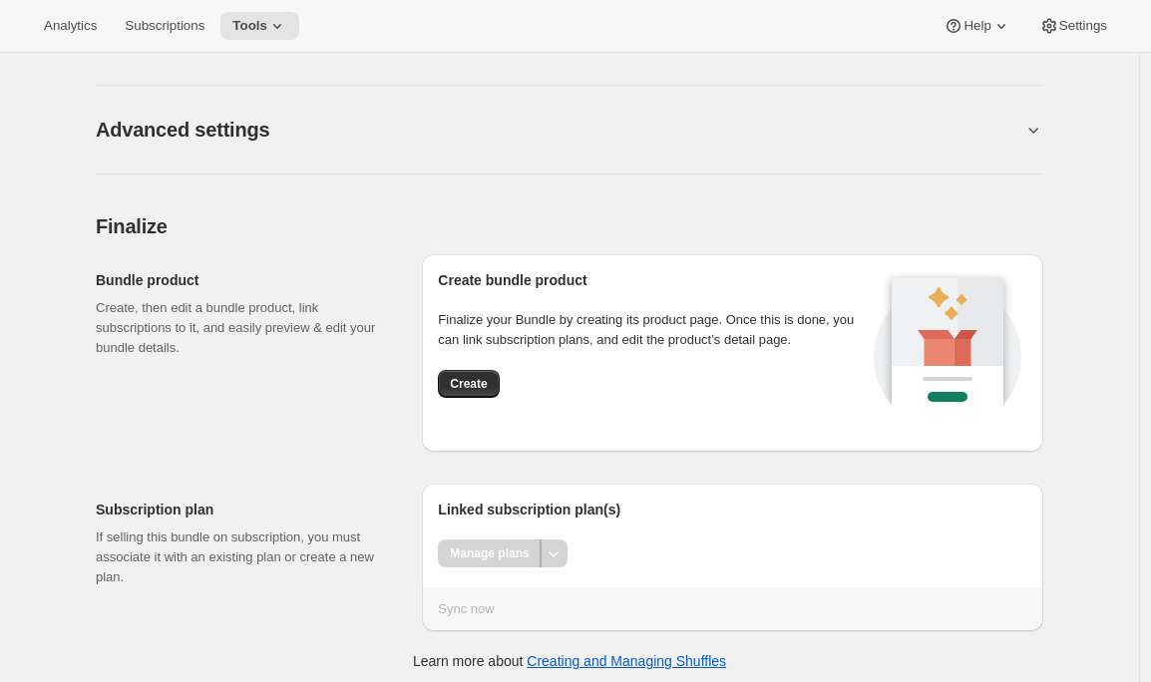
scroll to position [2242, 0]
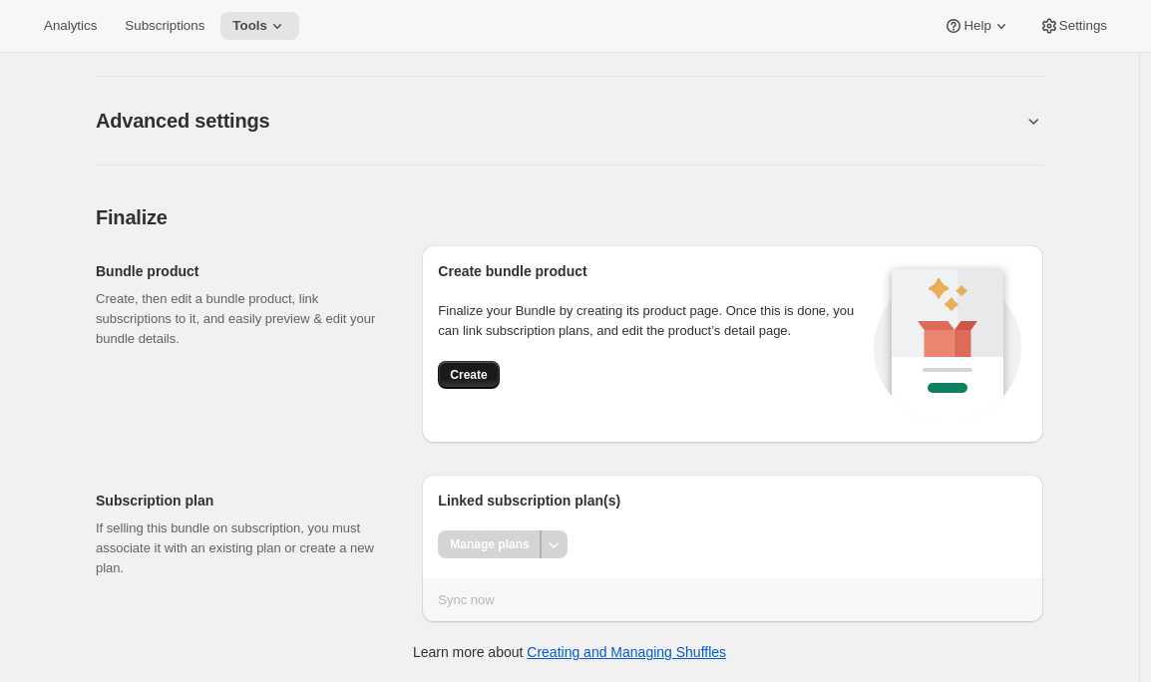
type input "20.99"
click at [459, 380] on span "Create" at bounding box center [468, 375] width 37 height 16
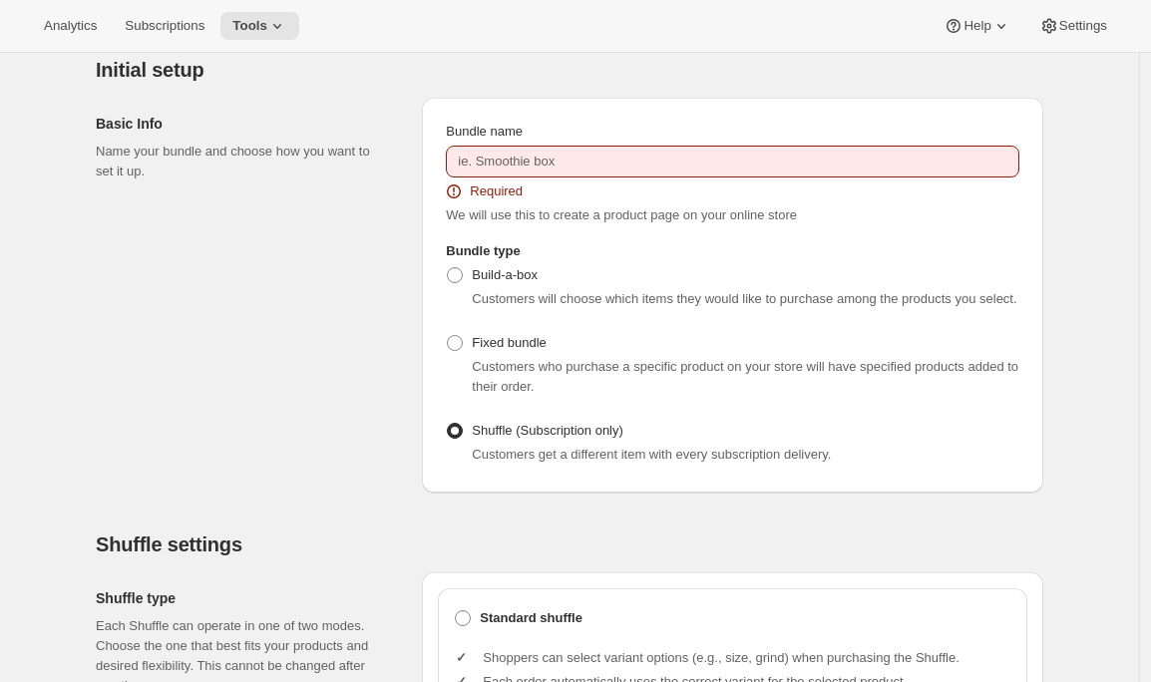
scroll to position [0, 0]
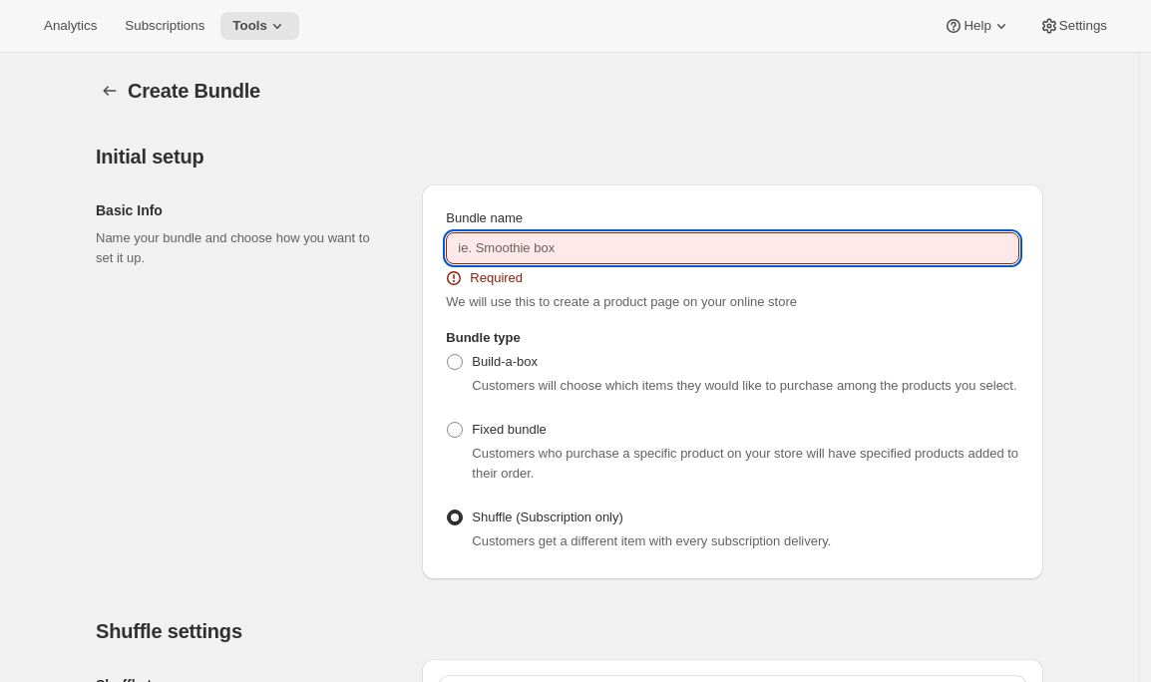
click at [547, 245] on input "Bundle name" at bounding box center [732, 248] width 573 height 32
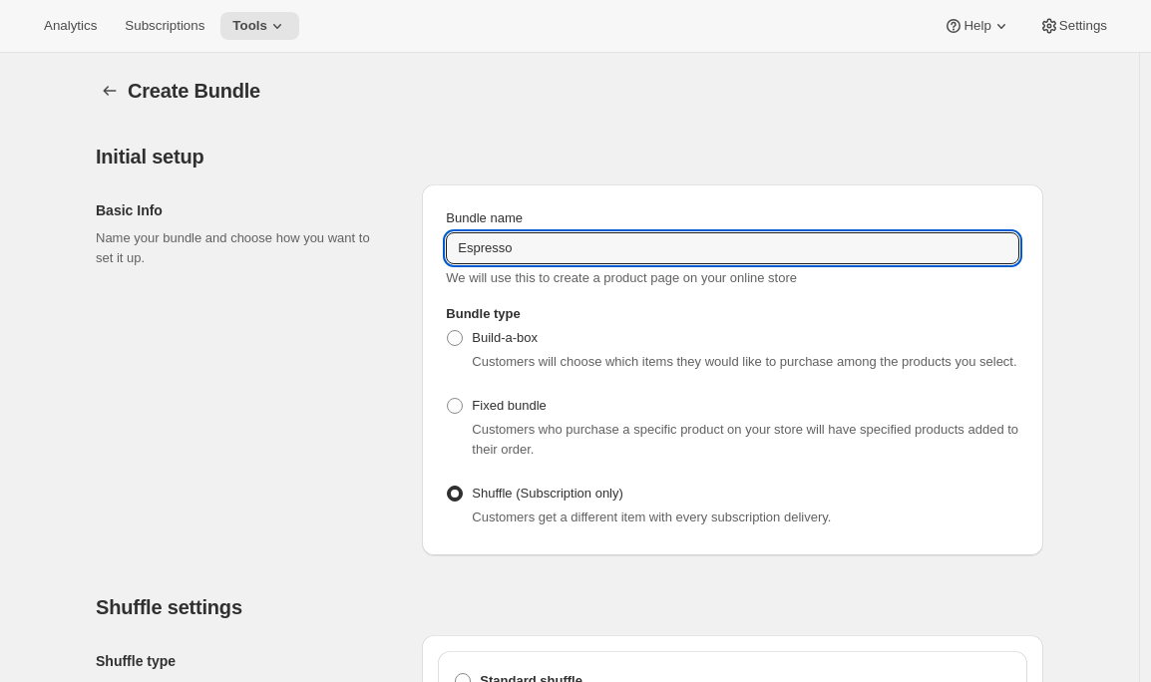
drag, startPoint x: 535, startPoint y: 256, endPoint x: 375, endPoint y: 247, distance: 159.8
click at [375, 247] on div "Basic Info Name your bundle and choose how you want to set it up. Bundle name E…" at bounding box center [569, 362] width 947 height 387
paste input "A Go-Go (Pay As You Go)"
type input "Espresso A Go-Go (Pay As You Go) - Whole Bean"
click at [520, 121] on div "Create Bundle. This page is ready Create Bundle" at bounding box center [569, 91] width 947 height 76
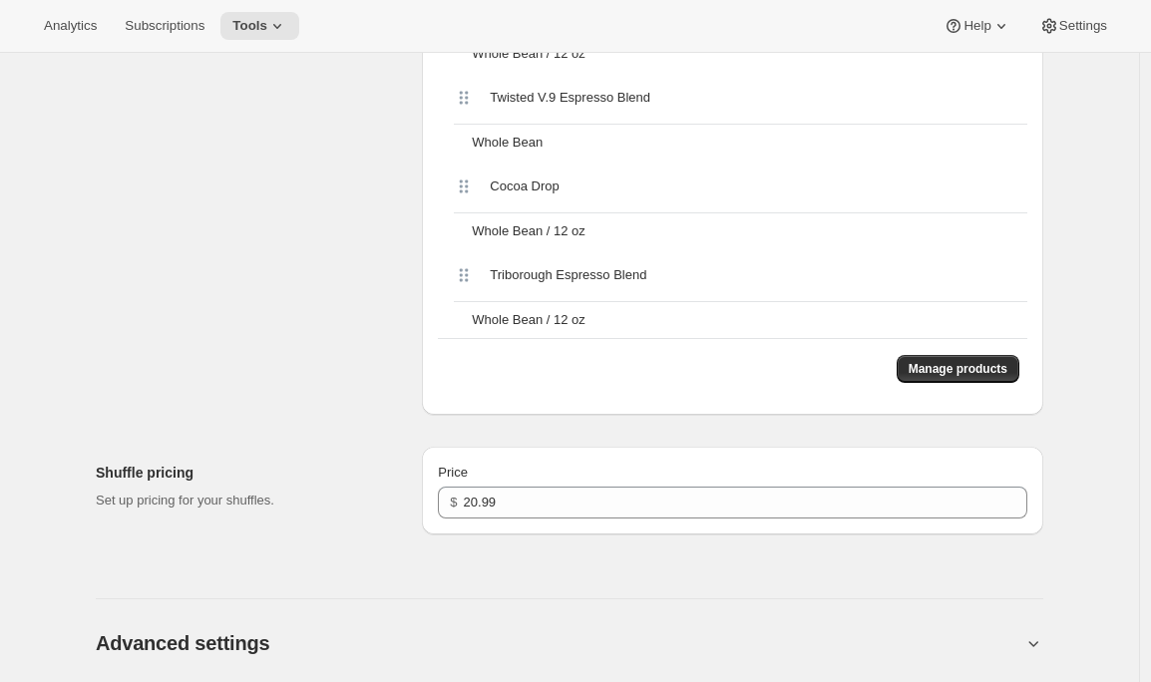
scroll to position [2242, 0]
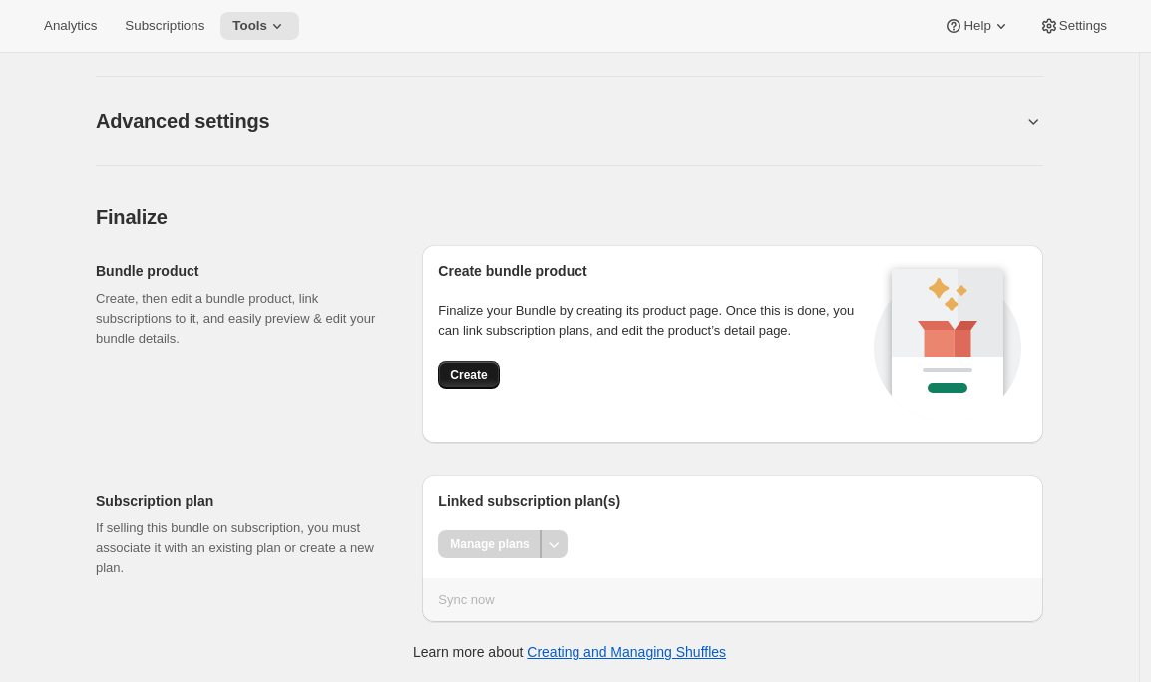
click at [466, 383] on span "Create" at bounding box center [468, 375] width 37 height 16
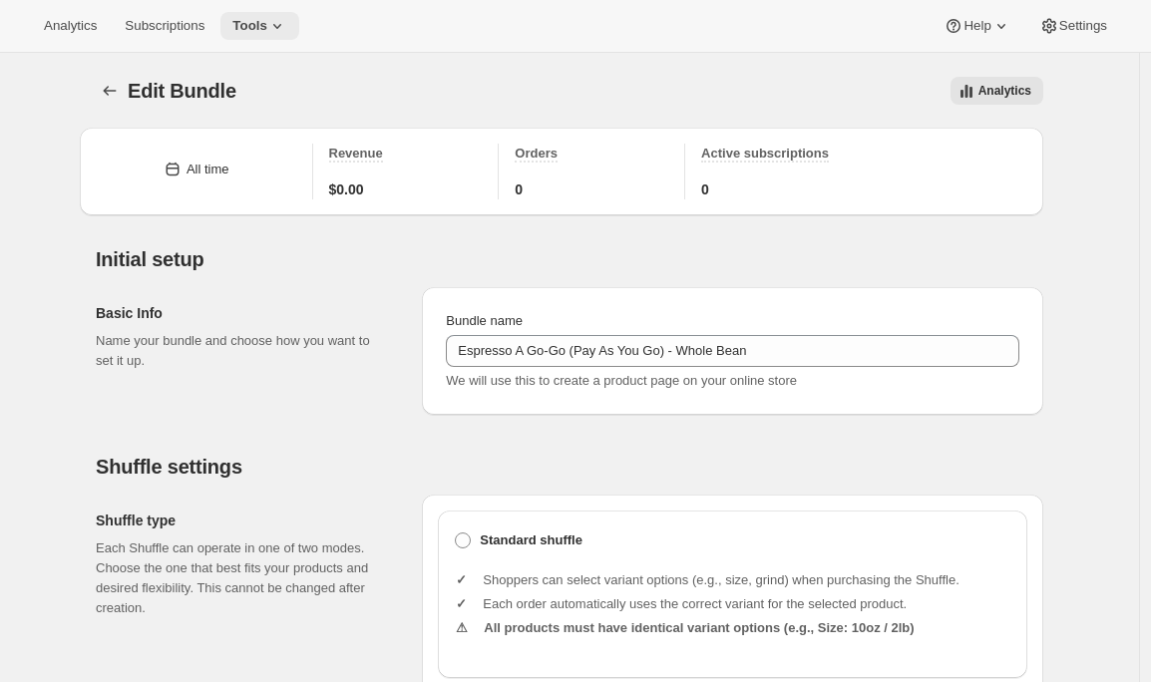
click at [282, 35] on icon at bounding box center [277, 26] width 20 height 20
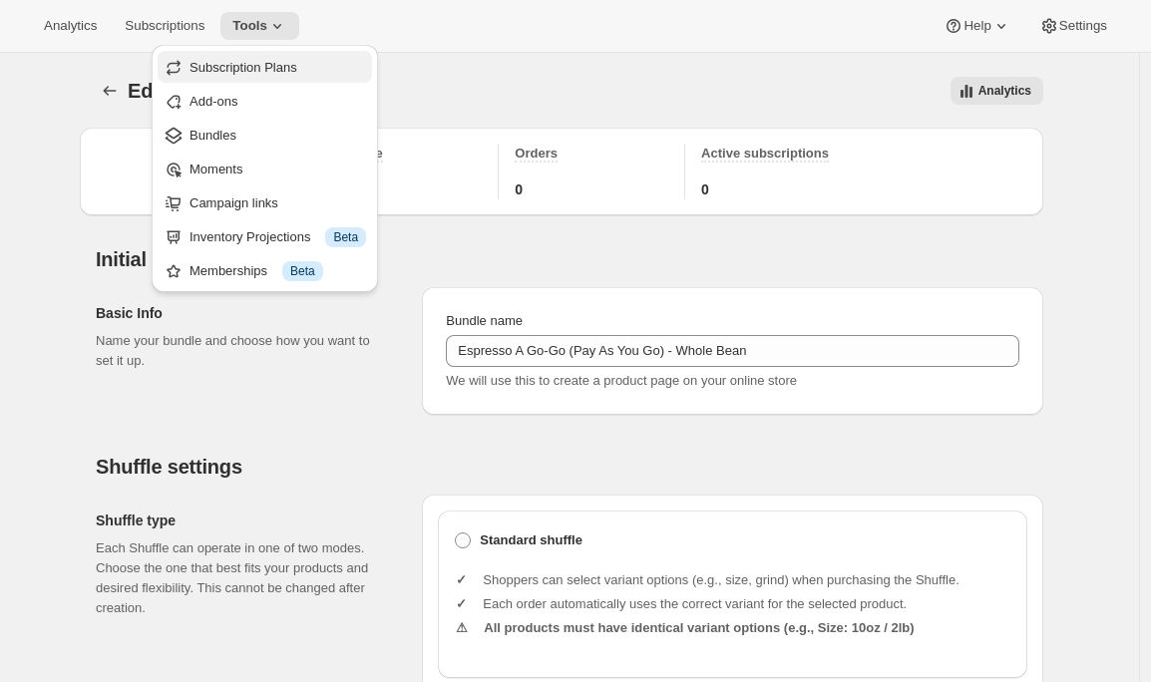
click at [276, 69] on span "Subscription Plans" at bounding box center [243, 67] width 108 height 15
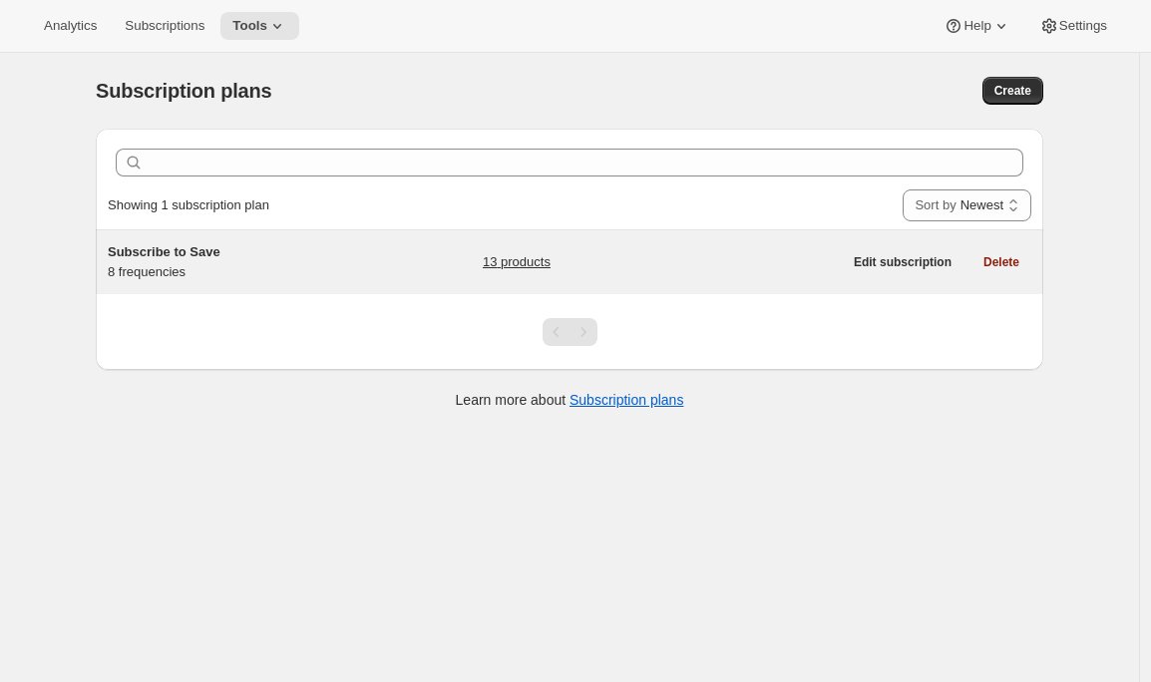
click at [240, 260] on h5 "Subscribe to Save" at bounding box center [232, 252] width 249 height 20
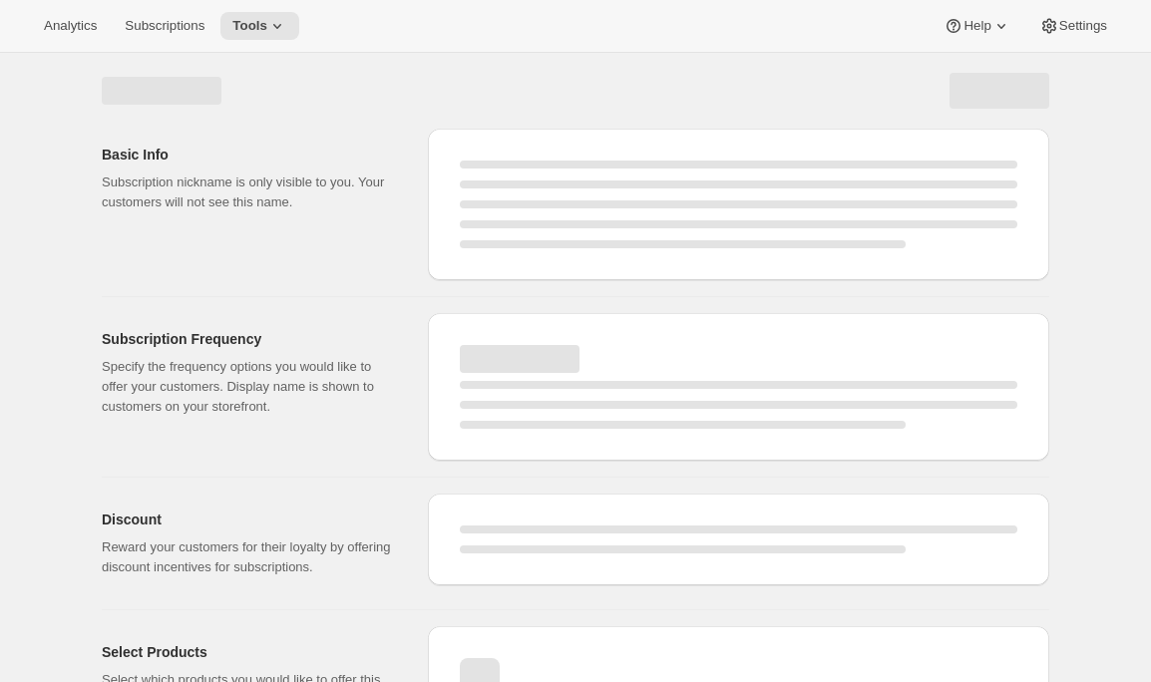
select select "WEEK"
select select "MONTH"
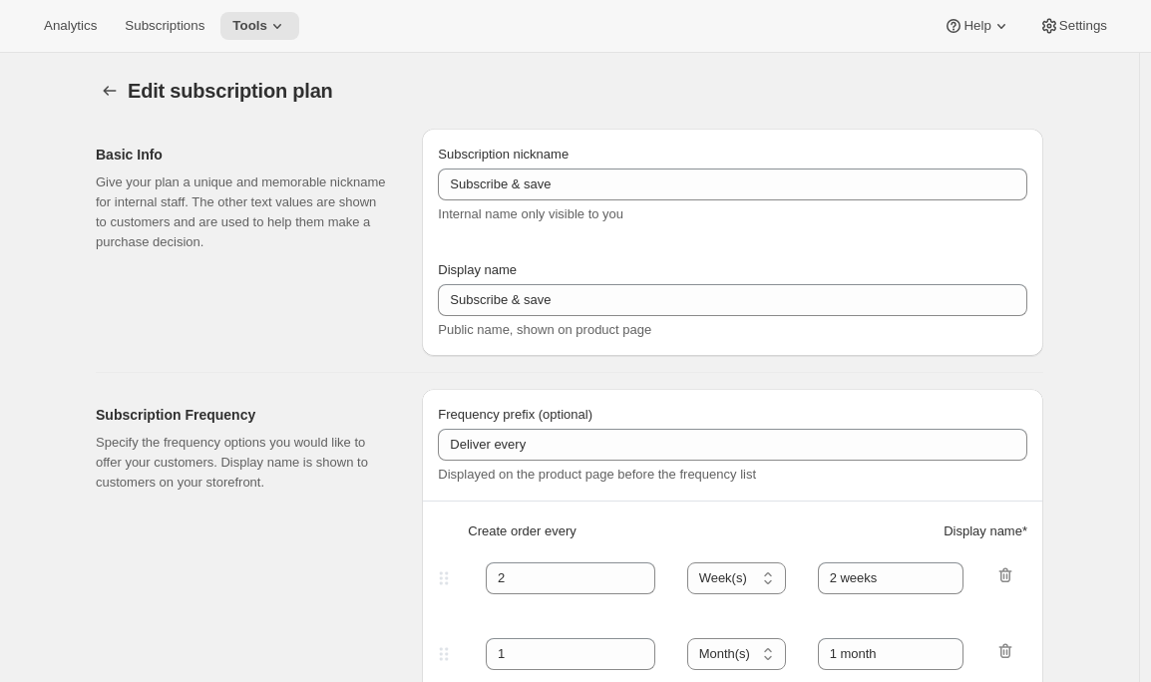
type input "Subscribe to Save"
type input "1"
type input "1 week"
type input "2"
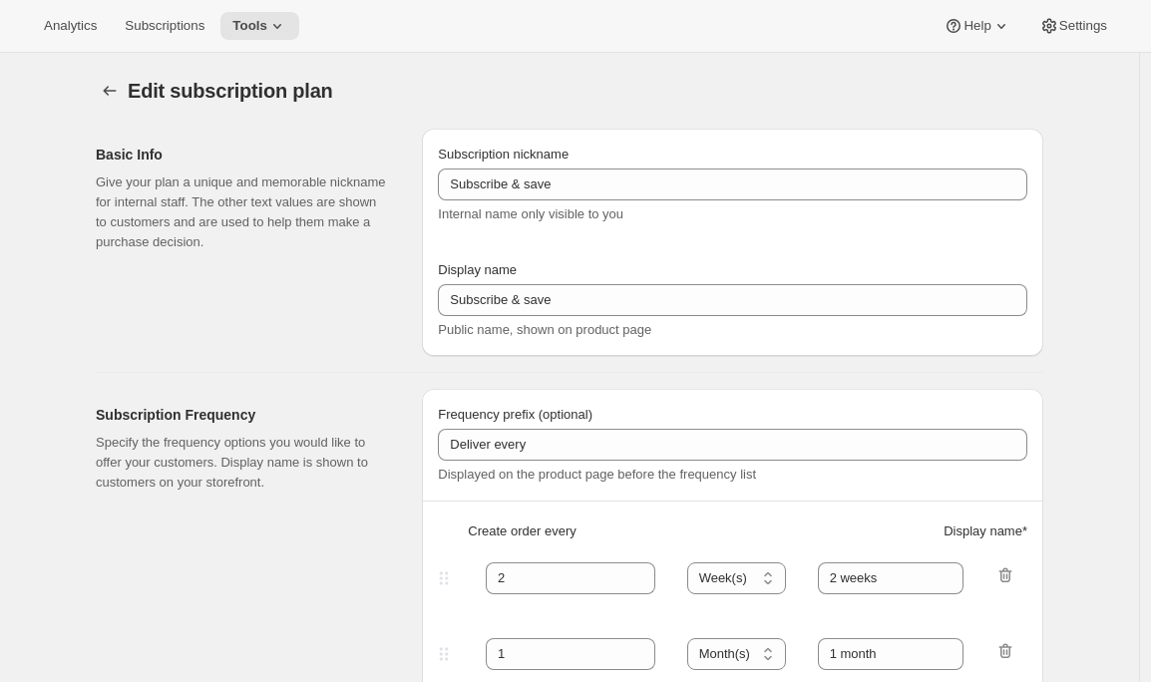
select select "WEEK"
type input "2 weeks"
type input "5"
select select "WEEK"
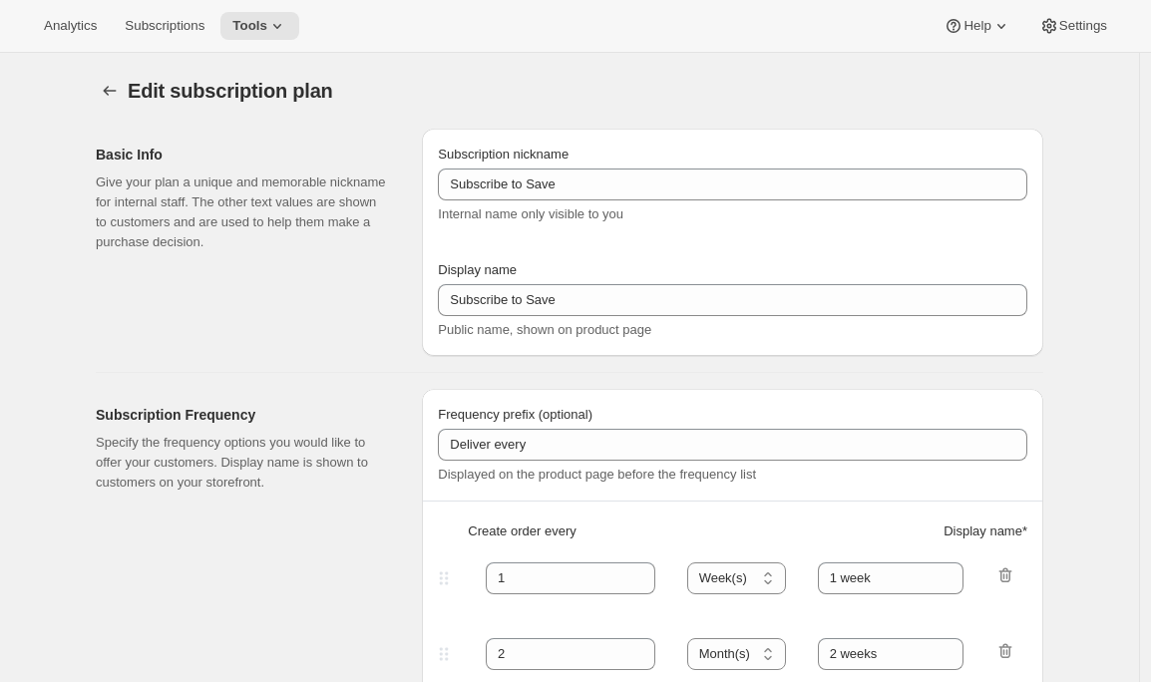
select select "WEEK"
click at [116, 93] on icon "Subscription plans" at bounding box center [110, 91] width 20 height 20
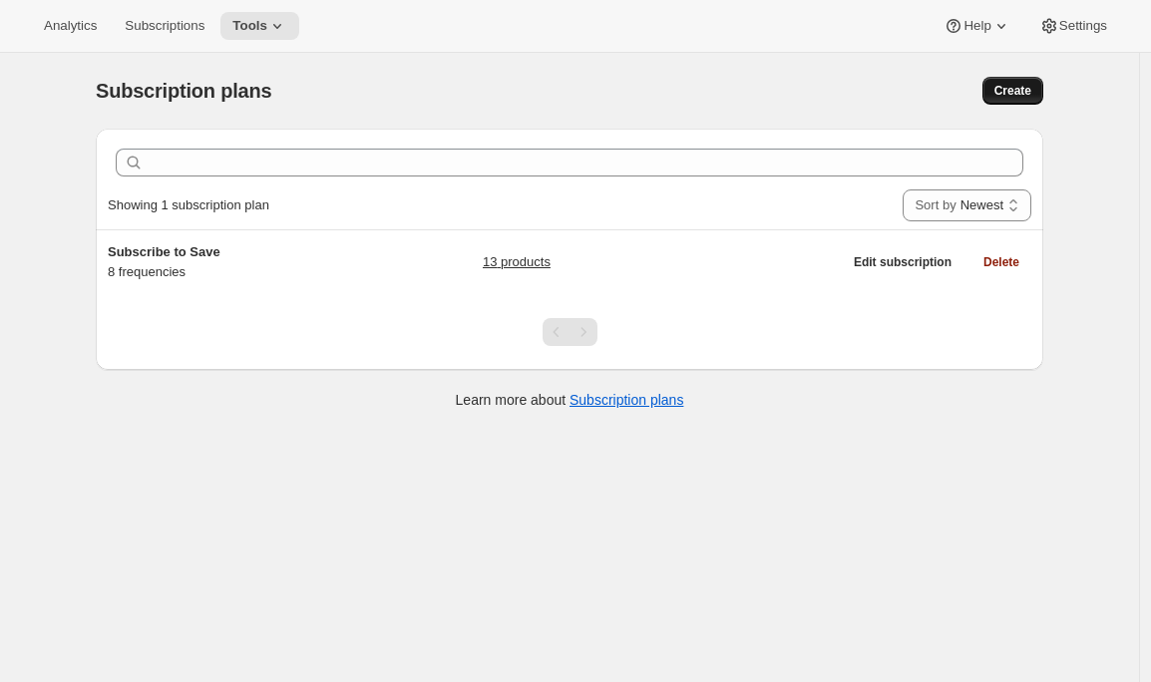
click at [1005, 90] on span "Create" at bounding box center [1012, 91] width 37 height 16
select select "WEEK"
select select "MONTH"
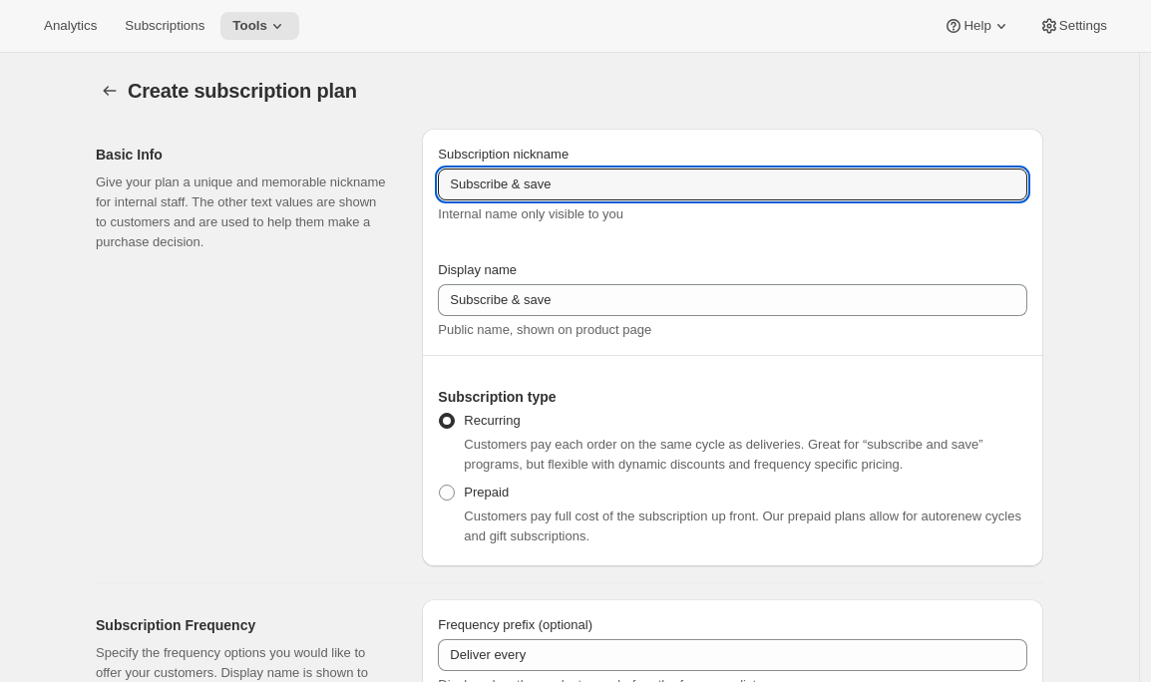
drag, startPoint x: 744, startPoint y: 176, endPoint x: 290, endPoint y: 166, distance: 453.9
click at [290, 166] on div "Basic Info Give your plan a unique and memorable nickname for internal staff. T…" at bounding box center [561, 340] width 963 height 454
type input "Pay as you go - Shuffles"
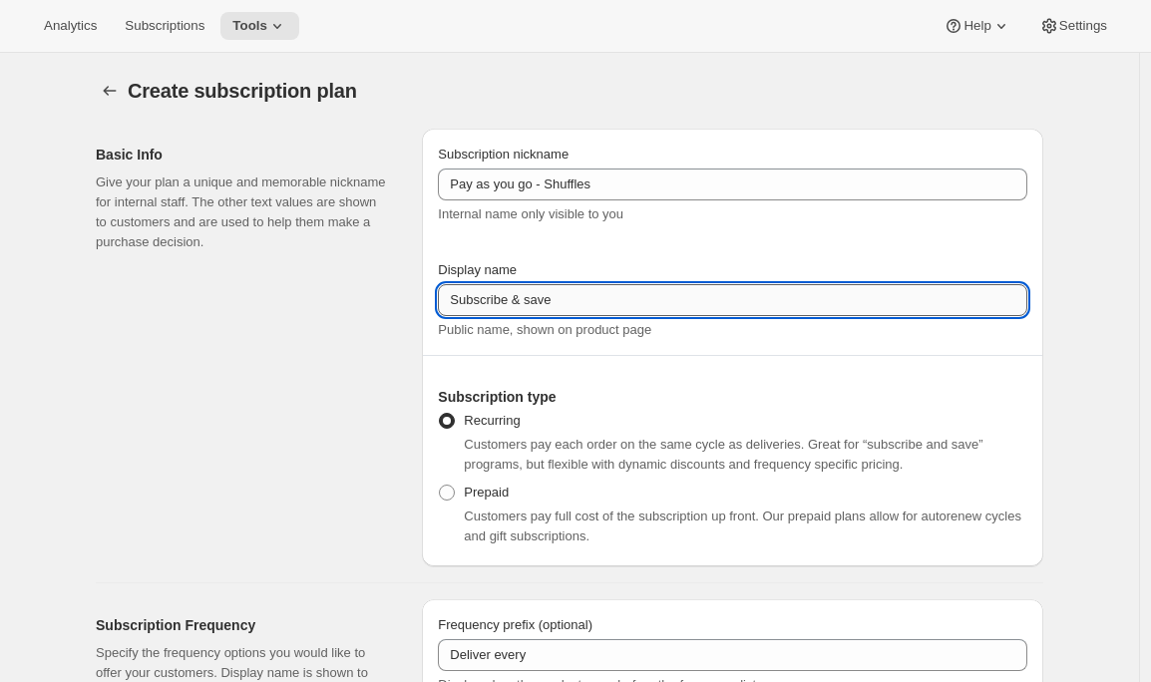
click at [542, 302] on input "Subscribe & save" at bounding box center [732, 300] width 589 height 32
drag, startPoint x: 519, startPoint y: 299, endPoint x: 611, endPoint y: 303, distance: 92.8
click at [610, 303] on input "Subscribe & save" at bounding box center [732, 300] width 589 height 32
type input "Subscribe"
click at [370, 411] on div "Basic Info Give your plan a unique and memorable nickname for internal staff. T…" at bounding box center [251, 348] width 310 height 438
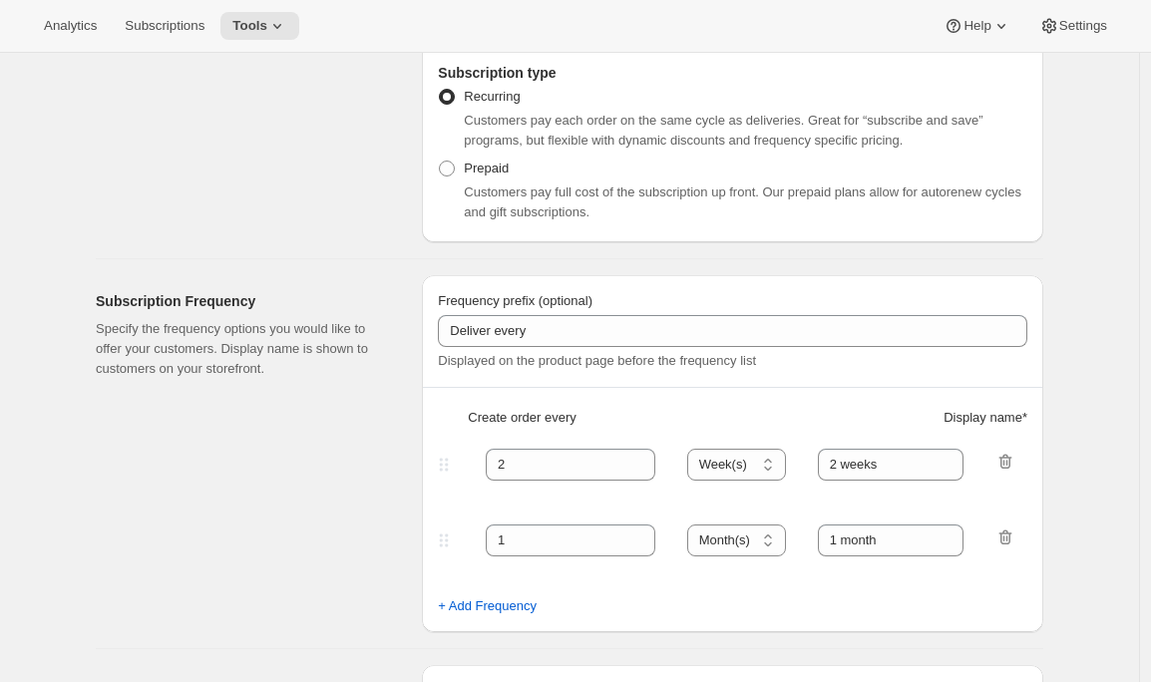
scroll to position [652, 0]
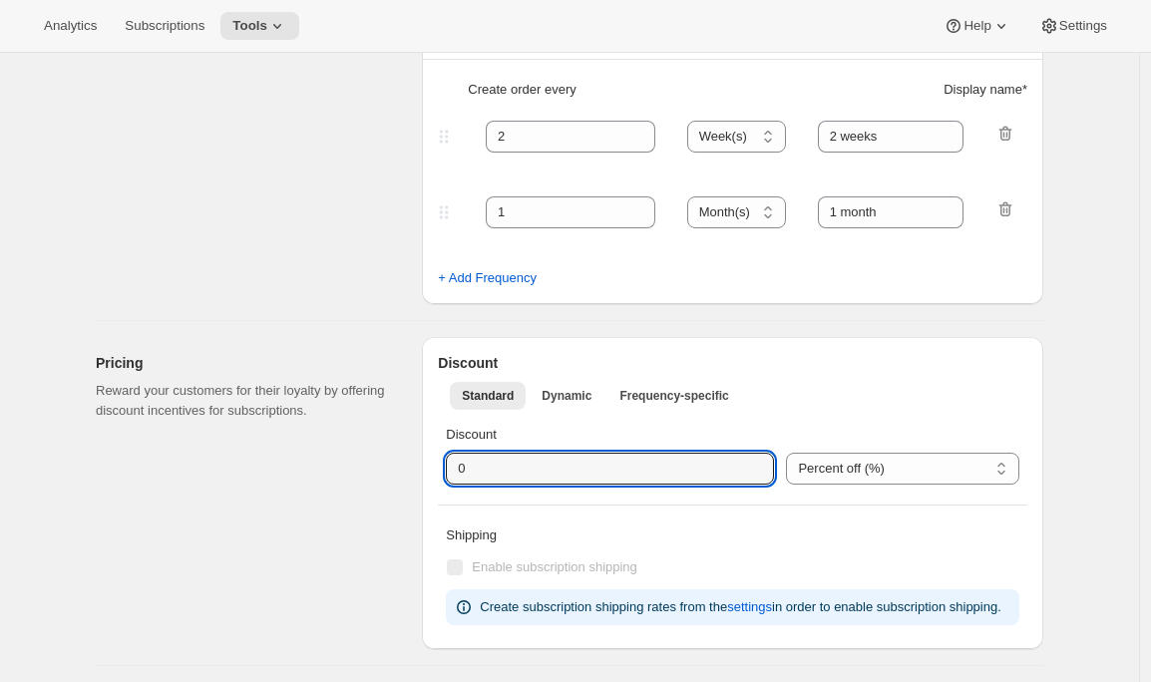
drag, startPoint x: 496, startPoint y: 476, endPoint x: 426, endPoint y: 465, distance: 70.7
click at [426, 465] on div "Pricing Reward your customers for their loyalty by offering discount incentives…" at bounding box center [561, 485] width 963 height 328
type input "1"
click at [964, 475] on select "Percent off (%) US Dollars off ($)" at bounding box center [902, 469] width 233 height 32
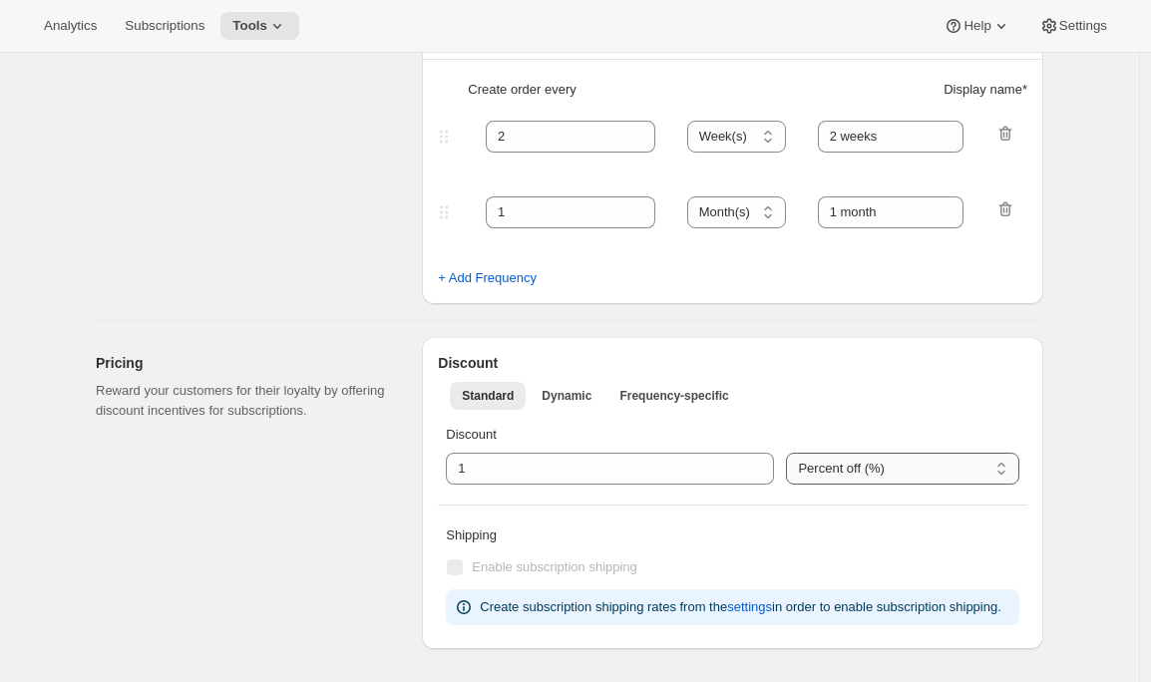
select select "FIXED_AMOUNT"
click at [786, 453] on select "Percent off (%) US Dollars off ($)" at bounding box center [902, 469] width 233 height 32
click at [1064, 330] on div "Create subscription plan. This page is ready Create subscription plan Basic Inf…" at bounding box center [569, 568] width 995 height 2334
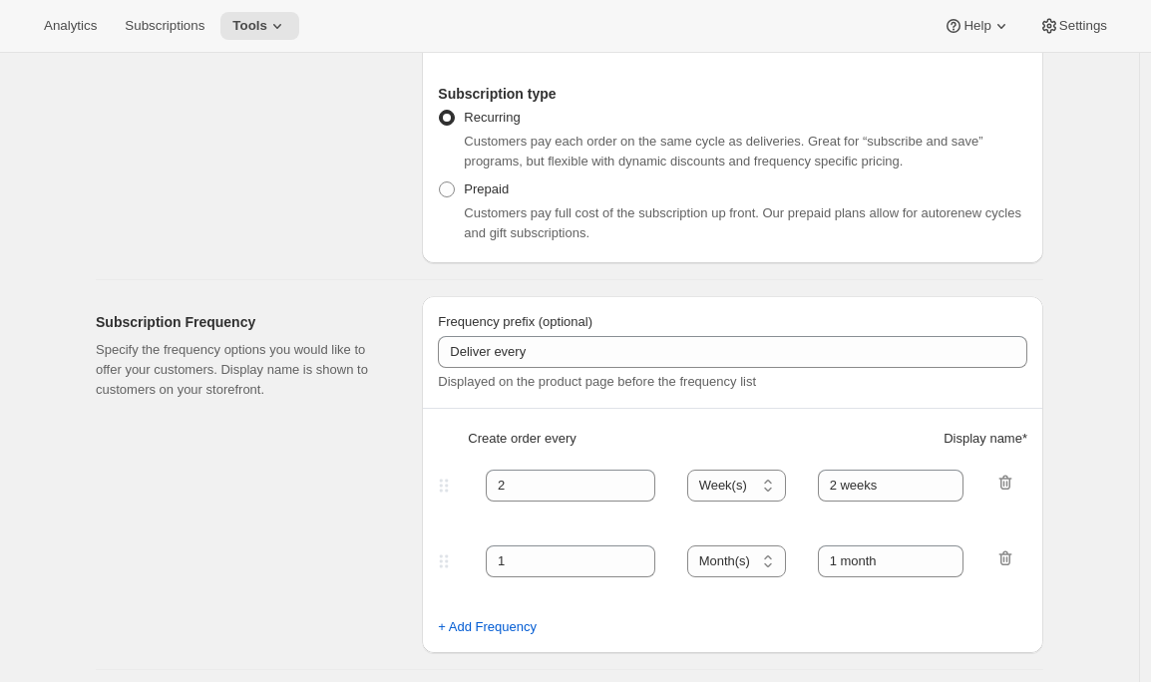
scroll to position [370, 0]
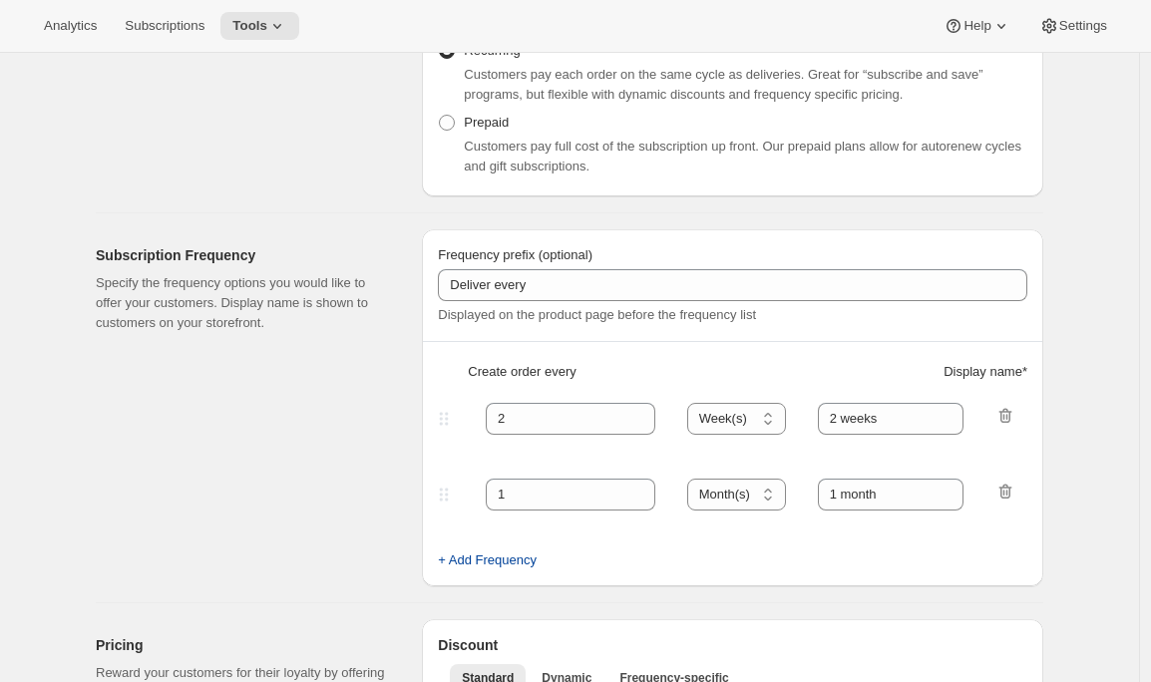
click at [497, 549] on button "+ Add Frequency" at bounding box center [487, 561] width 123 height 32
select select "MONTH"
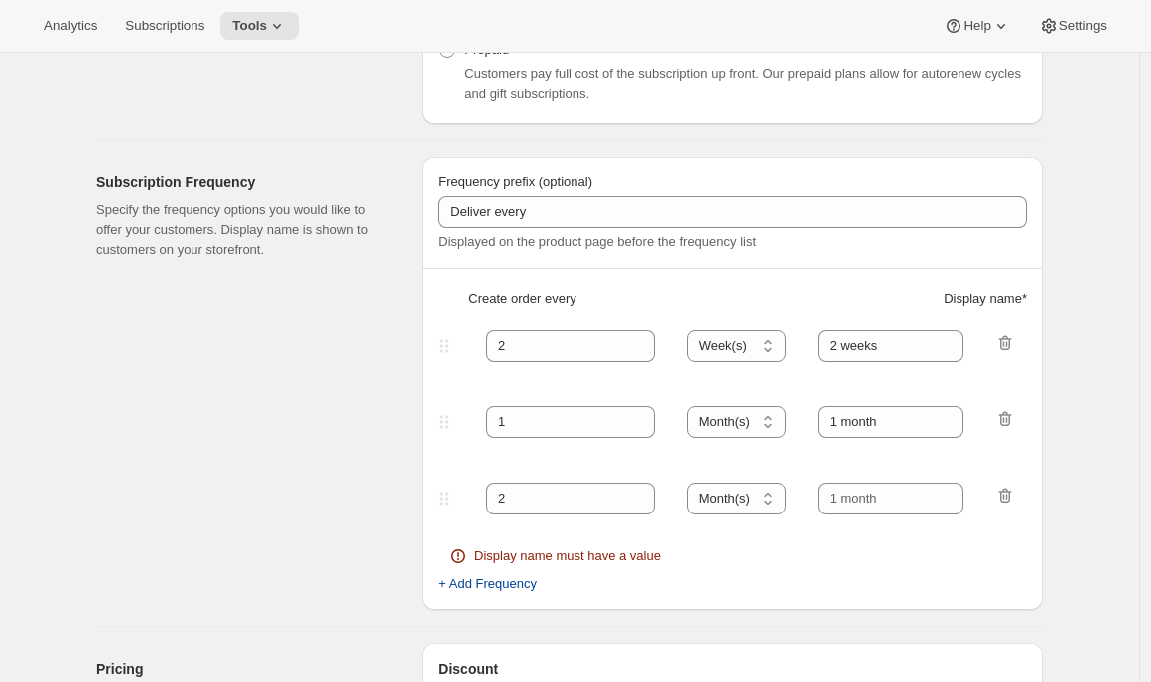
scroll to position [464, 0]
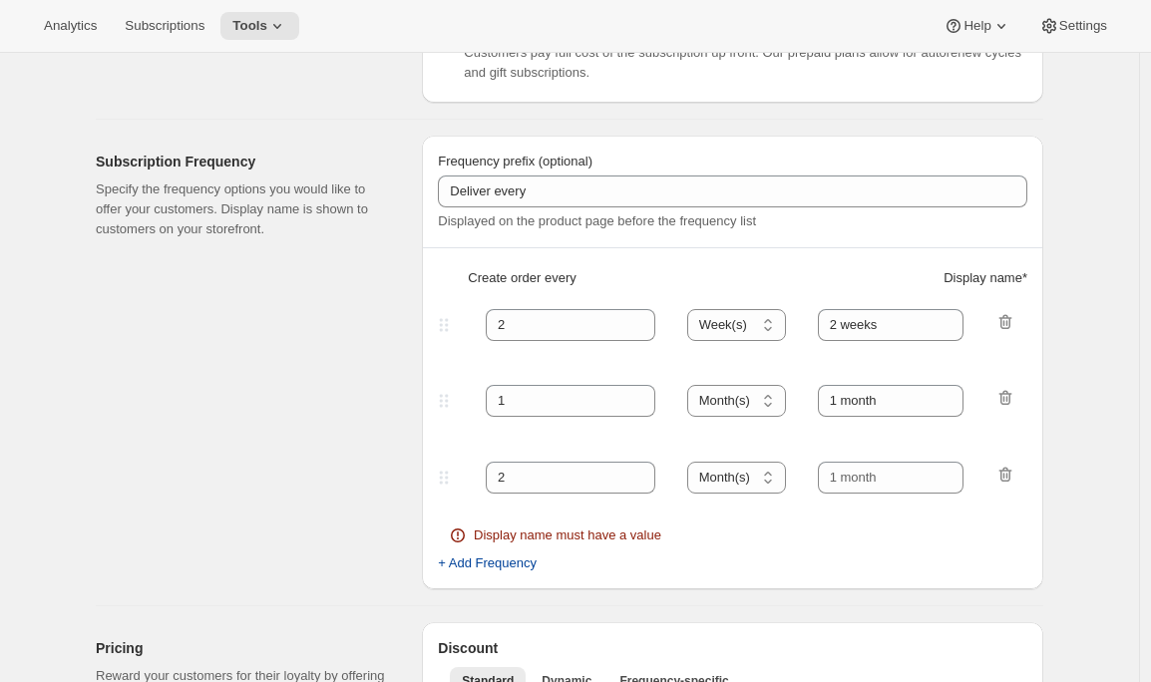
click at [485, 568] on span "+ Add Frequency" at bounding box center [487, 564] width 99 height 20
select select "MONTH"
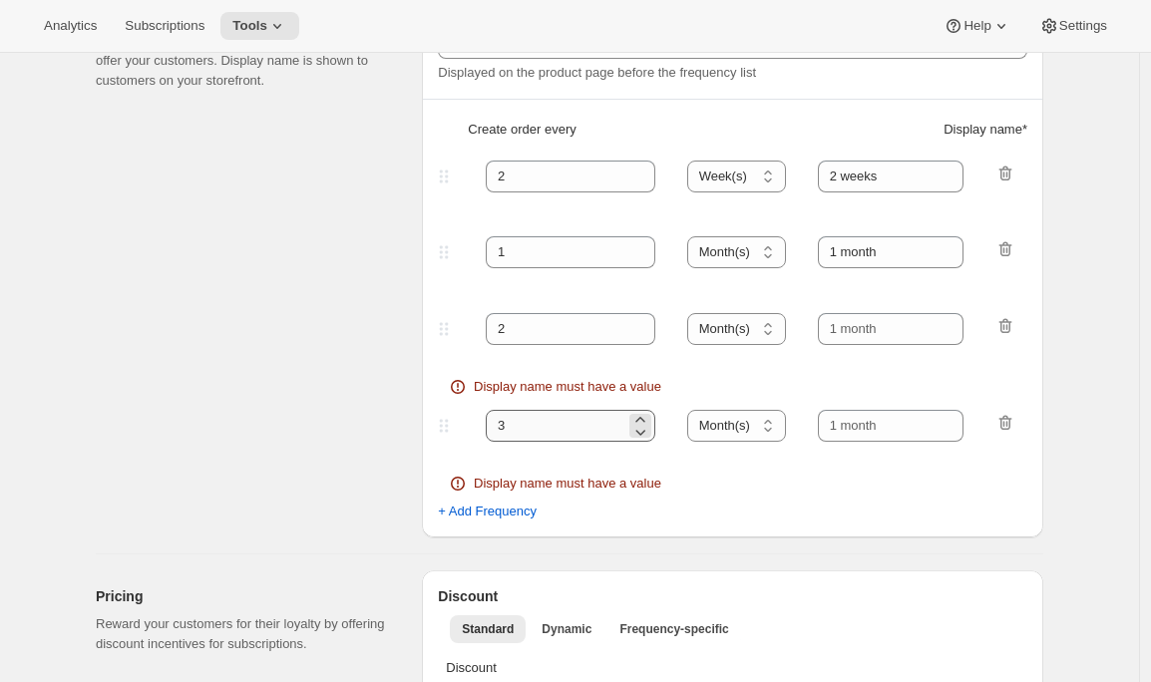
scroll to position [617, 0]
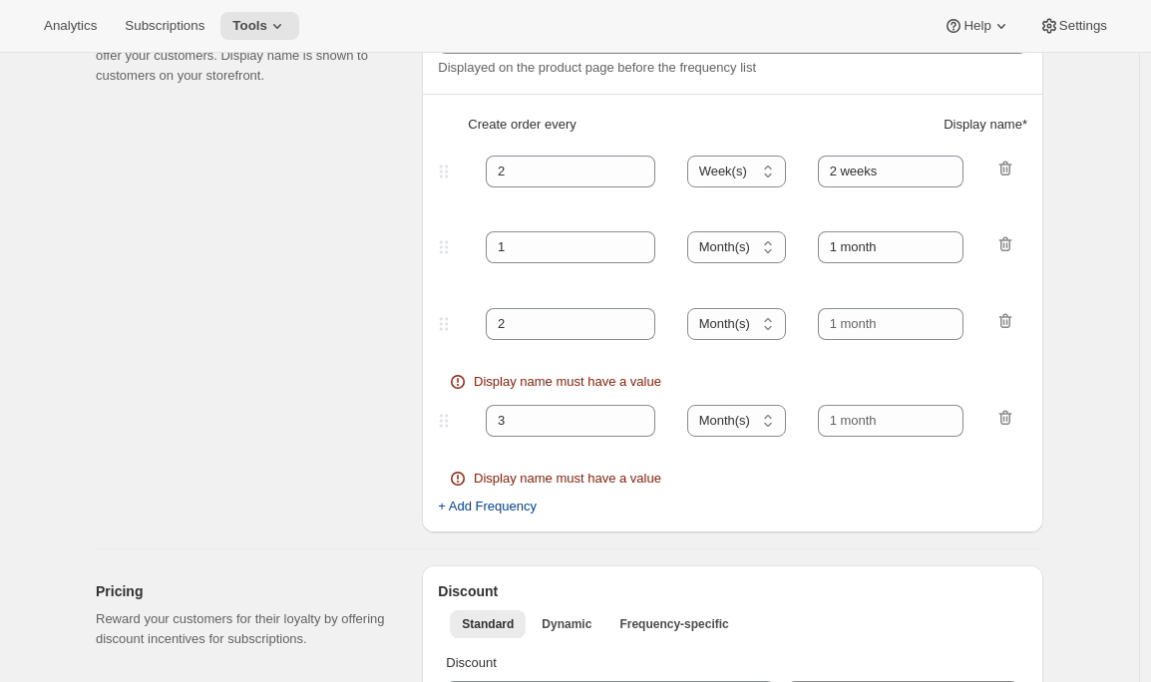
click at [483, 521] on button "+ Add Frequency" at bounding box center [487, 507] width 123 height 32
select select "MONTH"
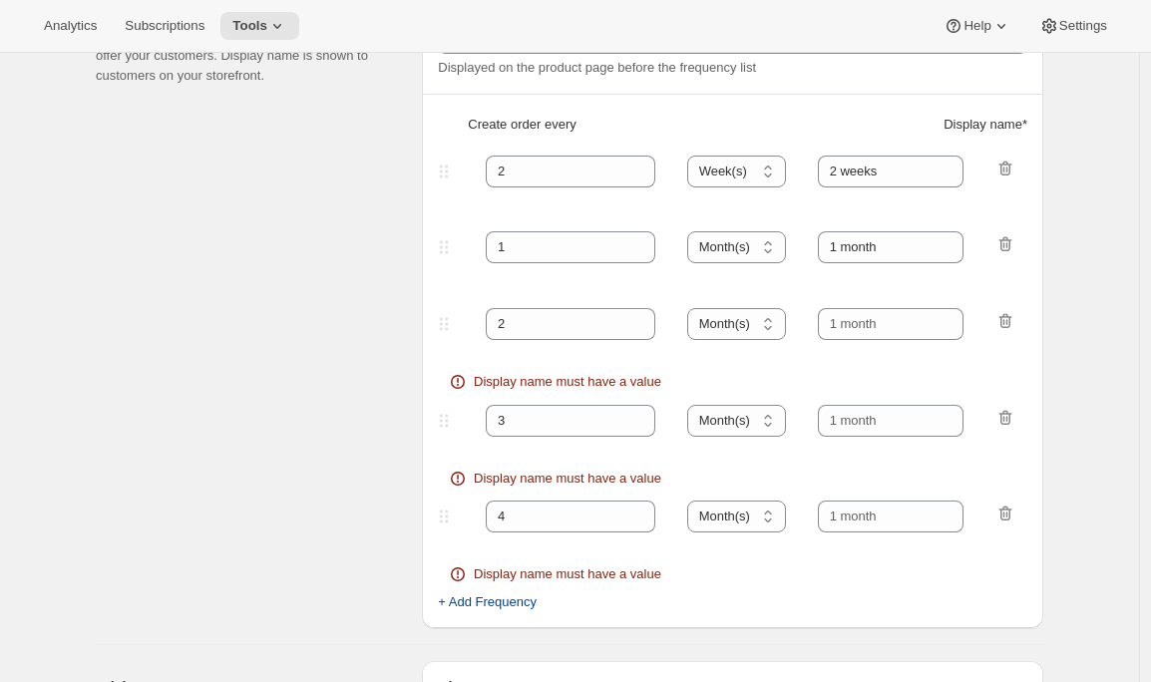
click at [479, 606] on span "+ Add Frequency" at bounding box center [487, 602] width 99 height 20
select select "MONTH"
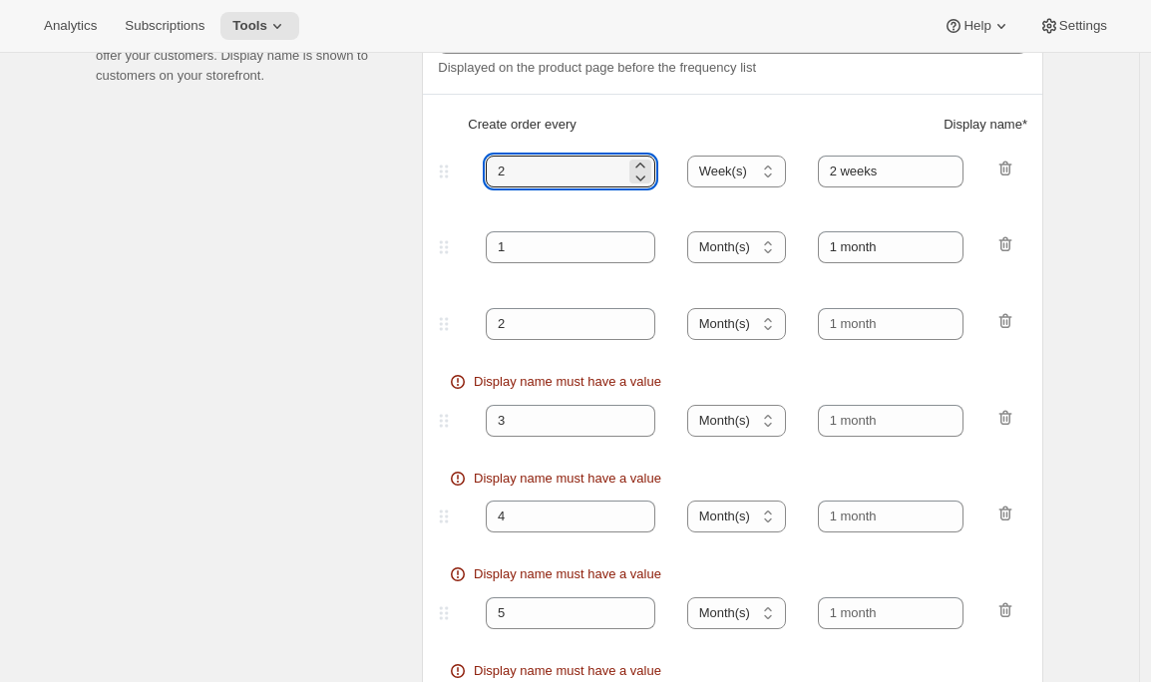
drag, startPoint x: 518, startPoint y: 182, endPoint x: 473, endPoint y: 178, distance: 45.1
click at [473, 178] on div "2 Day(s) Week(s) Month(s) Year(s) Week(s) 2 weeks" at bounding box center [724, 172] width 581 height 32
type input "1"
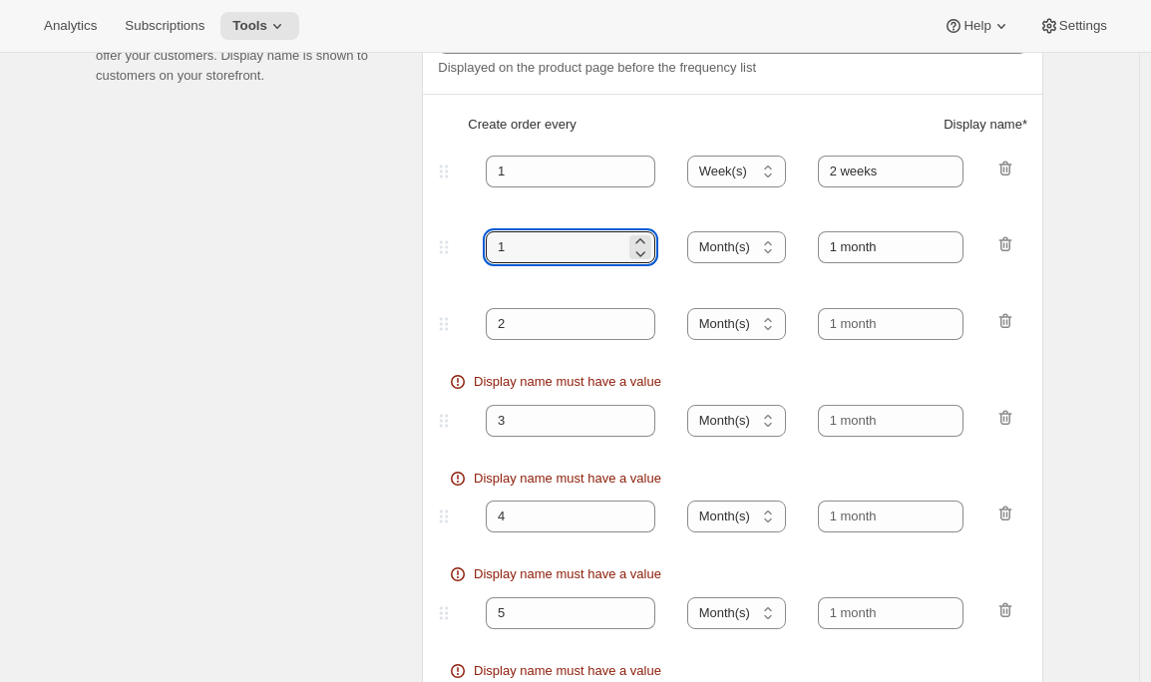
drag, startPoint x: 522, startPoint y: 245, endPoint x: 455, endPoint y: 242, distance: 66.9
click at [455, 241] on div "1 Day(s) Week(s) Month(s) Year(s) Month(s) 1 month" at bounding box center [724, 247] width 581 height 32
type input "2"
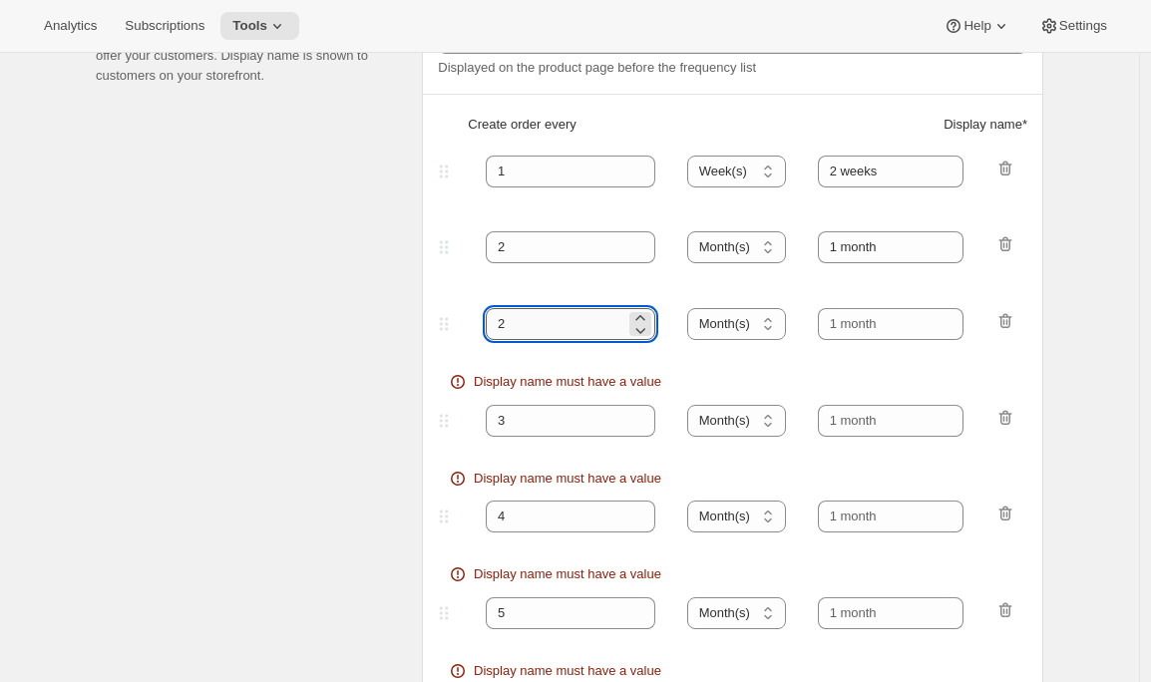
drag, startPoint x: 523, startPoint y: 305, endPoint x: 498, endPoint y: 309, distance: 25.3
click at [498, 309] on fieldset "2 Day(s) Week(s) Month(s) Year(s) Month(s) Display name must have a value" at bounding box center [732, 351] width 585 height 97
drag, startPoint x: 517, startPoint y: 322, endPoint x: 477, endPoint y: 322, distance: 39.9
click at [477, 322] on div "2 Day(s) Week(s) Month(s) Year(s) Month(s)" at bounding box center [724, 324] width 581 height 32
type input "3"
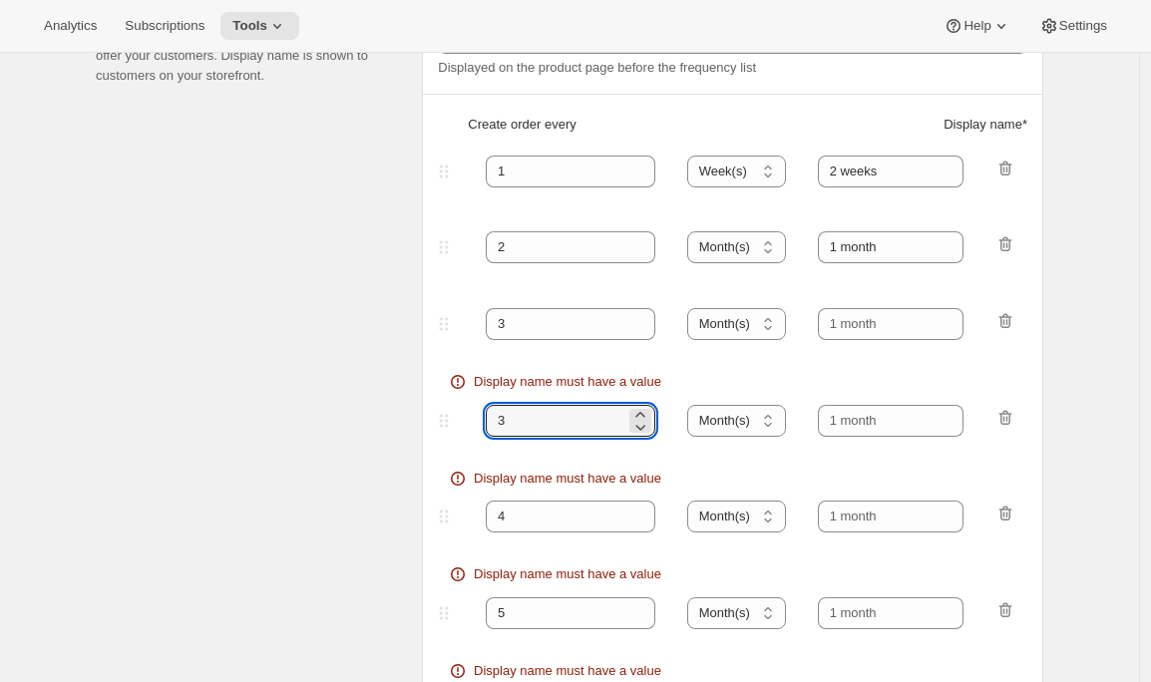
drag, startPoint x: 519, startPoint y: 424, endPoint x: 462, endPoint y: 424, distance: 56.8
click at [462, 424] on div "3 Day(s) Week(s) Month(s) Year(s) Month(s)" at bounding box center [724, 421] width 581 height 32
type input "4"
drag, startPoint x: 518, startPoint y: 520, endPoint x: 464, endPoint y: 520, distance: 53.9
click at [464, 521] on div "4 Day(s) Week(s) Month(s) Year(s) Month(s)" at bounding box center [724, 517] width 581 height 32
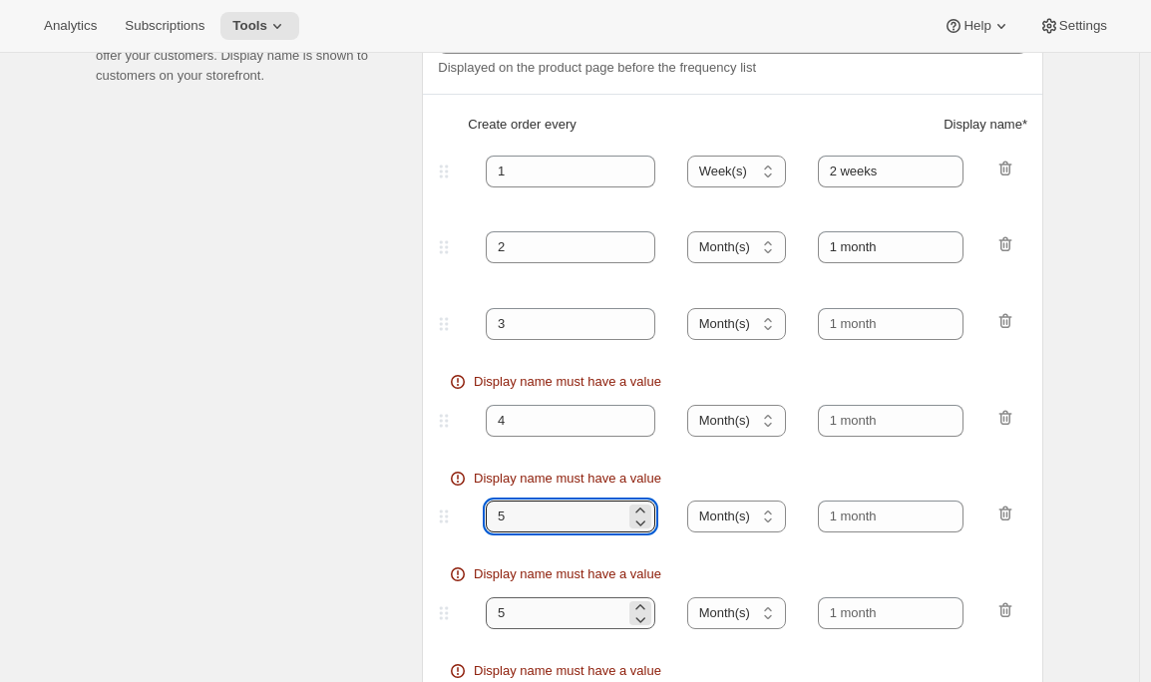
type input "5"
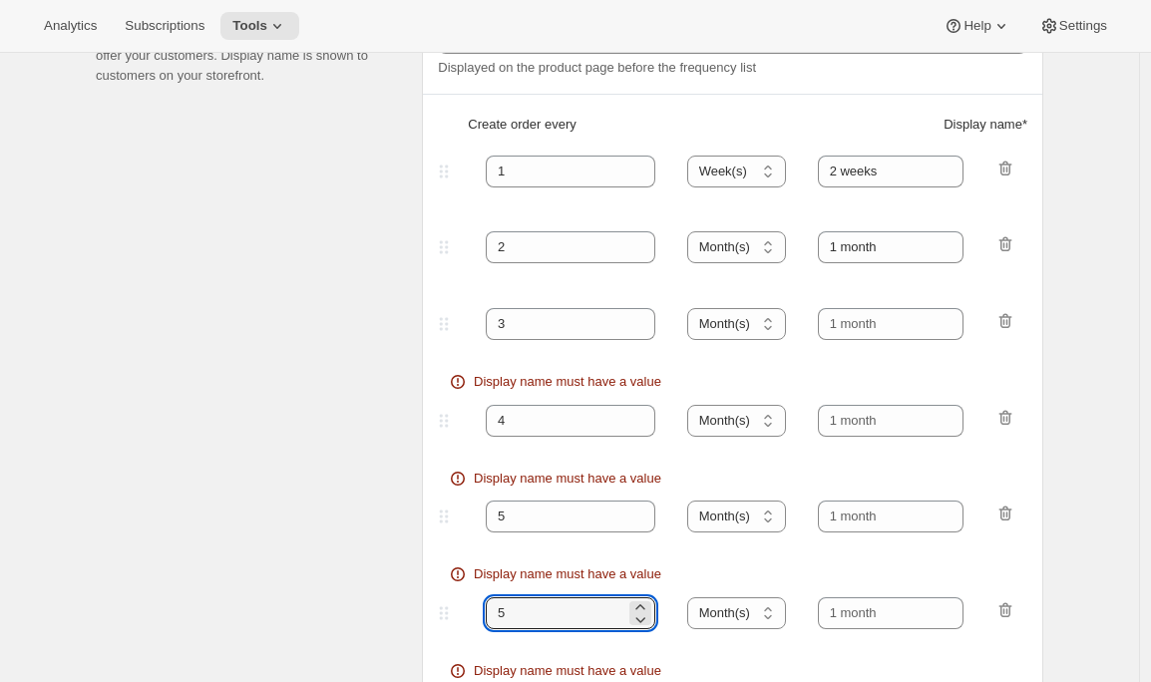
drag, startPoint x: 536, startPoint y: 612, endPoint x: 433, endPoint y: 613, distance: 102.7
click at [433, 613] on div "Frequency prefix (optional) Deliver every Displayed on the product page before …" at bounding box center [732, 353] width 621 height 743
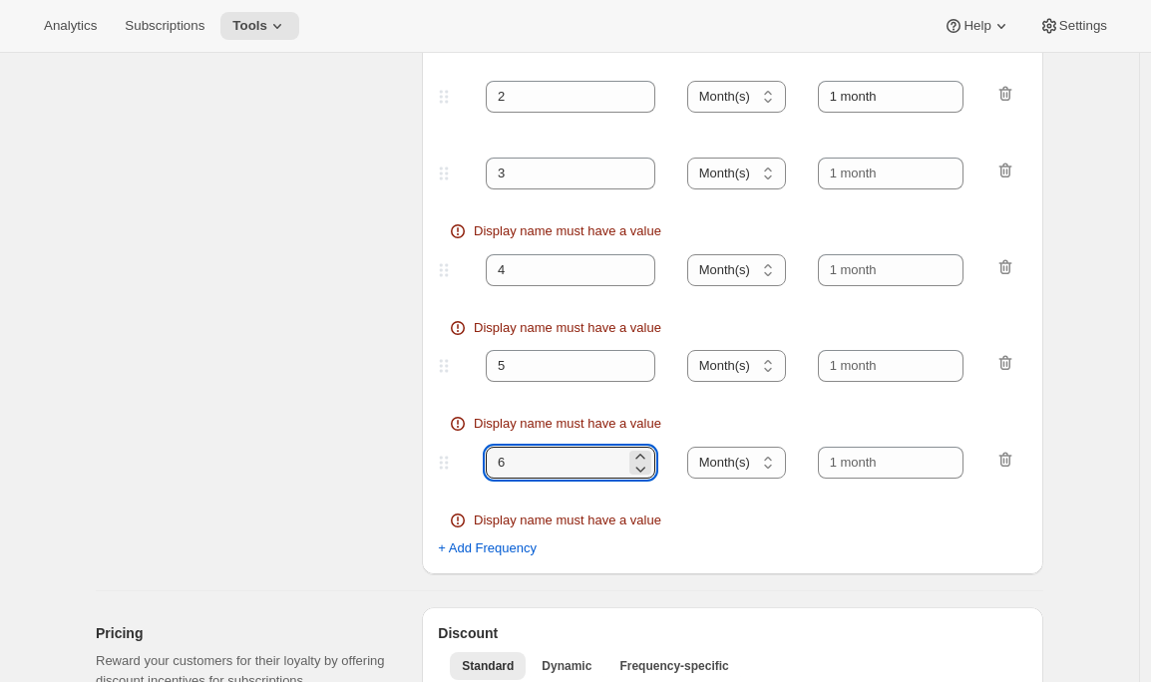
scroll to position [774, 0]
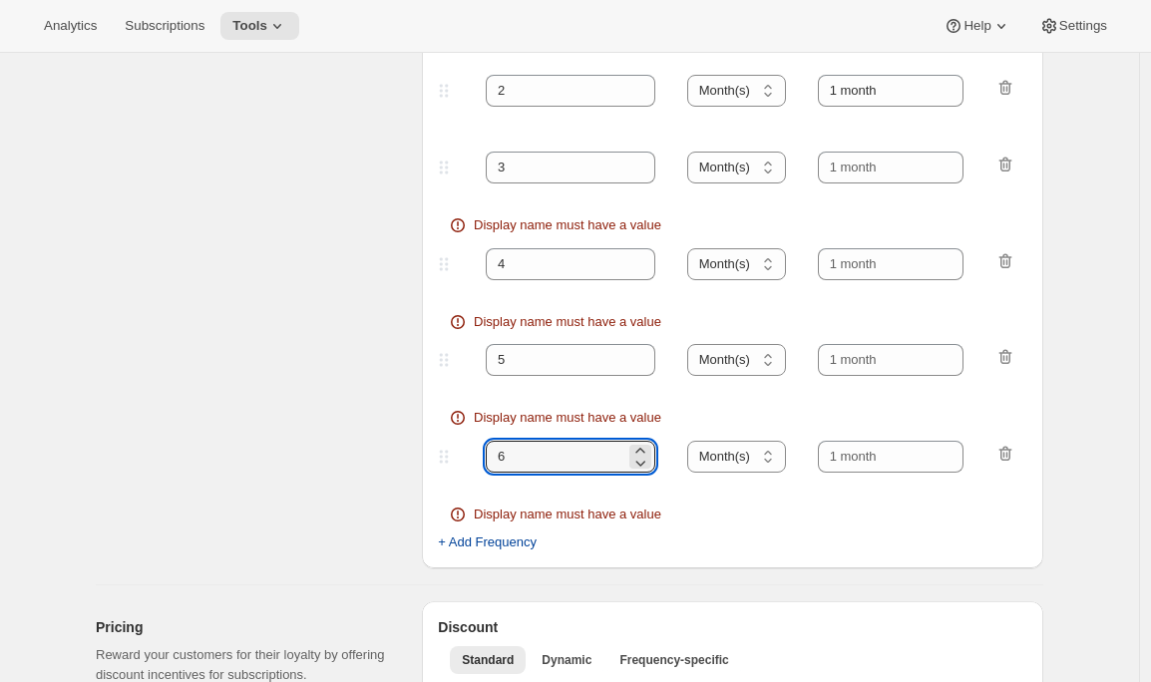
type input "6"
click at [495, 551] on span "+ Add Frequency" at bounding box center [487, 543] width 99 height 20
select select "MONTH"
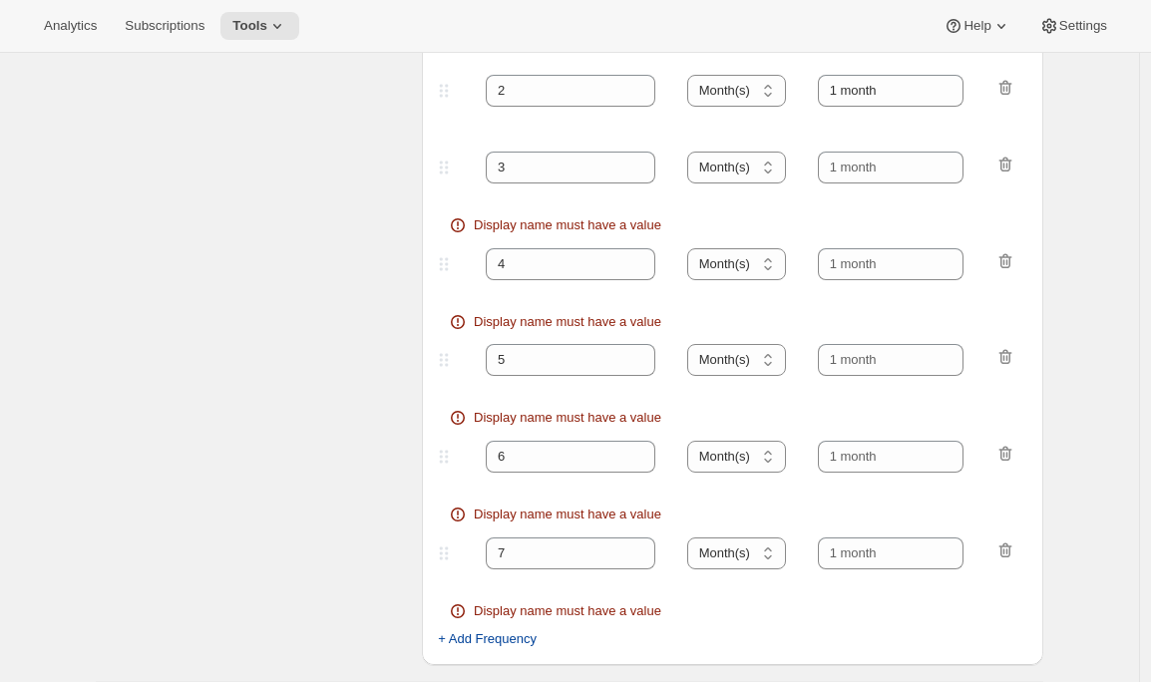
click at [496, 635] on span "+ Add Frequency" at bounding box center [487, 639] width 99 height 20
select select "MONTH"
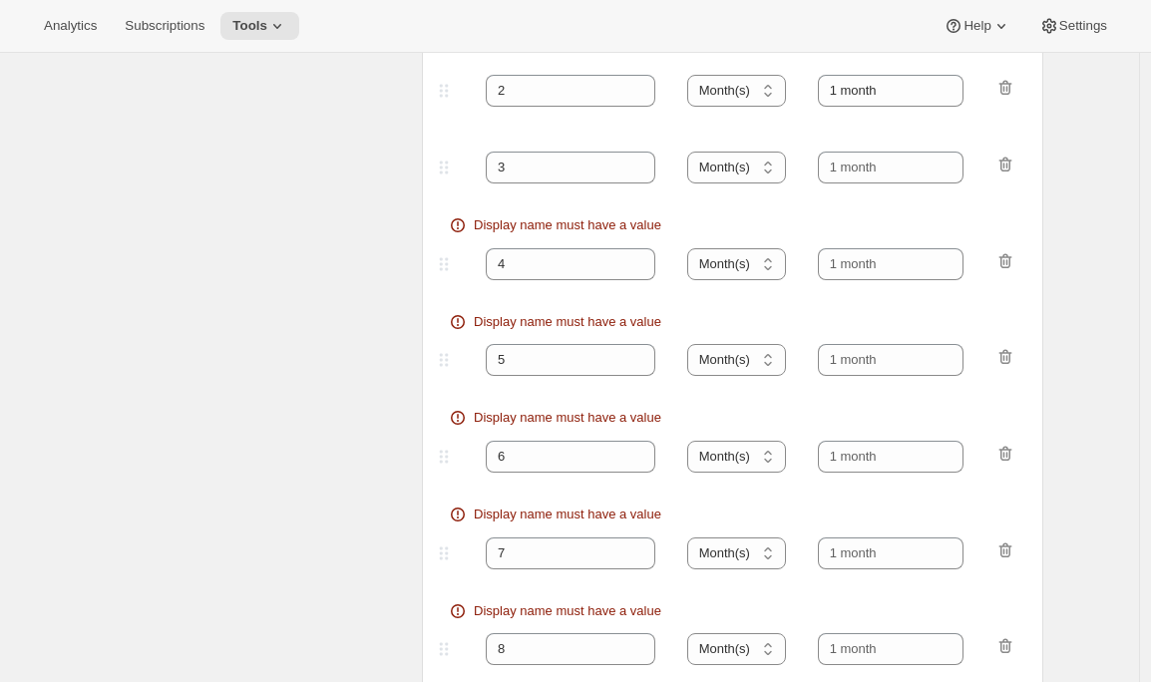
scroll to position [643, 0]
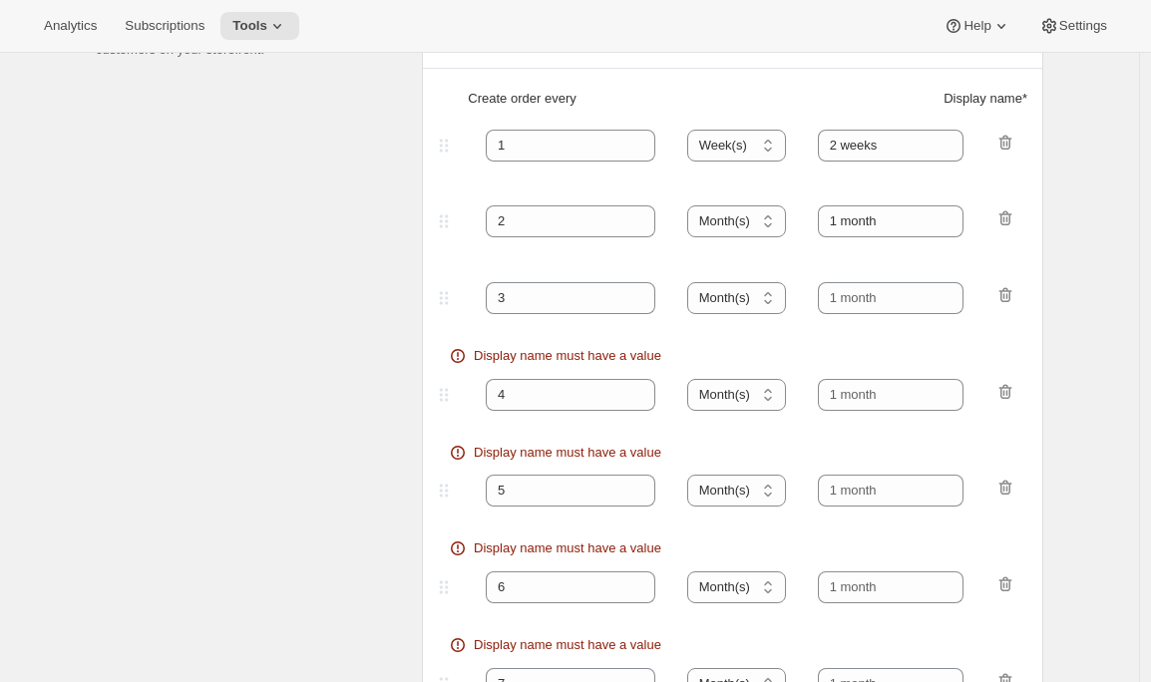
click at [730, 203] on fieldset "2 Day(s) Week(s) Month(s) Year(s) Month(s) 1 month" at bounding box center [732, 239] width 585 height 77
click at [730, 205] on select "Day(s) Week(s) Month(s) Year(s)" at bounding box center [736, 221] width 99 height 32
select select "WEEK"
click at [693, 205] on select "Day(s) Week(s) Month(s) Year(s)" at bounding box center [736, 221] width 99 height 32
click at [722, 307] on select "Day(s) Week(s) Month(s) Year(s)" at bounding box center [736, 298] width 99 height 32
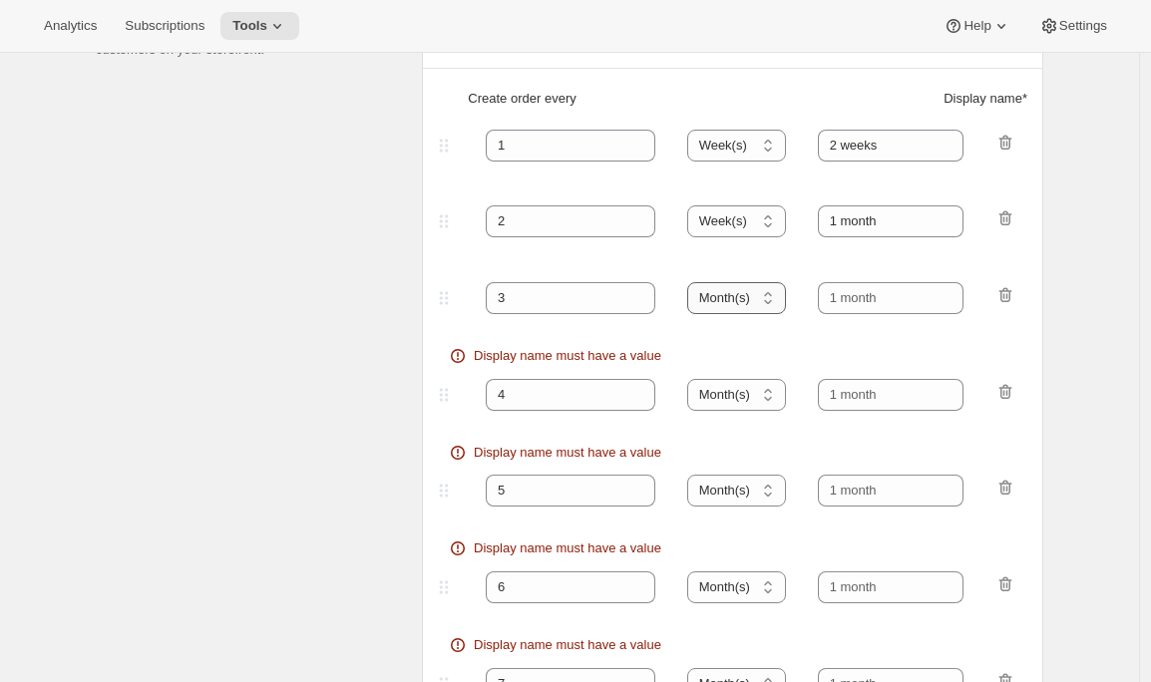
select select "WEEK"
click at [693, 282] on select "Day(s) Week(s) Month(s) Year(s)" at bounding box center [736, 298] width 99 height 32
click at [730, 400] on select "Day(s) Week(s) Month(s) Year(s)" at bounding box center [736, 395] width 99 height 32
select select "WEEK"
click at [693, 379] on select "Day(s) Week(s) Month(s) Year(s)" at bounding box center [736, 395] width 99 height 32
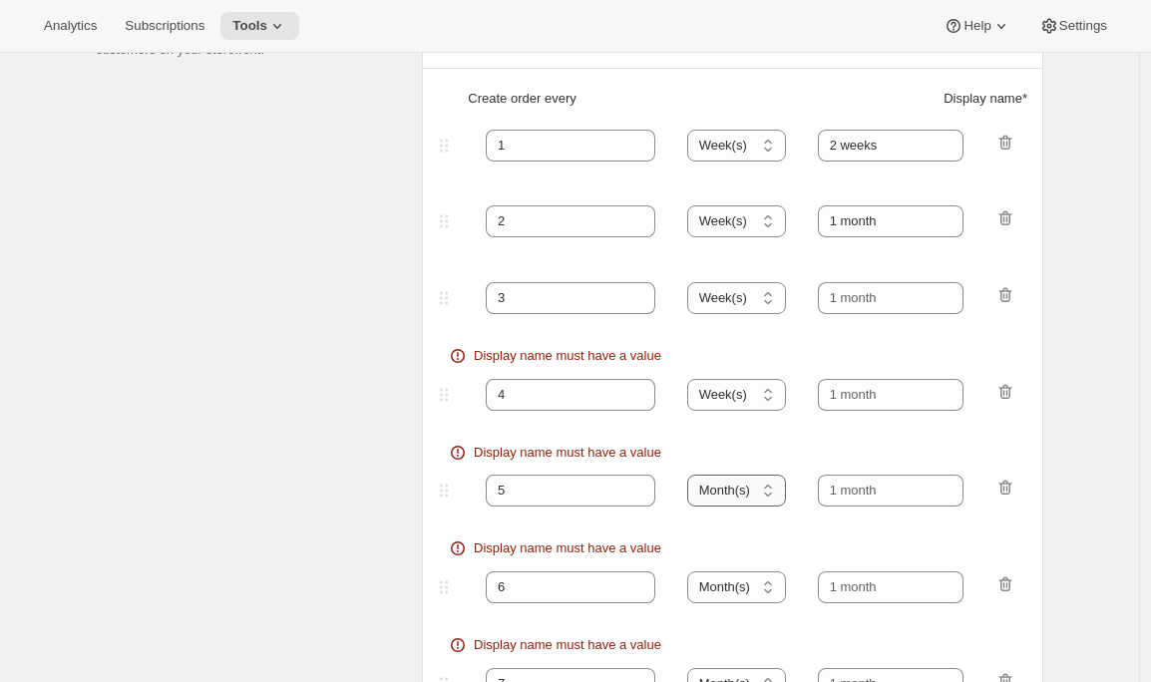
click at [734, 500] on select "Day(s) Week(s) Month(s) Year(s)" at bounding box center [736, 491] width 99 height 32
select select "WEEK"
click at [693, 475] on select "Day(s) Week(s) Month(s) Year(s)" at bounding box center [736, 491] width 99 height 32
click at [741, 575] on select "Day(s) Week(s) Month(s) Year(s)" at bounding box center [736, 587] width 99 height 32
select select "WEEK"
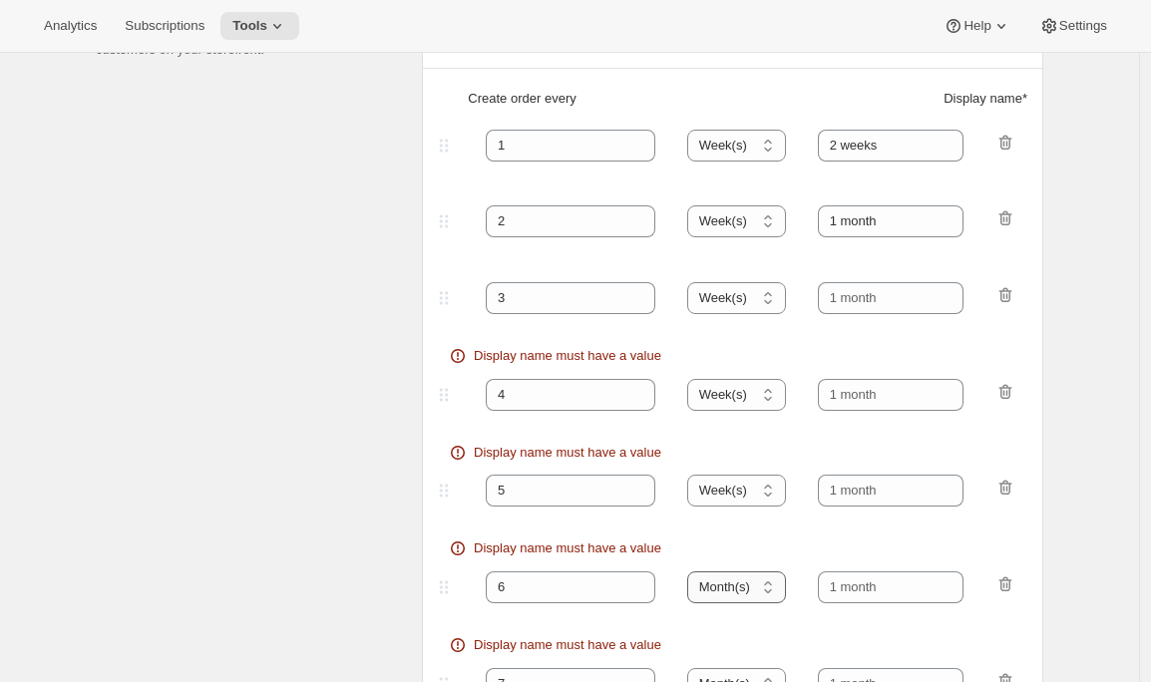
click at [693, 571] on select "Day(s) Week(s) Month(s) Year(s)" at bounding box center [736, 587] width 99 height 32
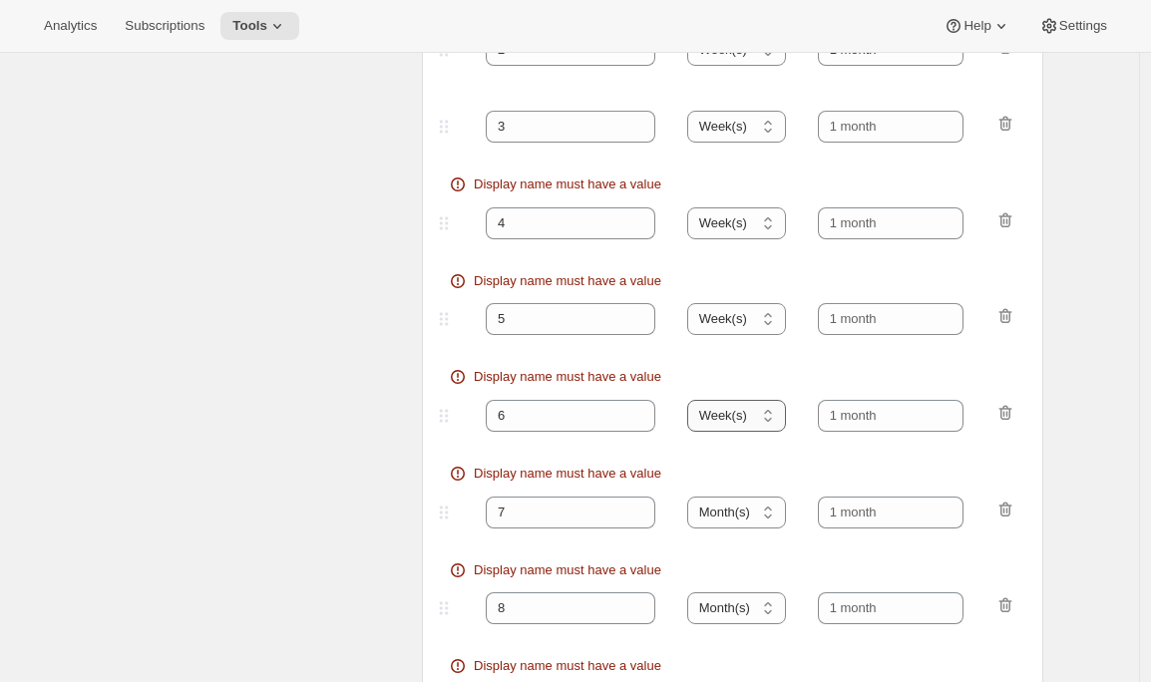
scroll to position [821, 0]
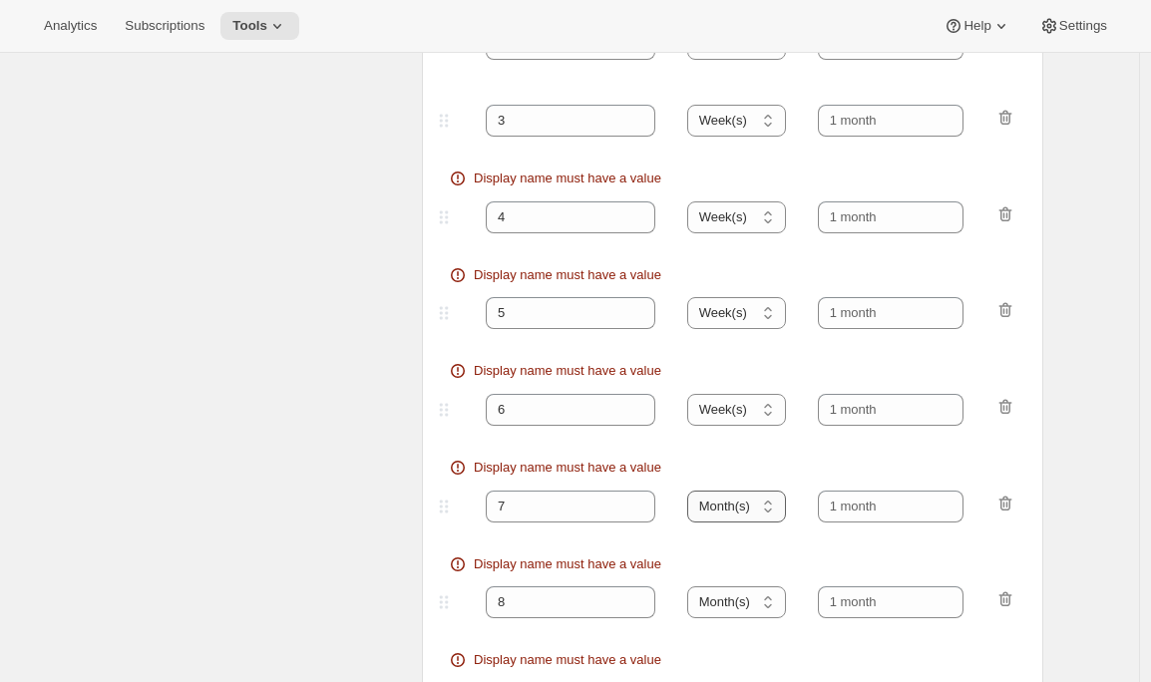
click at [755, 498] on select "Day(s) Week(s) Month(s) Year(s)" at bounding box center [736, 507] width 99 height 32
select select "WEEK"
click at [693, 491] on select "Day(s) Week(s) Month(s) Year(s)" at bounding box center [736, 507] width 99 height 32
click at [726, 611] on select "Day(s) Week(s) Month(s) Year(s)" at bounding box center [736, 602] width 99 height 32
select select "WEEK"
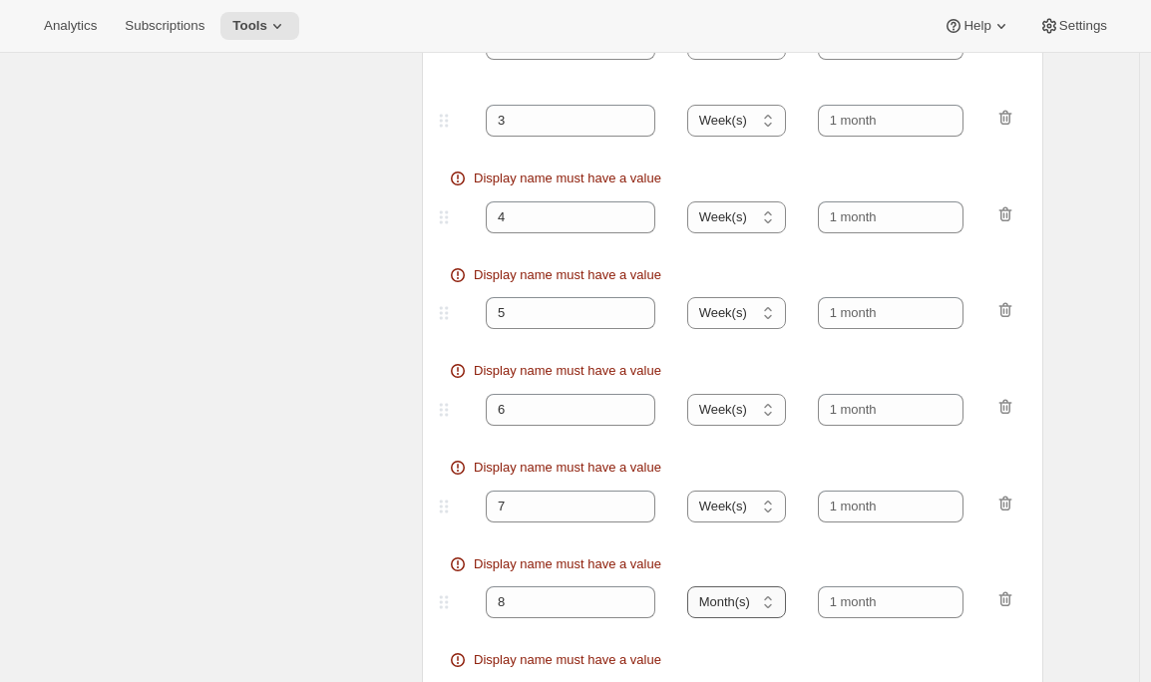
click at [693, 586] on select "Day(s) Week(s) Month(s) Year(s)" at bounding box center [736, 602] width 99 height 32
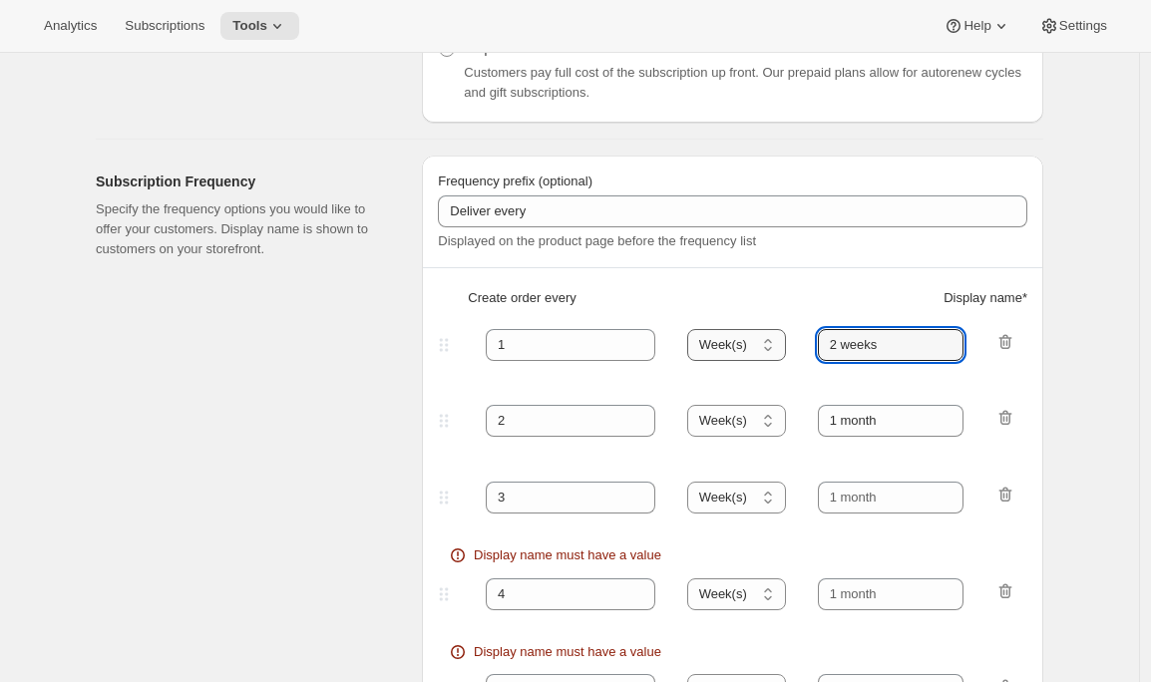
drag, startPoint x: 896, startPoint y: 342, endPoint x: 791, endPoint y: 342, distance: 104.7
click at [791, 342] on div "1 Day(s) Week(s) Month(s) Year(s) Week(s) 2 weeks" at bounding box center [724, 345] width 581 height 32
click at [854, 346] on input "1 week" at bounding box center [891, 345] width 147 height 32
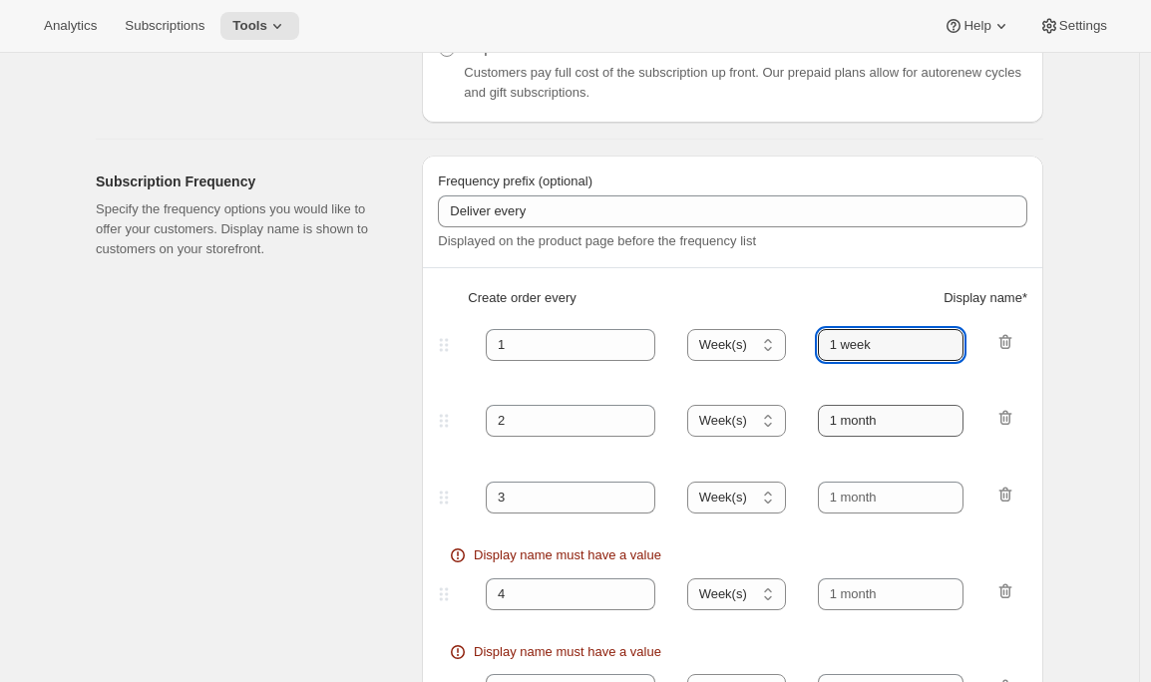
type input "1 week"
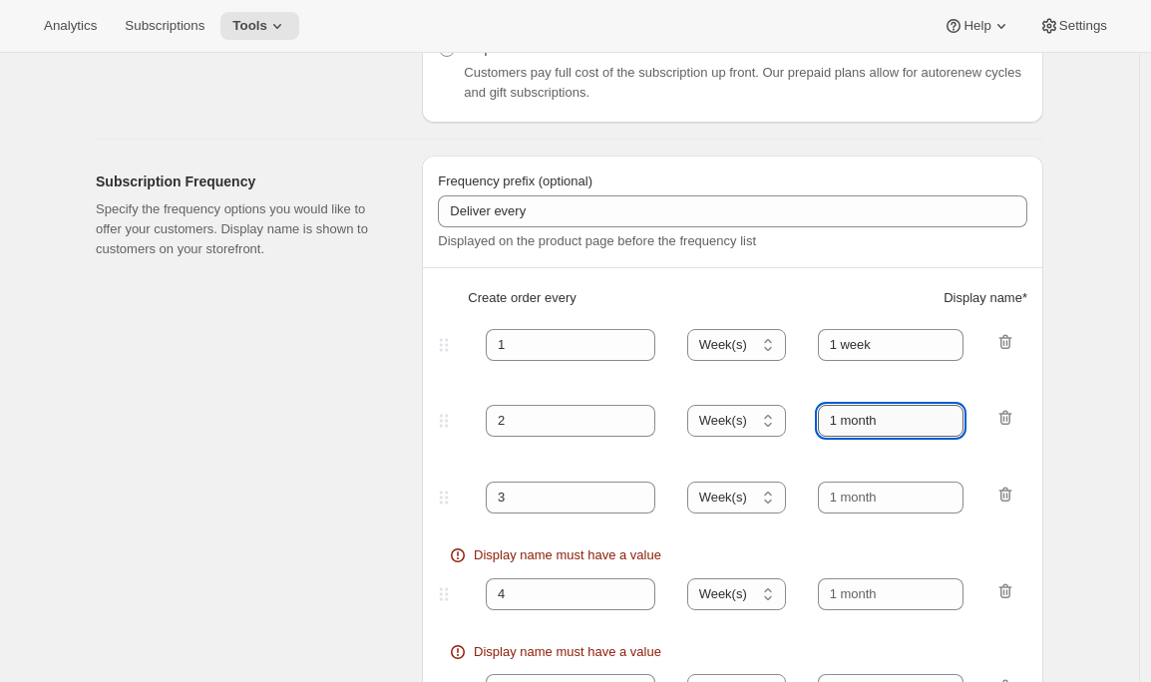
click at [854, 428] on input "1 month" at bounding box center [891, 421] width 147 height 32
paste input "1 week"
click at [851, 421] on input "1 m1 weekonth" at bounding box center [891, 421] width 147 height 32
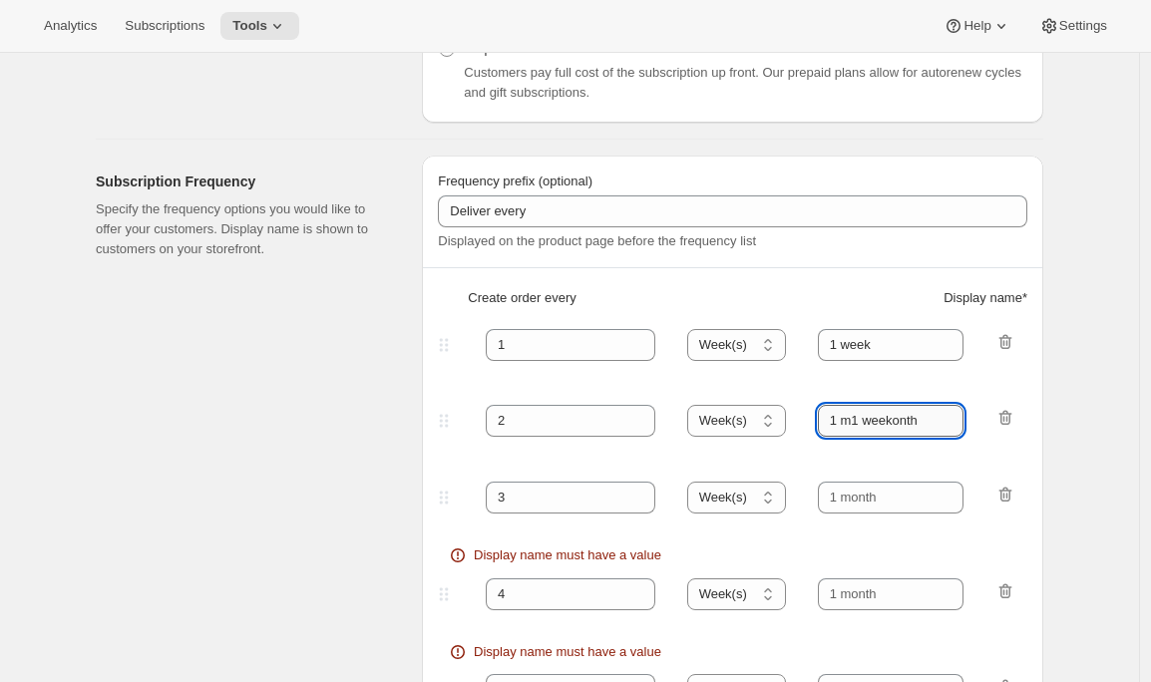
paste input "week"
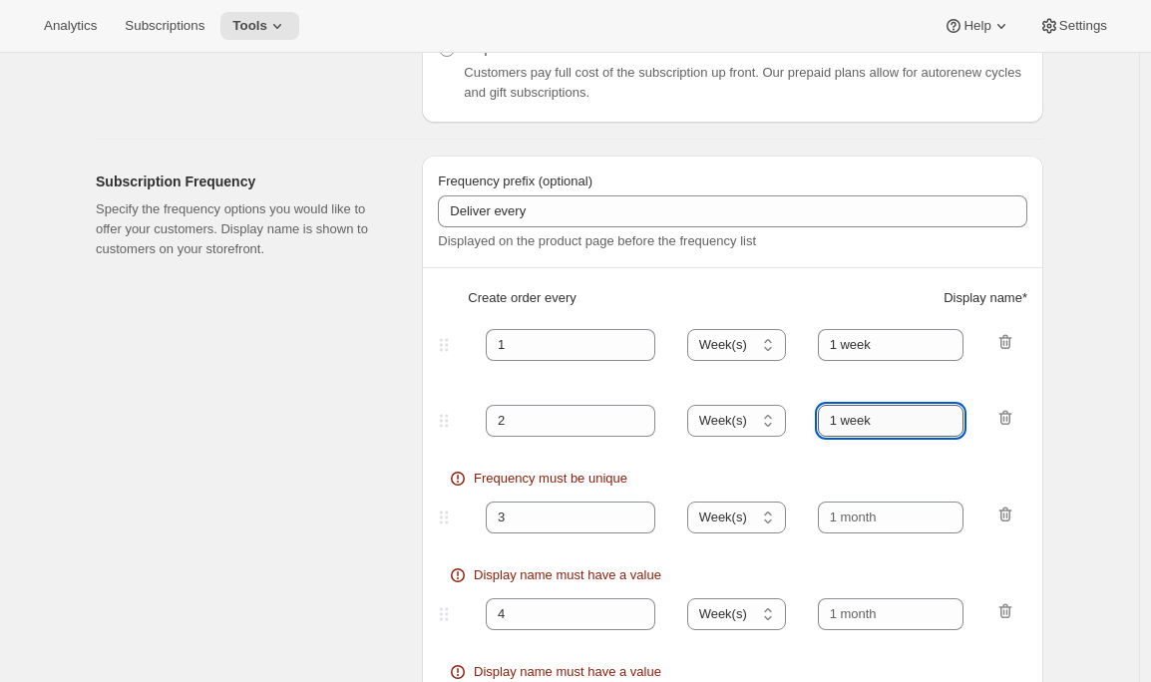
click at [841, 421] on input "1 week" at bounding box center [891, 421] width 147 height 32
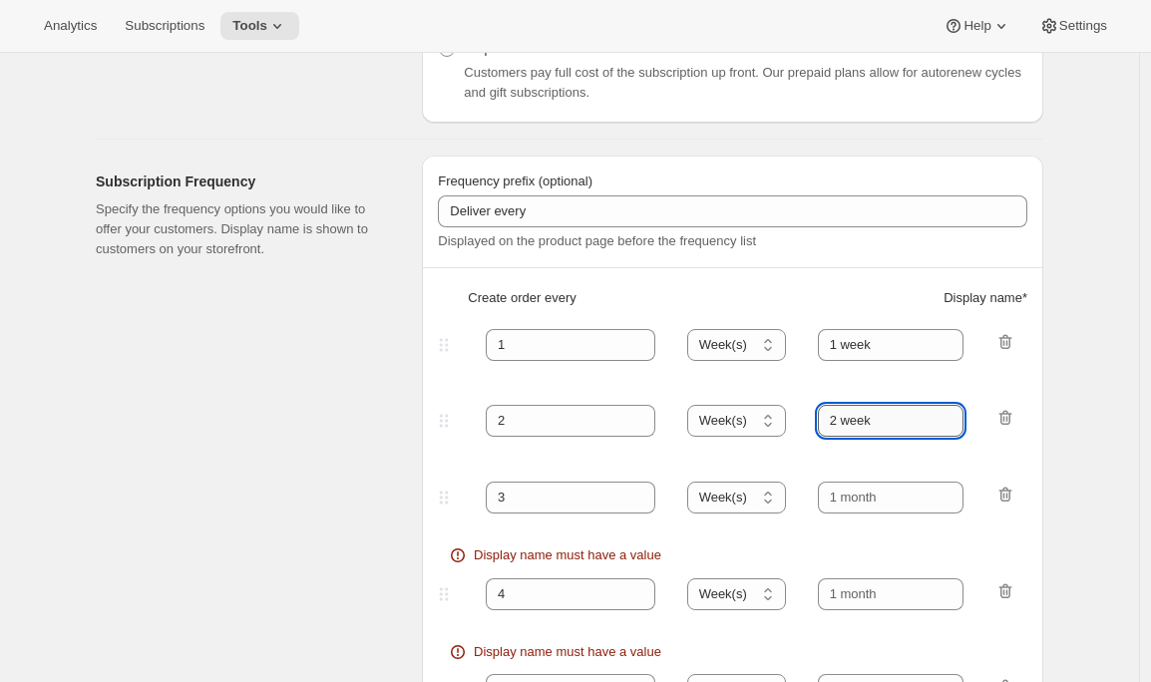
click at [897, 418] on input "2 week" at bounding box center [891, 421] width 147 height 32
drag, startPoint x: 901, startPoint y: 421, endPoint x: 801, endPoint y: 421, distance: 99.7
click at [801, 421] on div "2 Day(s) Week(s) Month(s) Year(s) Week(s) 2 weeks" at bounding box center [724, 421] width 581 height 32
type input "2 weeks"
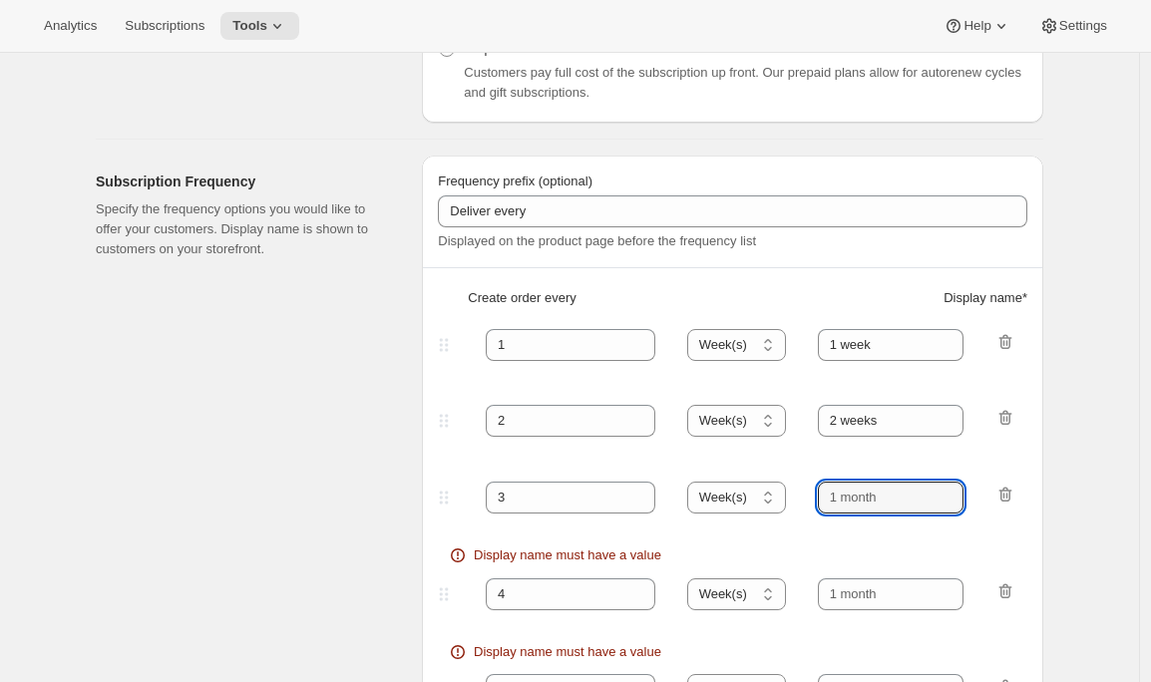
drag, startPoint x: 886, startPoint y: 505, endPoint x: 799, endPoint y: 500, distance: 86.9
click at [799, 500] on div "3 Day(s) Week(s) Month(s) Year(s) Week(s)" at bounding box center [724, 498] width 581 height 32
paste input "2 weeks"
drag, startPoint x: 841, startPoint y: 500, endPoint x: 822, endPoint y: 499, distance: 19.0
click at [822, 500] on div "3 Day(s) Week(s) Month(s) Year(s) Week(s) 2 weeks" at bounding box center [724, 498] width 581 height 32
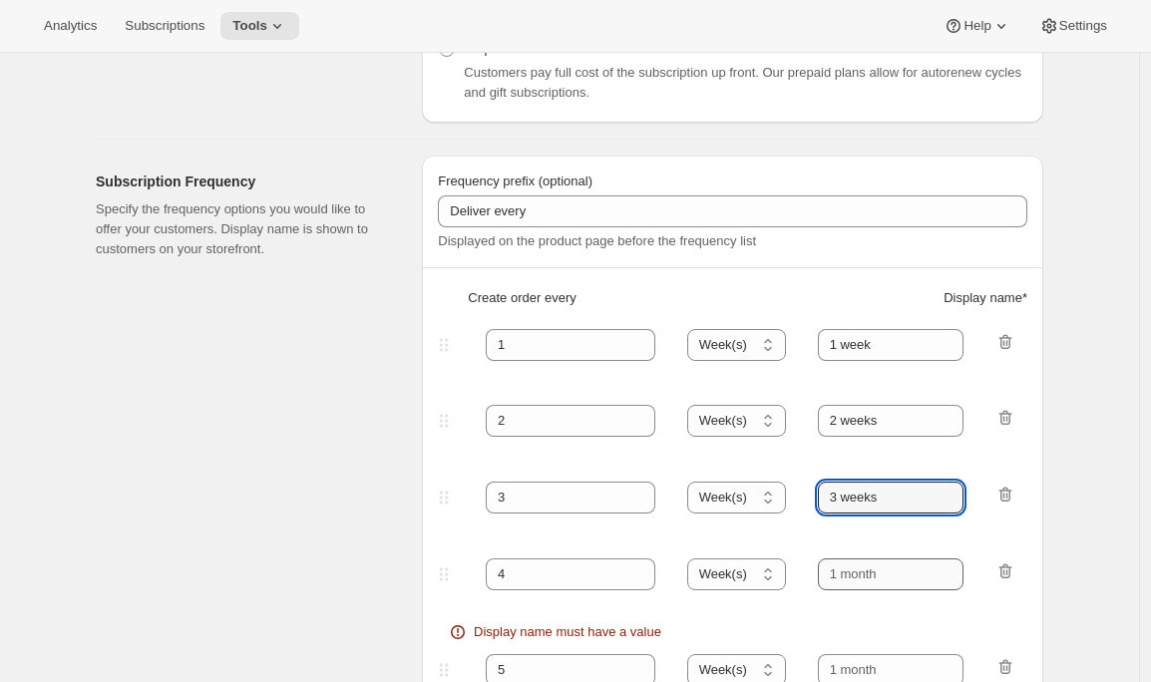
type input "3 weeks"
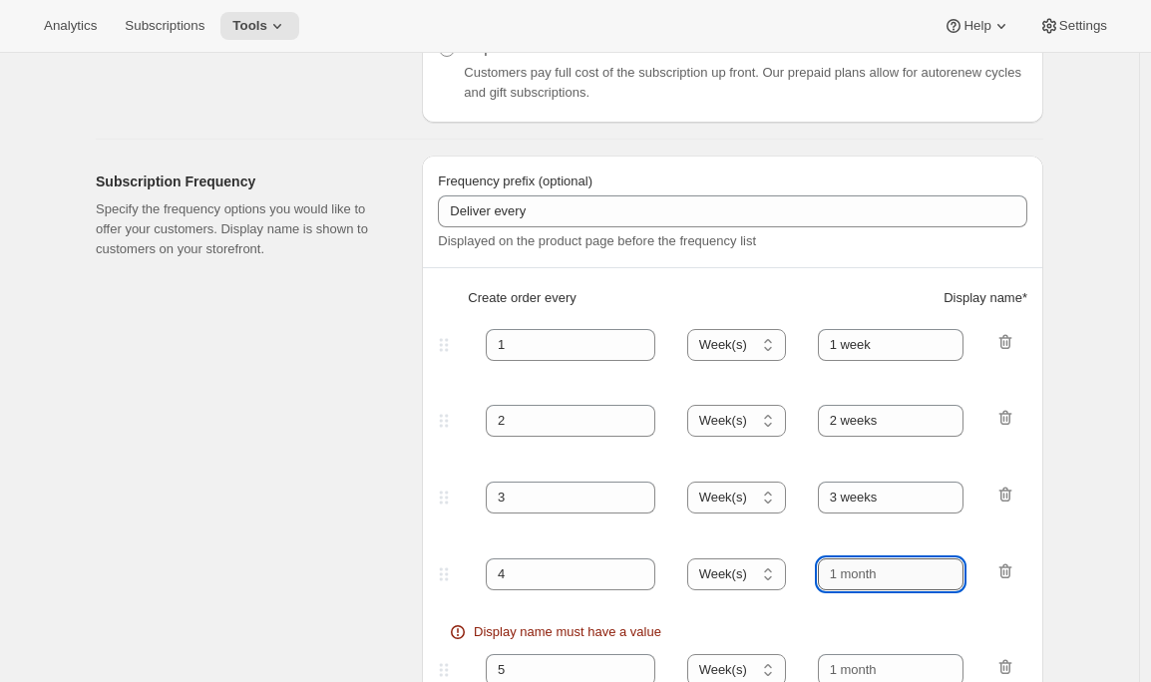
click at [864, 578] on input "text" at bounding box center [891, 575] width 147 height 32
paste input "2 weeks"
drag, startPoint x: 846, startPoint y: 575, endPoint x: 828, endPoint y: 575, distance: 18.0
click at [828, 575] on input "2 weeks" at bounding box center [891, 575] width 147 height 32
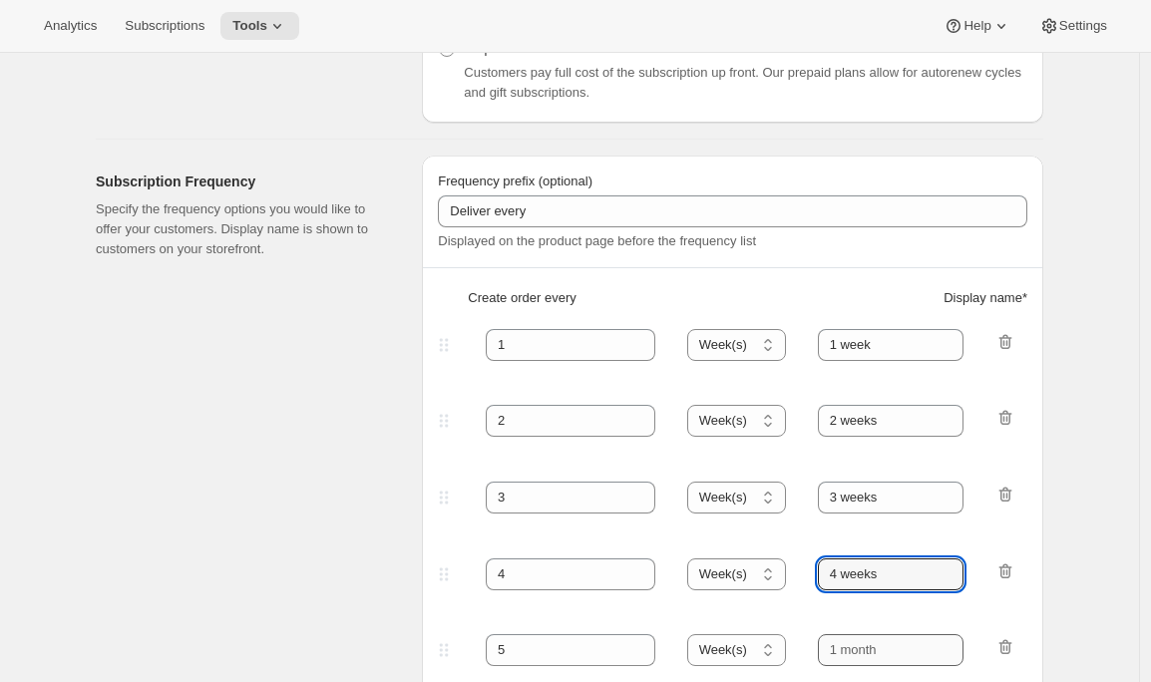
type input "4 weeks"
click at [860, 646] on input "text" at bounding box center [891, 650] width 147 height 32
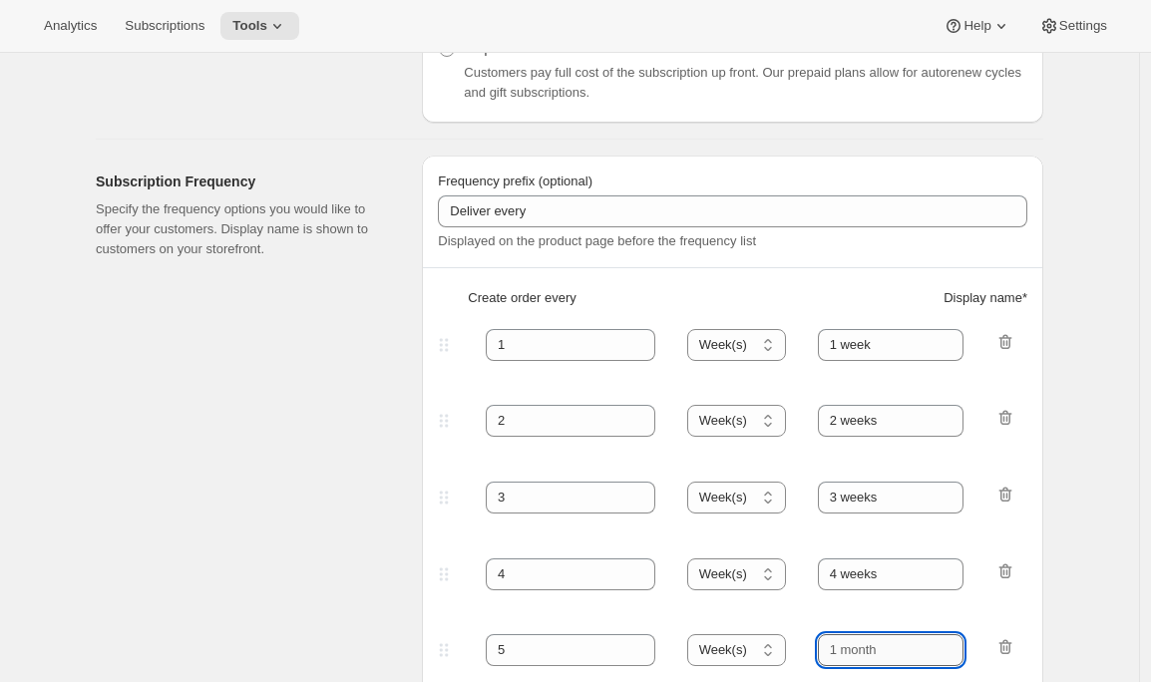
paste input "2 weeks"
drag, startPoint x: 843, startPoint y: 653, endPoint x: 808, endPoint y: 653, distance: 34.9
click at [808, 653] on div "5 Day(s) Week(s) Month(s) Year(s) Week(s) 2 weeks" at bounding box center [724, 650] width 581 height 32
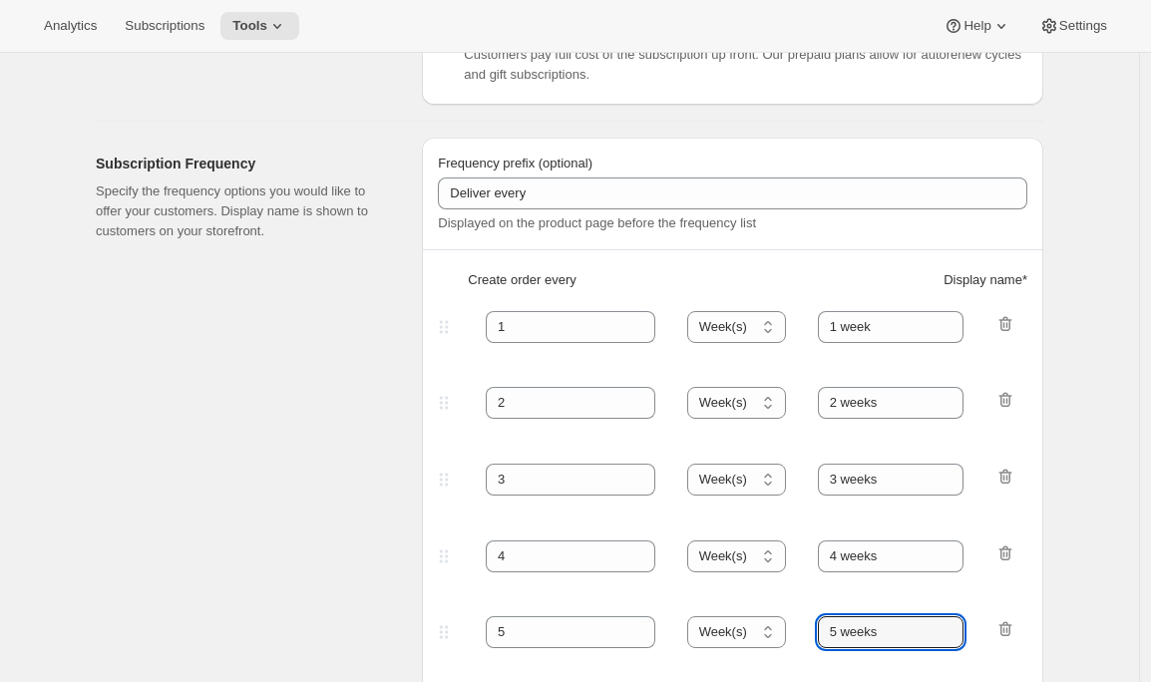
type input "5 weeks"
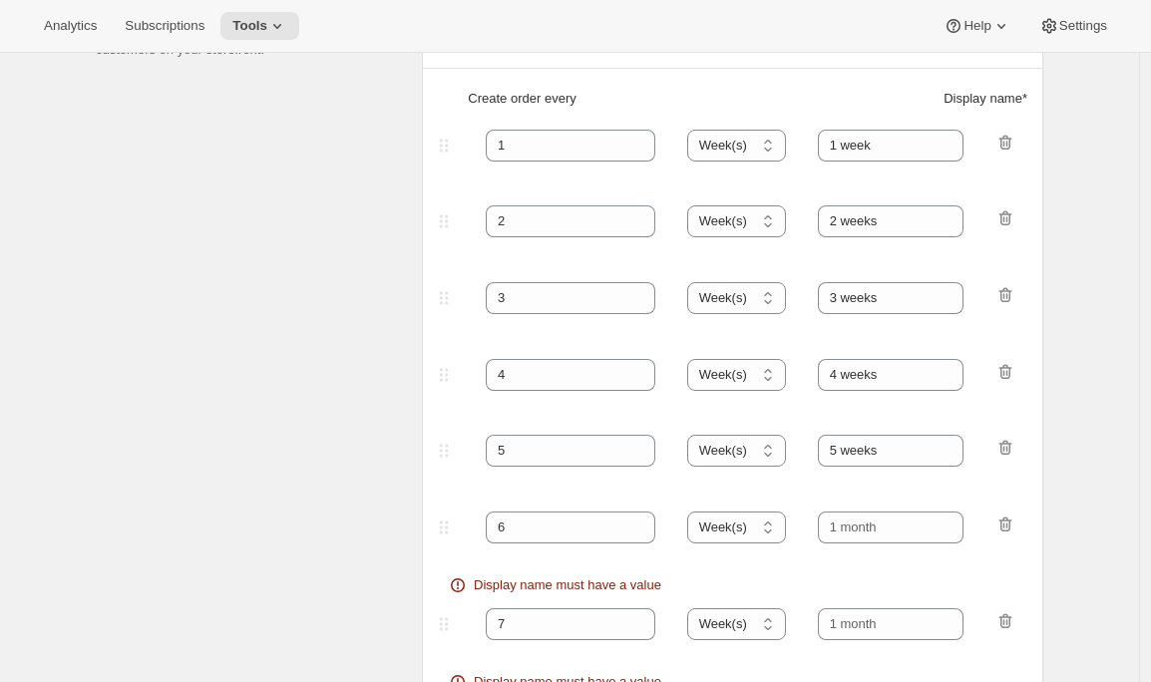
scroll to position [927, 0]
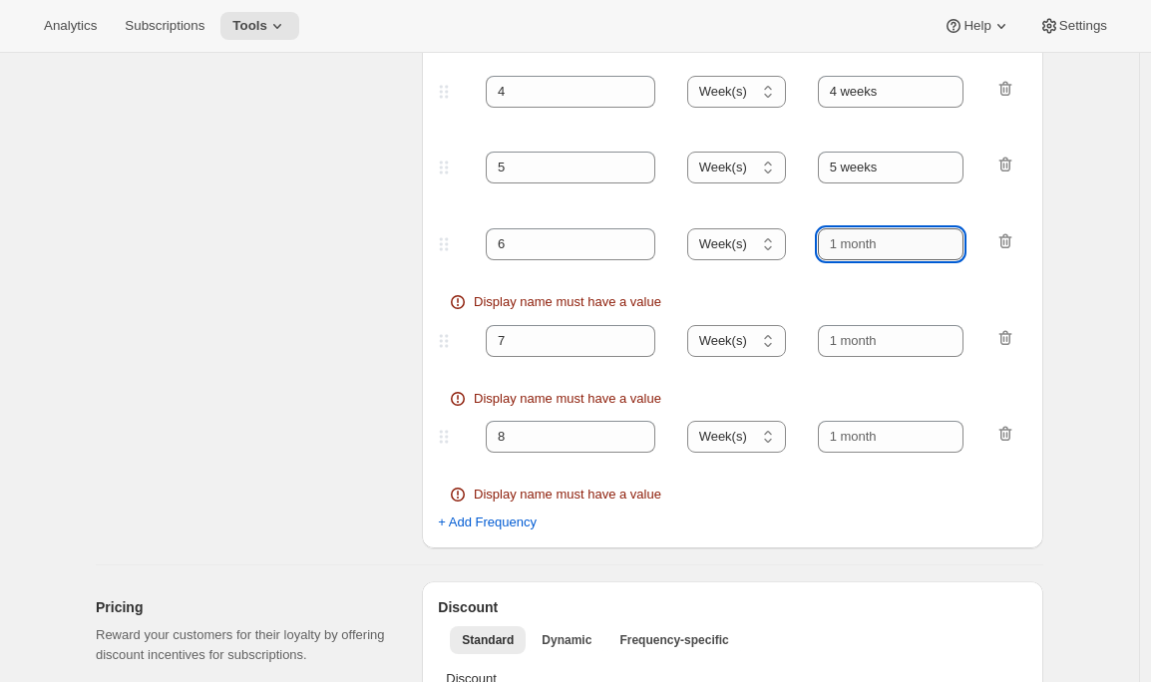
click at [885, 250] on input "text" at bounding box center [891, 244] width 147 height 32
paste input "2 weeks"
drag, startPoint x: 842, startPoint y: 247, endPoint x: 798, endPoint y: 247, distance: 43.9
click at [798, 247] on div "6 Day(s) Week(s) Month(s) Year(s) Week(s) 2 weeks" at bounding box center [724, 244] width 581 height 32
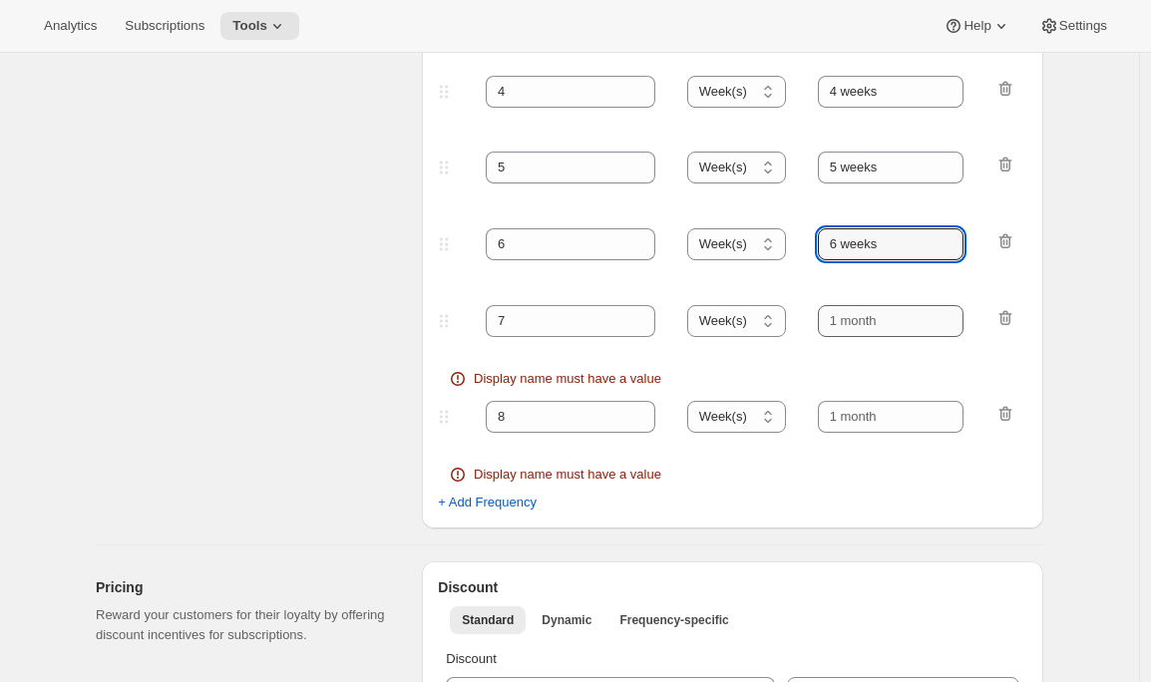
type input "6 weeks"
click at [863, 313] on input "text" at bounding box center [891, 321] width 147 height 32
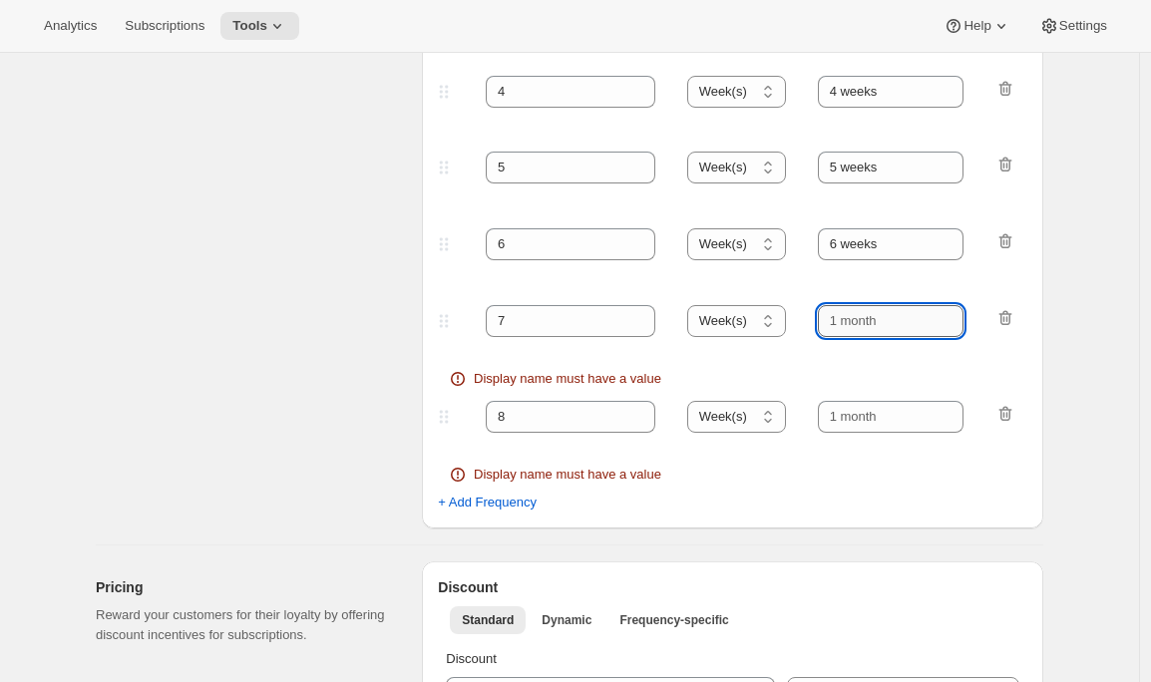
paste input "2 weeks"
drag, startPoint x: 844, startPoint y: 323, endPoint x: 772, endPoint y: 325, distance: 71.8
click at [772, 325] on div "7 Day(s) Week(s) Month(s) Year(s) Week(s) 2 weeks" at bounding box center [724, 321] width 581 height 32
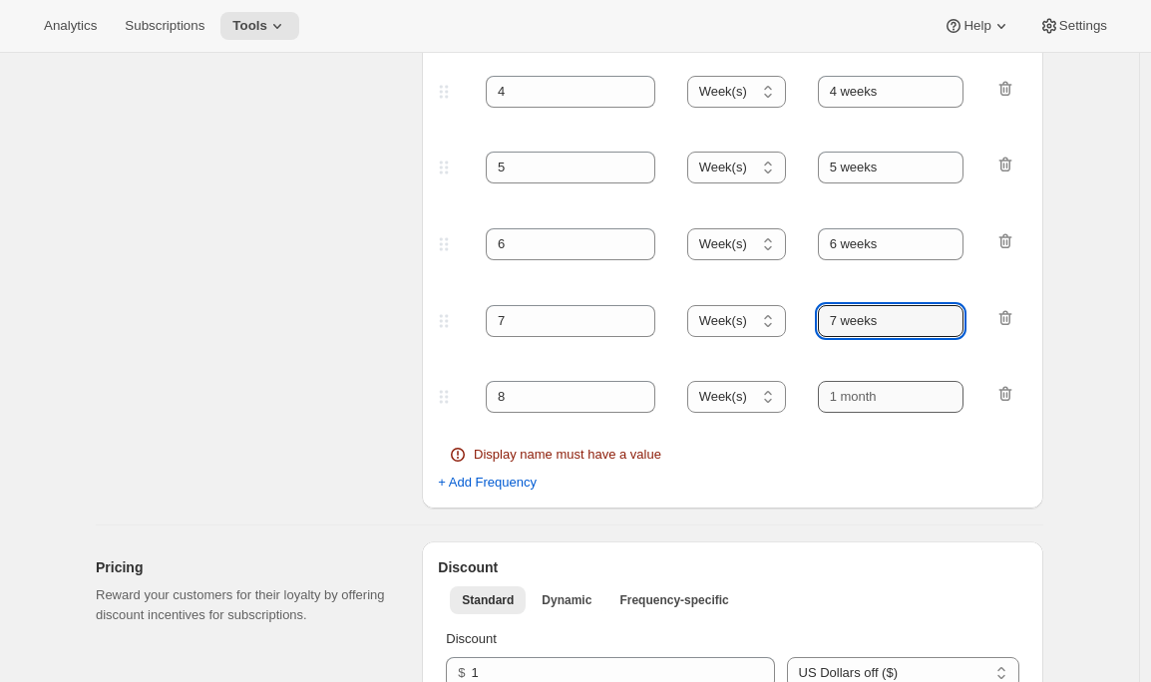
type input "7 weeks"
click at [858, 399] on input "text" at bounding box center [891, 397] width 147 height 32
paste input "2 weeks"
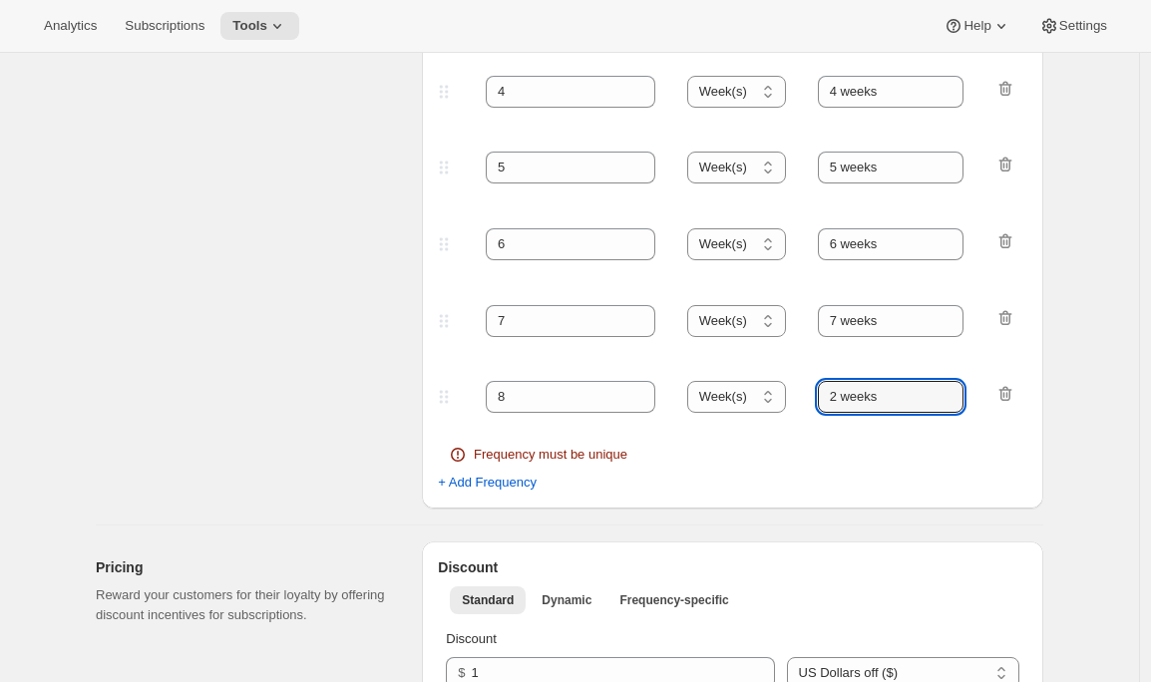
drag, startPoint x: 842, startPoint y: 403, endPoint x: 803, endPoint y: 403, distance: 38.9
click at [803, 403] on div "8 Day(s) Week(s) Month(s) Year(s) Week(s) 2 weeks" at bounding box center [724, 397] width 581 height 32
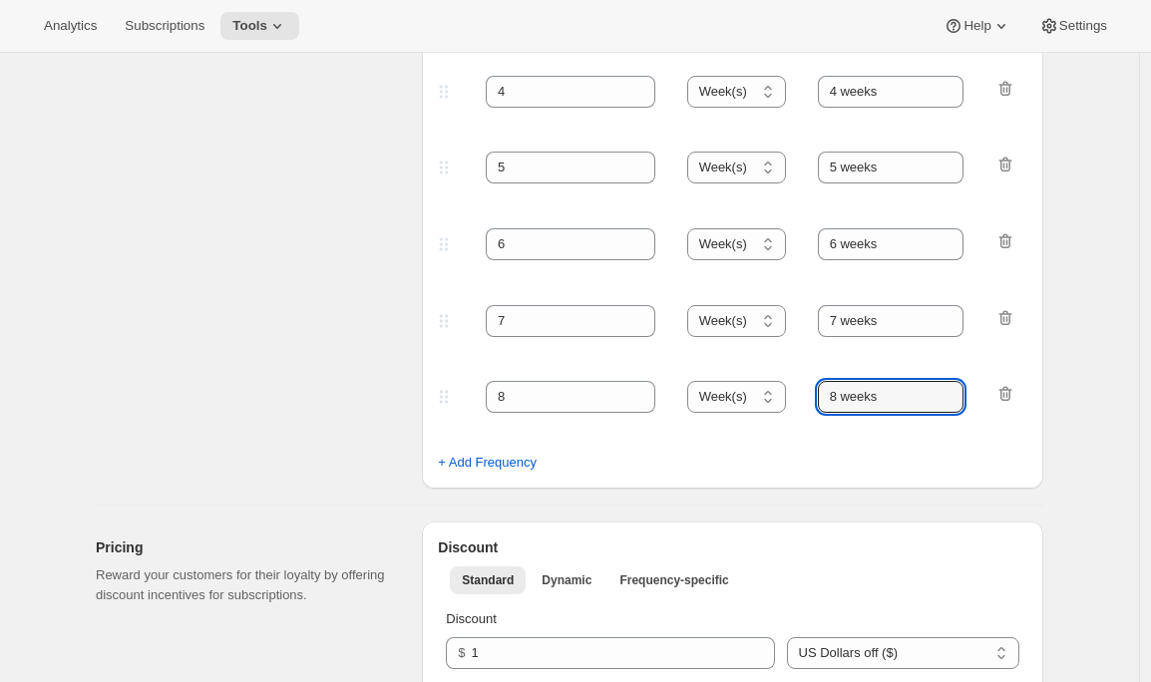
type input "8 weeks"
click at [1111, 391] on div "Create subscription plan. This page is ready Create subscription plan Basic Inf…" at bounding box center [569, 522] width 1139 height 2793
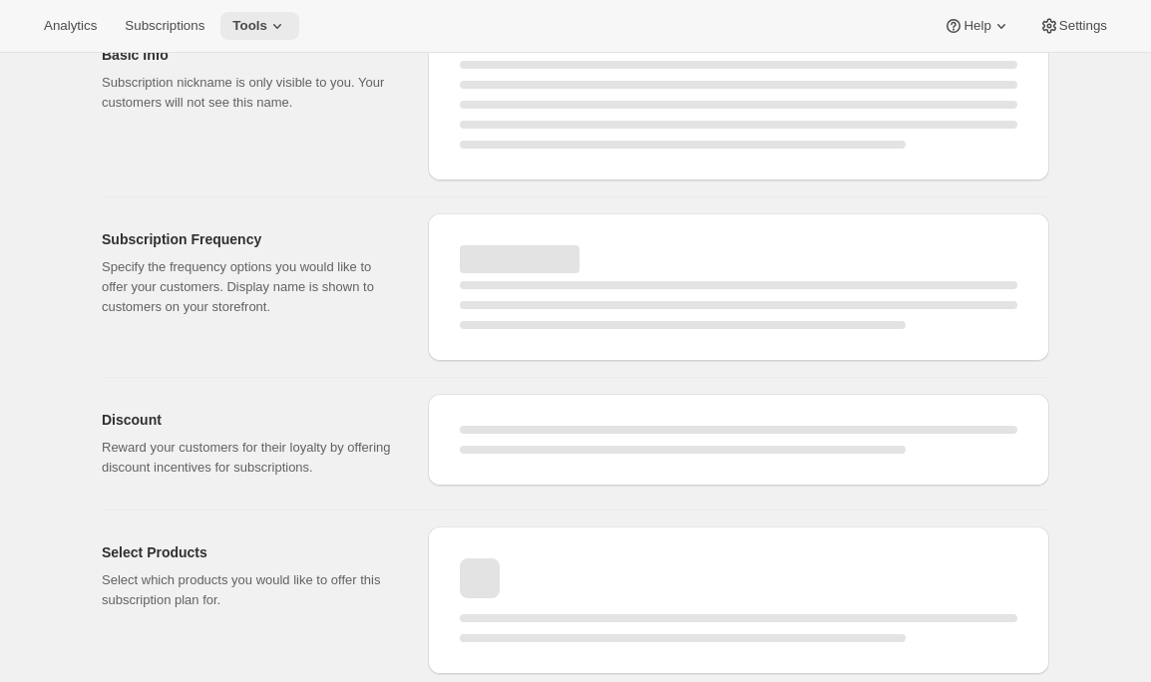
scroll to position [100, 0]
click at [281, 25] on icon at bounding box center [277, 26] width 8 height 5
select select "WEEK"
select select "MONTH"
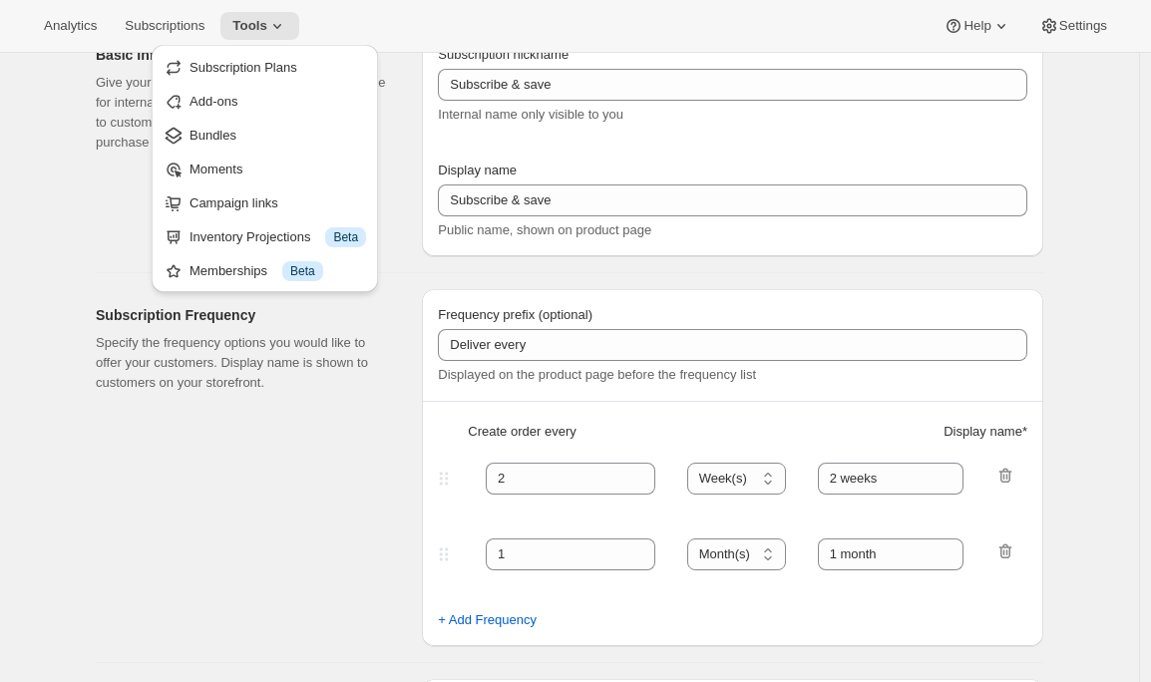
type input "Pay as you go - Shuffles"
type input "Subscribe"
type input "1"
type input "1 week"
type input "2"
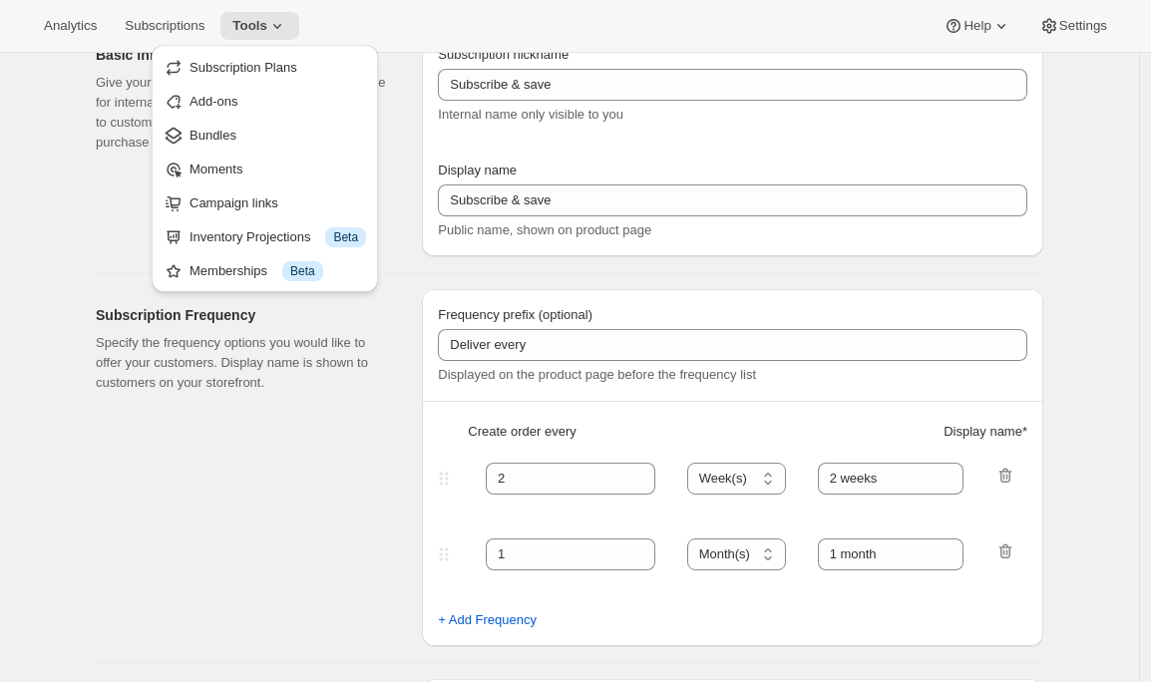
select select "WEEK"
type input "2 weeks"
type input "1.0"
select select "FIXED_AMOUNT"
select select "WEEK"
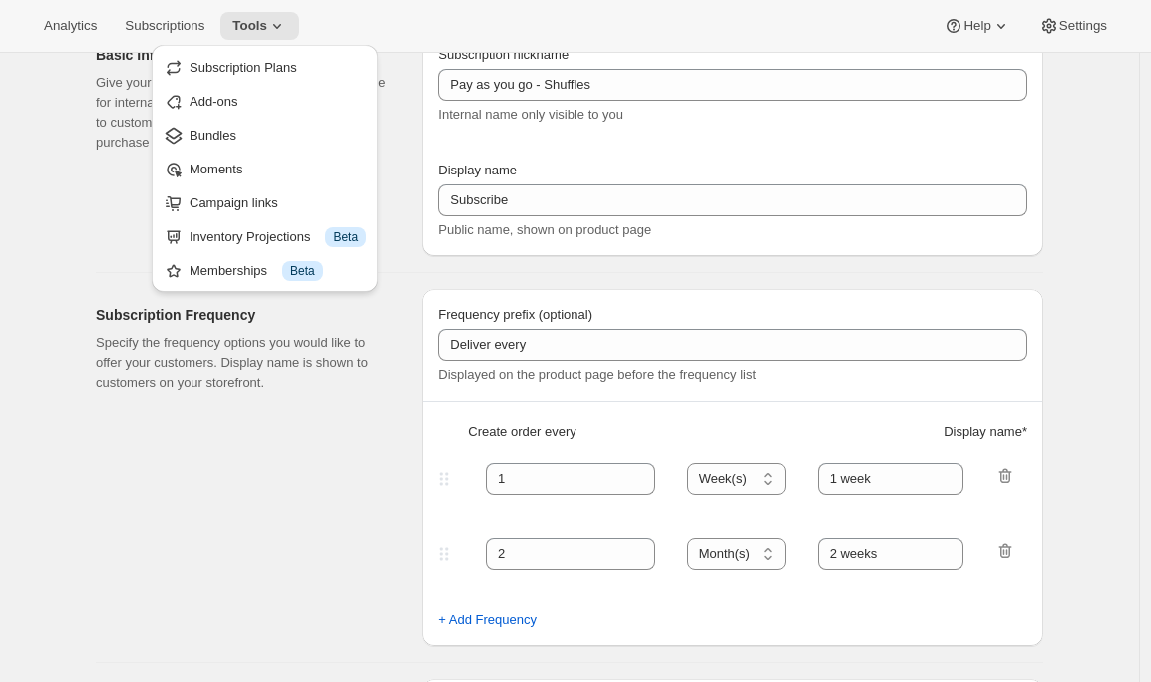
select select "WEEK"
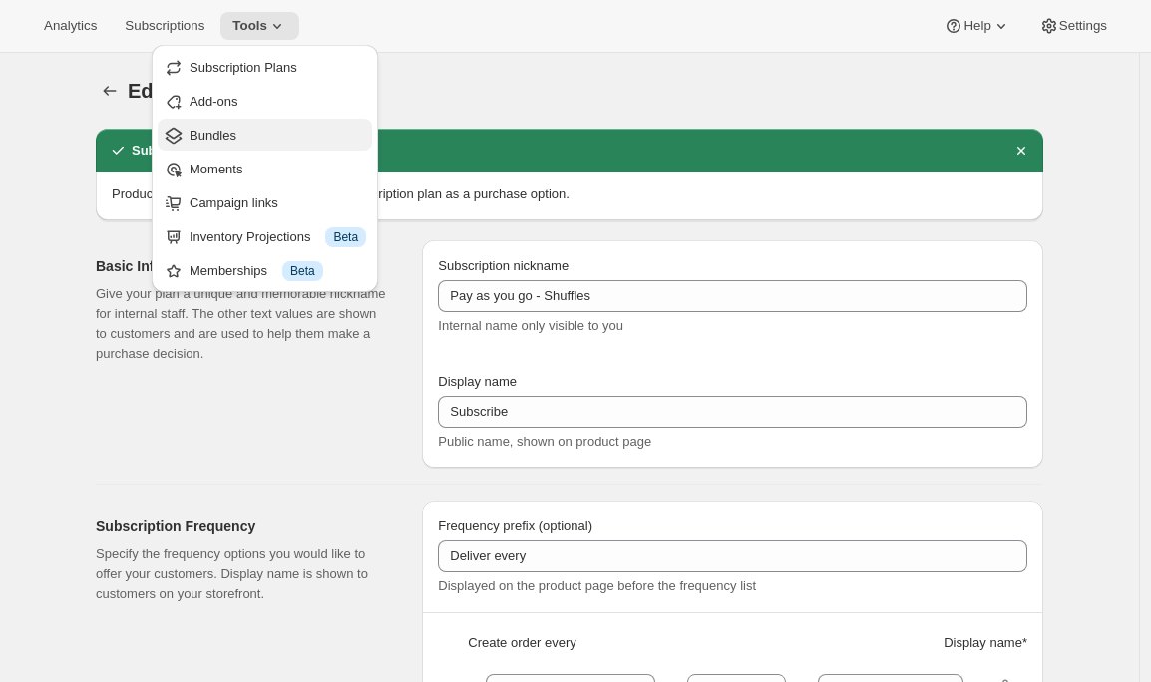
click at [234, 138] on span "Bundles" at bounding box center [212, 135] width 47 height 15
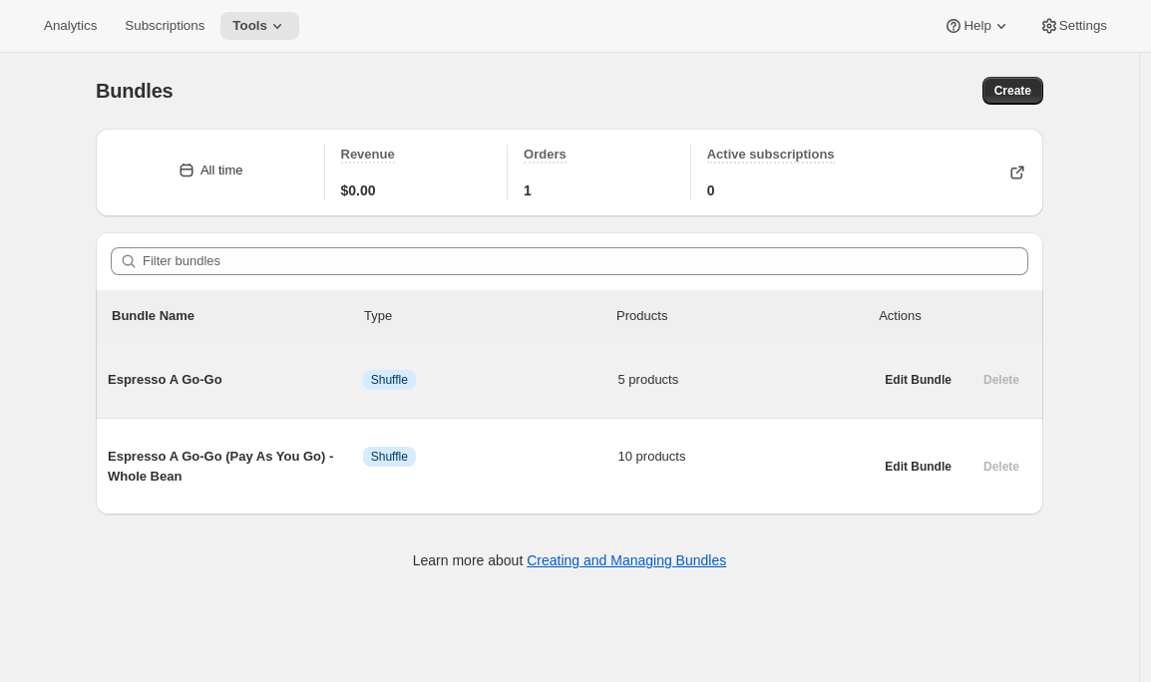
click at [187, 391] on div "Espresso A Go-Go Info Shuffle 5 products" at bounding box center [490, 380] width 765 height 52
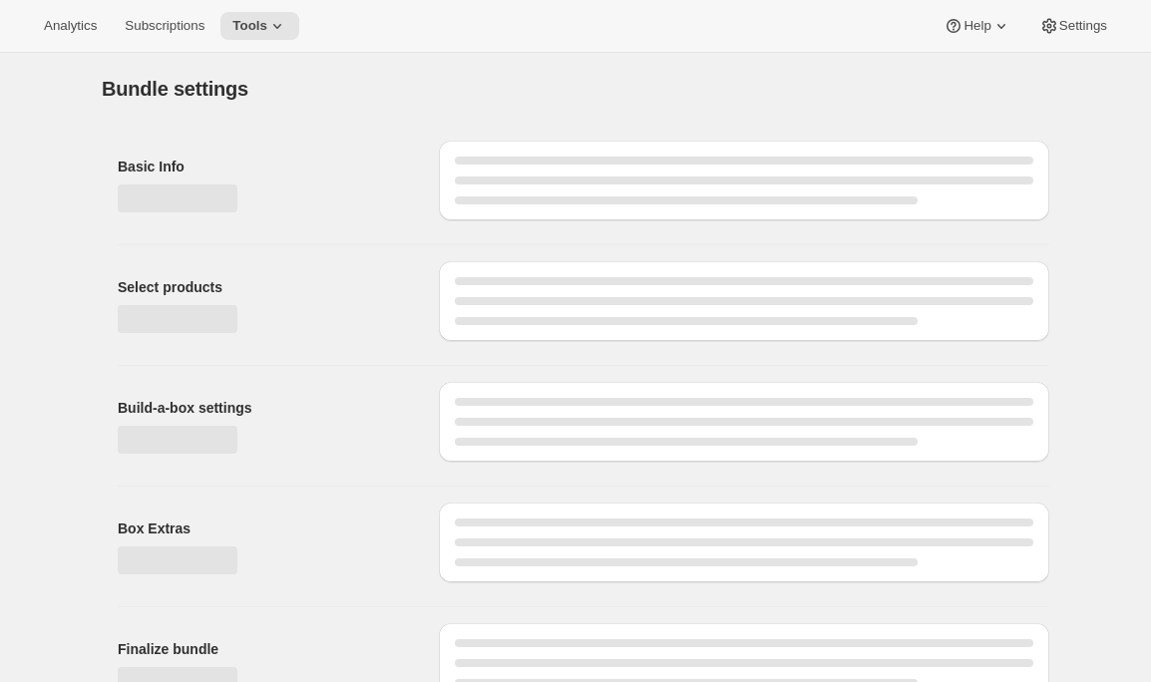
type input "Espresso A Go-Go"
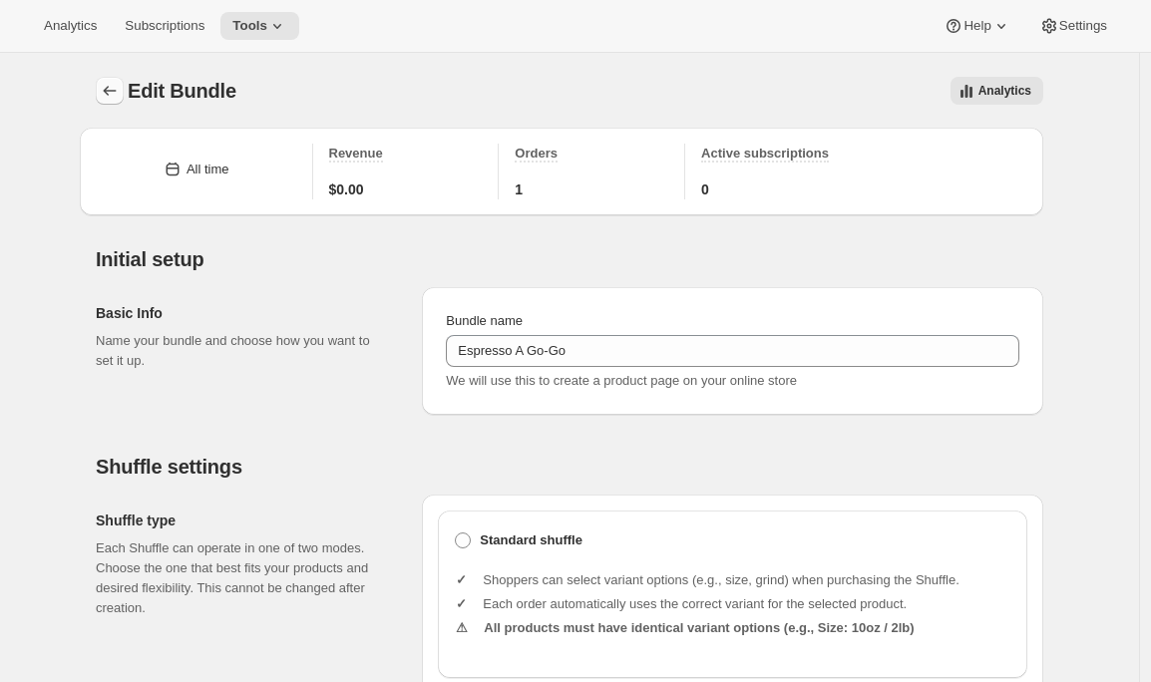
click at [117, 82] on icon "Bundles" at bounding box center [110, 91] width 20 height 20
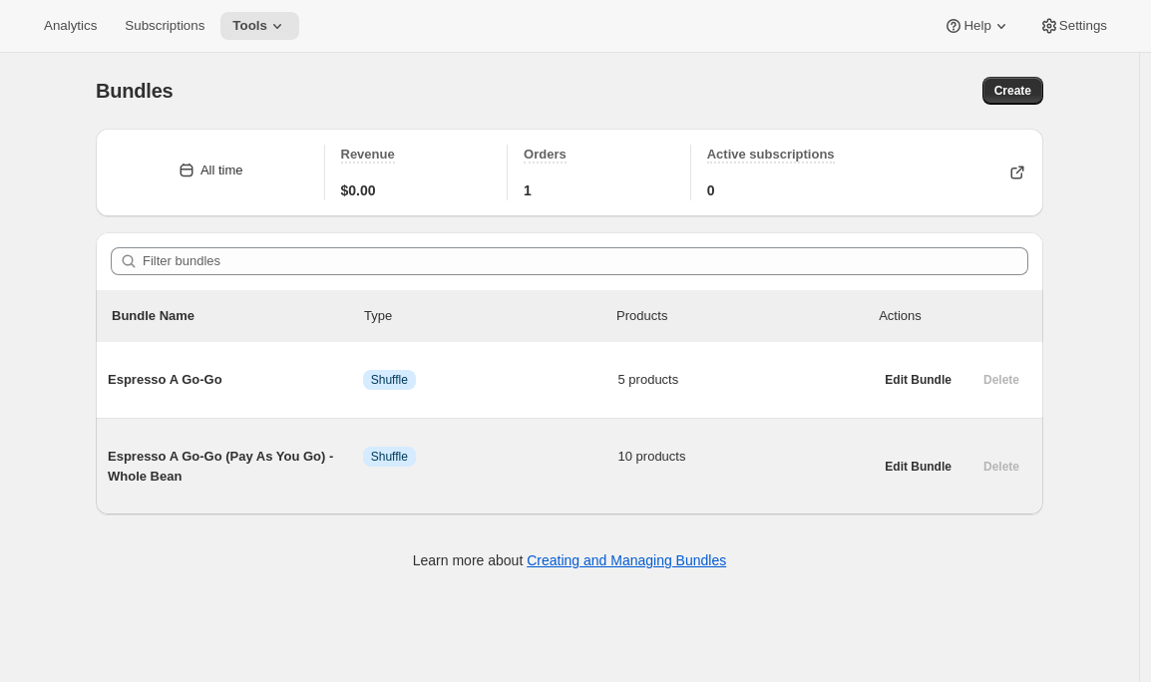
click at [313, 471] on span "Espresso A Go-Go (Pay As You Go) - Whole Bean" at bounding box center [235, 467] width 255 height 40
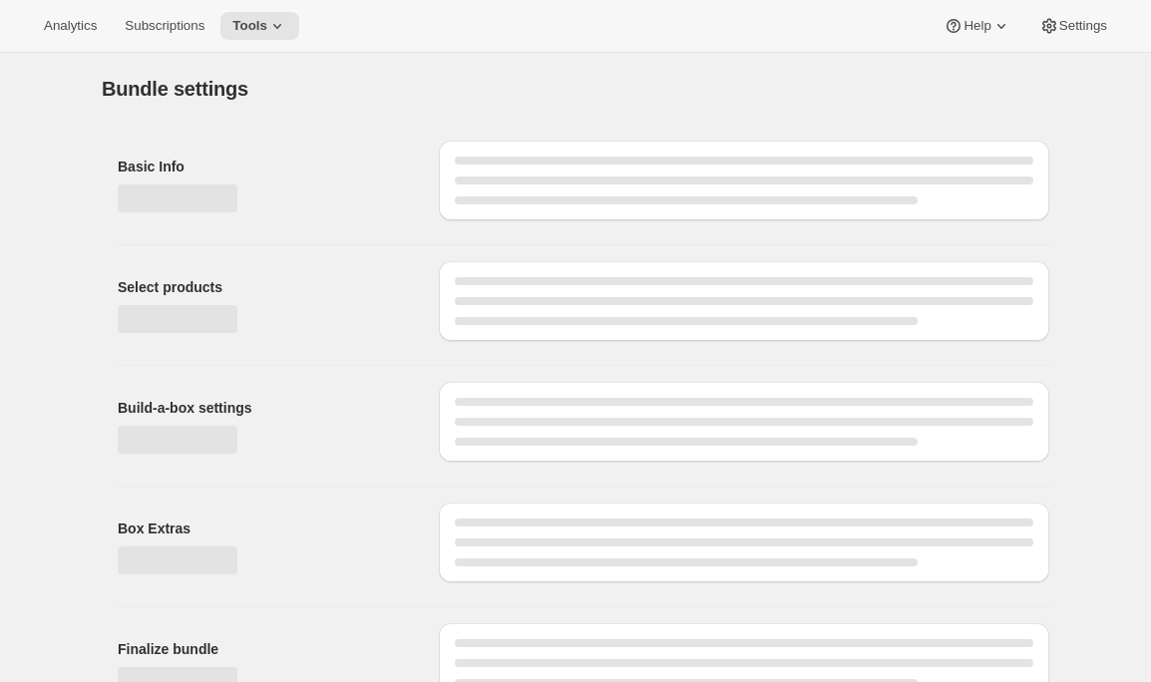
type input "Espresso A Go-Go (Pay As You Go) - Whole Bean"
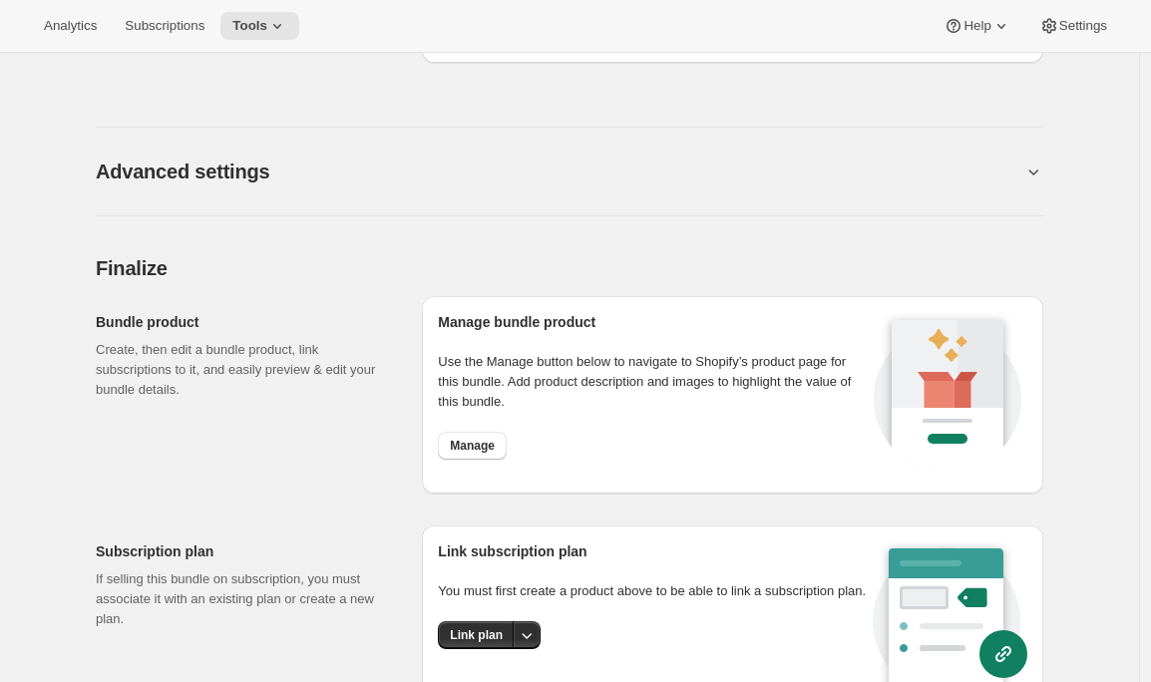
scroll to position [1799, 0]
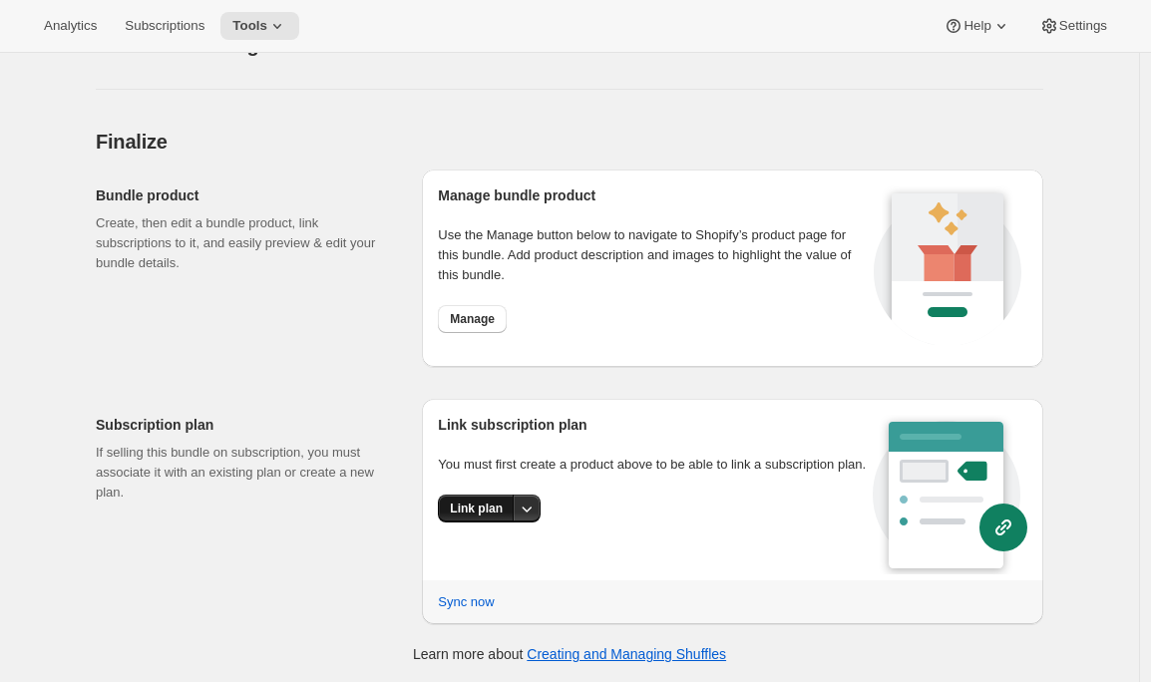
click at [463, 517] on span "Link plan" at bounding box center [476, 509] width 53 height 16
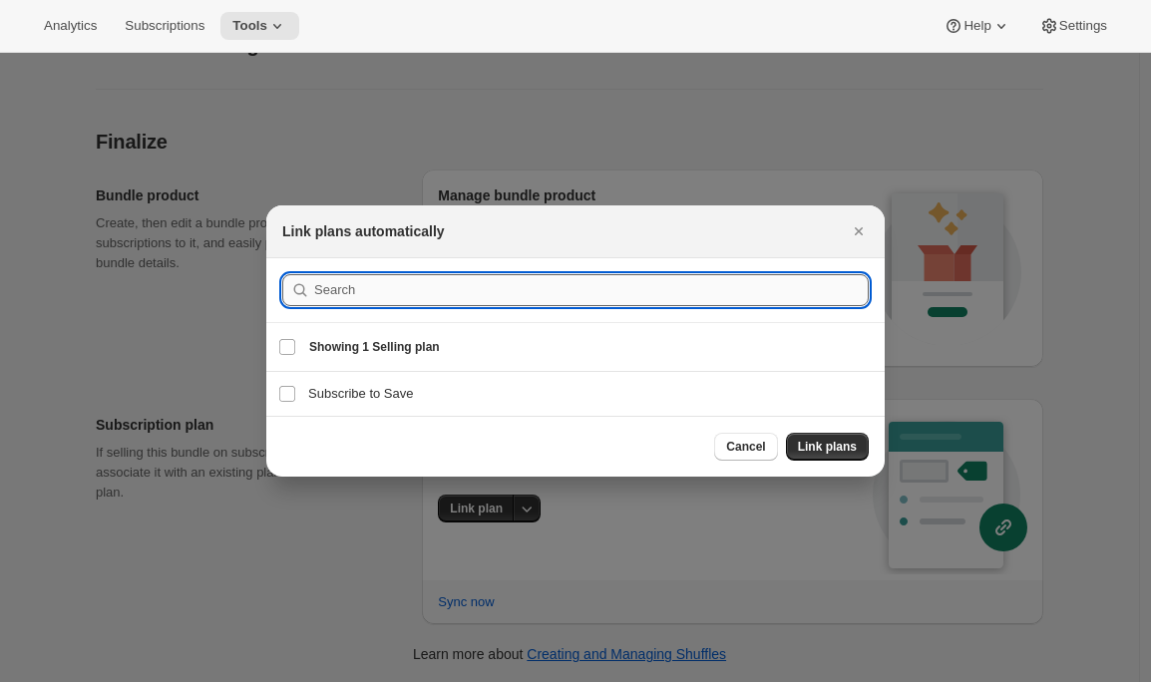
click at [443, 290] on input ":rcl:" at bounding box center [591, 290] width 555 height 32
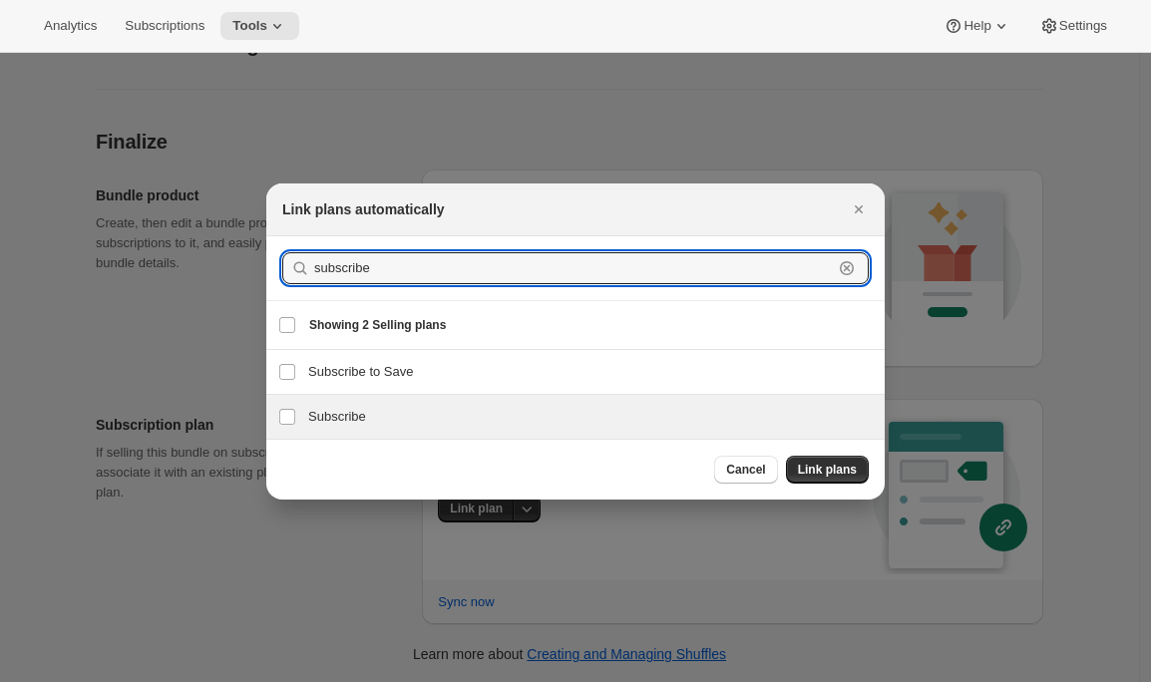
type input "subscribe"
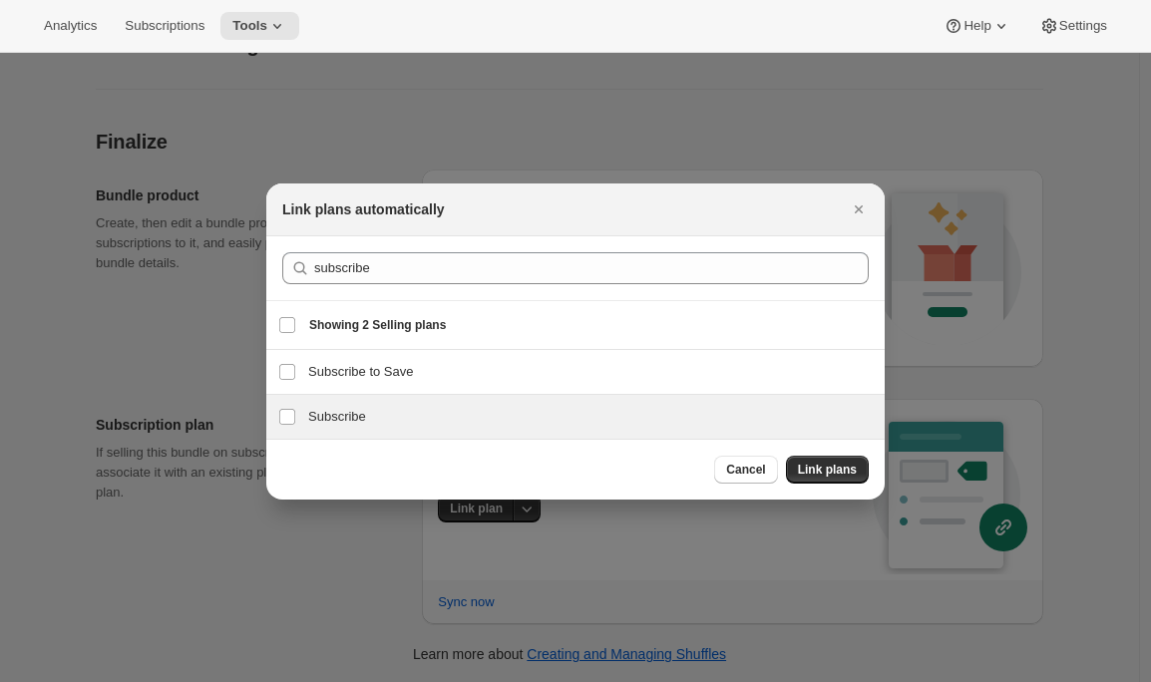
click at [361, 414] on h3 "Subscribe" at bounding box center [590, 417] width 564 height 20
checkbox input "true"
click at [835, 469] on span "Link plans" at bounding box center [827, 470] width 59 height 16
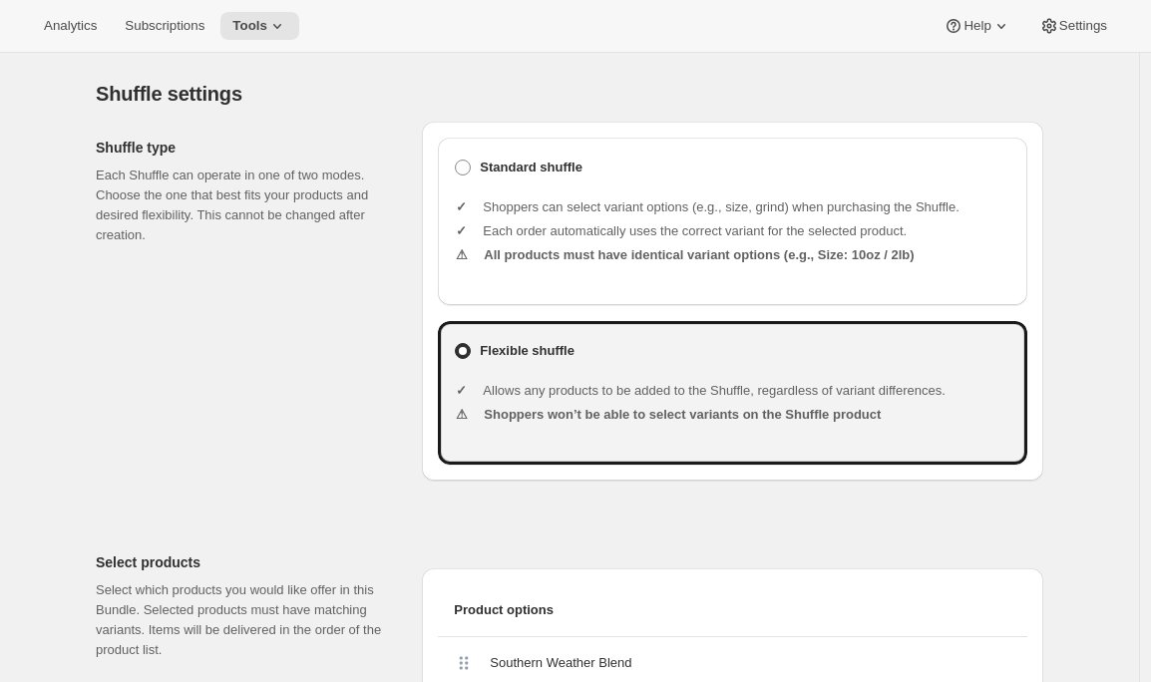
scroll to position [0, 0]
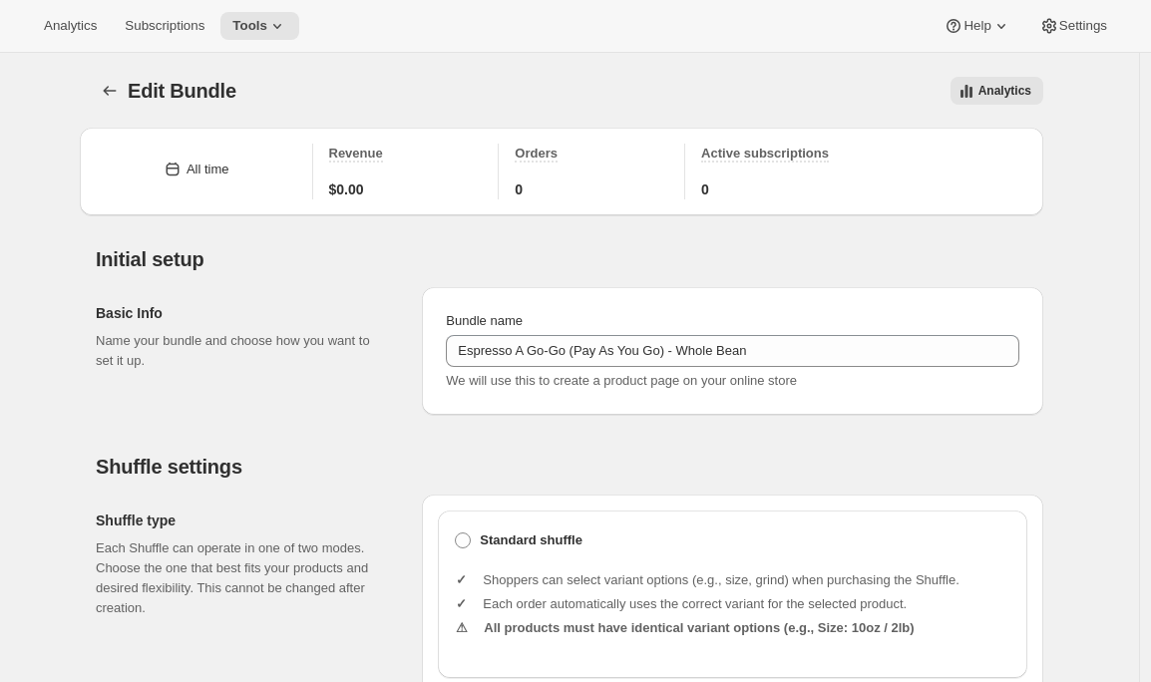
click at [270, 42] on div "Analytics Subscriptions Tools Help Settings" at bounding box center [575, 26] width 1151 height 53
click at [284, 39] on button "Tools" at bounding box center [259, 26] width 79 height 28
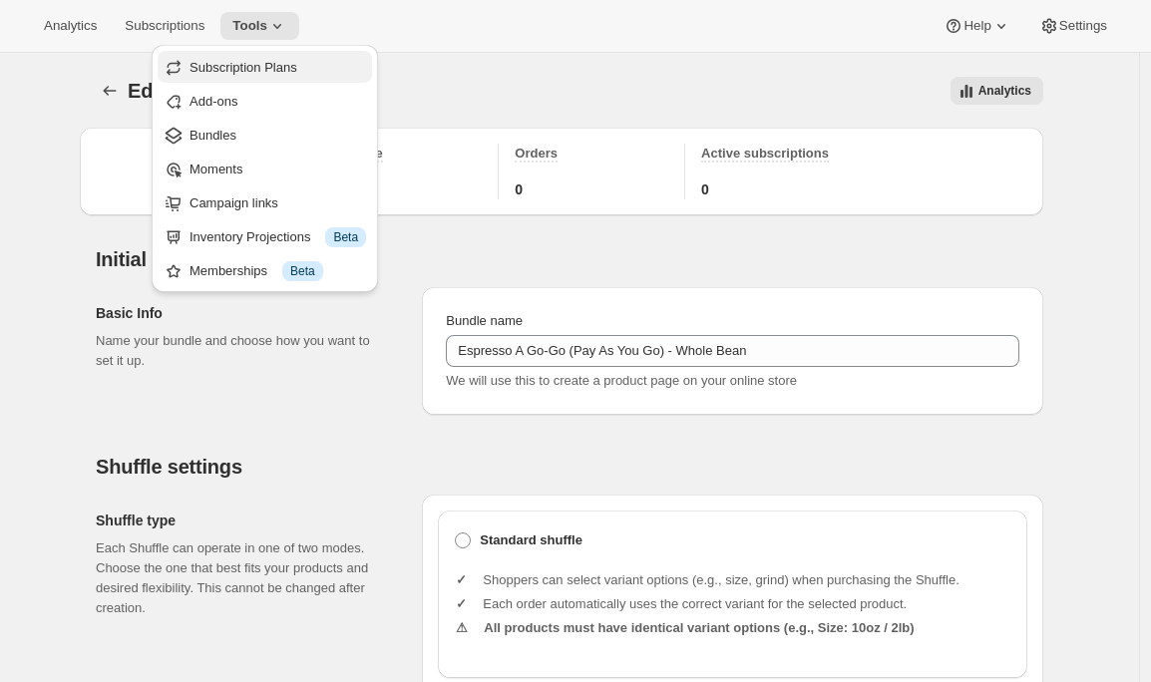
click at [284, 64] on span "Subscription Plans" at bounding box center [243, 67] width 108 height 15
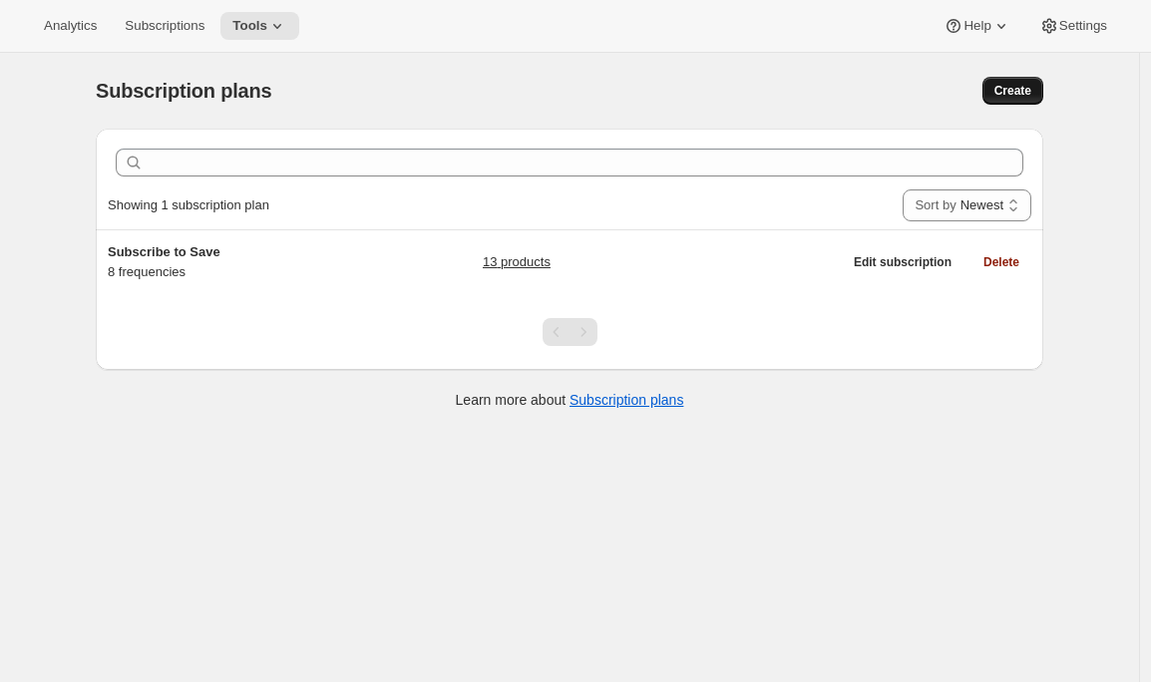
click at [1009, 96] on span "Create" at bounding box center [1012, 91] width 37 height 16
select select "WEEK"
select select "MONTH"
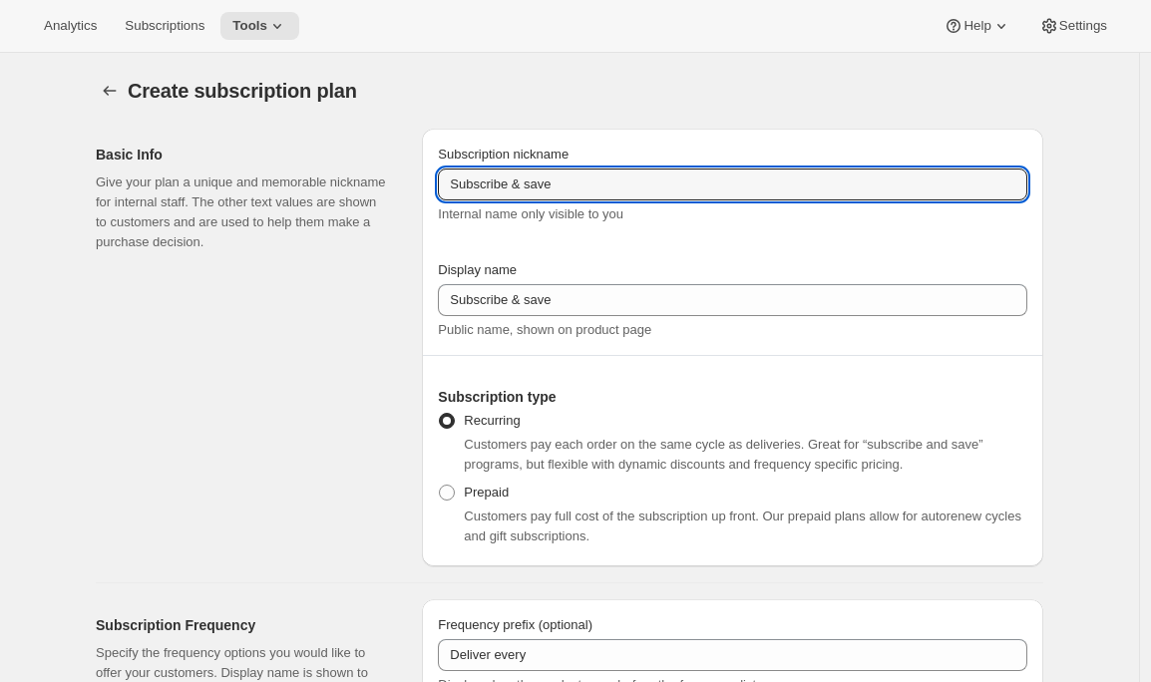
drag, startPoint x: 581, startPoint y: 185, endPoint x: 336, endPoint y: 163, distance: 246.3
click at [342, 185] on div "Basic Info Give your plan a unique and memorable nickname for internal staff. T…" at bounding box center [561, 340] width 963 height 454
type input "P"
type input "S"
type input "P"
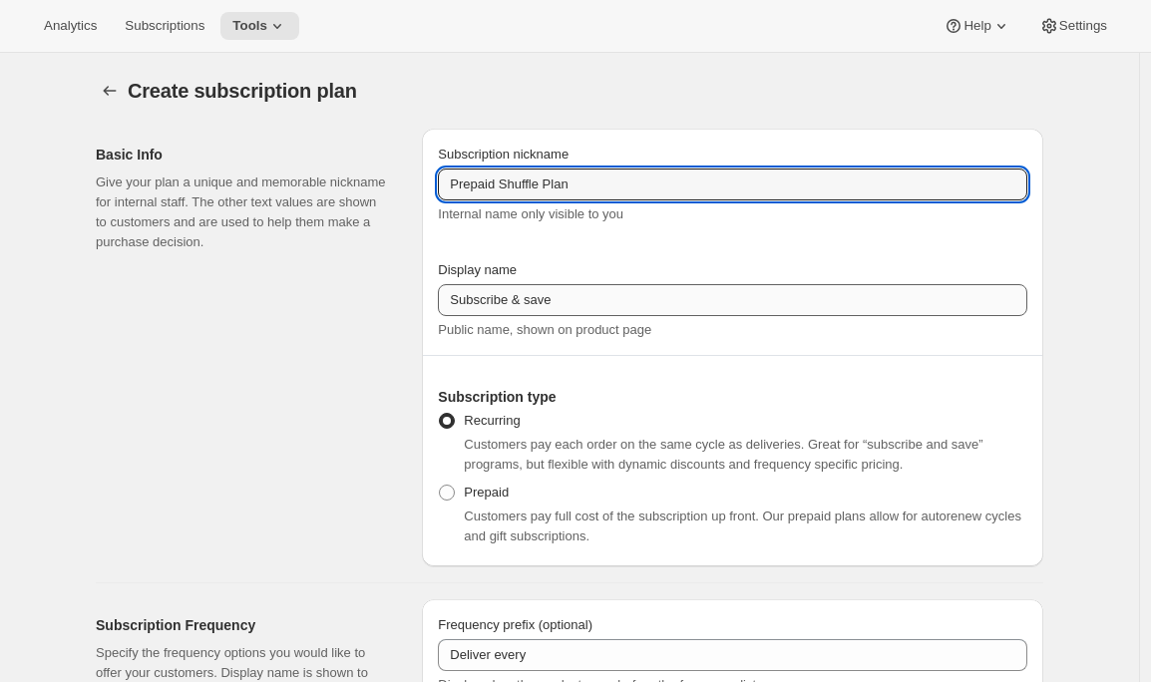
type input "Prepaid Shuffle Plan"
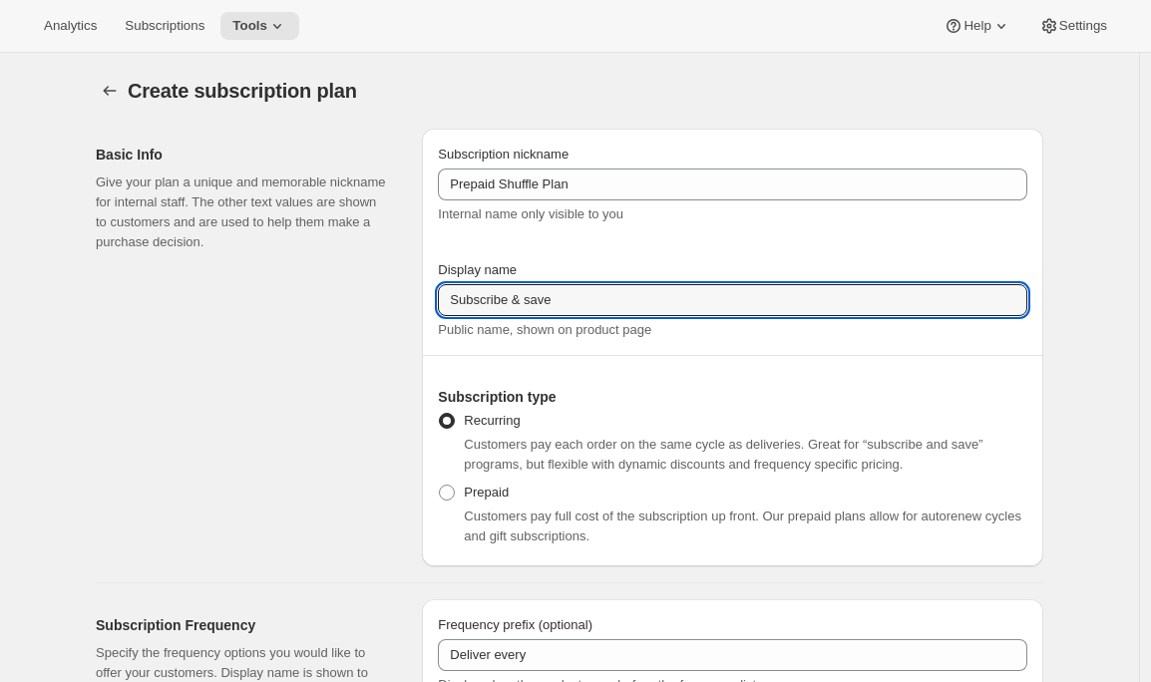
drag, startPoint x: 610, startPoint y: 307, endPoint x: 360, endPoint y: 301, distance: 250.4
click at [360, 301] on div "Basic Info Give your plan a unique and memorable nickname for internal staff. T…" at bounding box center [561, 340] width 963 height 454
type input "Prepay and Save"
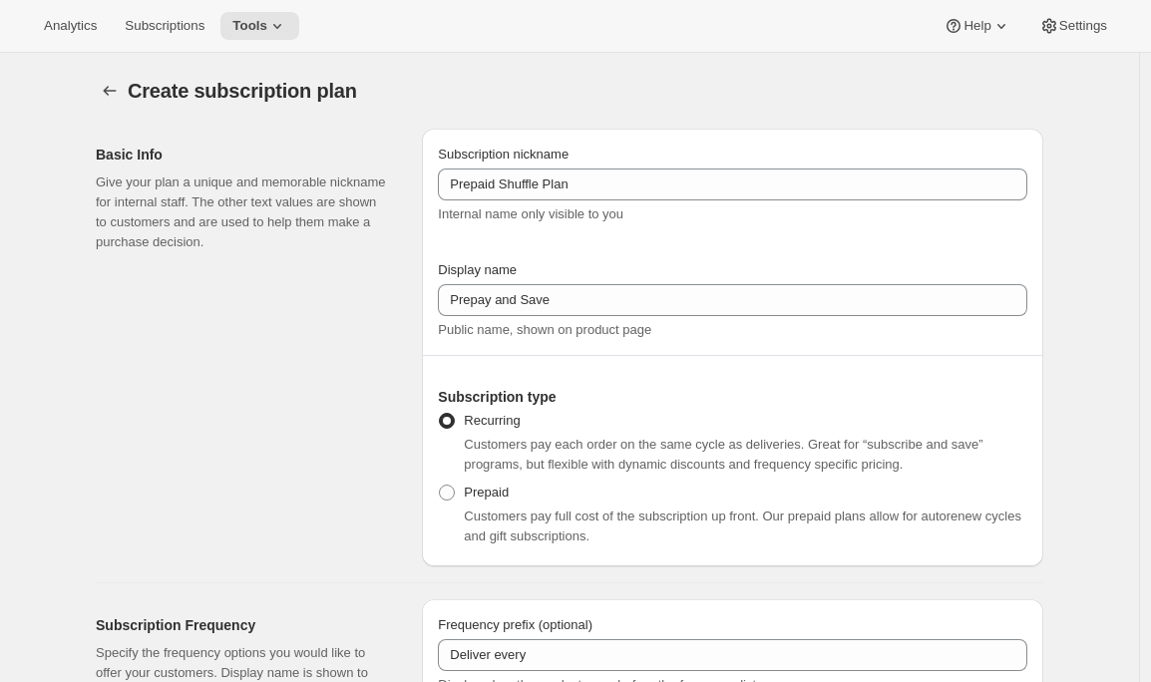
click at [387, 507] on div "Basic Info Give your plan a unique and memorable nickname for internal staff. T…" at bounding box center [251, 348] width 310 height 438
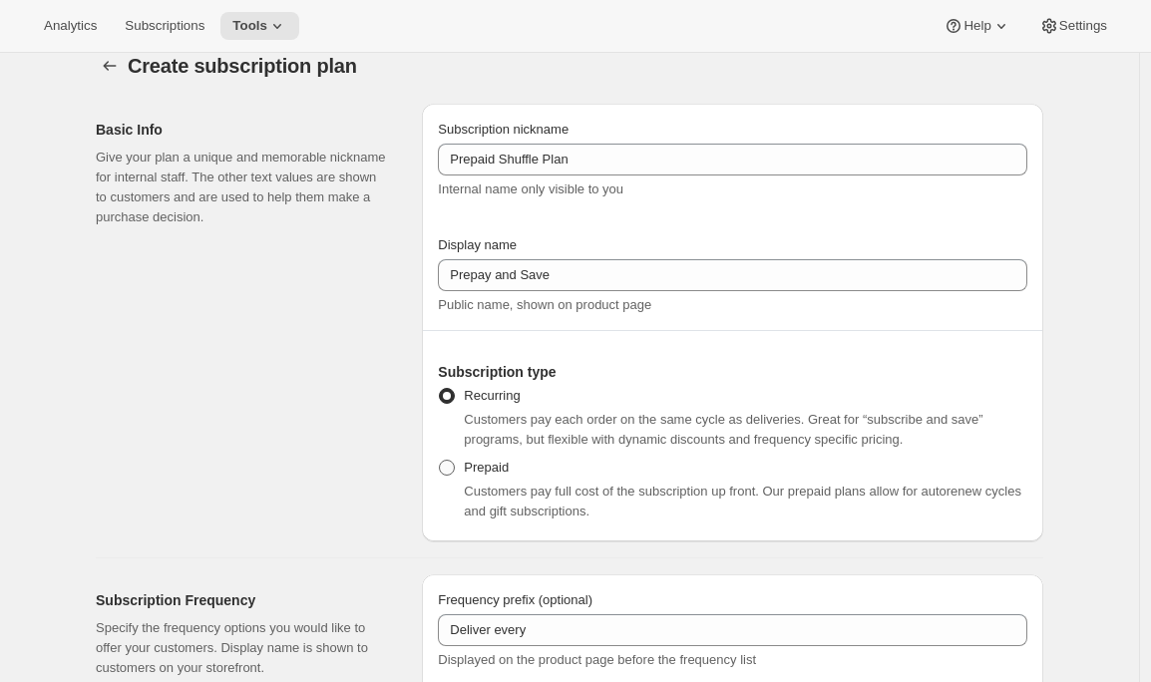
scroll to position [40, 0]
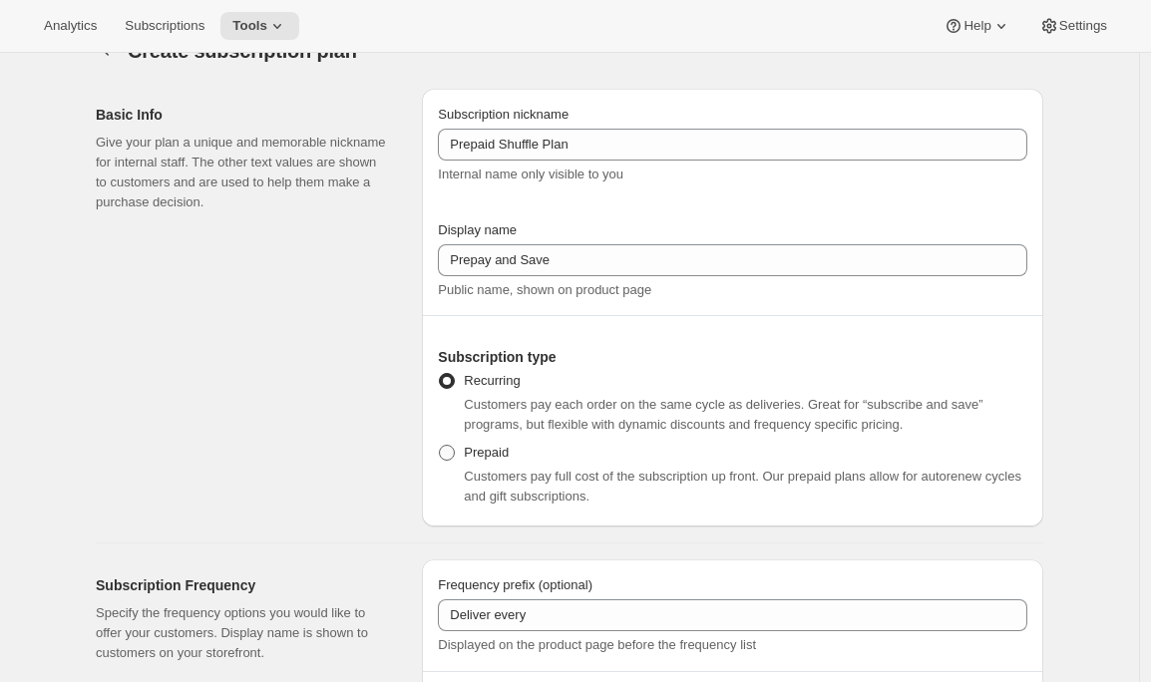
click at [495, 458] on span "Prepaid" at bounding box center [486, 452] width 45 height 15
click at [440, 446] on input "Prepaid" at bounding box center [439, 445] width 1 height 1
radio input "true"
select select "MONTH"
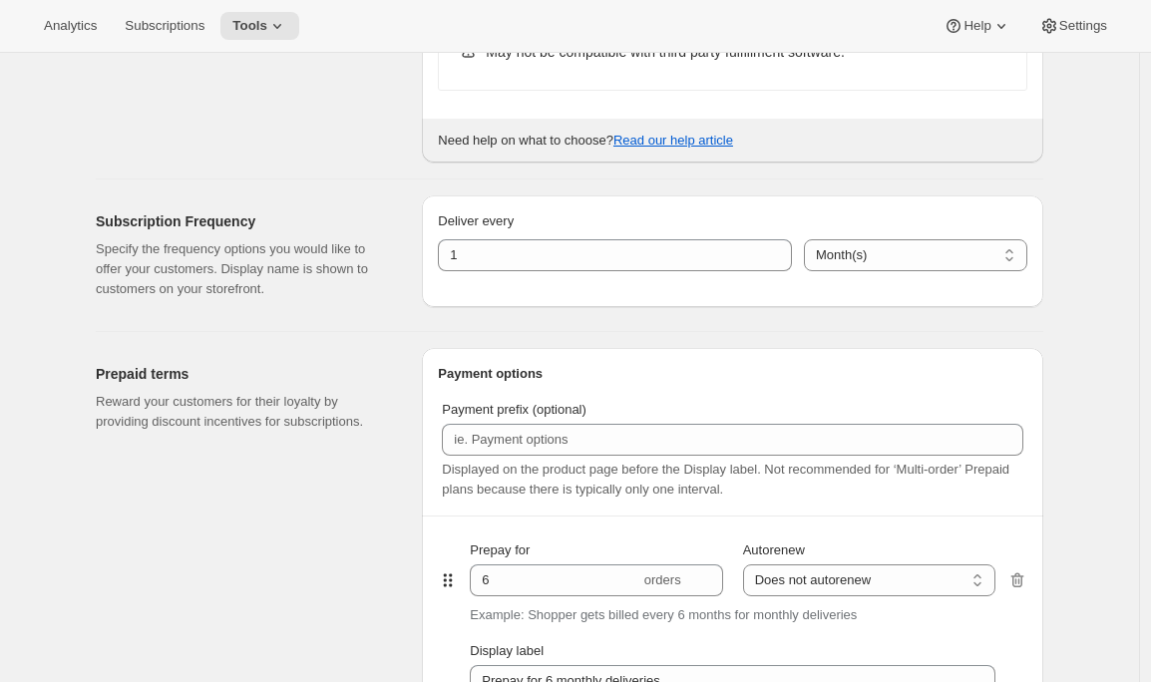
scroll to position [855, 0]
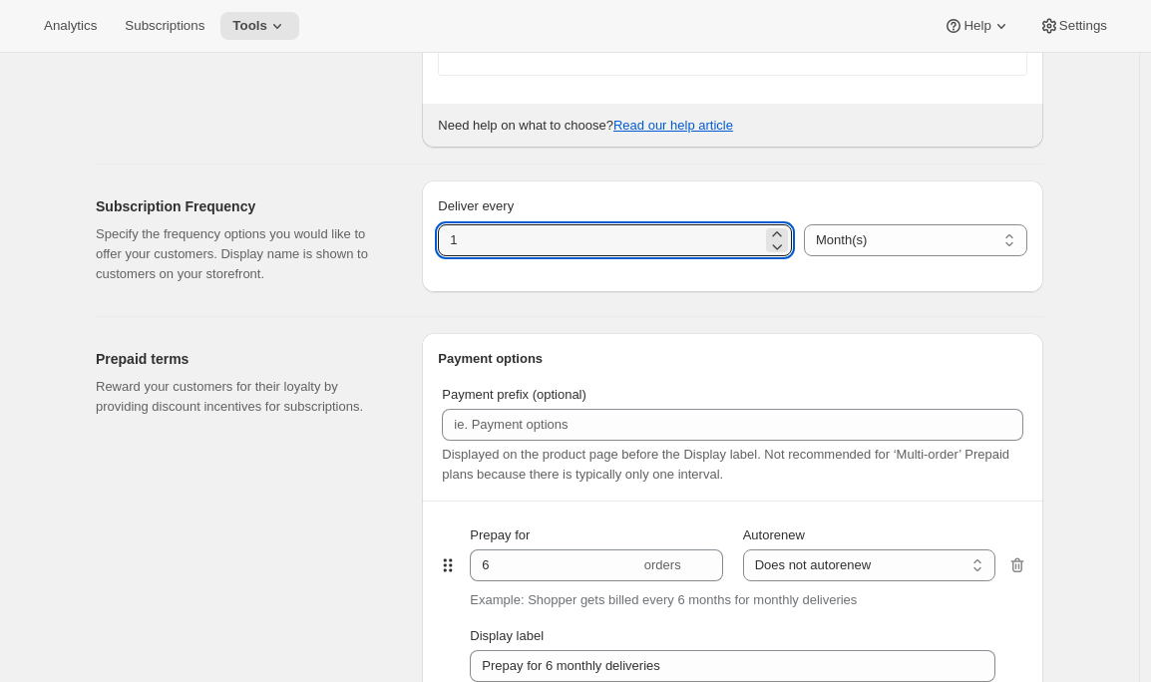
drag, startPoint x: 493, startPoint y: 238, endPoint x: 422, endPoint y: 238, distance: 70.8
click at [422, 238] on div "Subscription Frequency Specify the frequency options you would like to offer yo…" at bounding box center [561, 233] width 963 height 136
type input "3"
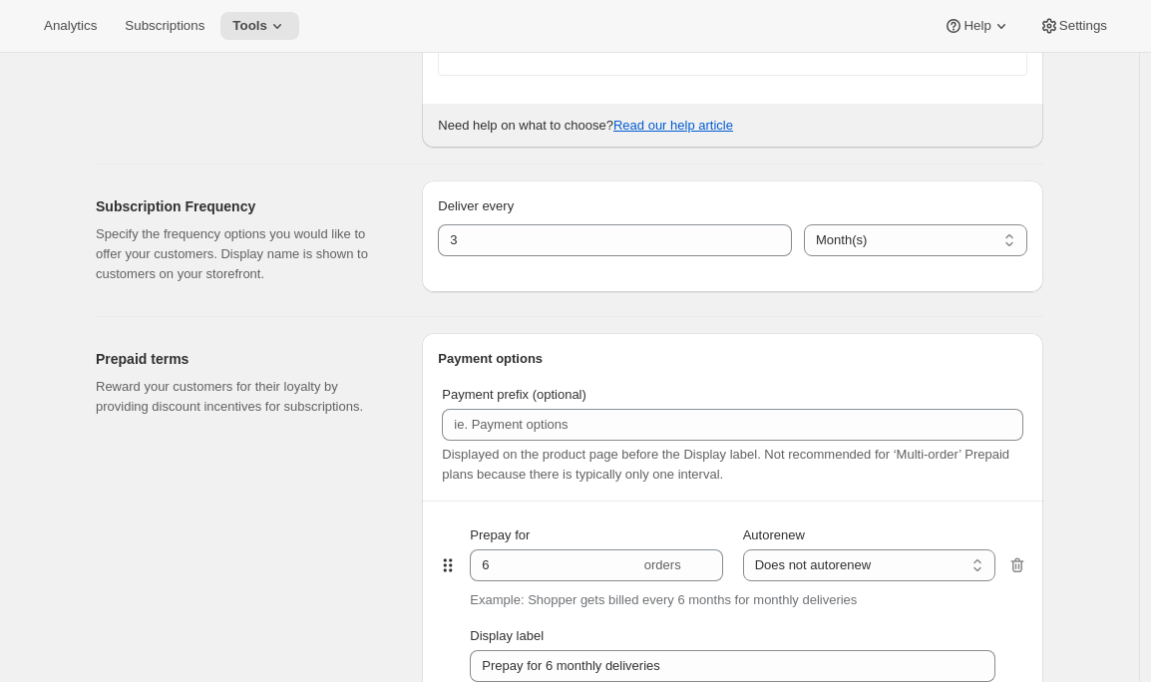
click at [820, 239] on select "Day(s) Week(s) Month(s) Year(s)" at bounding box center [915, 240] width 223 height 32
select select "WEEK"
click at [804, 224] on select "Day(s) Week(s) Month(s) Year(s)" at bounding box center [915, 240] width 223 height 32
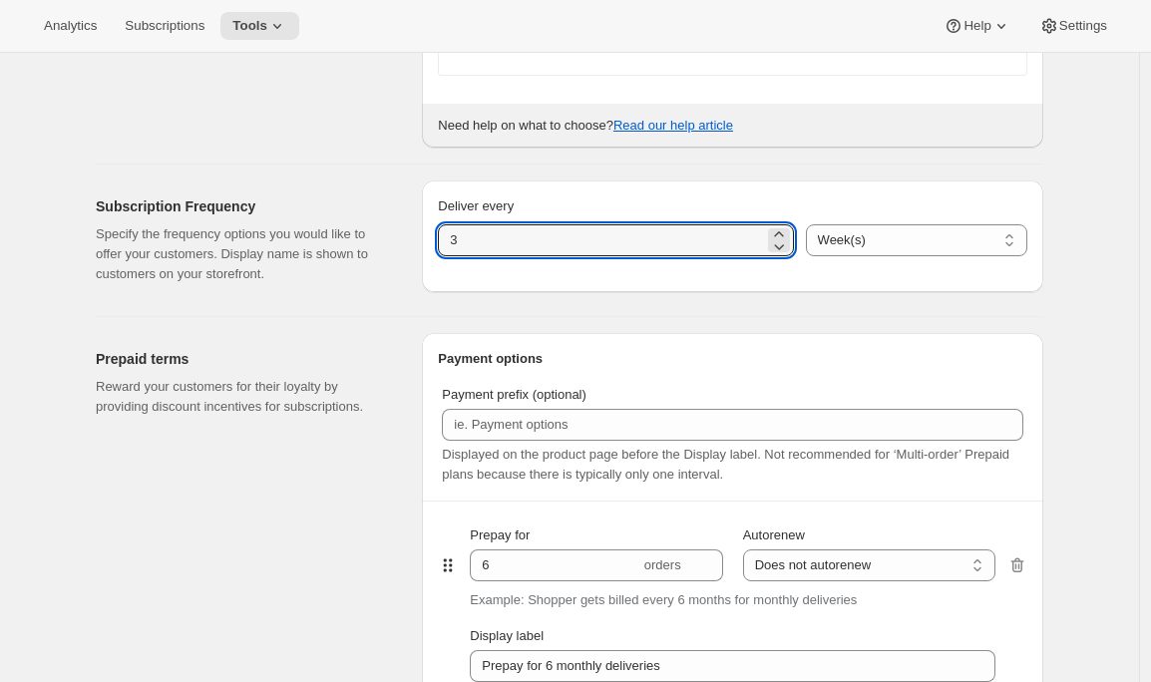
drag, startPoint x: 546, startPoint y: 253, endPoint x: 377, endPoint y: 219, distance: 171.9
click at [377, 219] on div "Subscription Frequency Specify the frequency options you would like to offer yo…" at bounding box center [561, 233] width 963 height 136
type input "1"
click at [816, 251] on select "Day(s) Week(s) Month(s) Year(s)" at bounding box center [916, 240] width 221 height 32
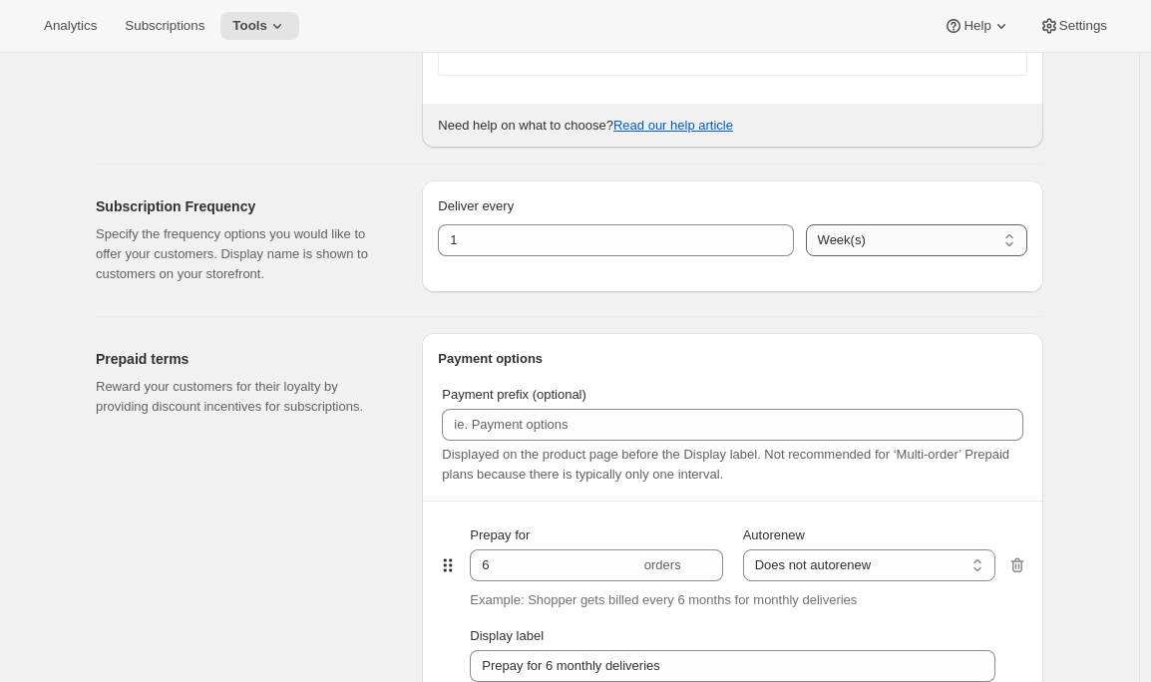
select select "MONTH"
click at [806, 224] on select "Day(s) Week(s) Month(s) Year(s)" at bounding box center [916, 240] width 221 height 32
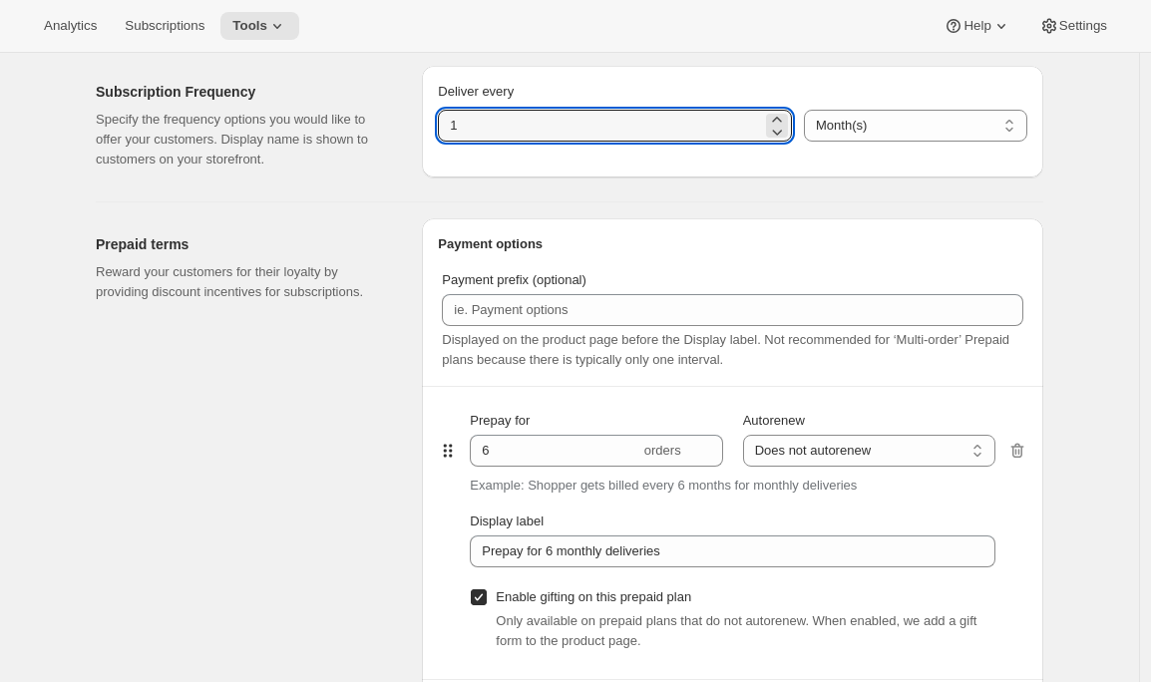
scroll to position [970, 0]
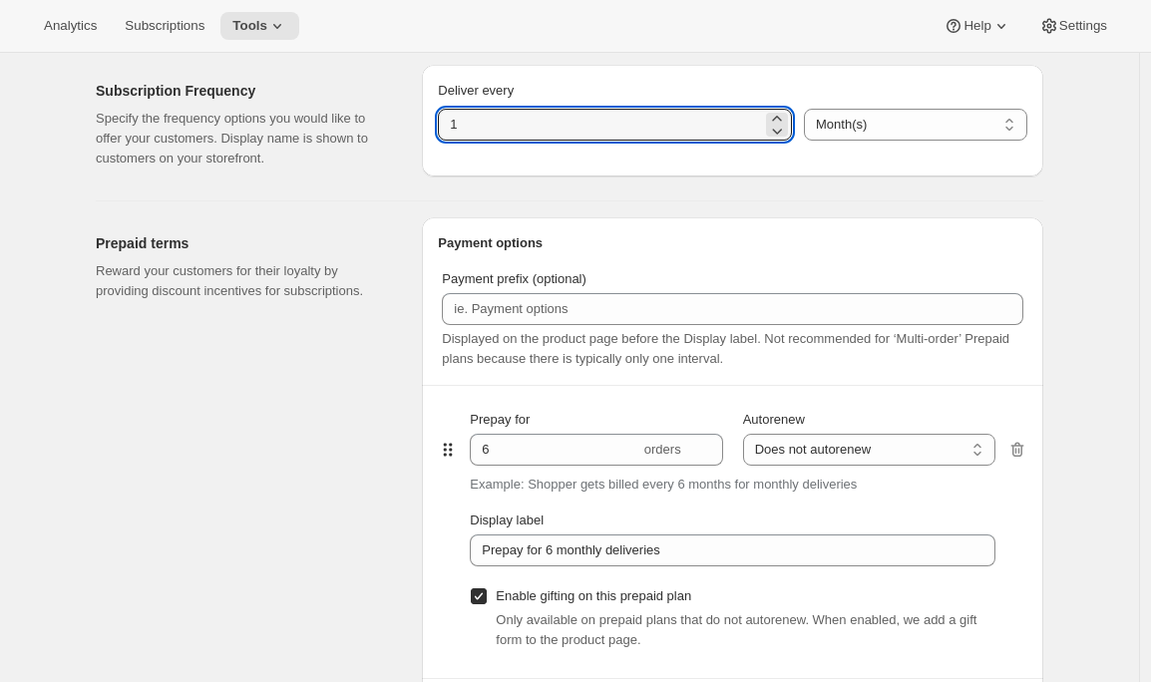
click at [388, 208] on div "Prepaid terms Reward your customers for their loyalty by providing discount inc…" at bounding box center [561, 616] width 963 height 831
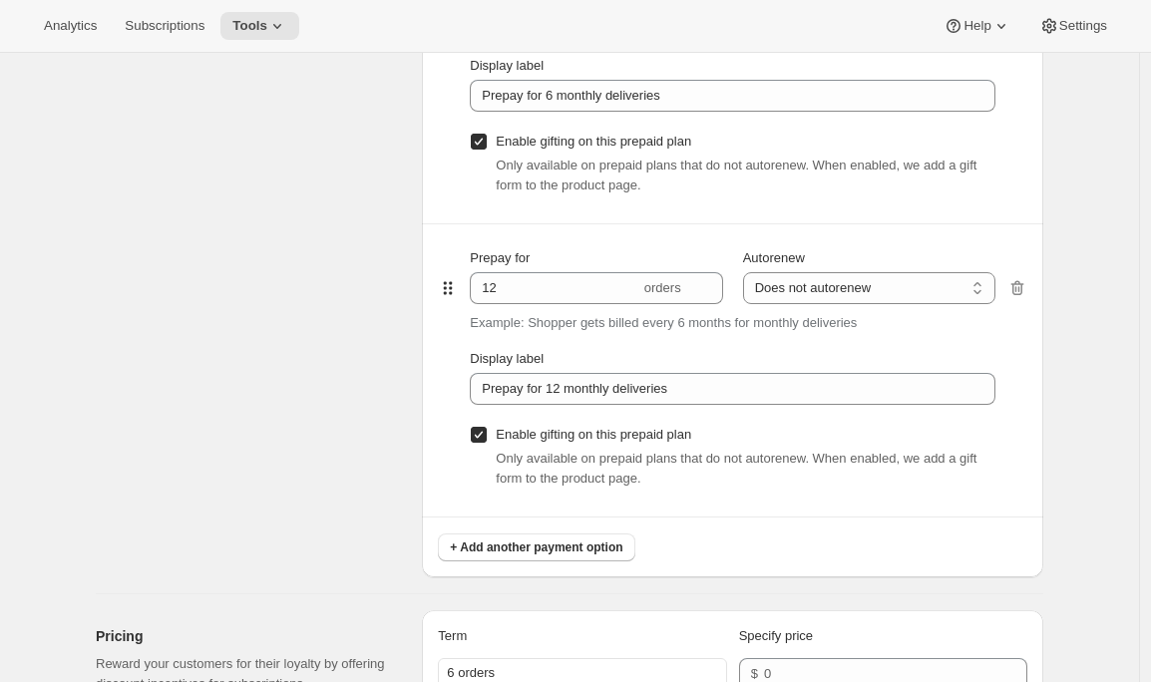
scroll to position [1416, 0]
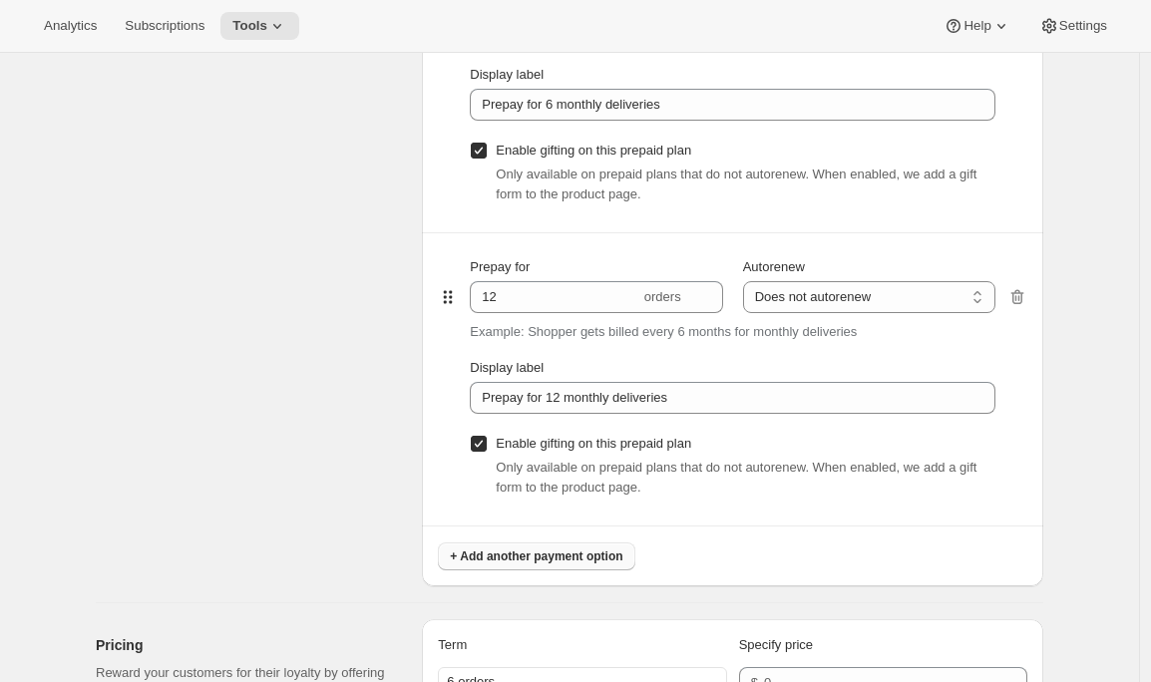
click at [529, 551] on span "+ Add another payment option" at bounding box center [536, 557] width 173 height 16
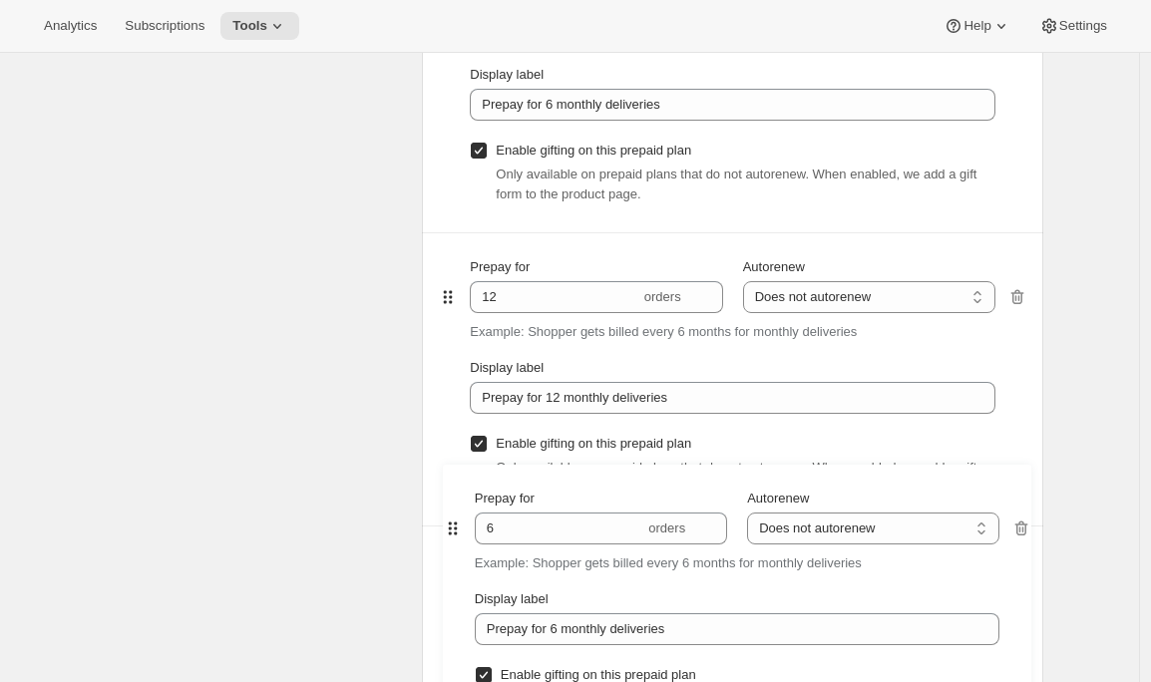
scroll to position [1421, 0]
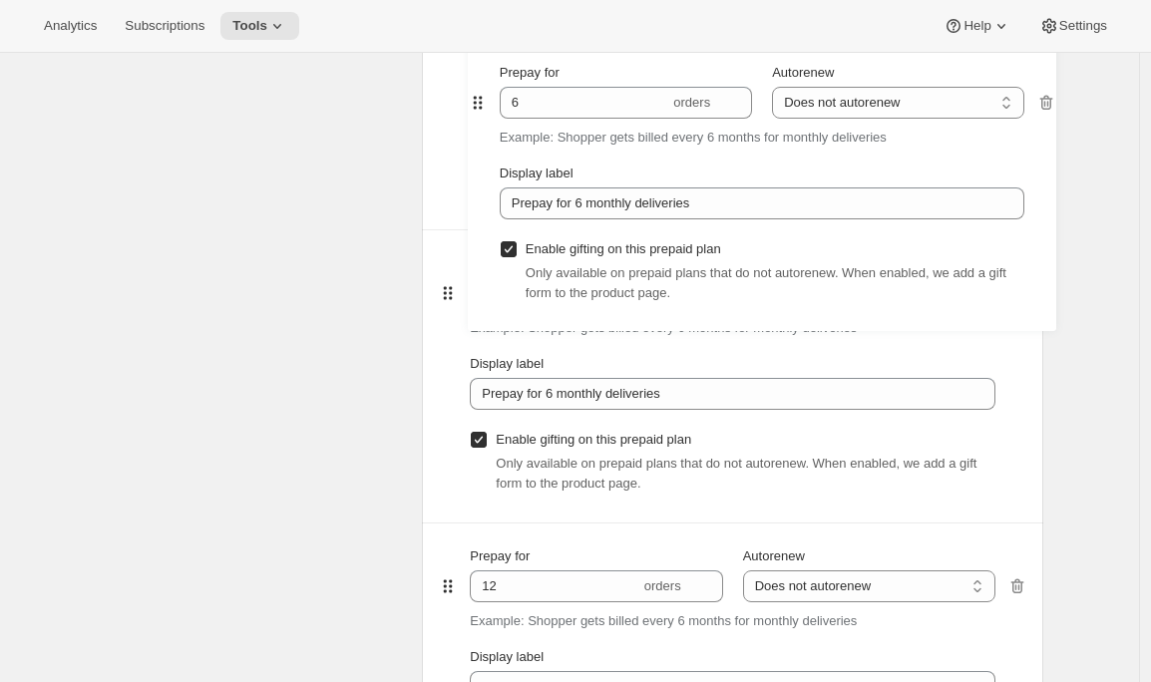
drag, startPoint x: 451, startPoint y: 593, endPoint x: 474, endPoint y: 100, distance: 494.2
click at [474, 100] on div "Prepay for 6 orders Autorenew Does not autorenew Renews after prepaid period Do…" at bounding box center [732, 376] width 589 height 880
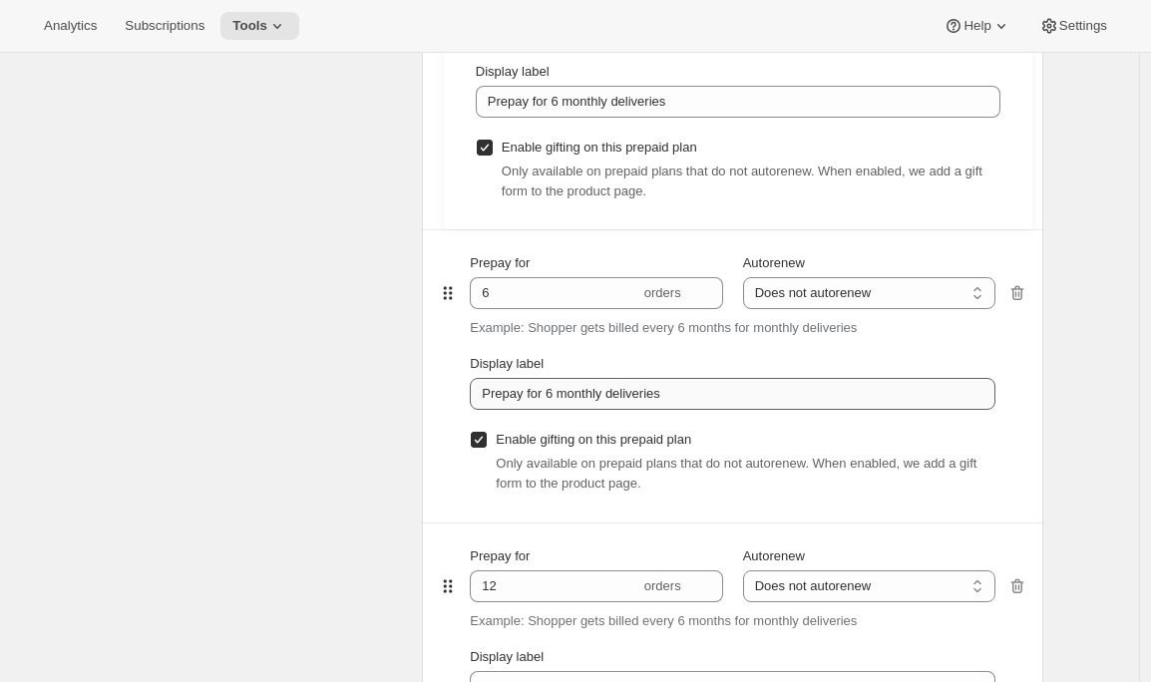
type input "6"
type input "Prepay for 6 monthly deliveries"
type input "12"
type input "Prepay for 12 monthly deliveries"
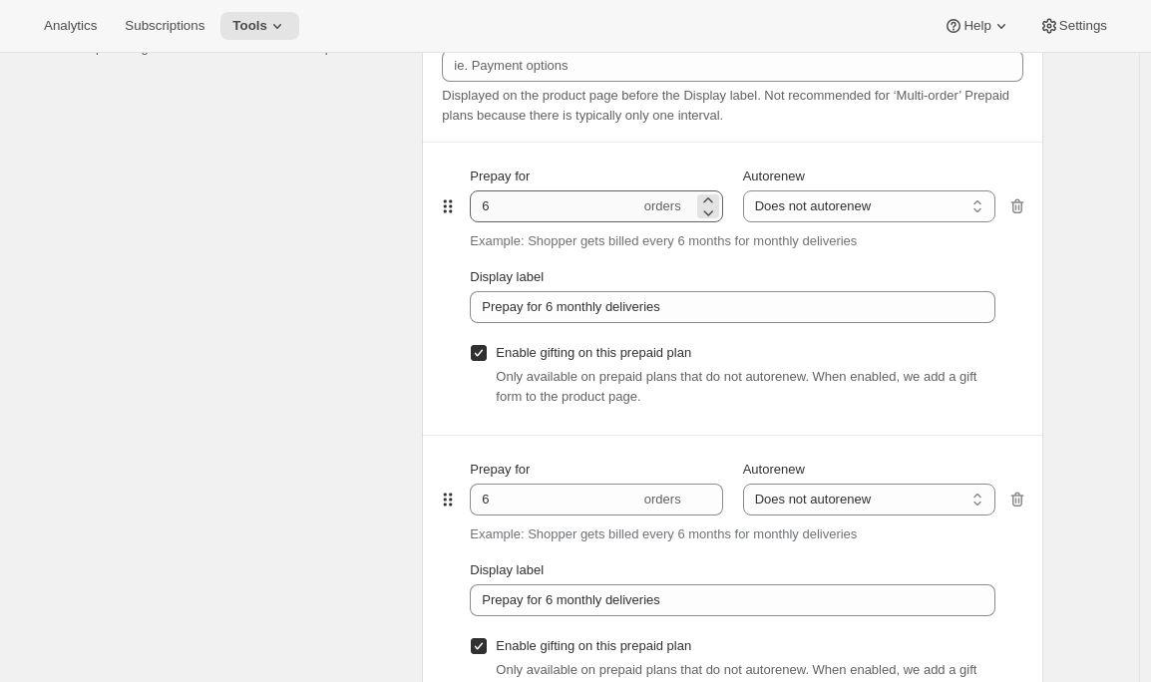
scroll to position [1204, 0]
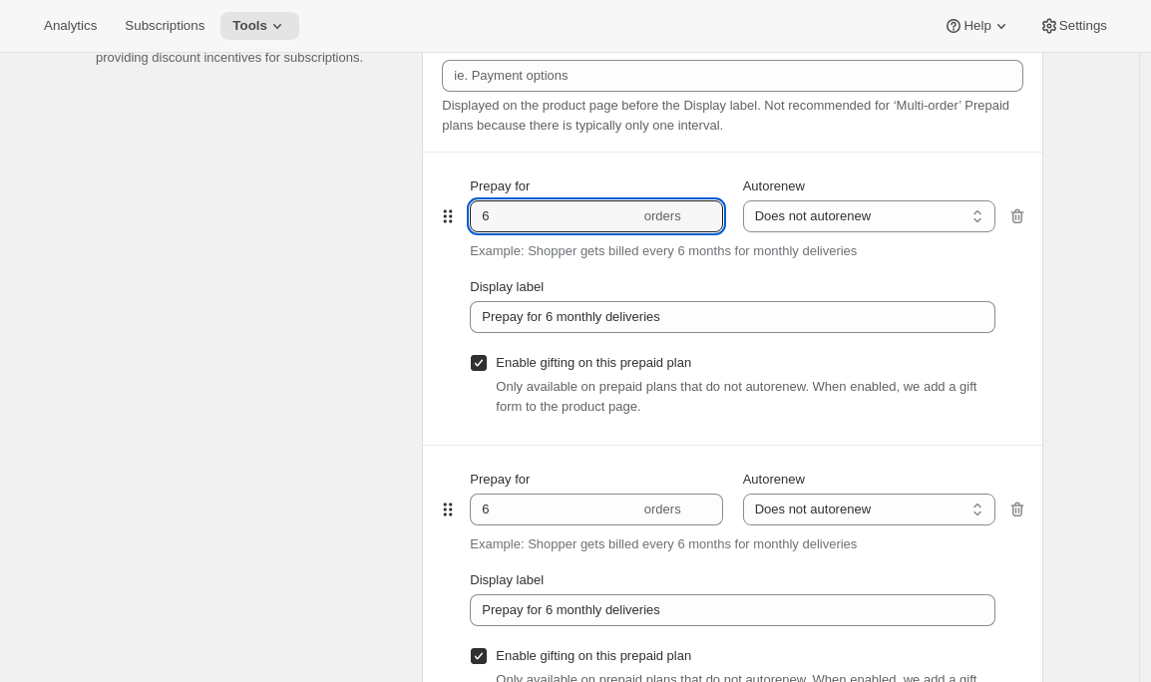
drag, startPoint x: 503, startPoint y: 215, endPoint x: 447, endPoint y: 215, distance: 55.9
click at [447, 215] on div "Prepay for 6 orders Autorenew Does not autorenew Renews after prepaid period Do…" at bounding box center [732, 299] width 589 height 292
type input "3"
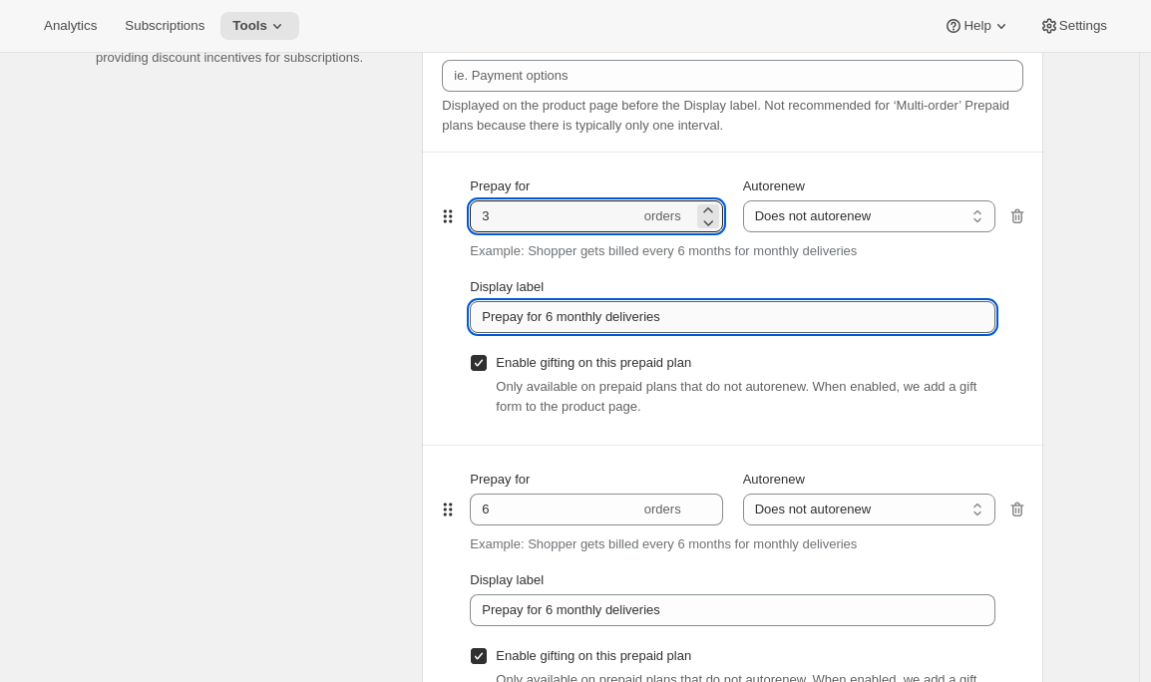
click at [563, 318] on input "Prepay for 6 monthly deliveries" at bounding box center [733, 317] width 526 height 32
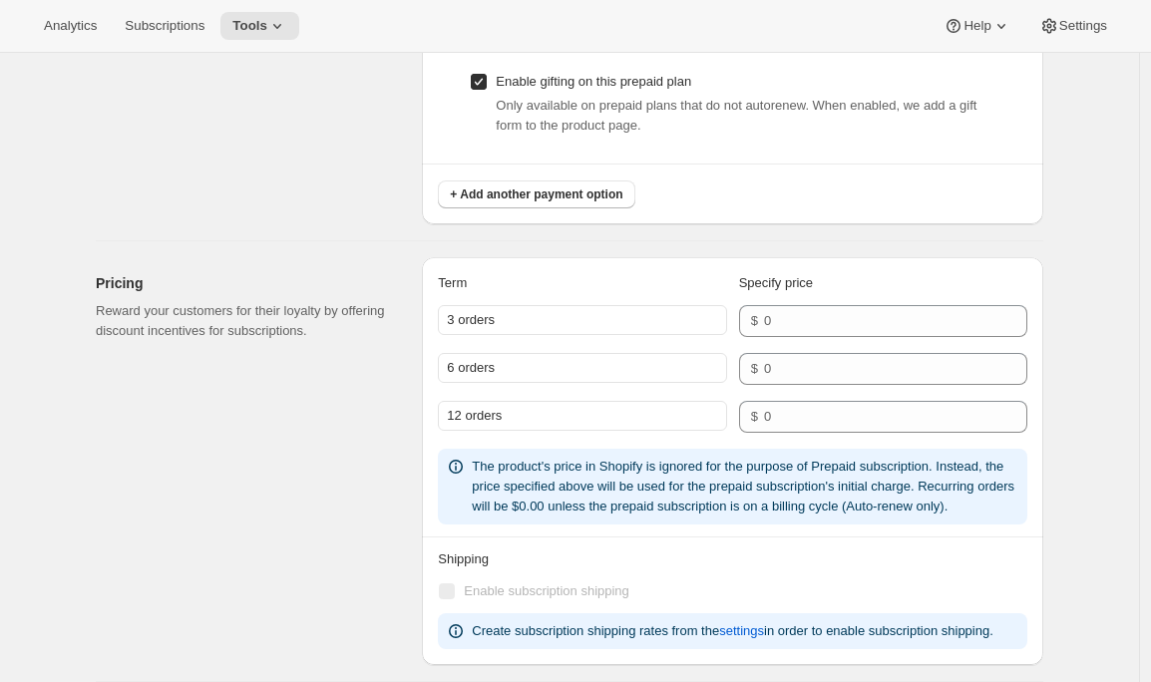
scroll to position [2158, 0]
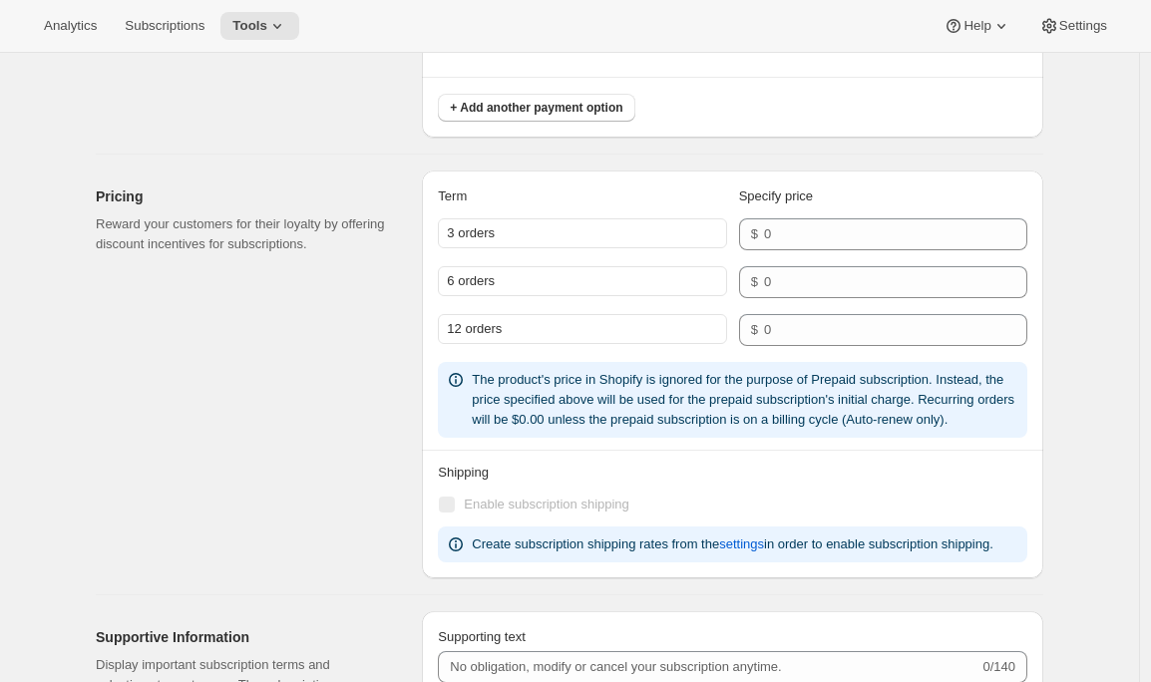
type input "Prepay for 3 monthly deliveries"
click at [342, 392] on div "Pricing Reward your customers for their loyalty by offering discount incentives…" at bounding box center [251, 375] width 310 height 408
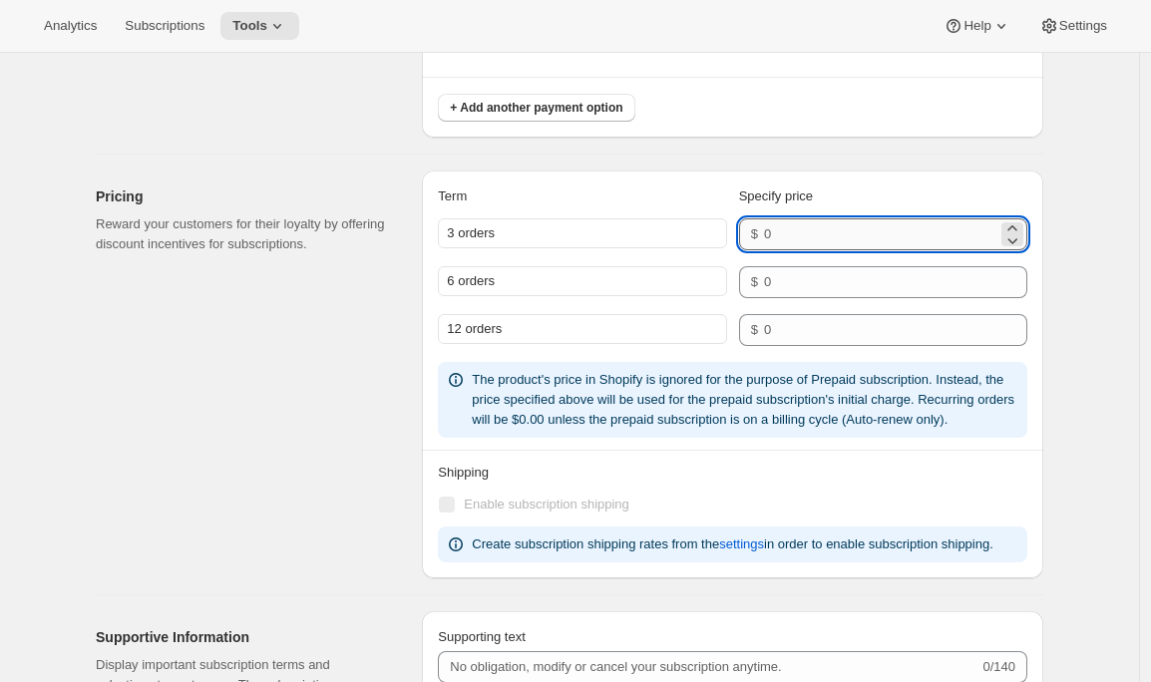
click at [835, 230] on input "number" at bounding box center [880, 234] width 233 height 32
paste input "59.85"
type input "59.85"
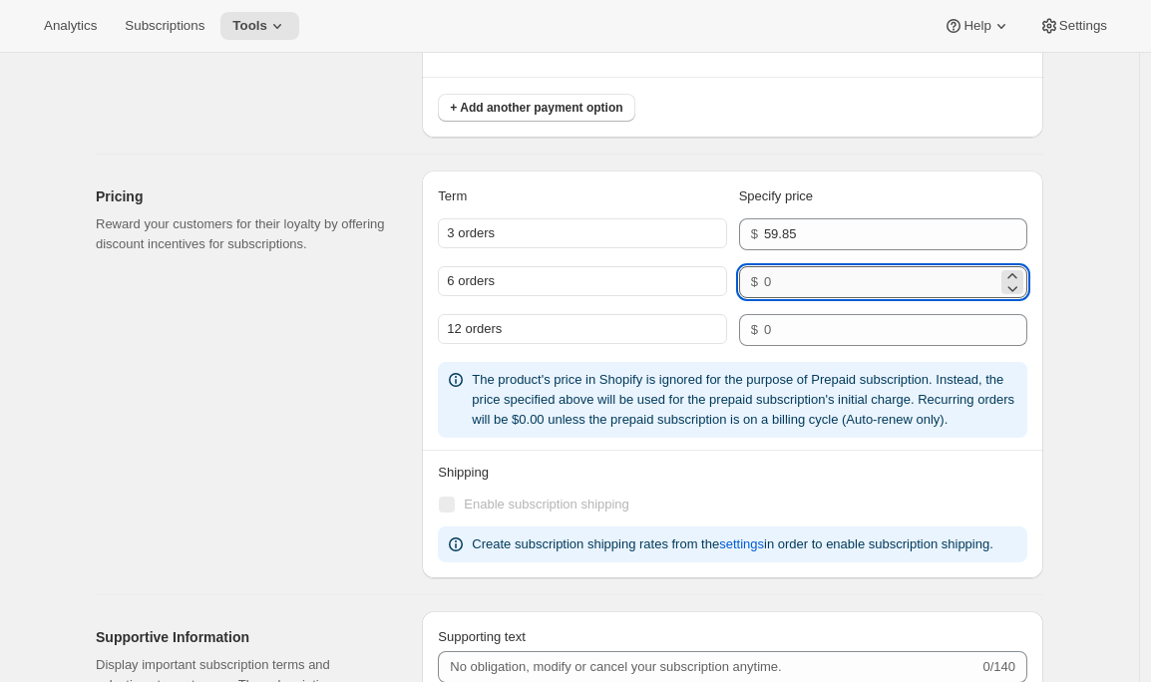
click at [796, 283] on input "number" at bounding box center [880, 282] width 233 height 32
paste input "119.7"
type input "119.7"
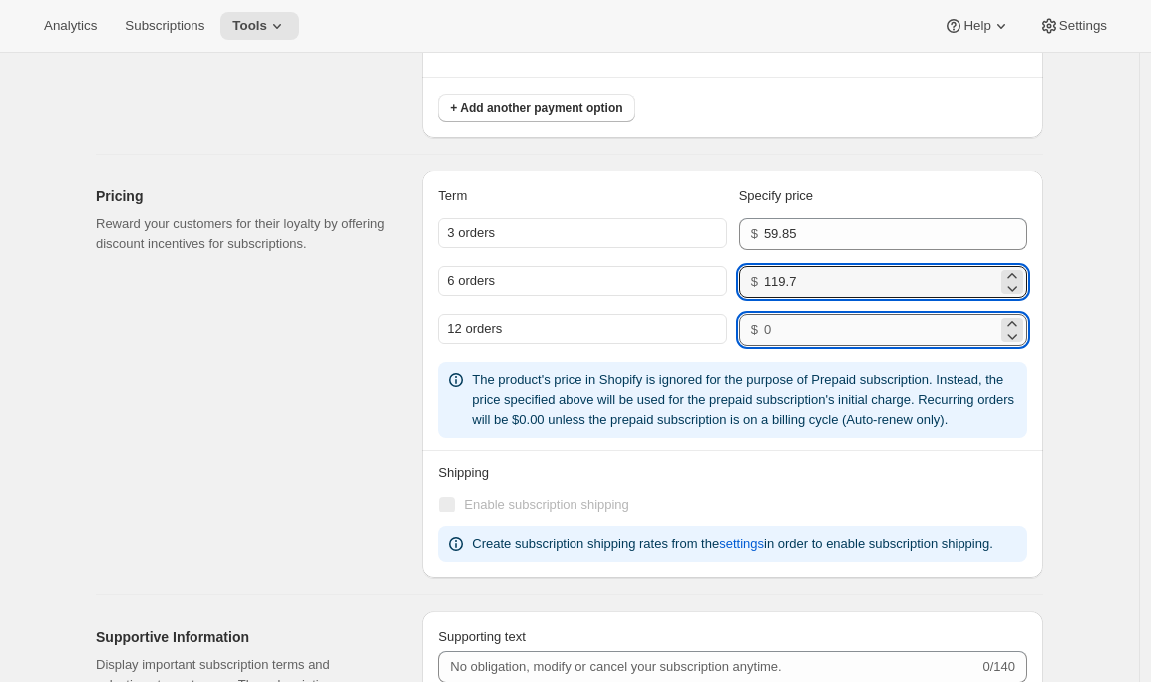
click at [845, 334] on input "number" at bounding box center [880, 330] width 233 height 32
paste input "239.4"
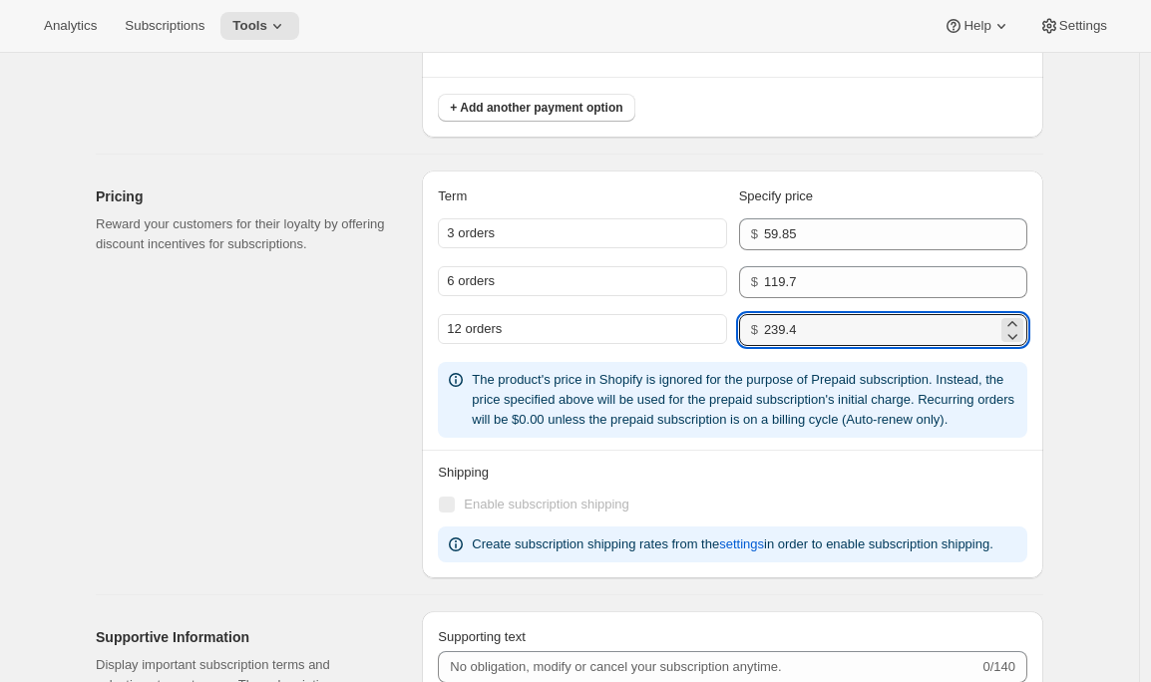
type input "239.4"
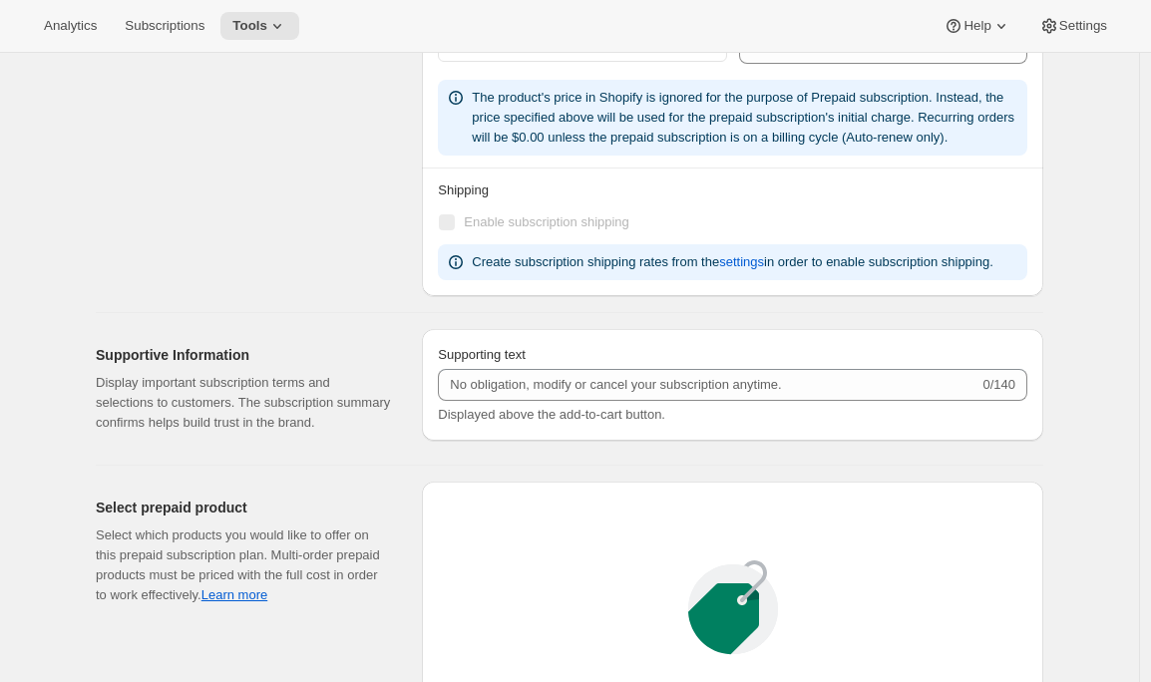
scroll to position [2621, 0]
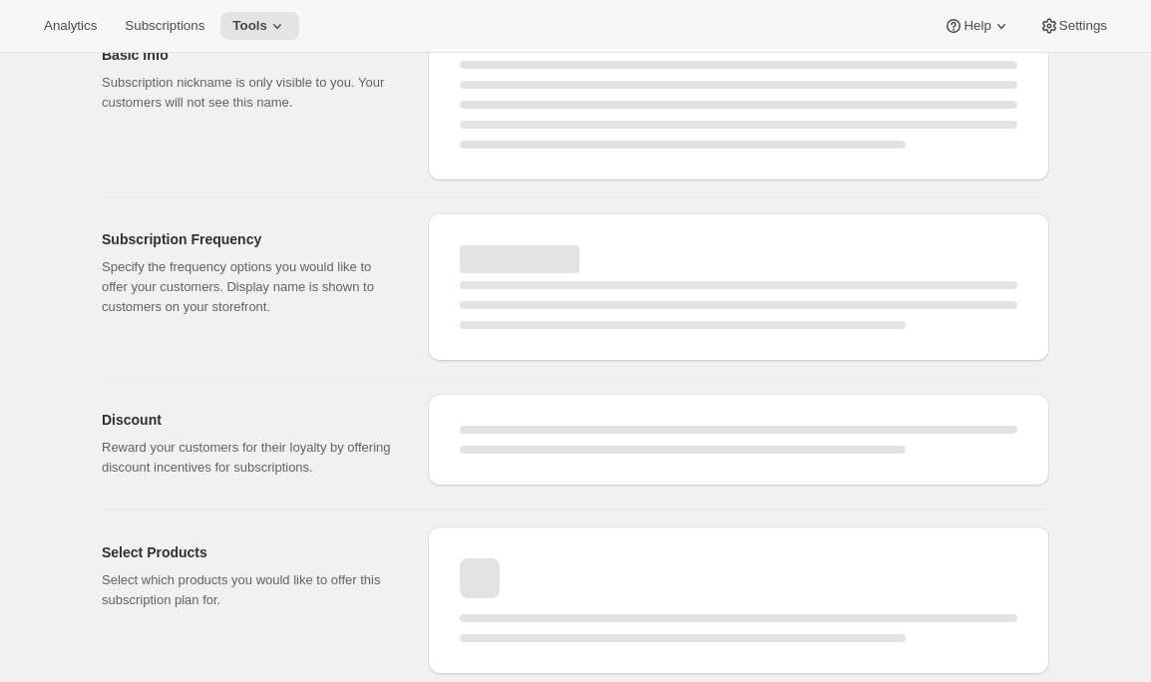
select select "WEEK"
select select "MONTH"
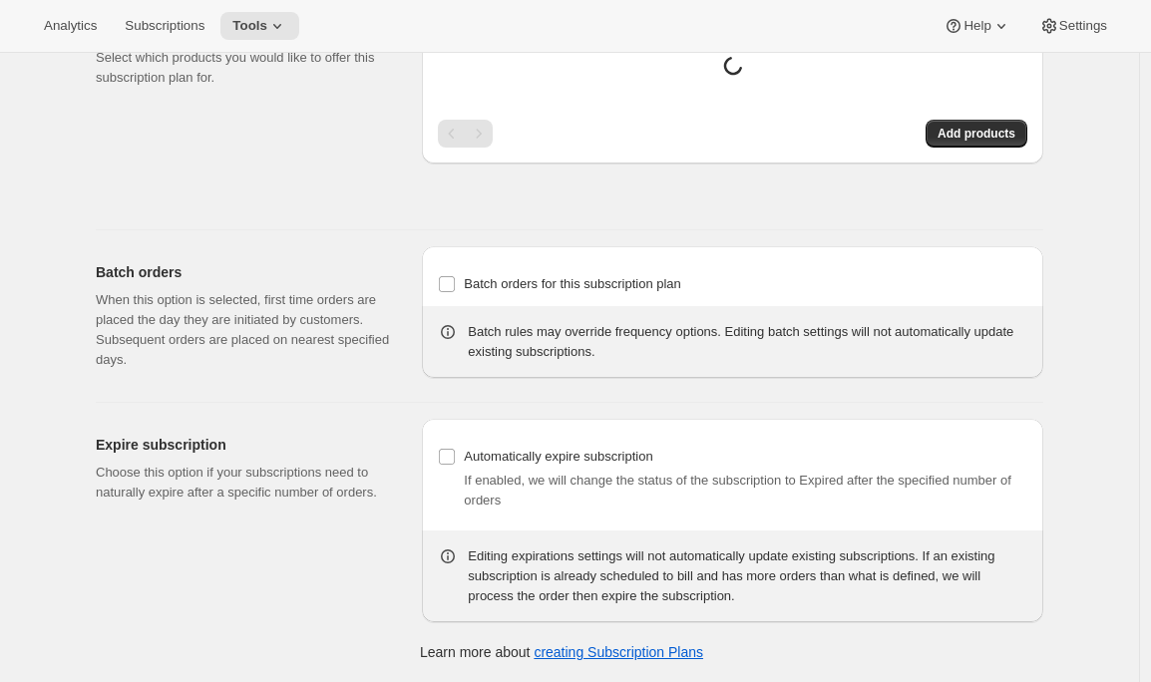
type input "Prepaid Shuffle Plan"
type input "Prepay and Save"
select select "MONTH"
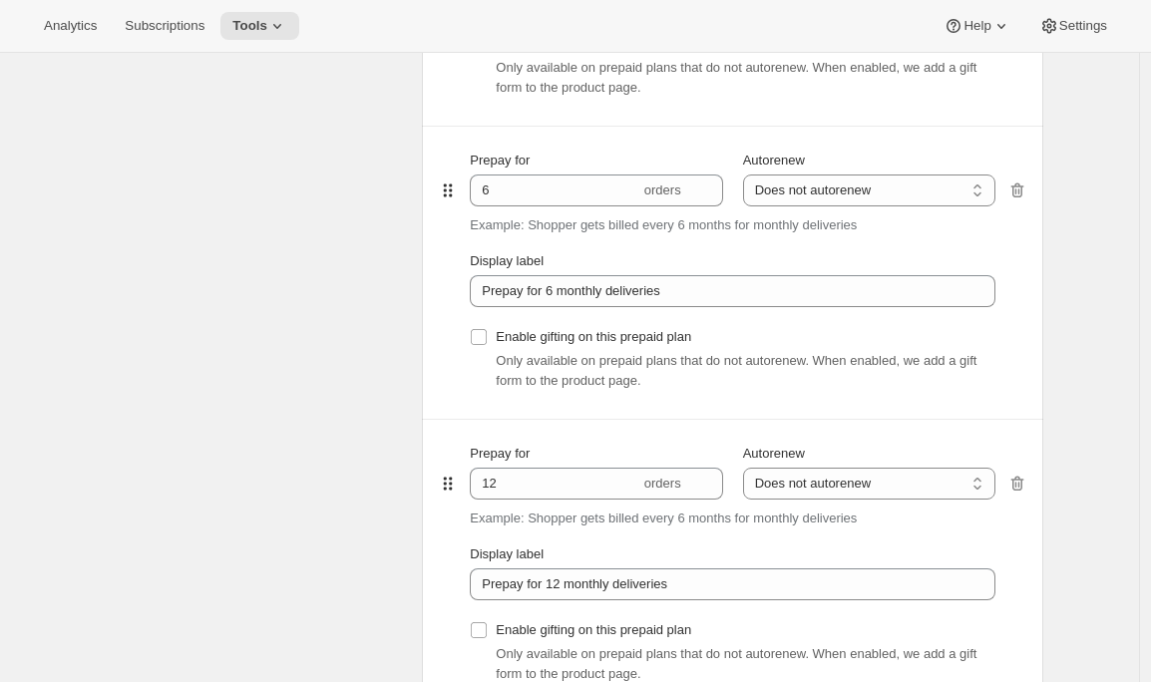
scroll to position [2411, 0]
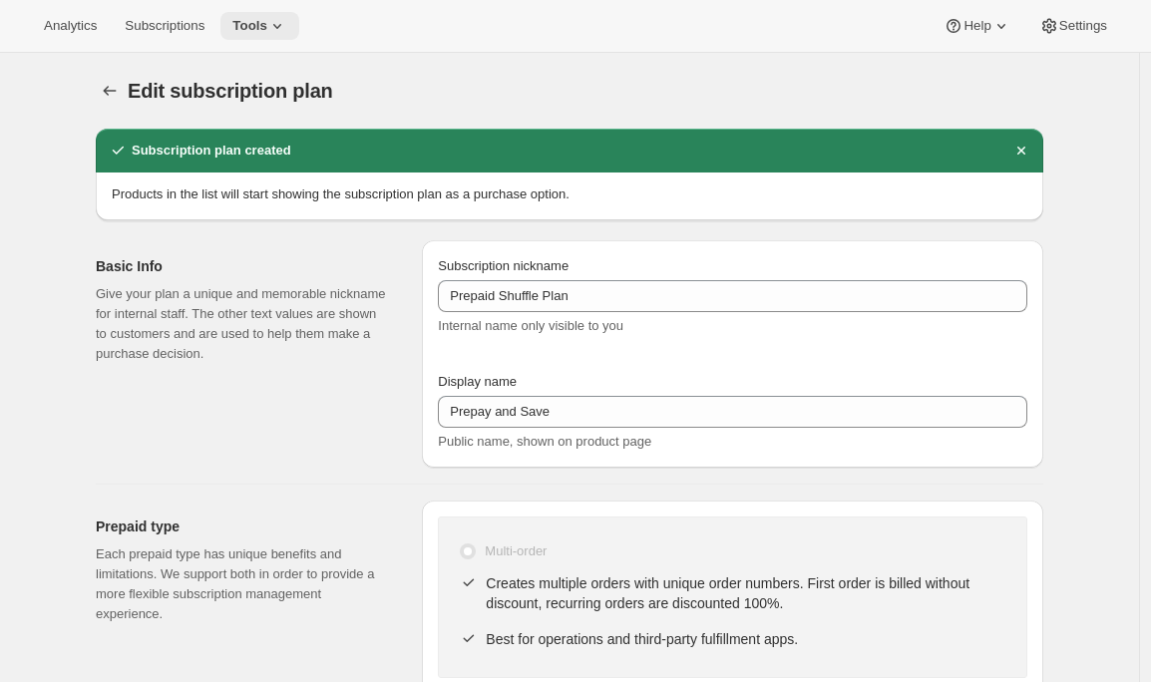
click at [287, 23] on icon at bounding box center [277, 26] width 20 height 20
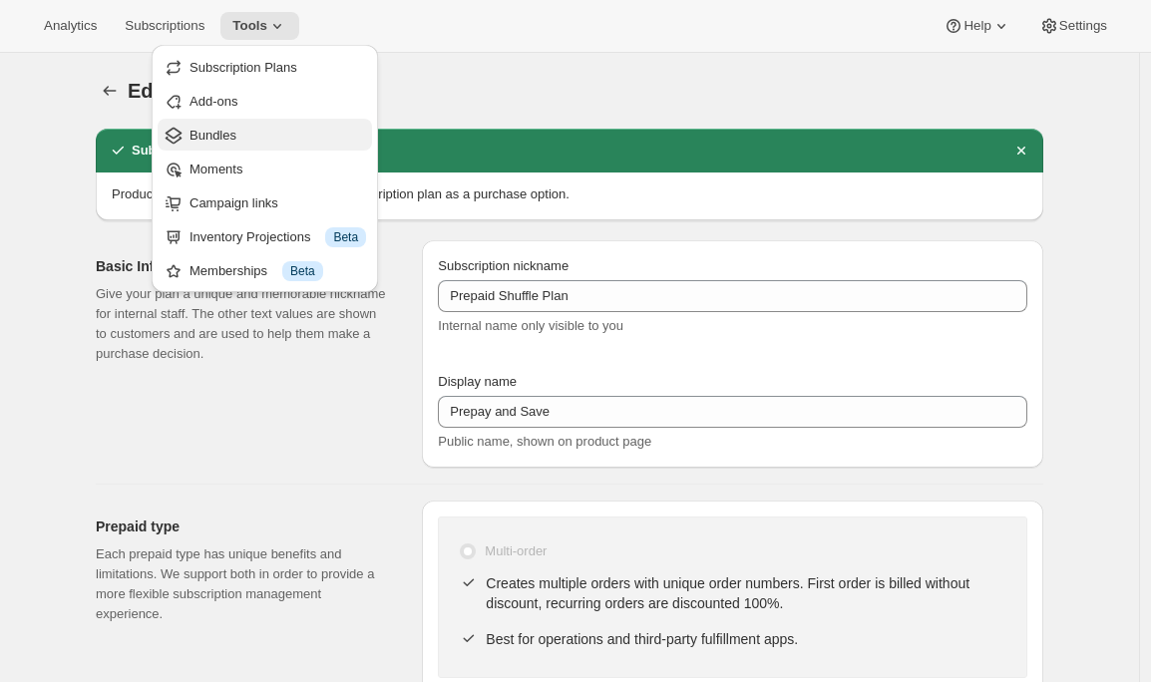
click at [236, 132] on span "Bundles" at bounding box center [212, 135] width 47 height 15
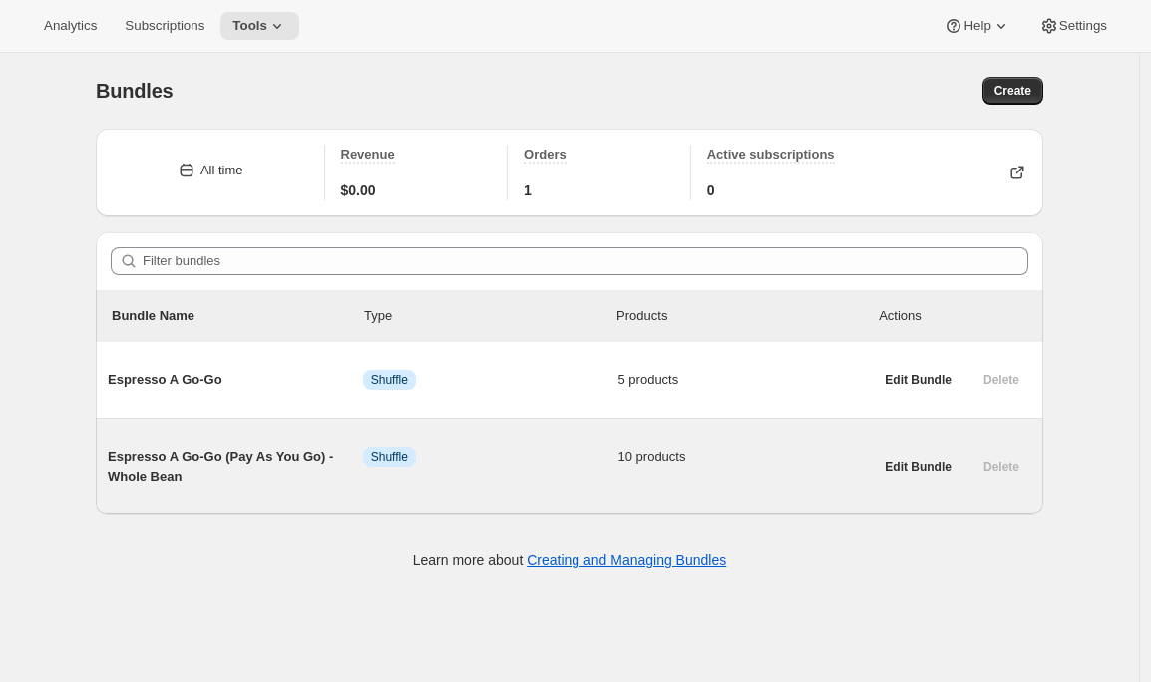
click at [242, 456] on span "Espresso A Go-Go (Pay As You Go) - Whole Bean" at bounding box center [235, 467] width 255 height 40
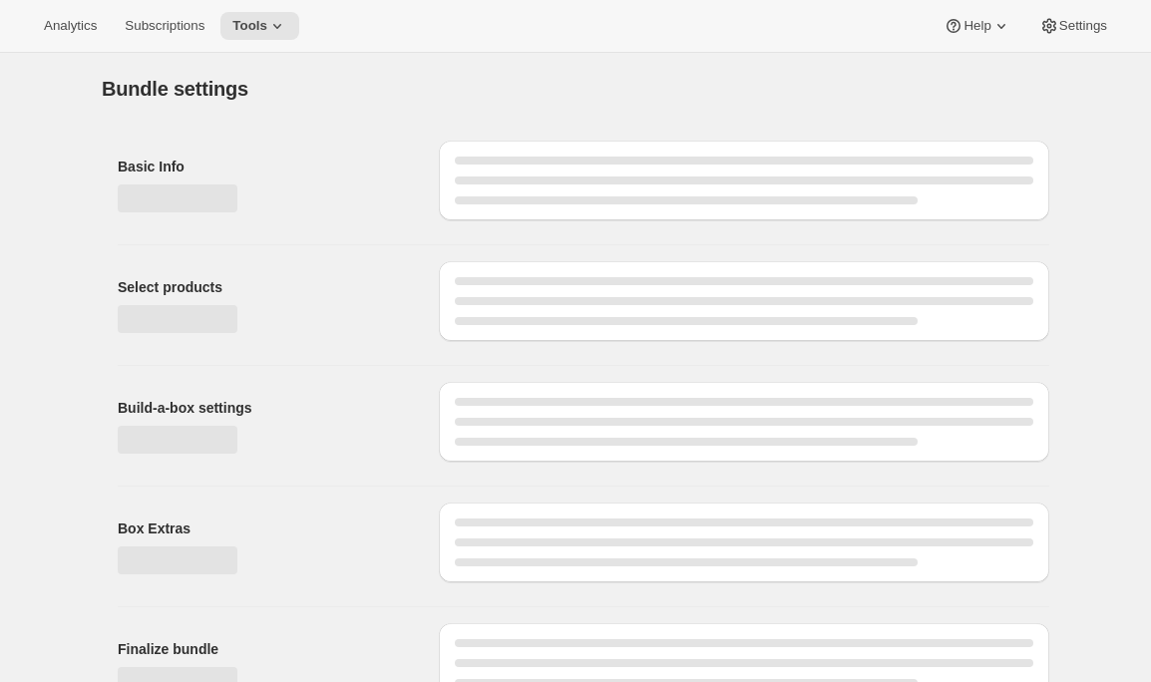
type input "Espresso A Go-Go (Pay As You Go) - Whole Bean"
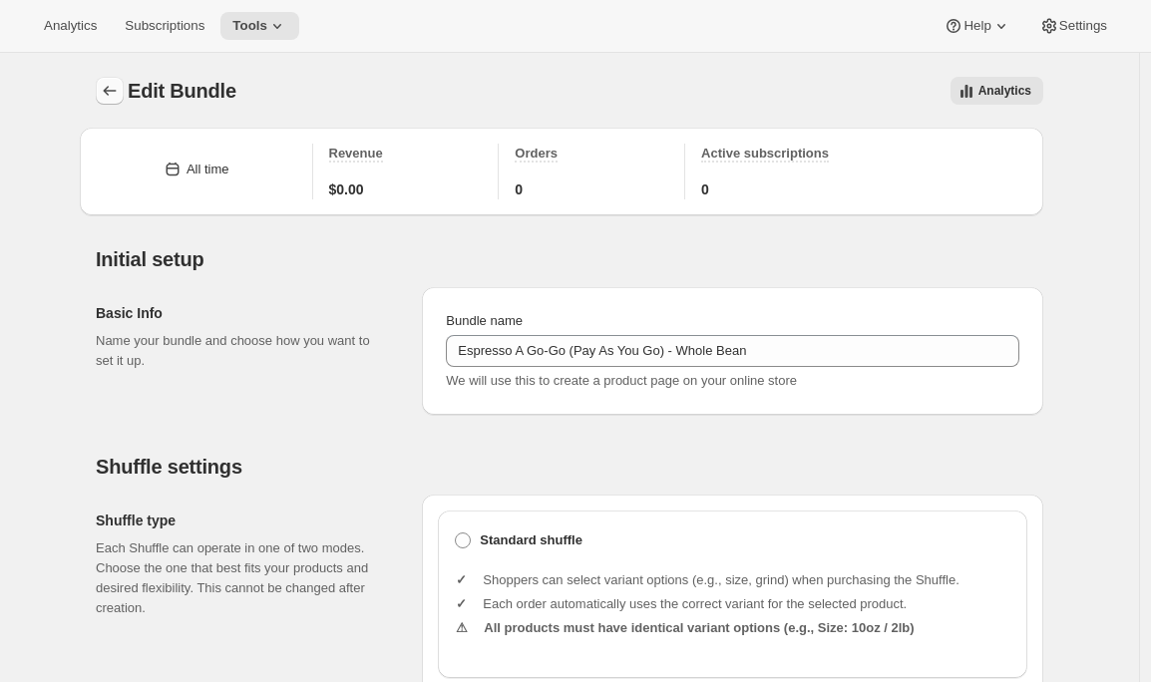
click at [120, 86] on icon "Bundles" at bounding box center [110, 91] width 20 height 20
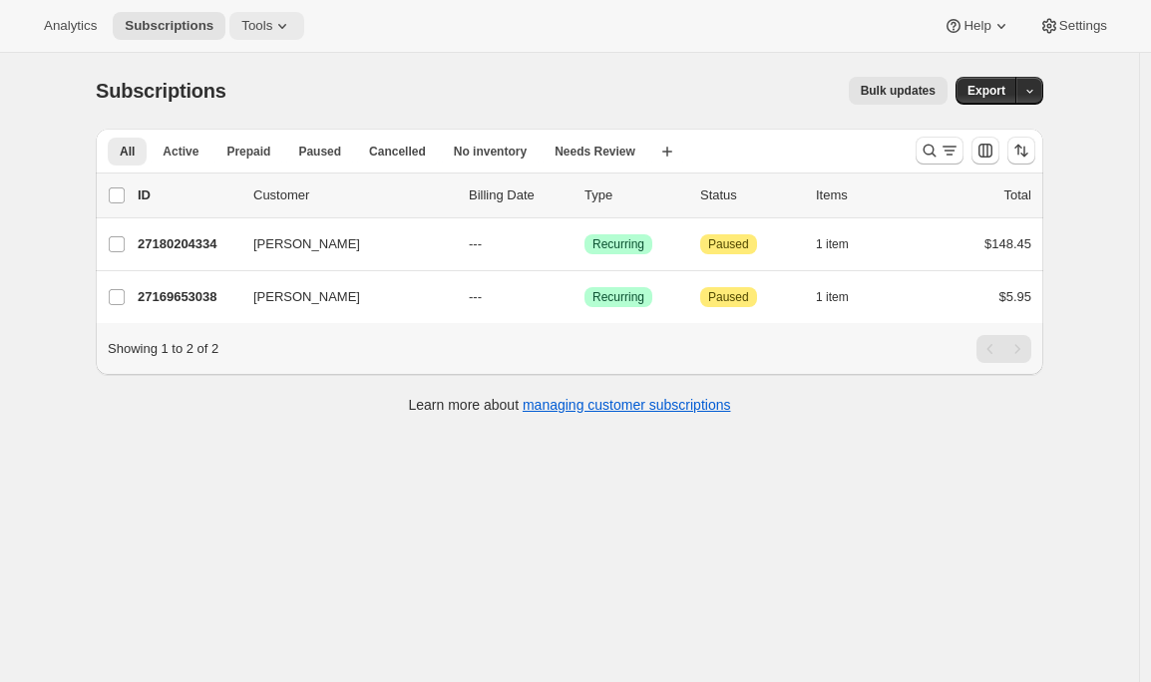
click at [287, 25] on icon at bounding box center [282, 26] width 20 height 20
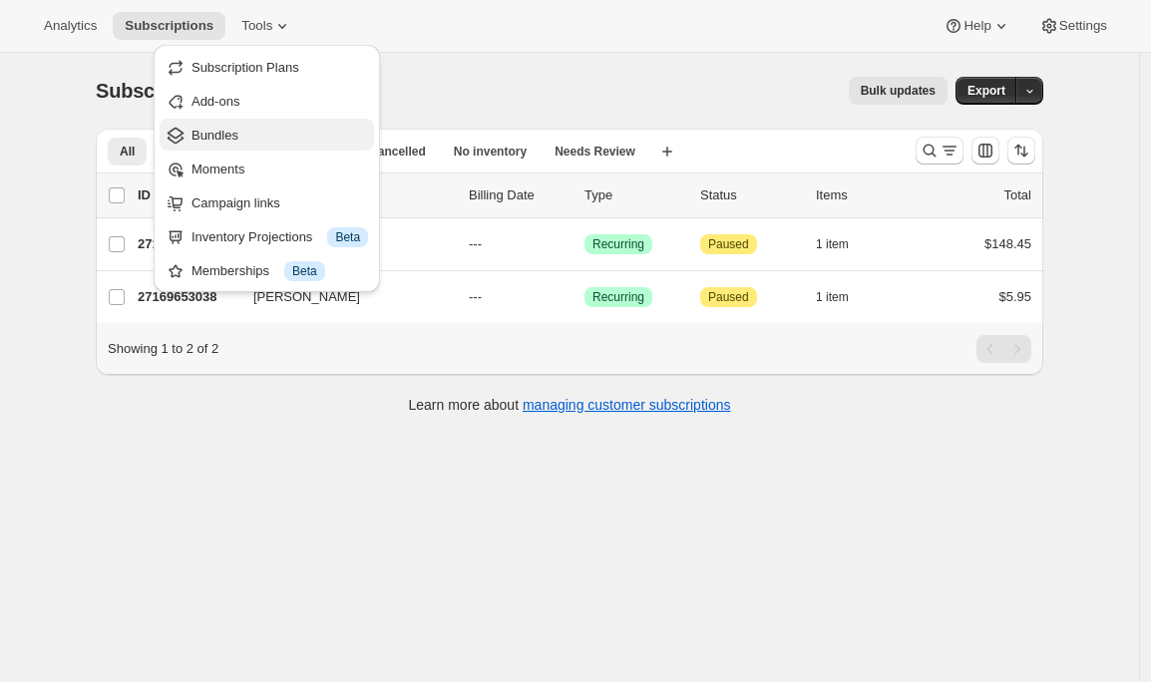
click at [243, 137] on span "Bundles" at bounding box center [279, 136] width 177 height 20
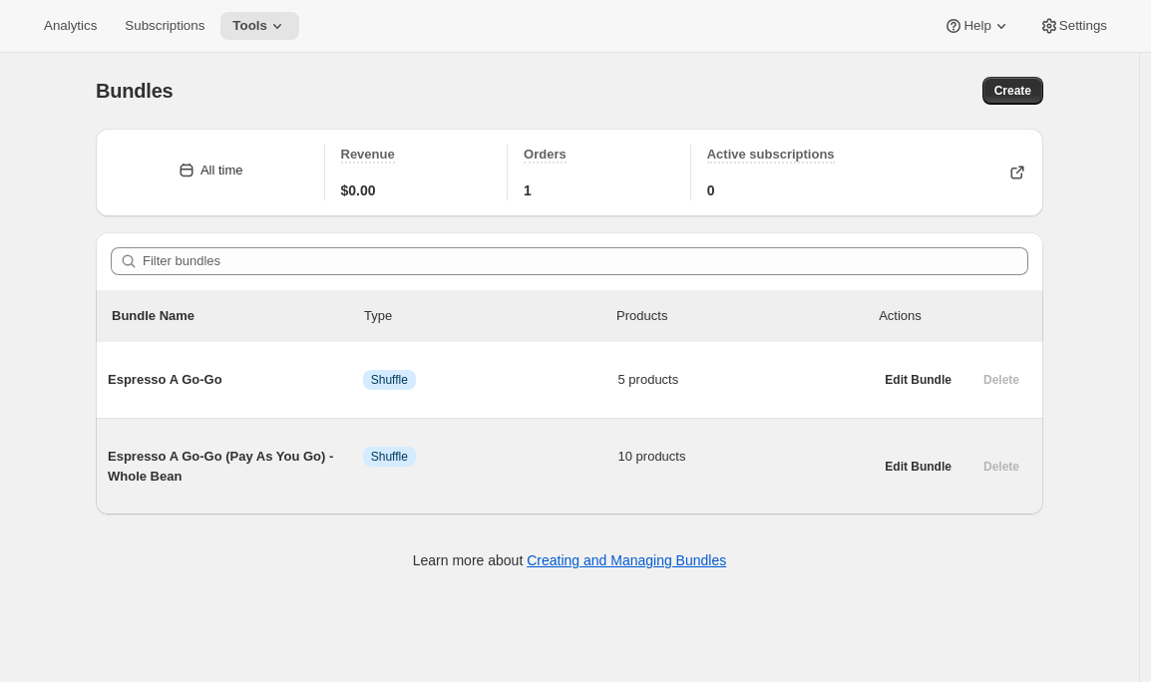
scroll to position [53, 0]
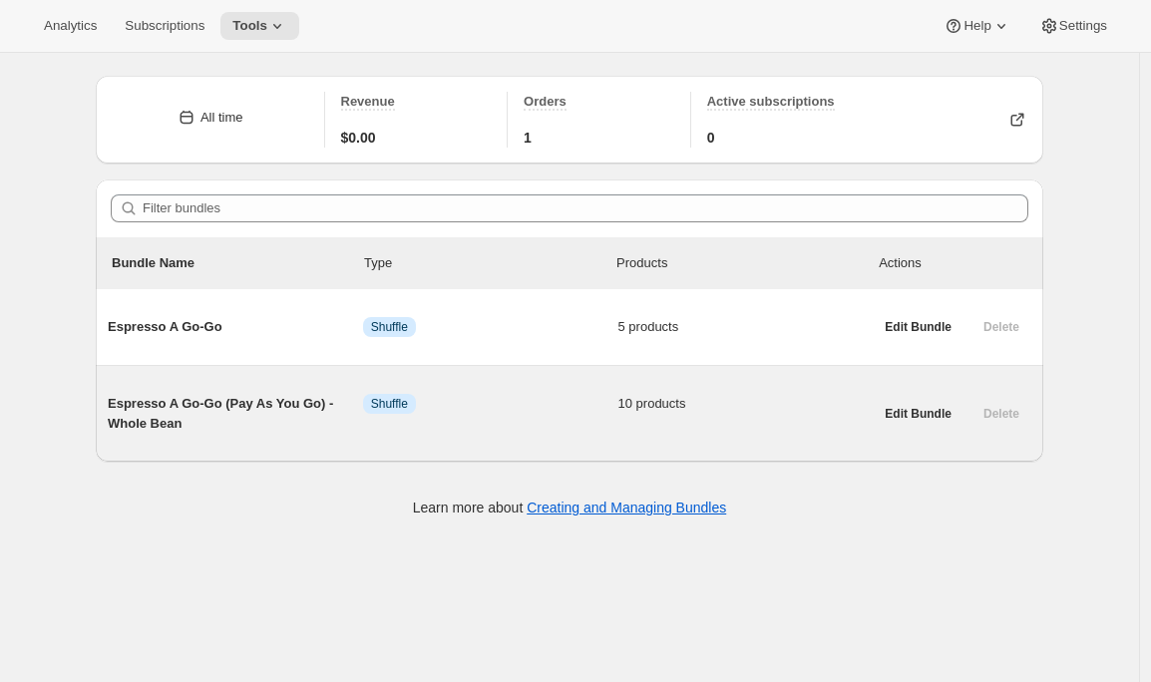
click at [252, 403] on span "Espresso A Go-Go (Pay As You Go) - Whole Bean" at bounding box center [235, 414] width 255 height 40
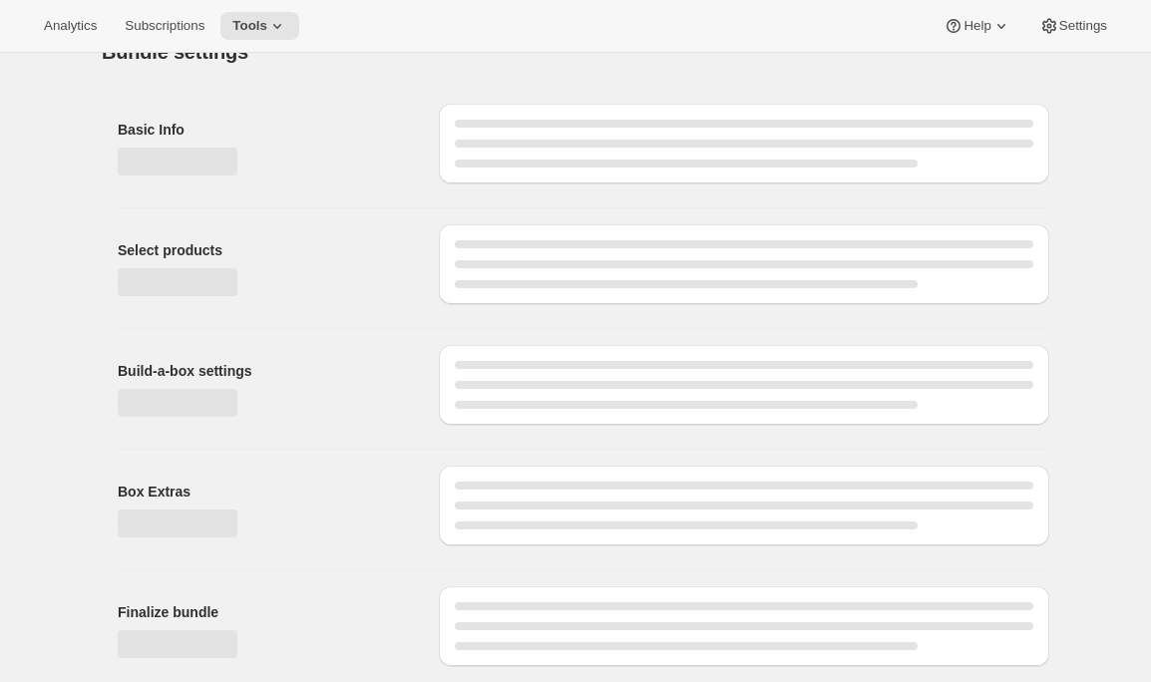
type input "Espresso A Go-Go (Pay As You Go) - Whole Bean"
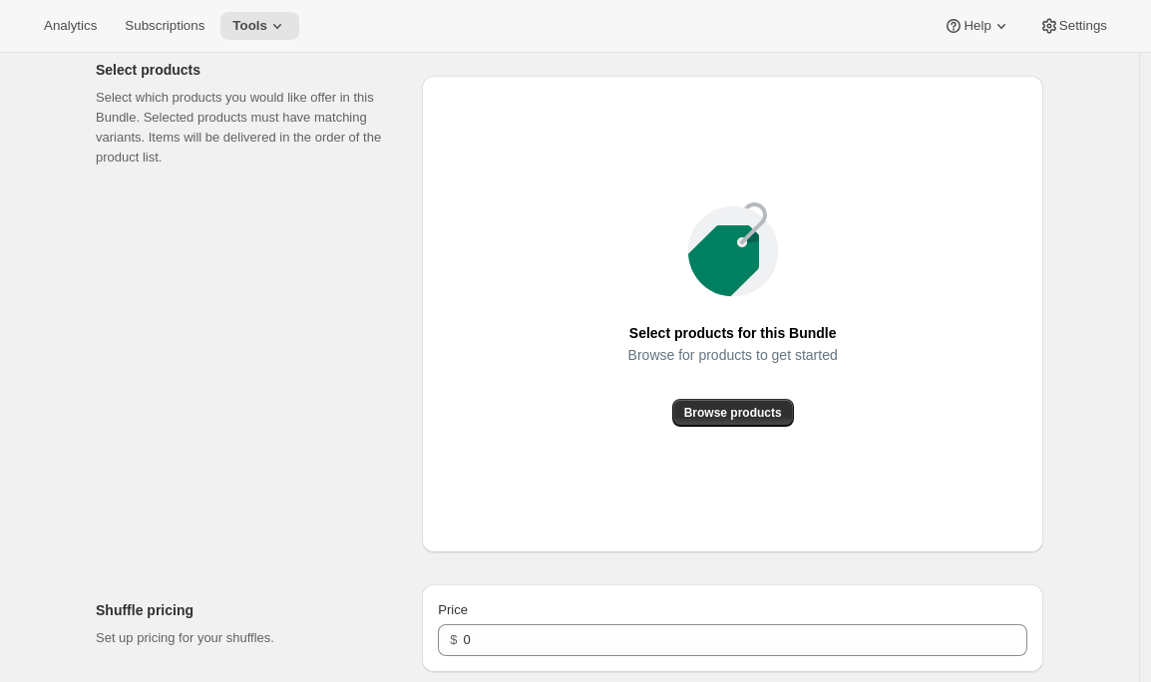
type input "20.99"
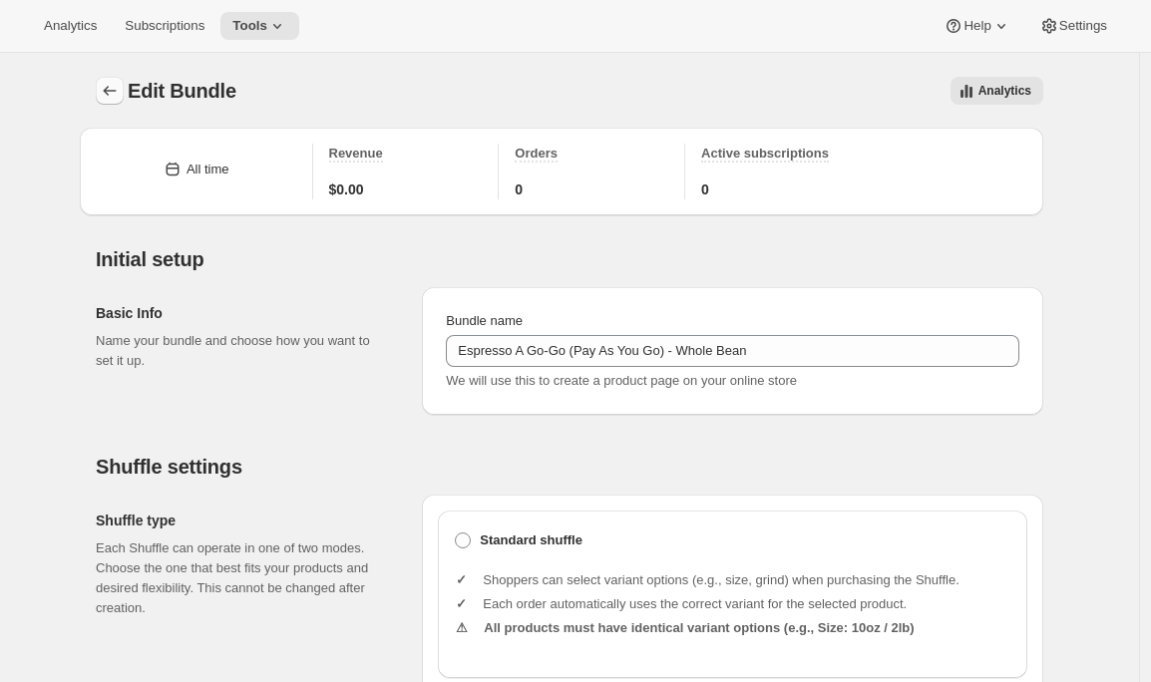
click at [118, 88] on icon "Bundles" at bounding box center [110, 91] width 20 height 20
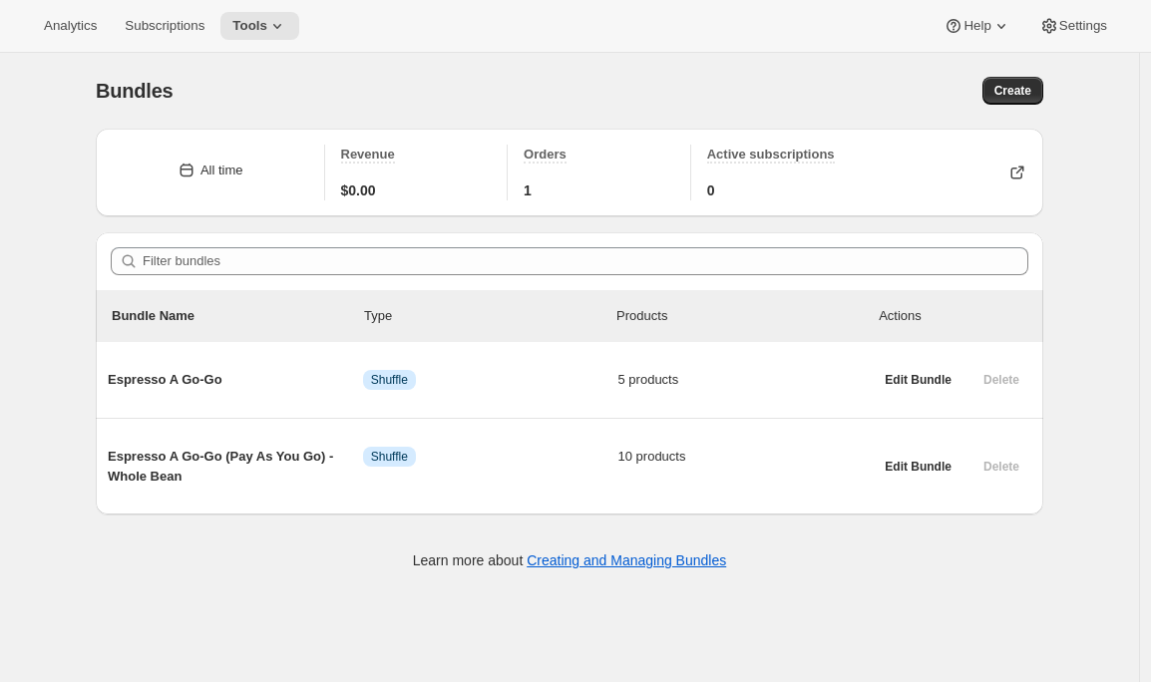
scroll to position [53, 0]
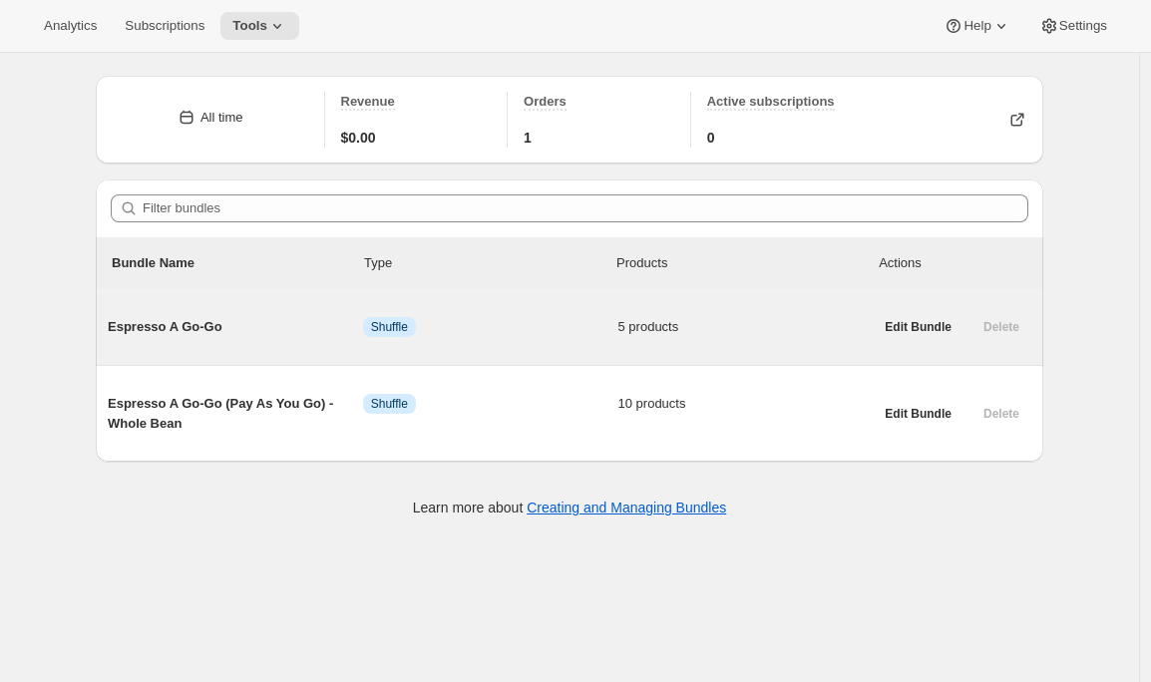
click at [599, 342] on div "Espresso A Go-Go Info Shuffle 5 products" at bounding box center [490, 327] width 765 height 52
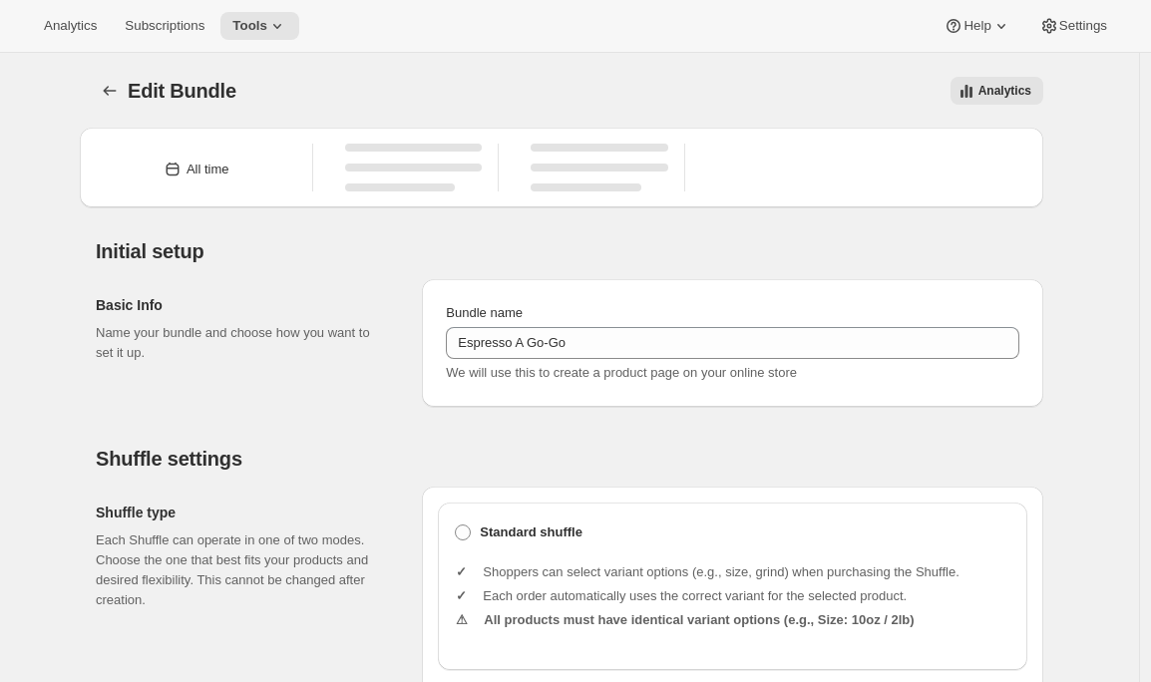
type input "Espresso A Go-Go"
type input "0"
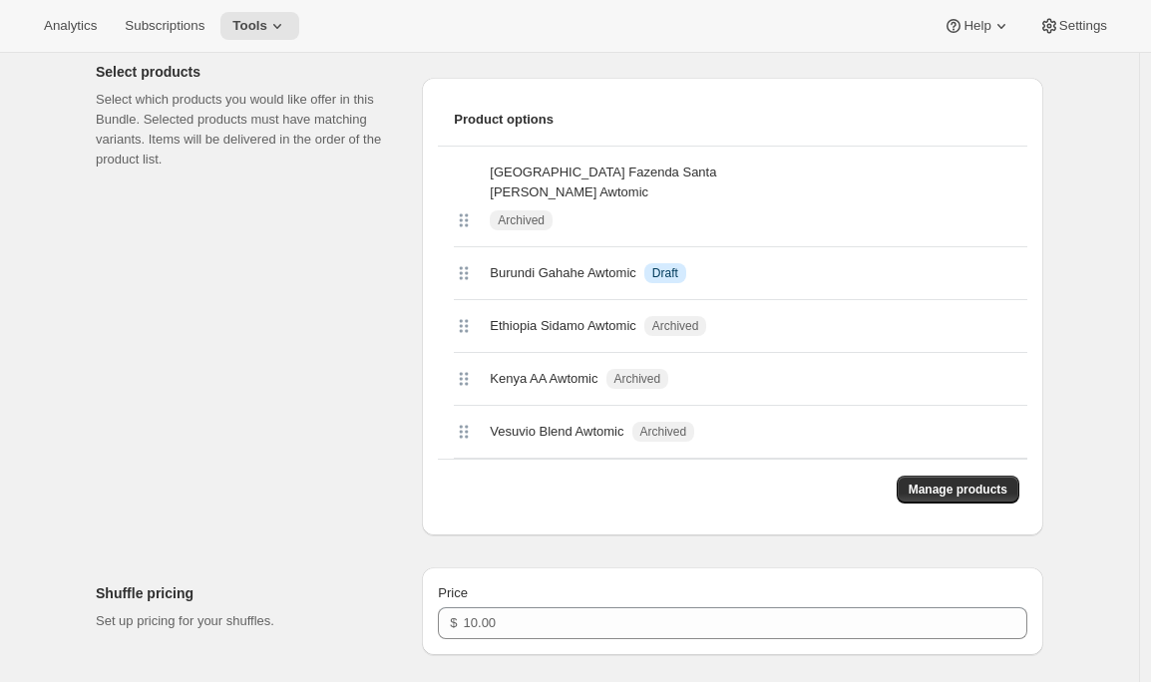
scroll to position [860, 0]
